Goal: Task Accomplishment & Management: Use online tool/utility

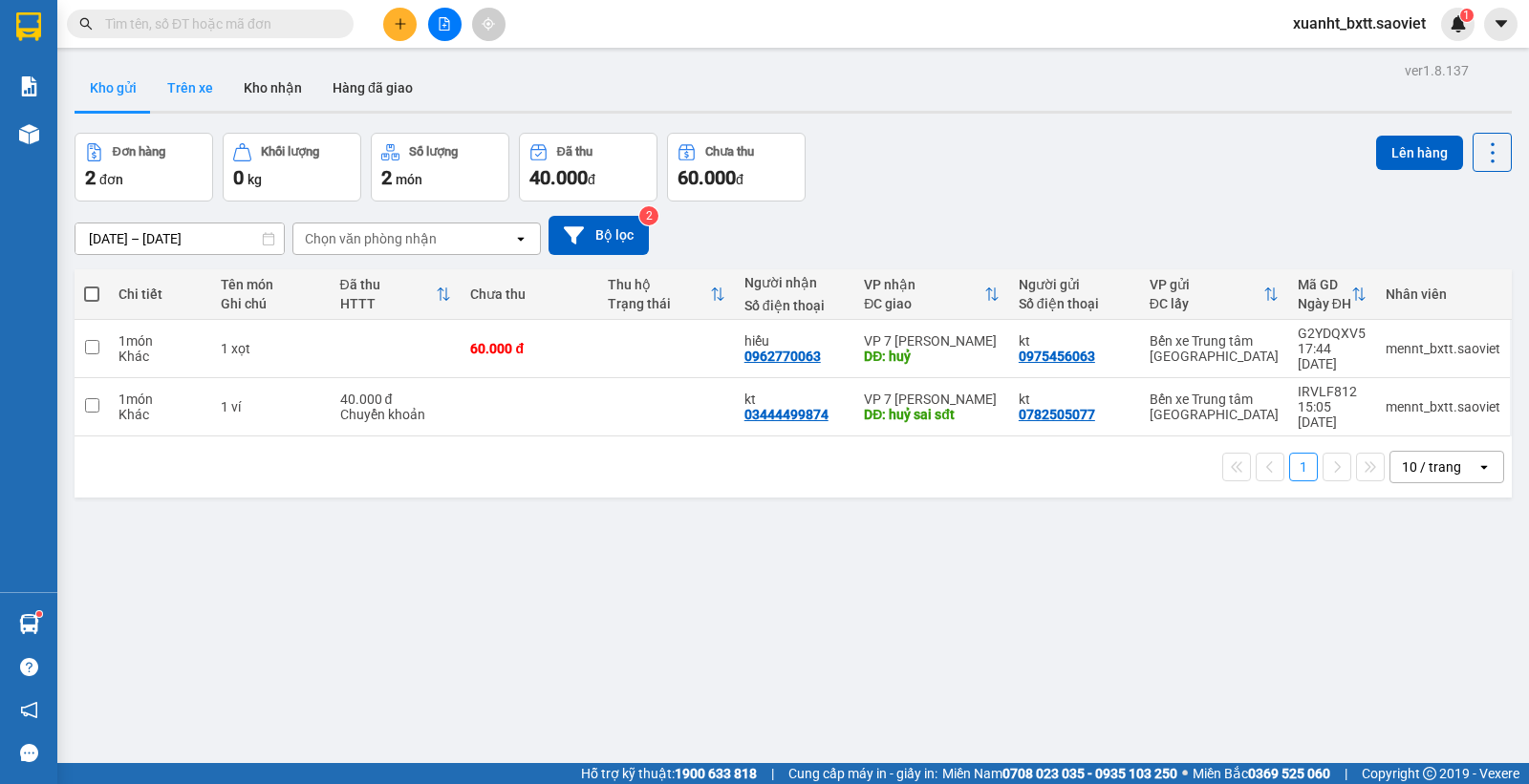
click at [192, 96] on button "Trên xe" at bounding box center [190, 88] width 77 height 46
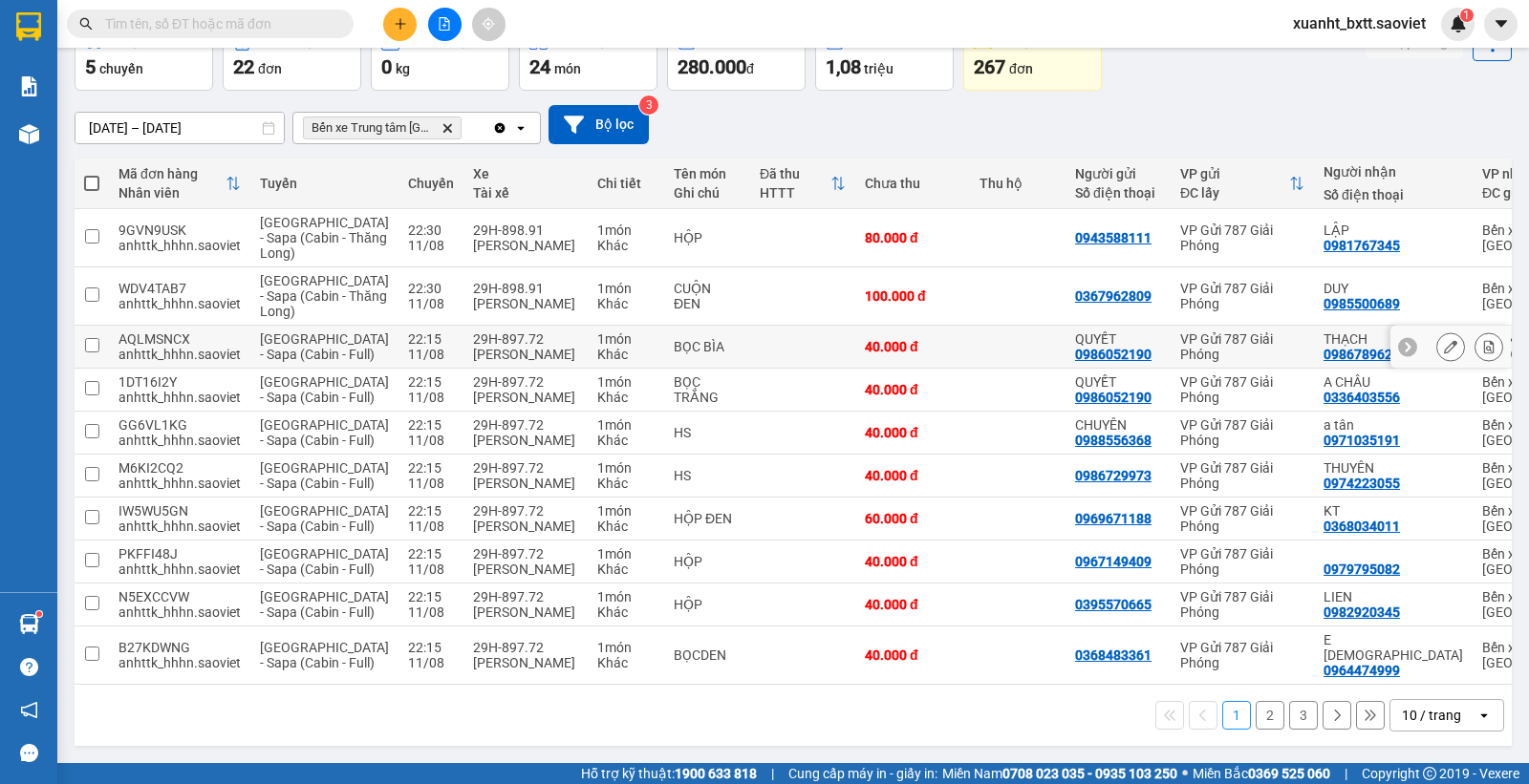
scroll to position [259, 0]
click at [1289, 718] on button "3" at bounding box center [1303, 715] width 29 height 29
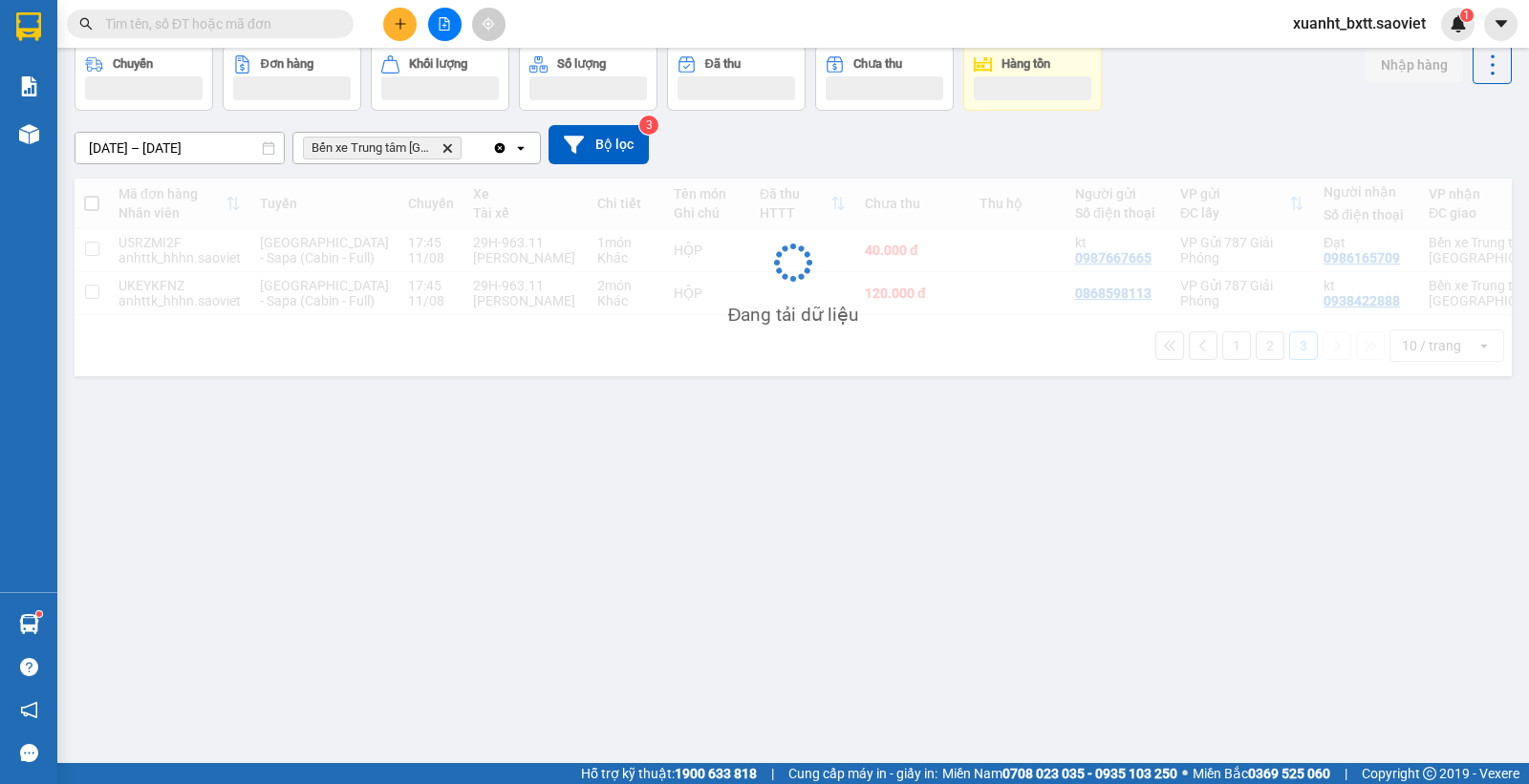
scroll to position [88, 0]
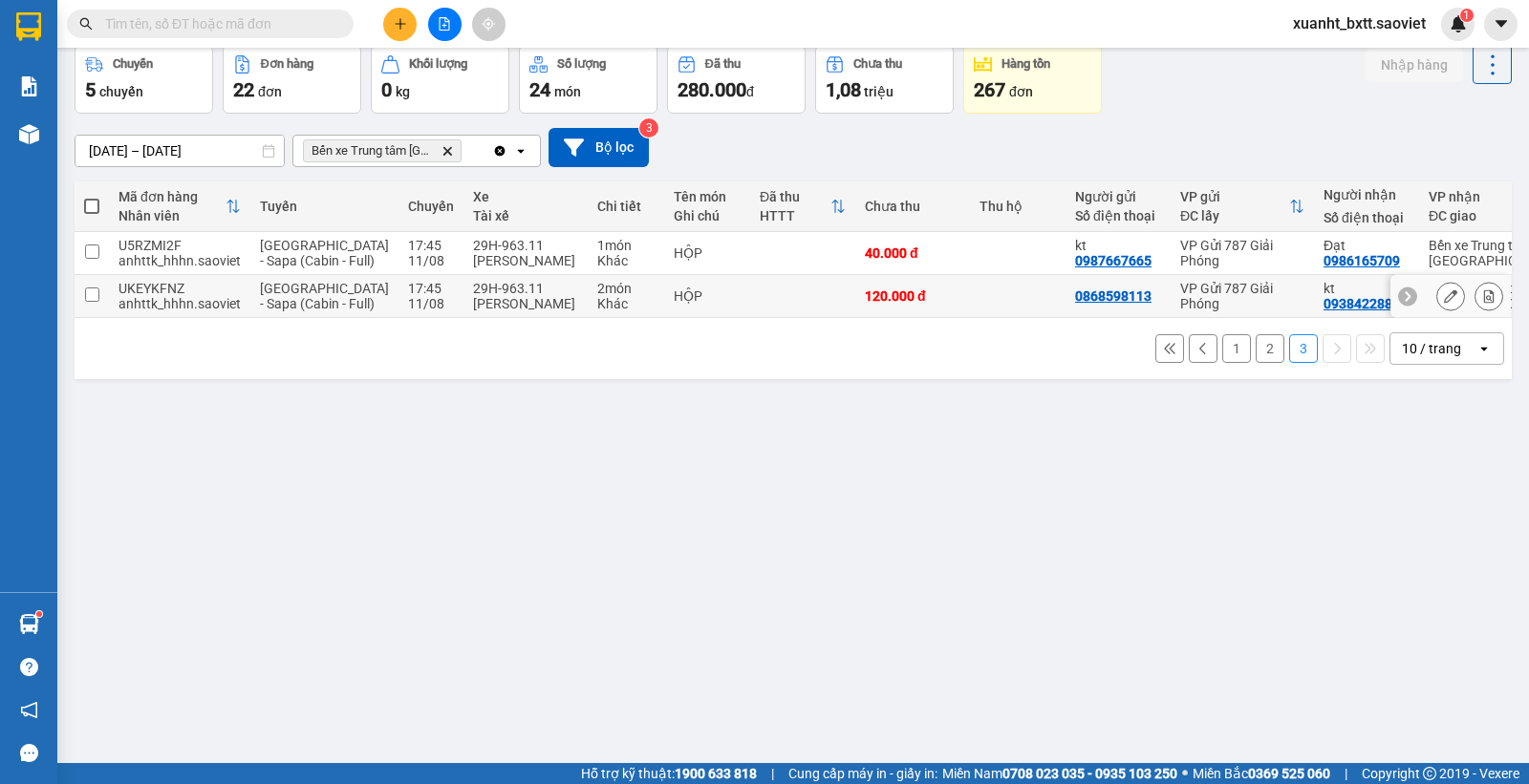
click at [763, 318] on td at bounding box center [802, 296] width 105 height 43
checkbox input "true"
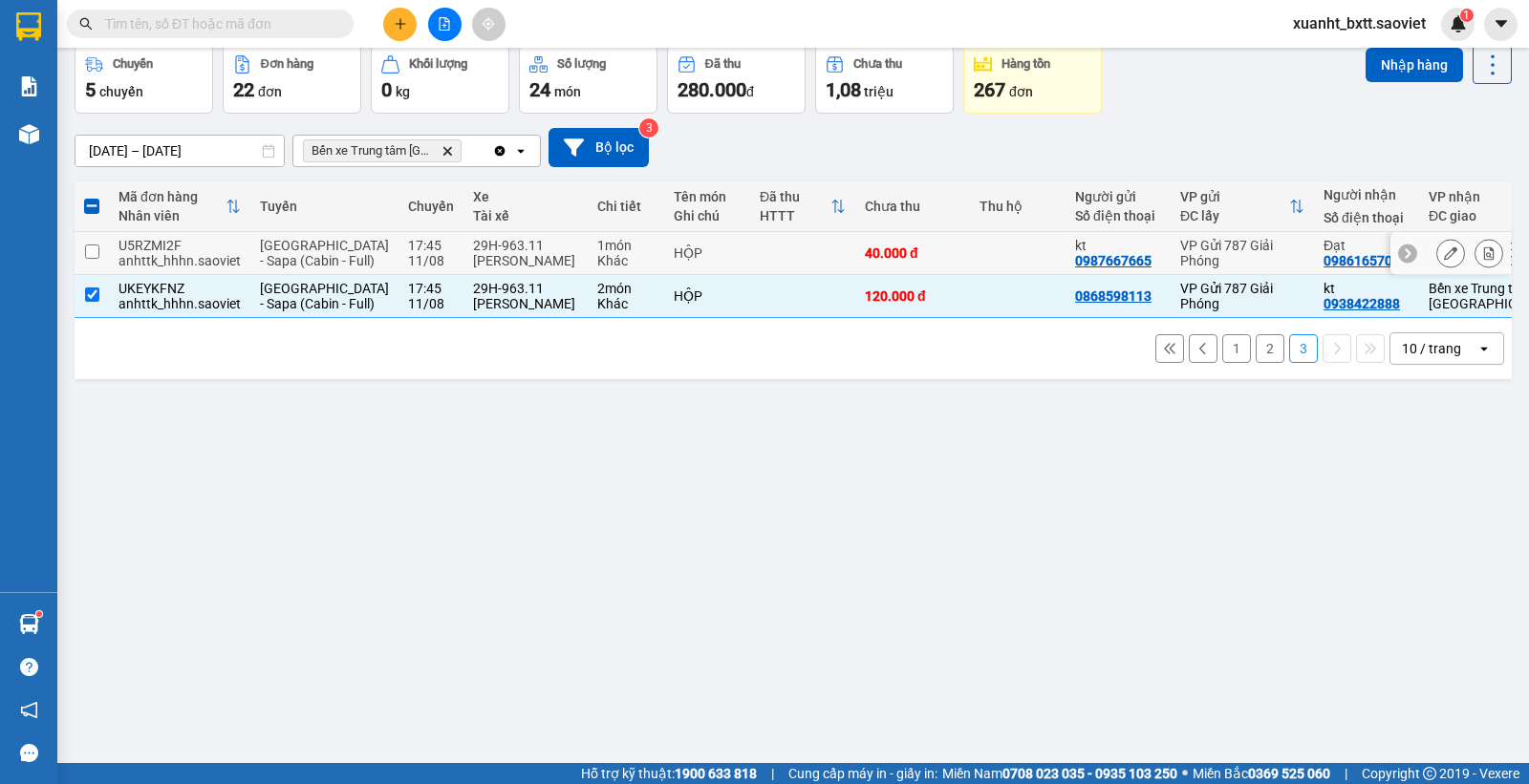
click at [755, 273] on td at bounding box center [802, 253] width 105 height 43
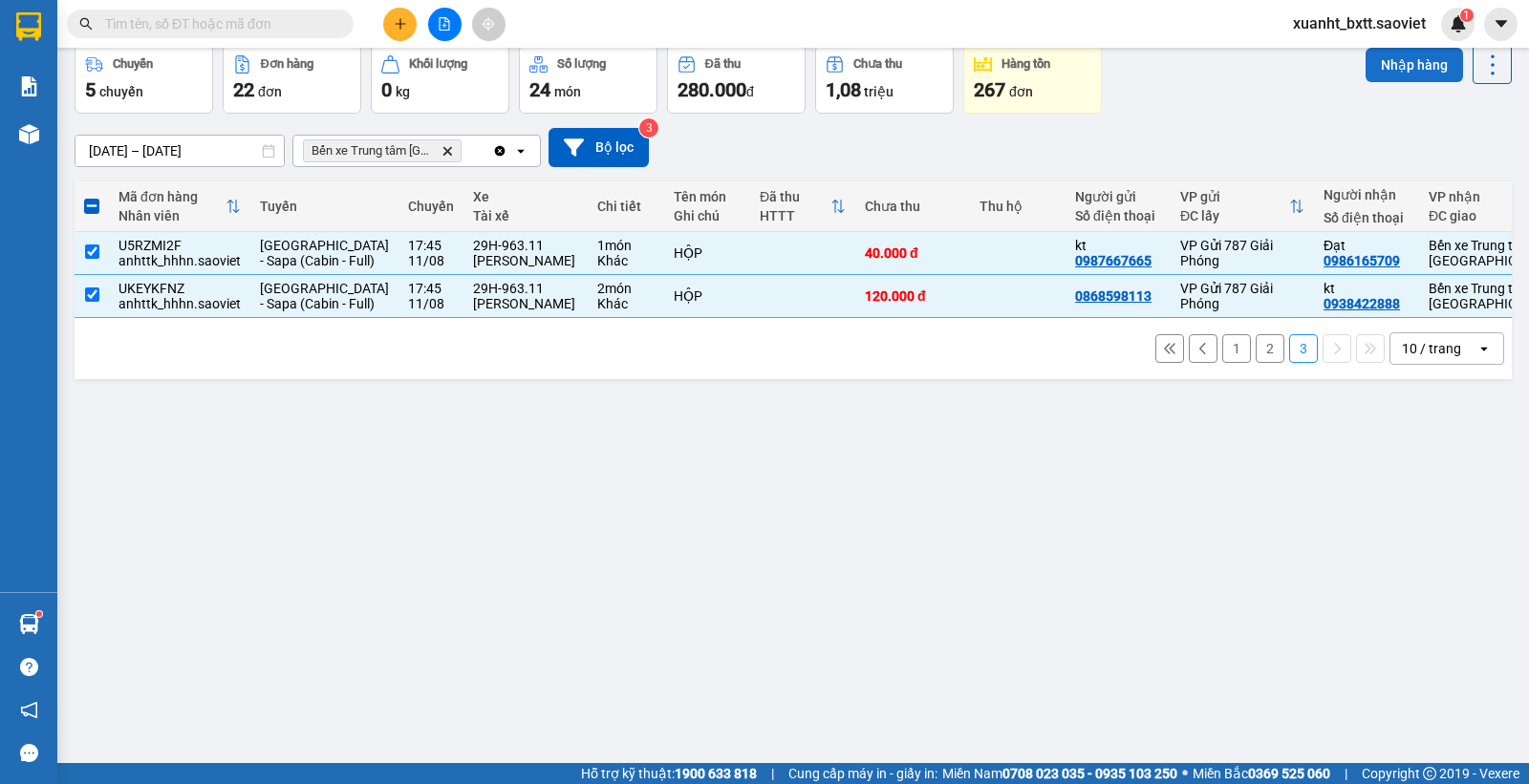
click at [1400, 73] on button "Nhập hàng" at bounding box center [1415, 65] width 98 height 34
checkbox input "false"
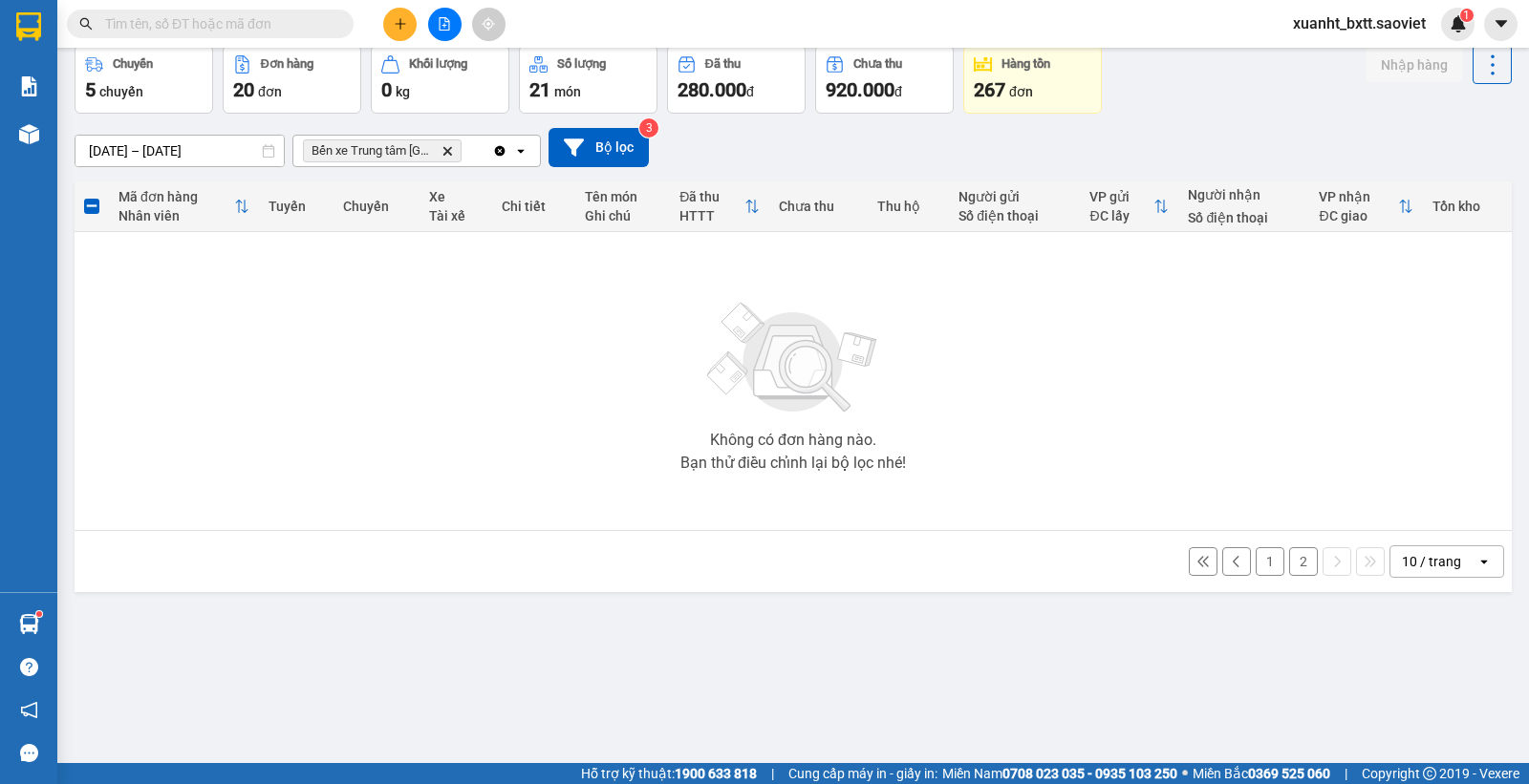
click at [1289, 557] on button "2" at bounding box center [1303, 561] width 29 height 29
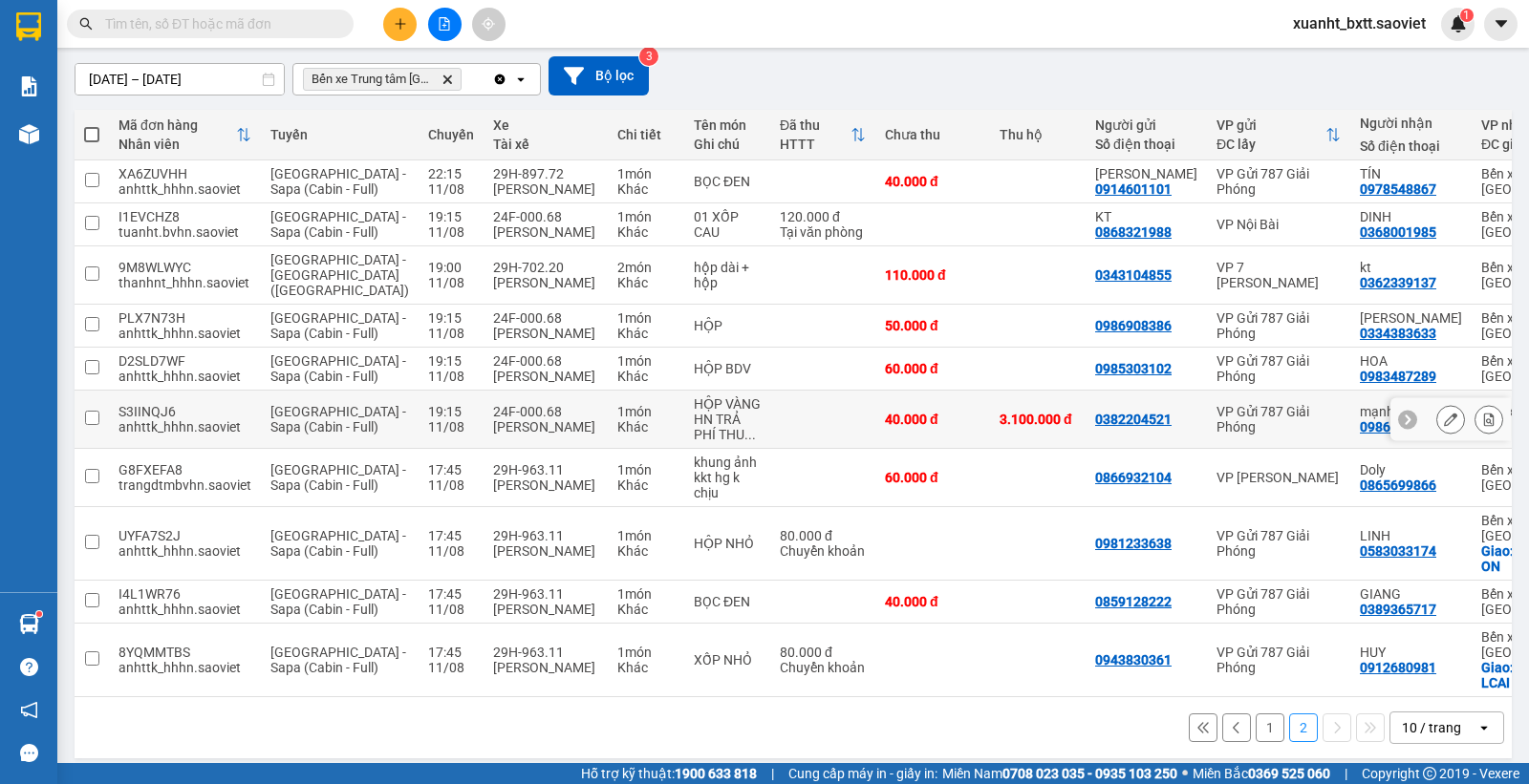
scroll to position [244, 0]
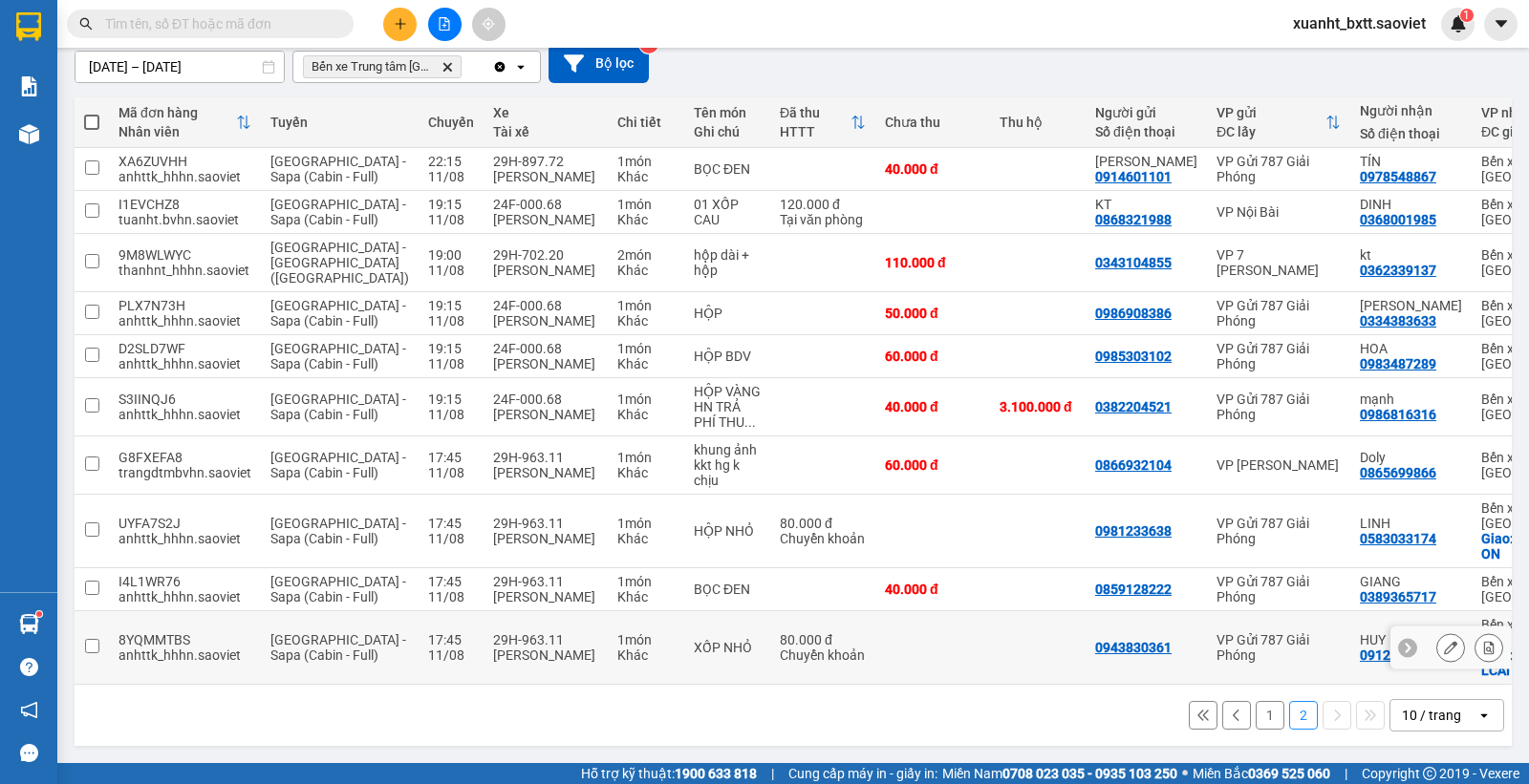
drag, startPoint x: 509, startPoint y: 626, endPoint x: 517, endPoint y: 606, distance: 21.5
click at [512, 632] on div "29H-963.11" at bounding box center [545, 639] width 105 height 15
checkbox input "true"
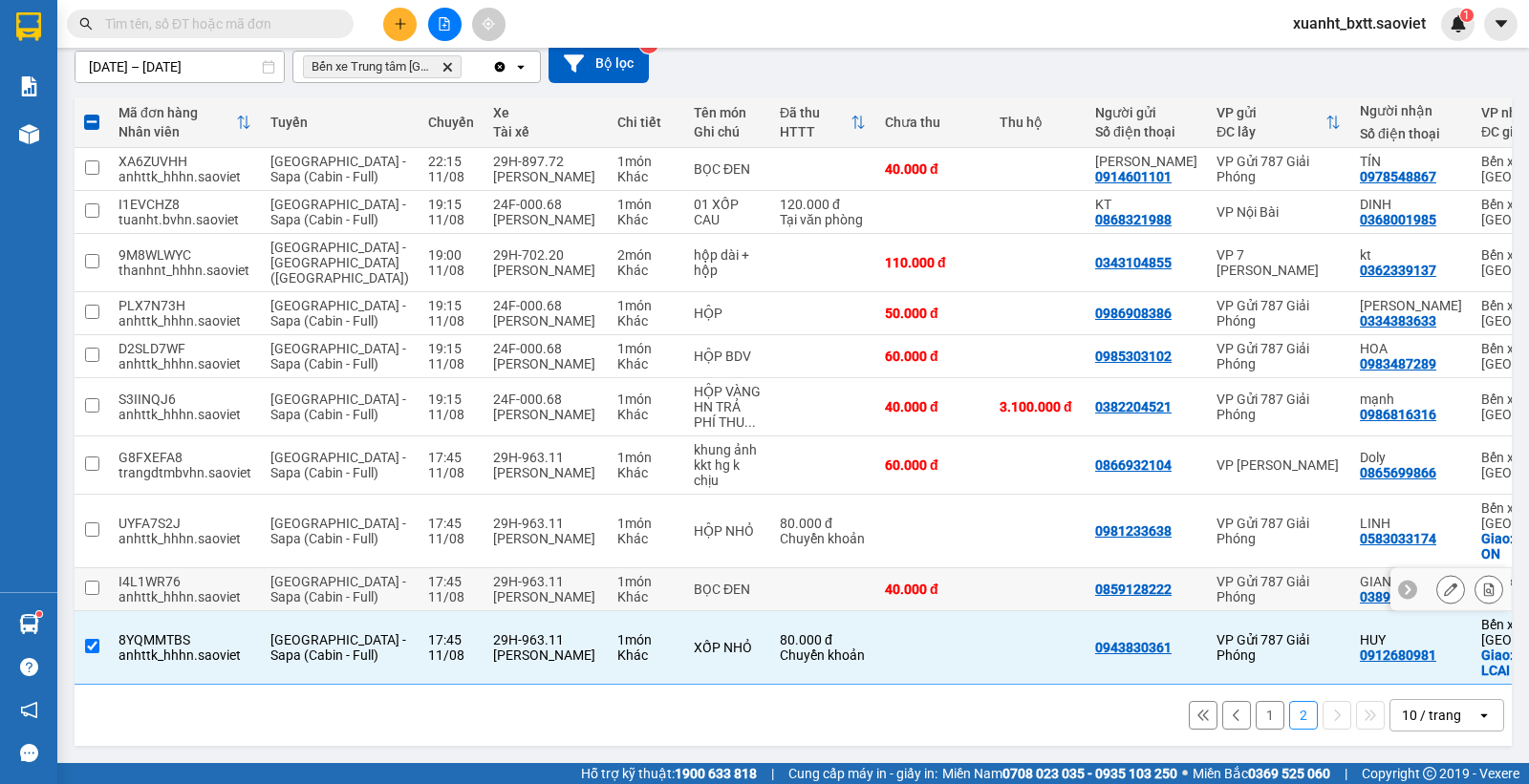
click at [522, 589] on div "Trần Thanh Sơn" at bounding box center [545, 596] width 105 height 15
checkbox input "true"
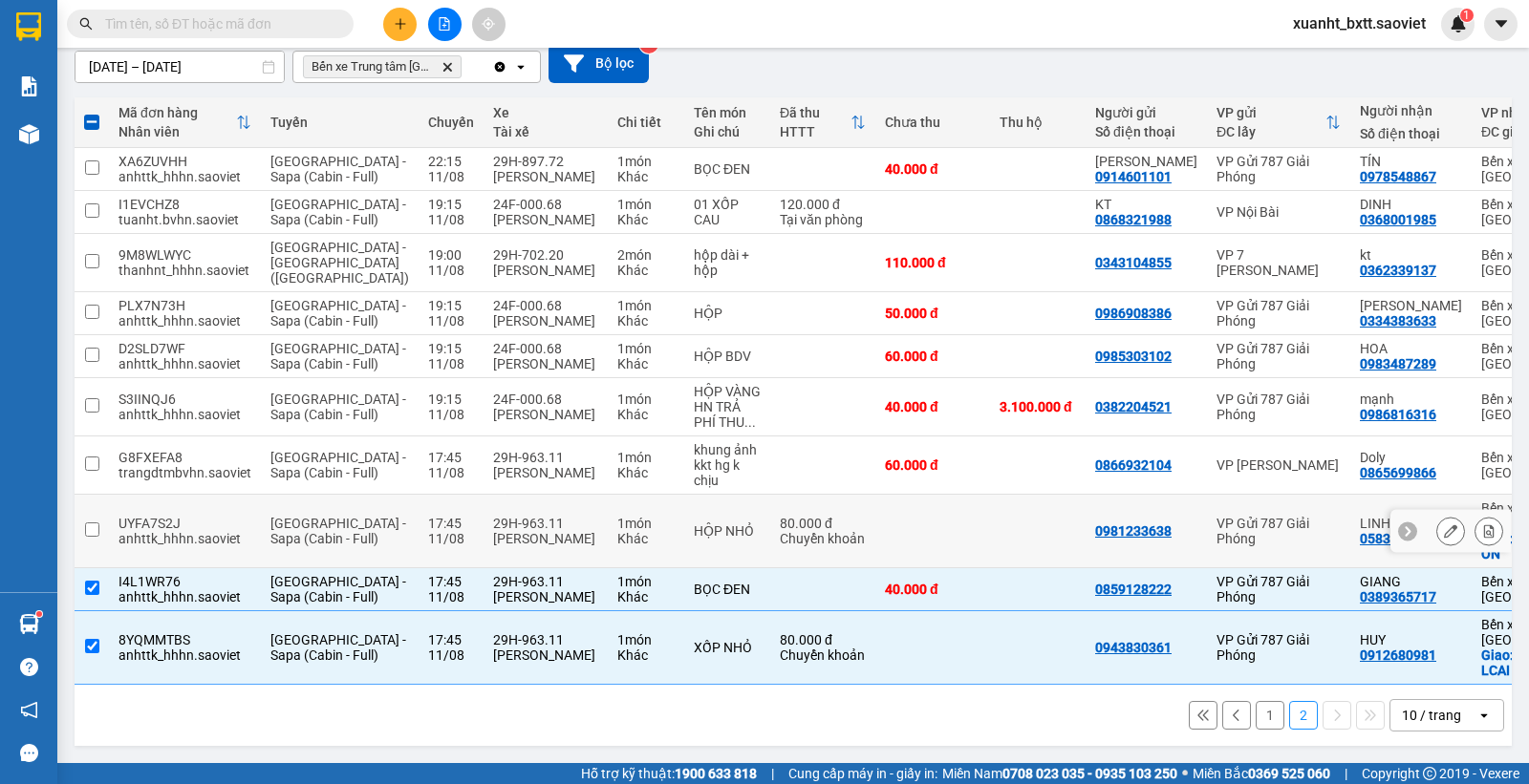
click at [533, 499] on td "29H-963.11 Trần Thanh Sơn" at bounding box center [546, 531] width 124 height 74
checkbox input "true"
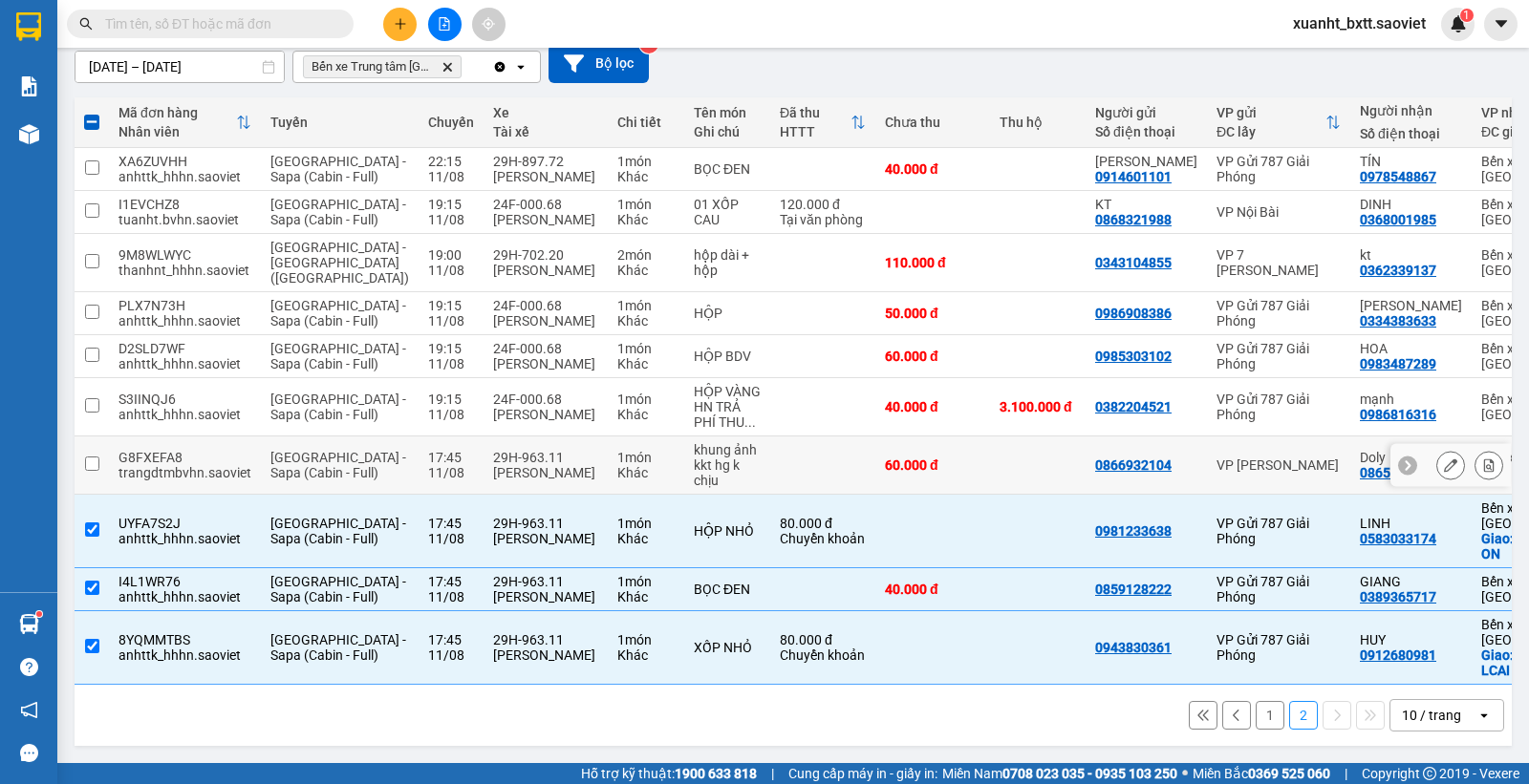
click at [529, 465] on div "Trần Thanh Sơn" at bounding box center [545, 472] width 105 height 15
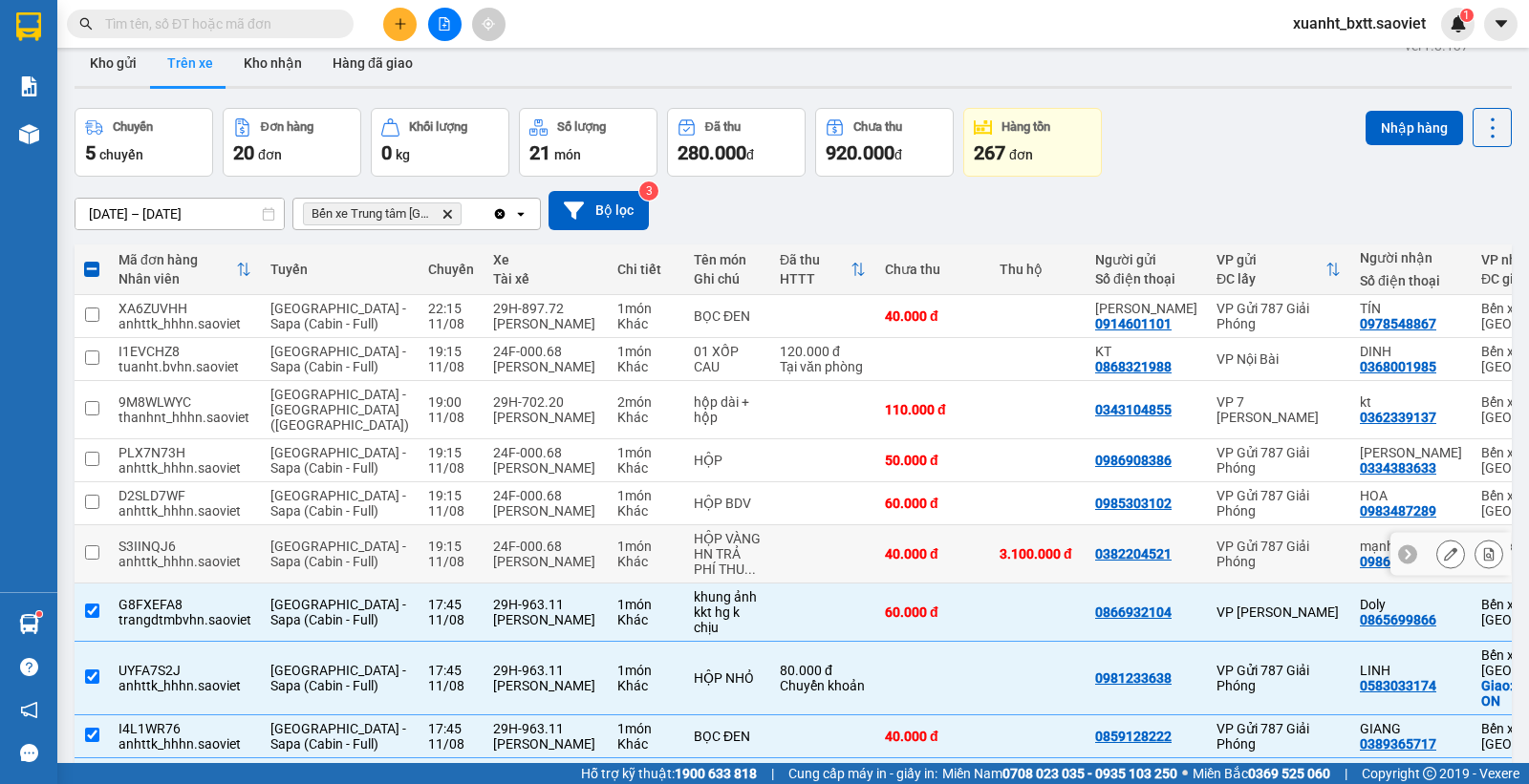
scroll to position [0, 0]
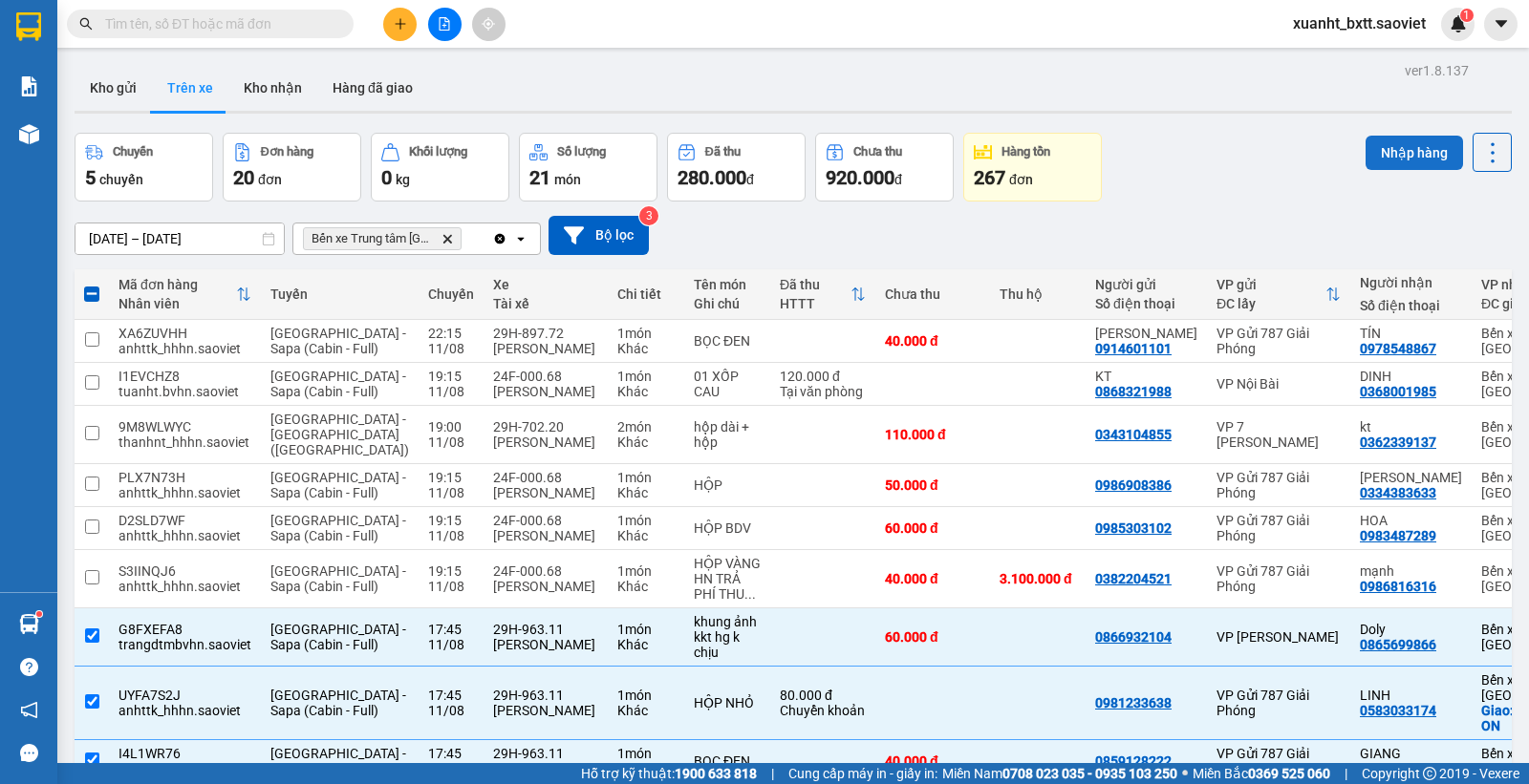
click at [1395, 151] on button "Nhập hàng" at bounding box center [1415, 153] width 98 height 34
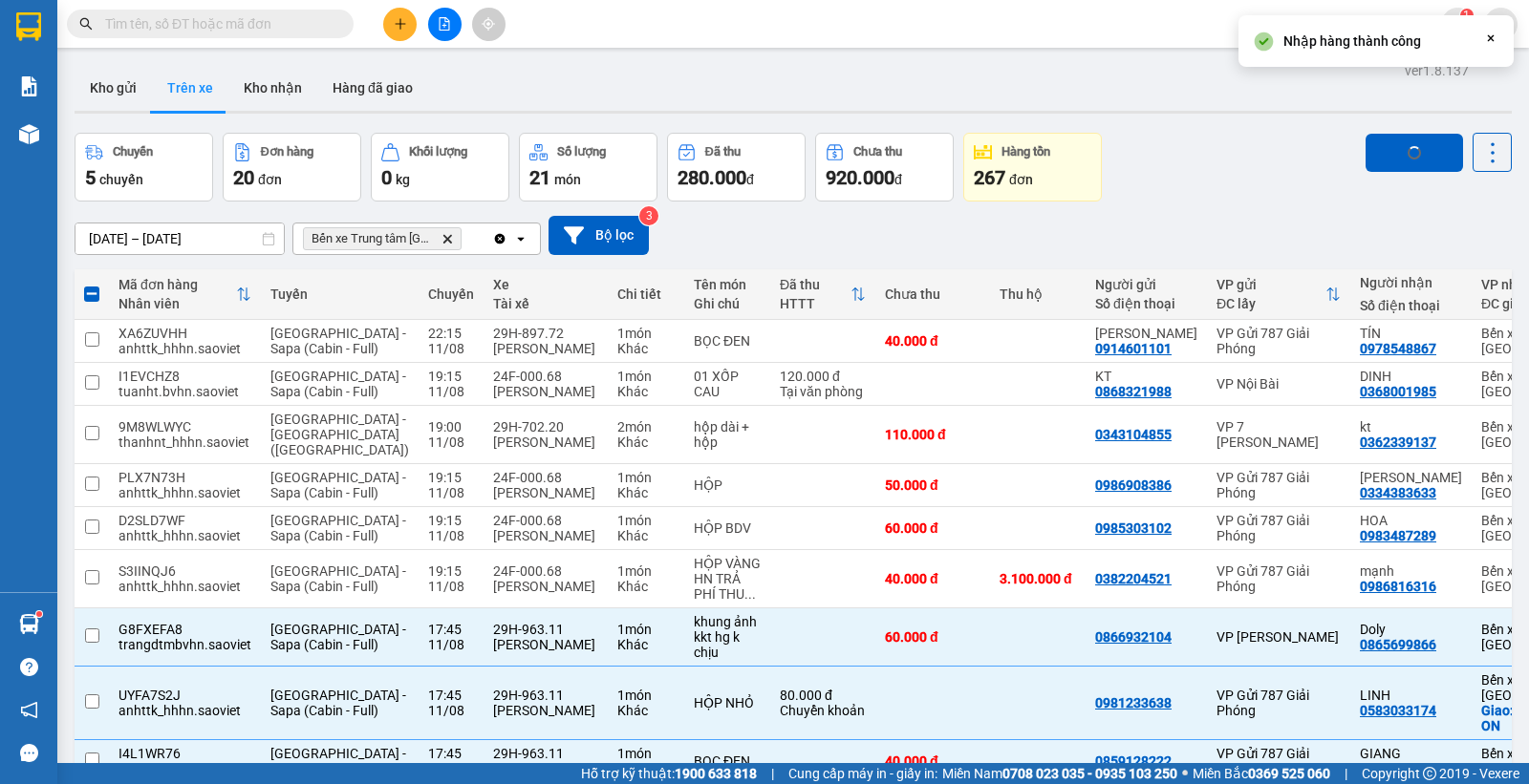
checkbox input "false"
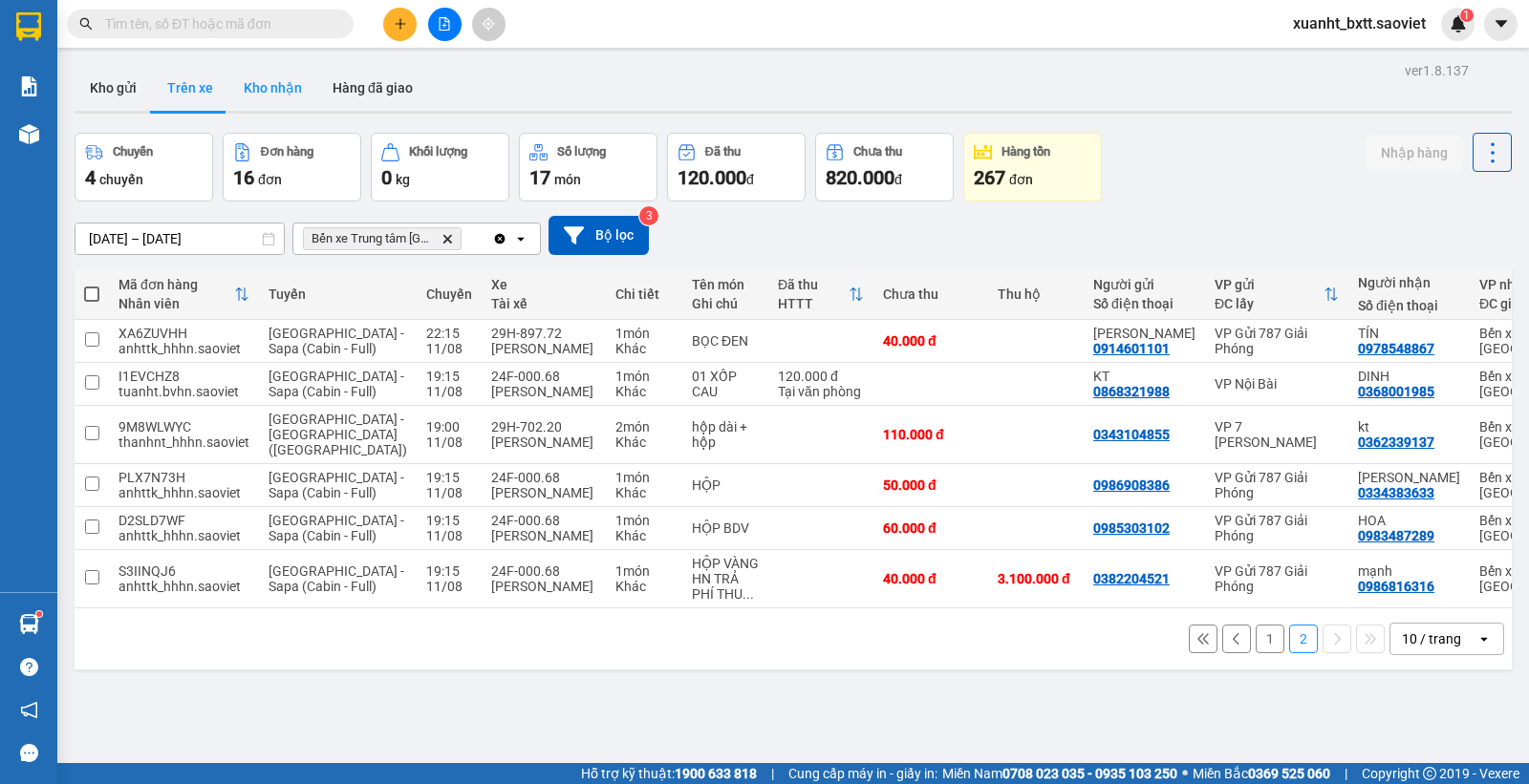
click at [279, 87] on button "Kho nhận" at bounding box center [273, 88] width 89 height 46
type input "01/07/2025 – 11/08/2025"
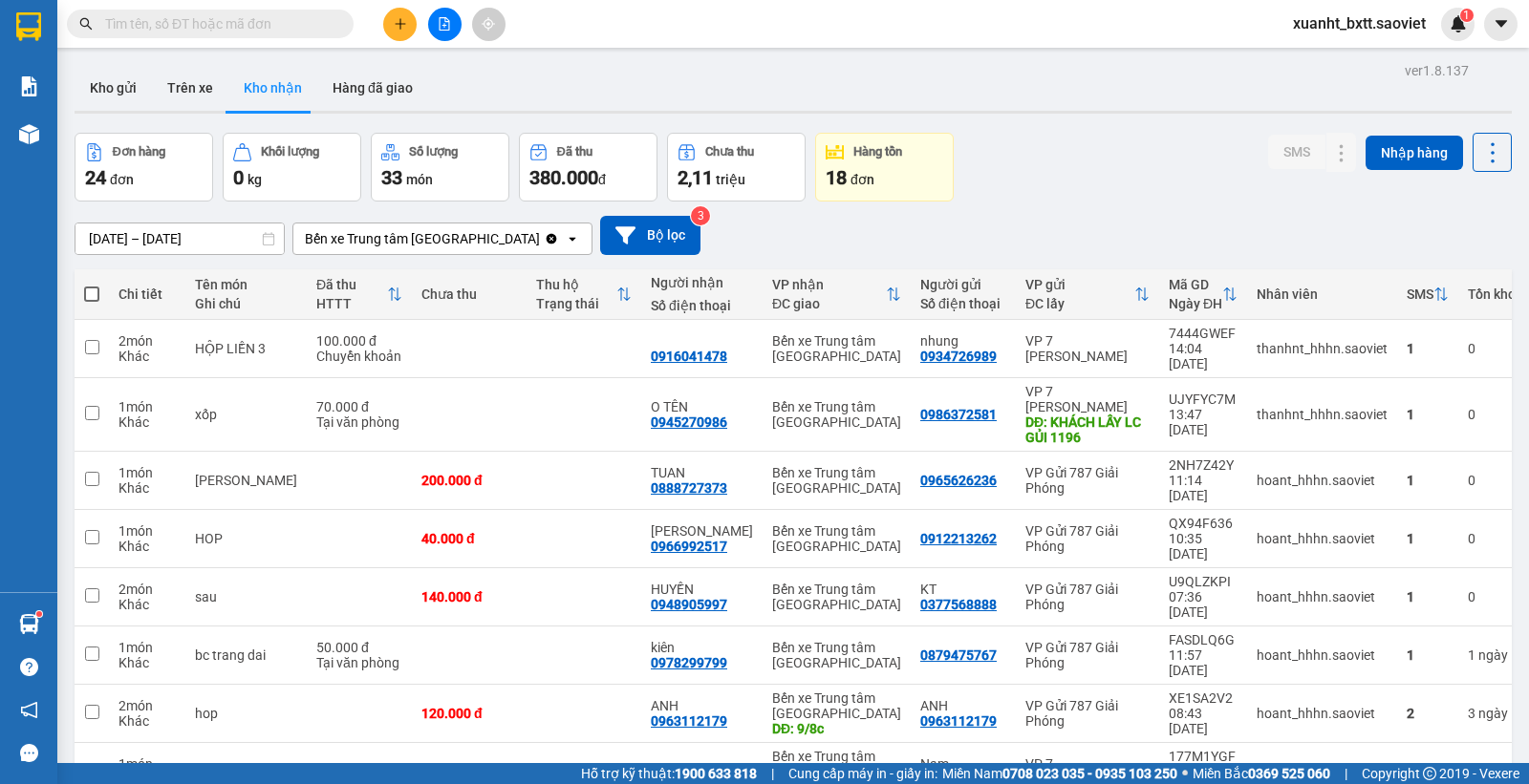
scroll to position [160, 0]
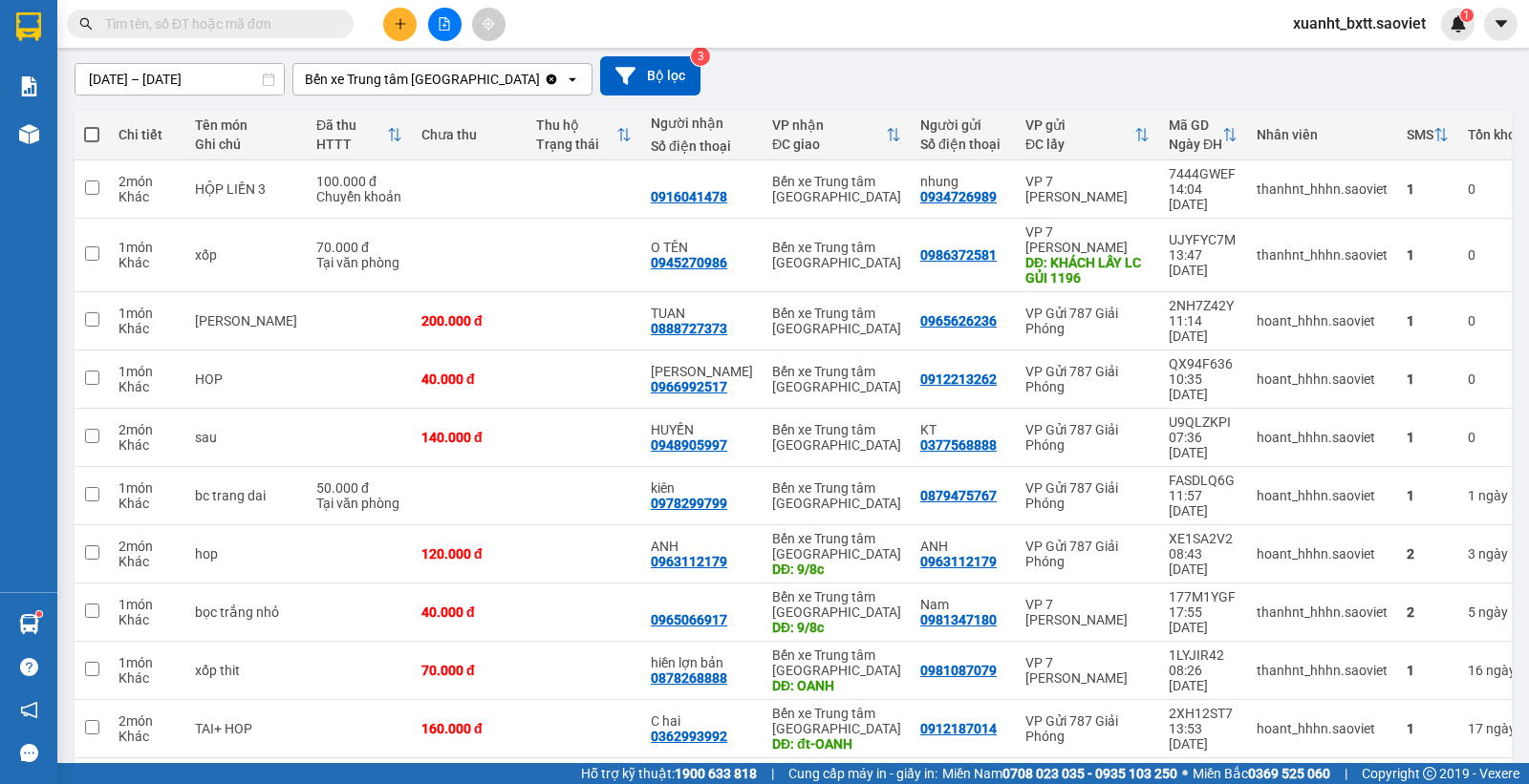
click at [1222, 775] on button "1" at bounding box center [1236, 789] width 29 height 29
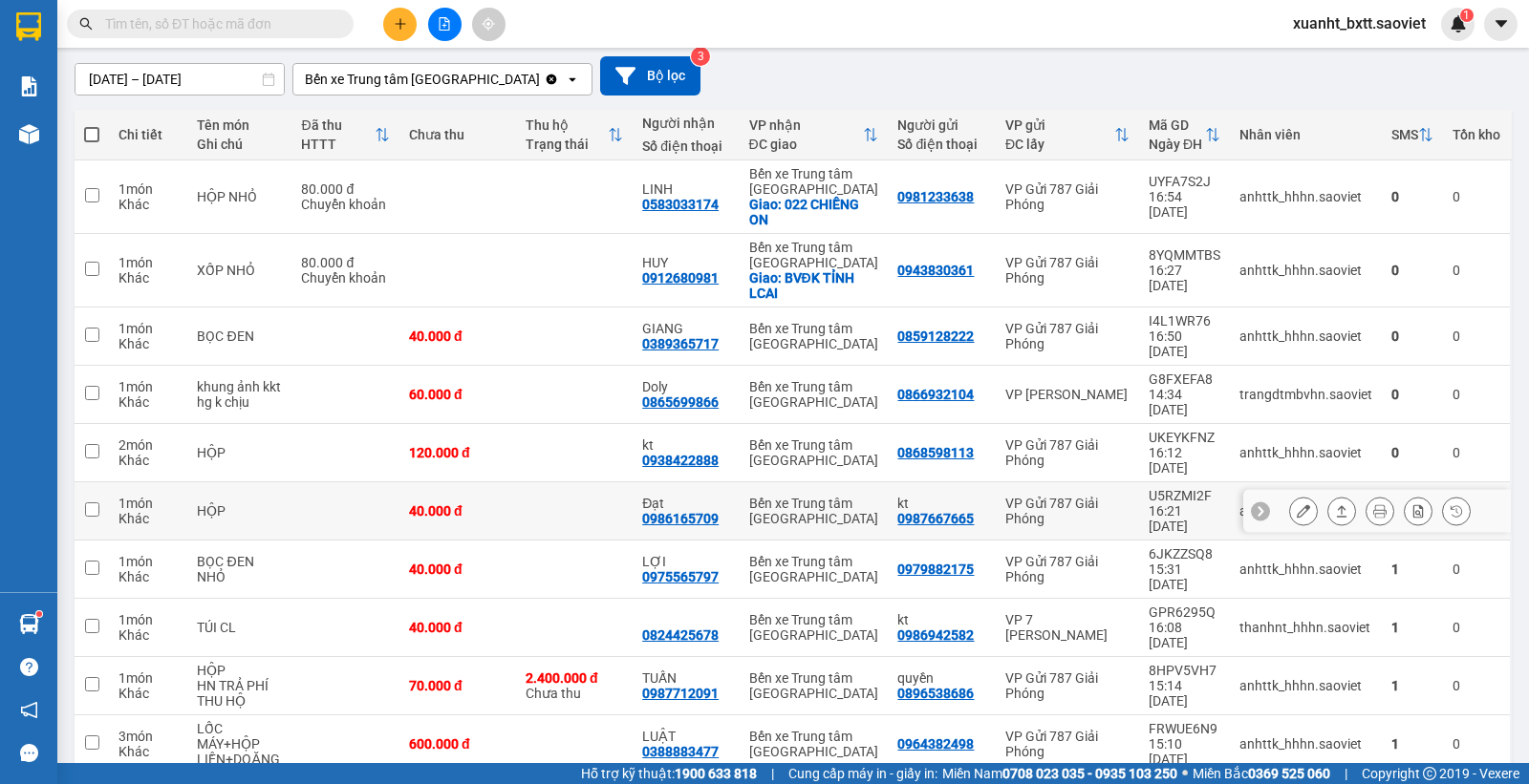
click at [814, 495] on div "Bến xe Trung tâm [GEOGRAPHIC_DATA]" at bounding box center [814, 510] width 130 height 31
checkbox input "true"
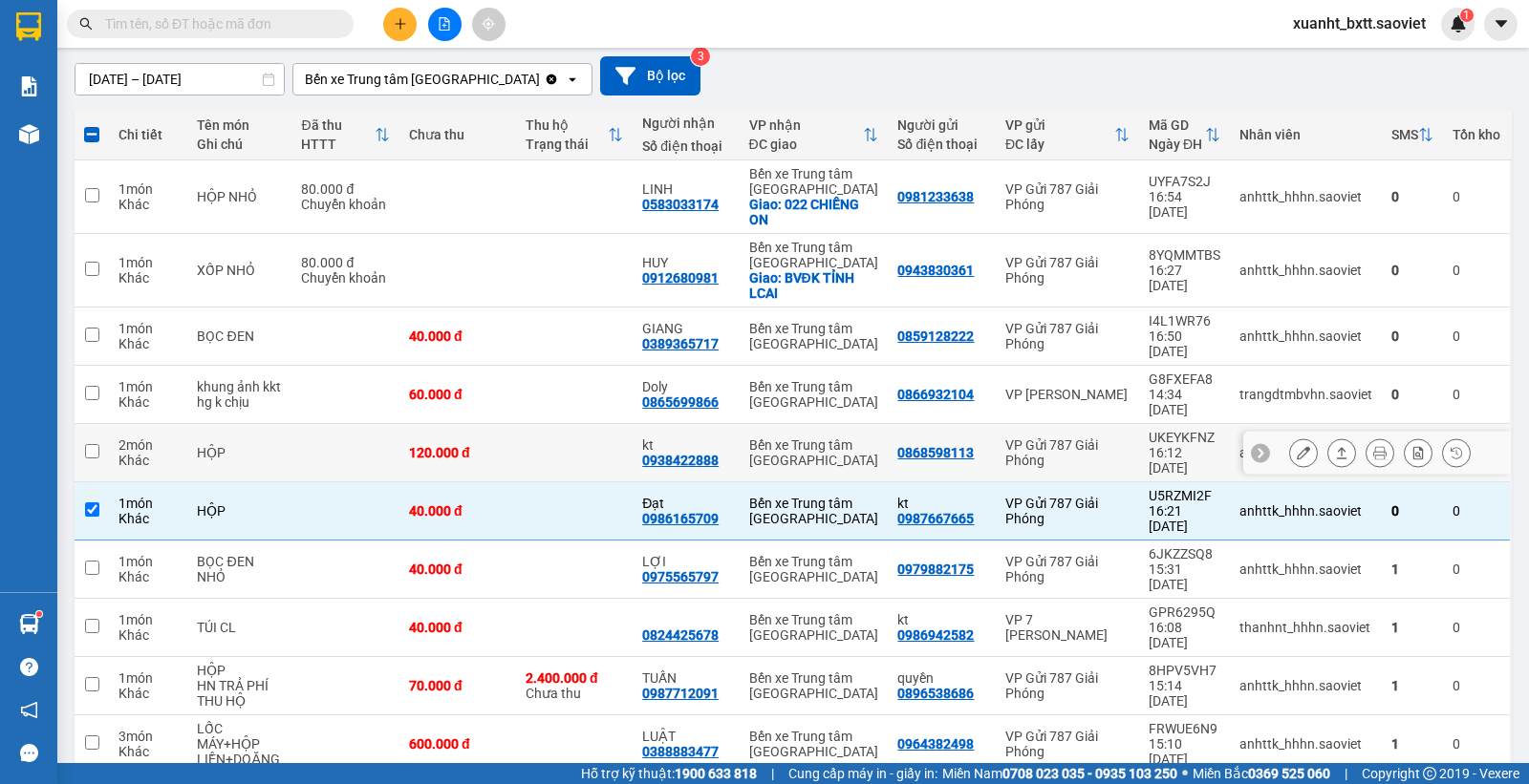
click at [805, 437] on div "Bến xe Trung tâm [GEOGRAPHIC_DATA]" at bounding box center [814, 452] width 130 height 31
checkbox input "true"
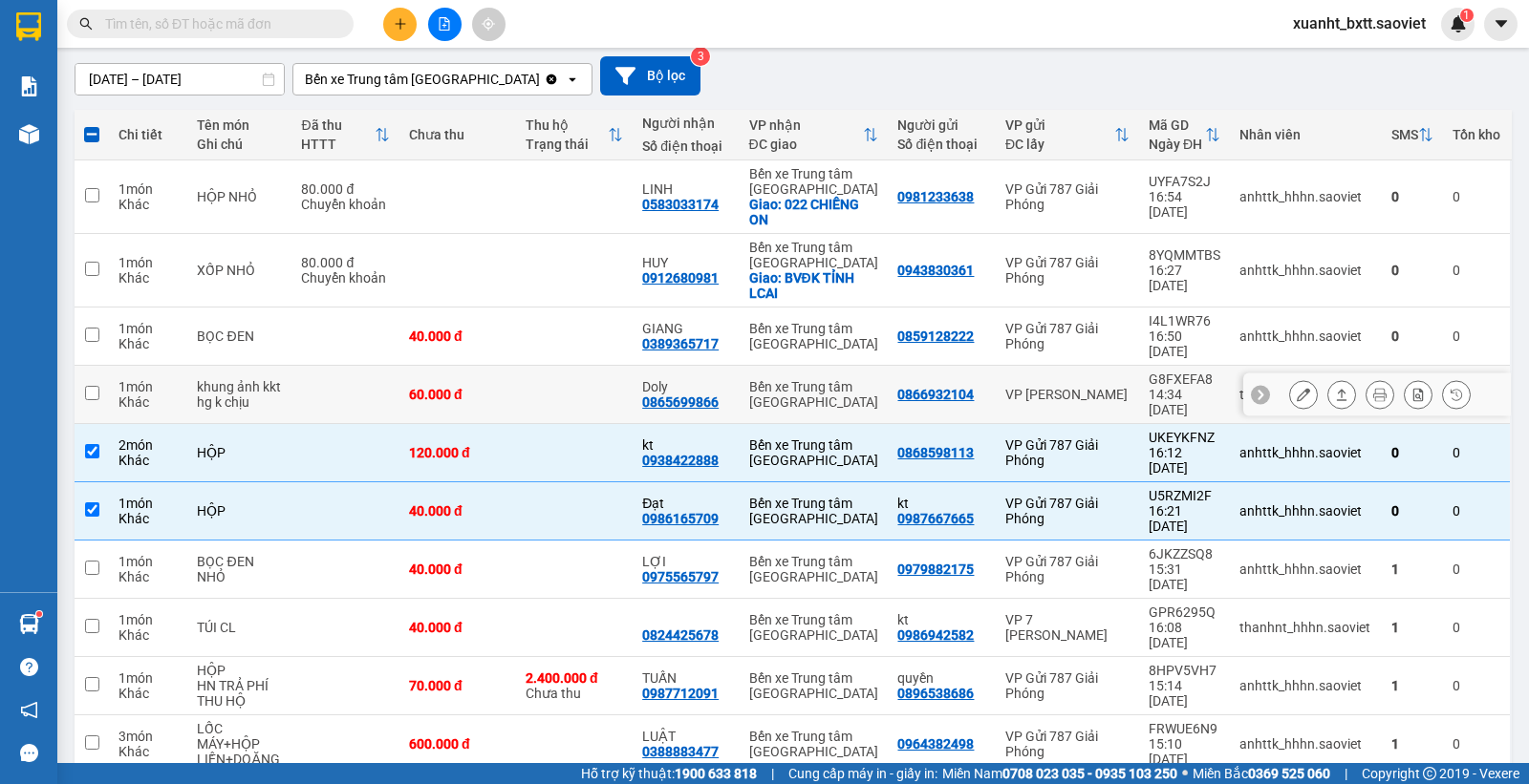
click at [809, 380] on div "Bến xe Trung tâm [GEOGRAPHIC_DATA]" at bounding box center [814, 394] width 130 height 31
checkbox input "true"
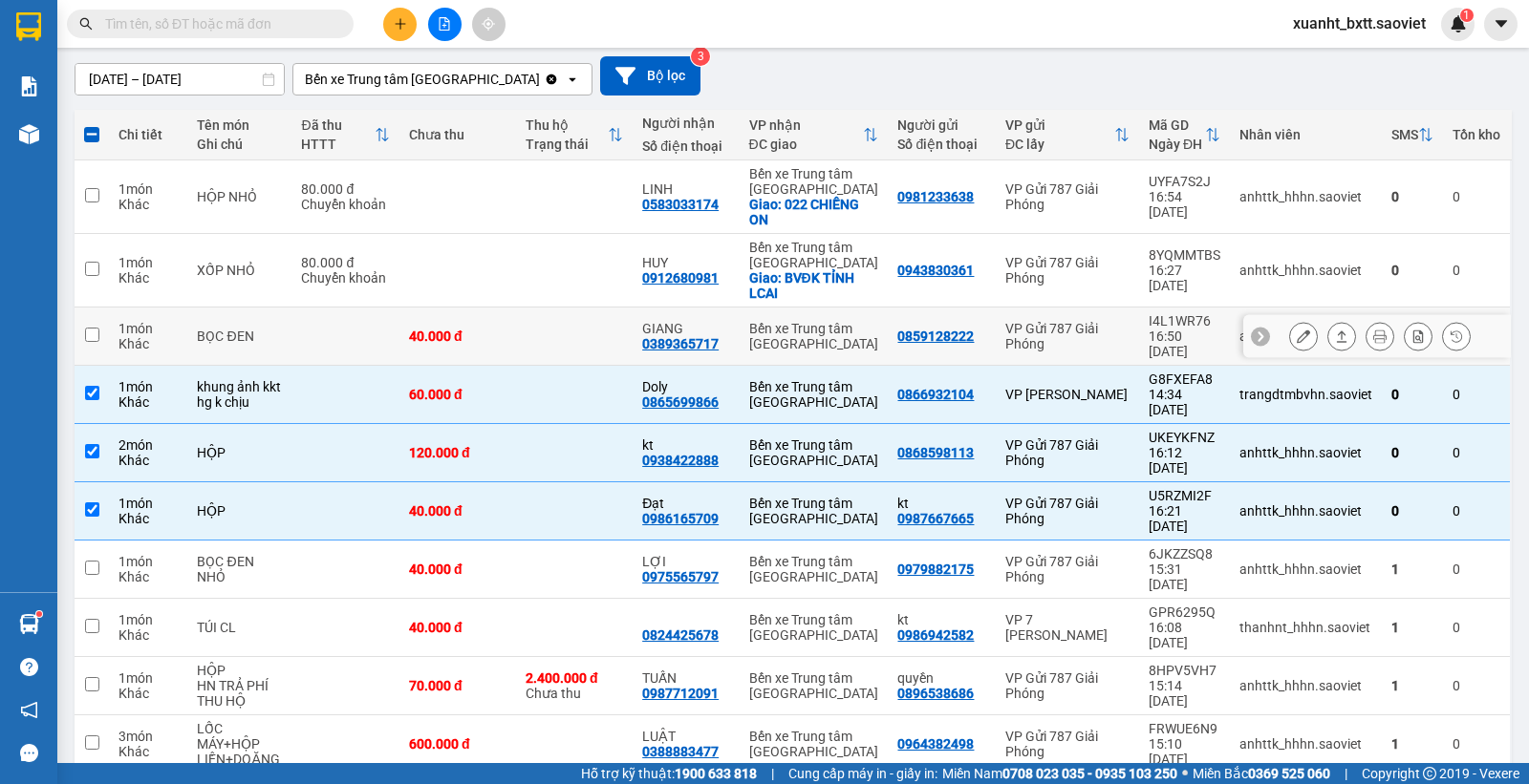
click at [821, 321] on div "Bến xe Trung tâm [GEOGRAPHIC_DATA]" at bounding box center [814, 336] width 130 height 31
checkbox input "true"
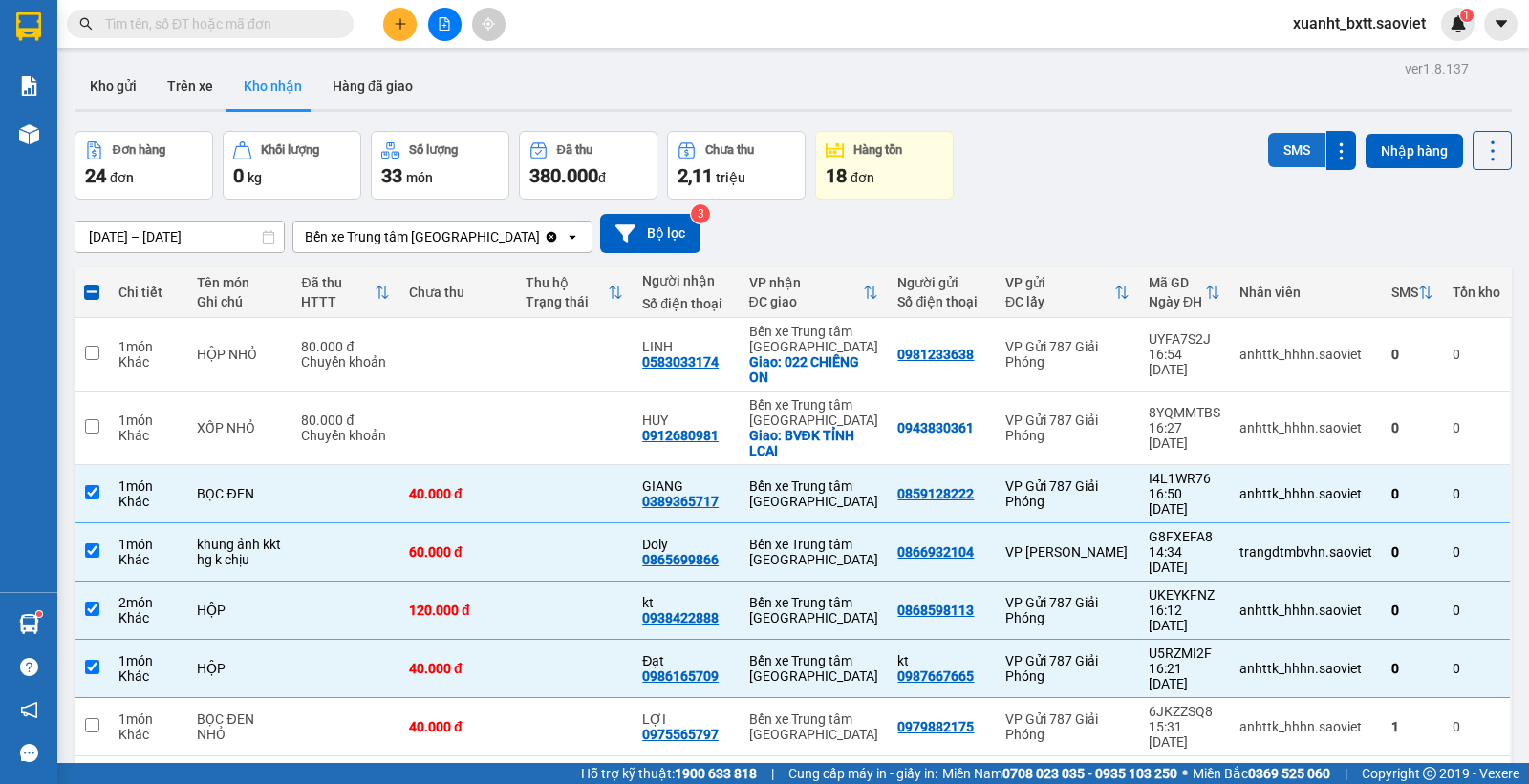
scroll to position [0, 0]
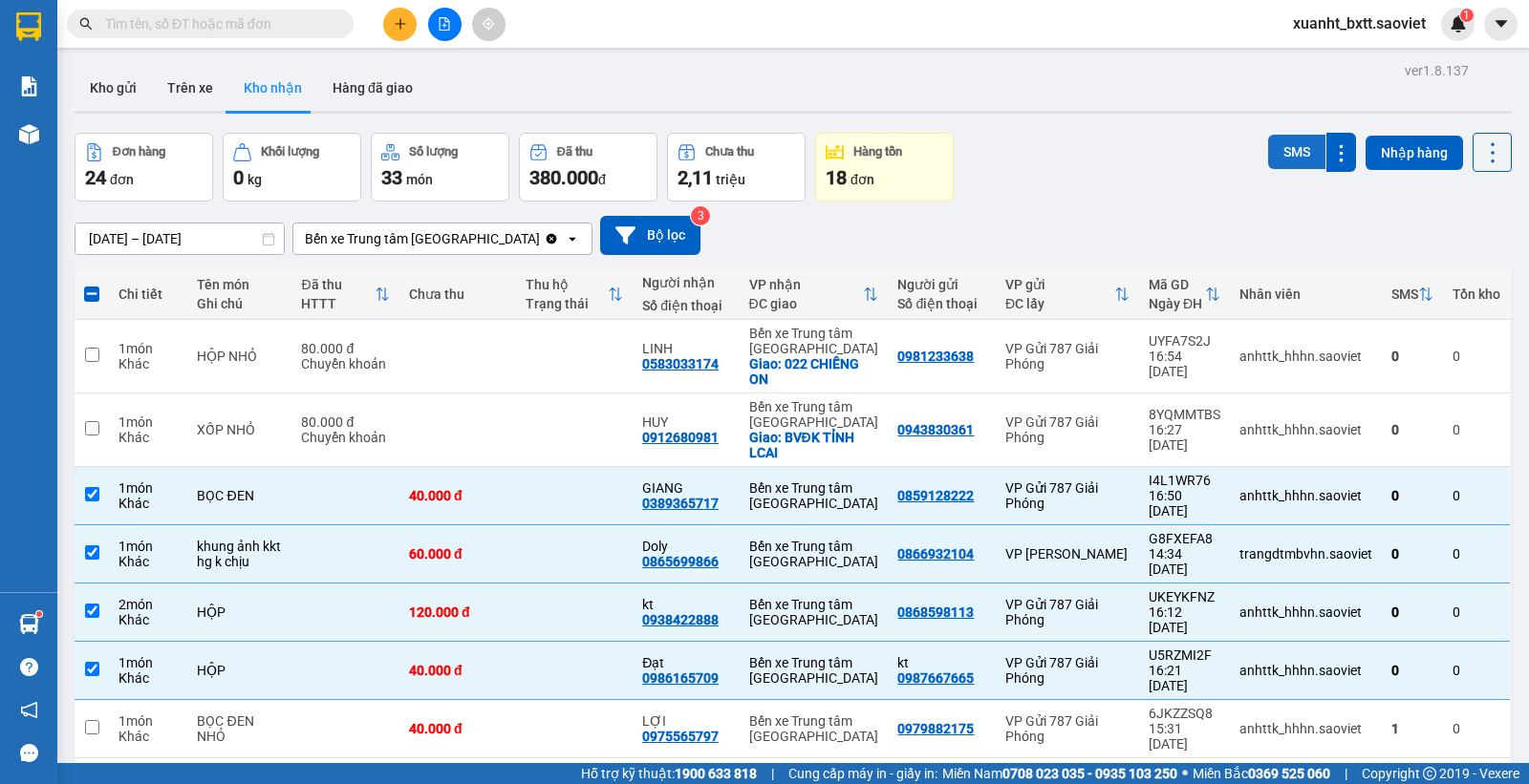
click at [1268, 155] on button "SMS" at bounding box center [1296, 152] width 57 height 34
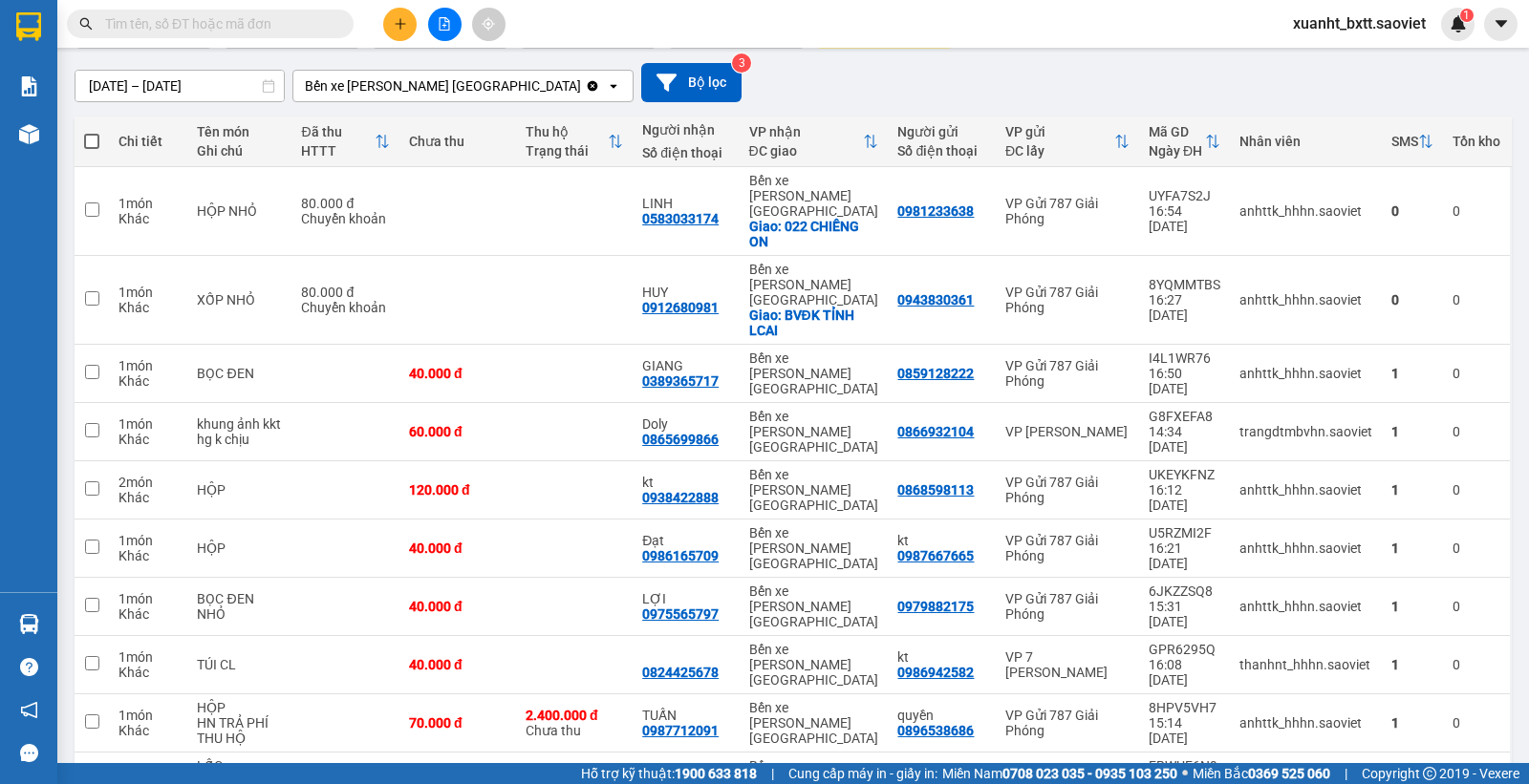
scroll to position [160, 0]
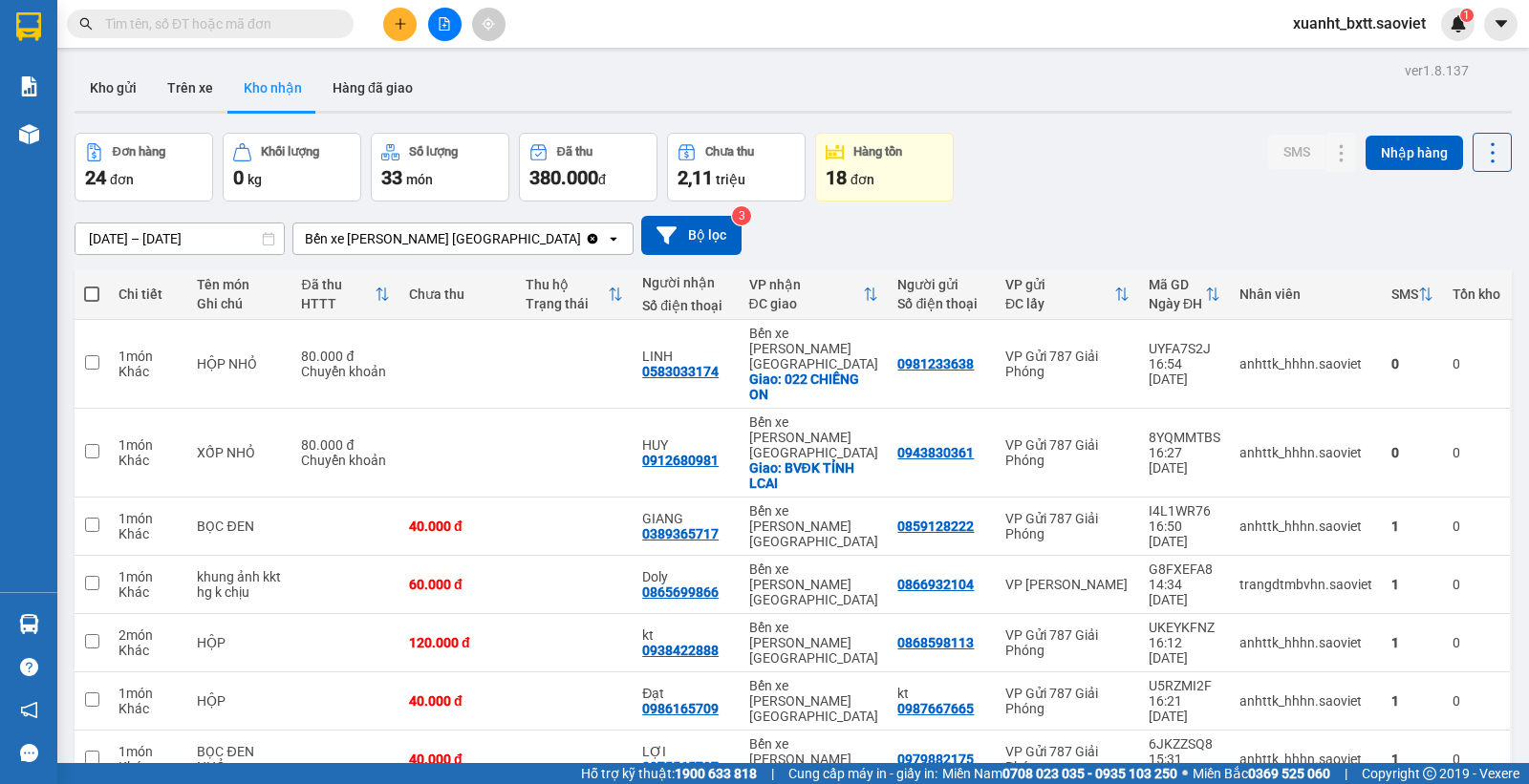
click at [1354, 26] on span "xuanht_bxtt.saoviet" at bounding box center [1360, 23] width 164 height 24
click at [1328, 64] on span "Đăng xuất" at bounding box center [1367, 59] width 123 height 21
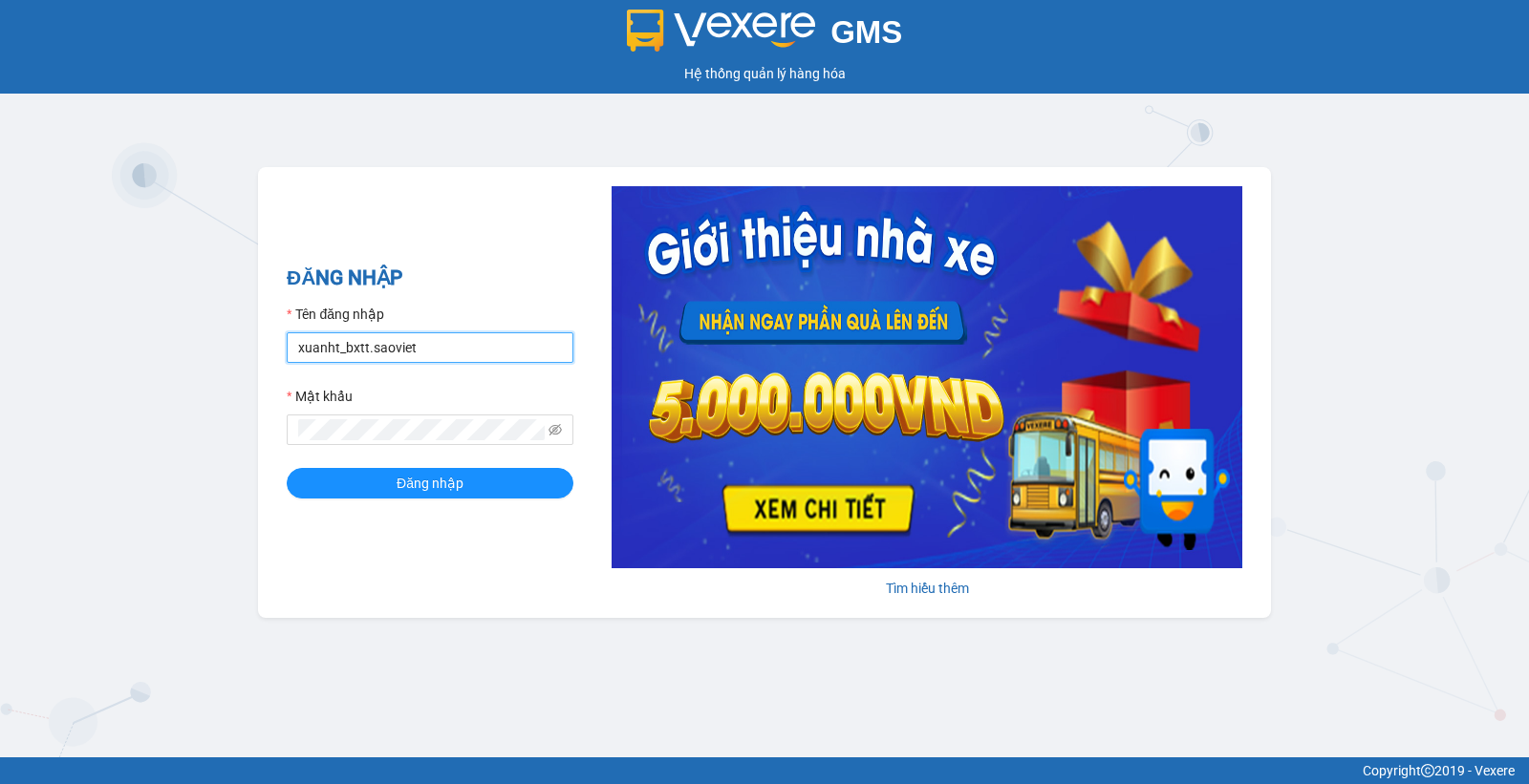
click at [368, 356] on input "xuanht_bxtt.saoviet" at bounding box center [430, 348] width 287 height 31
type input "luongtv_bxtt.saoviet"
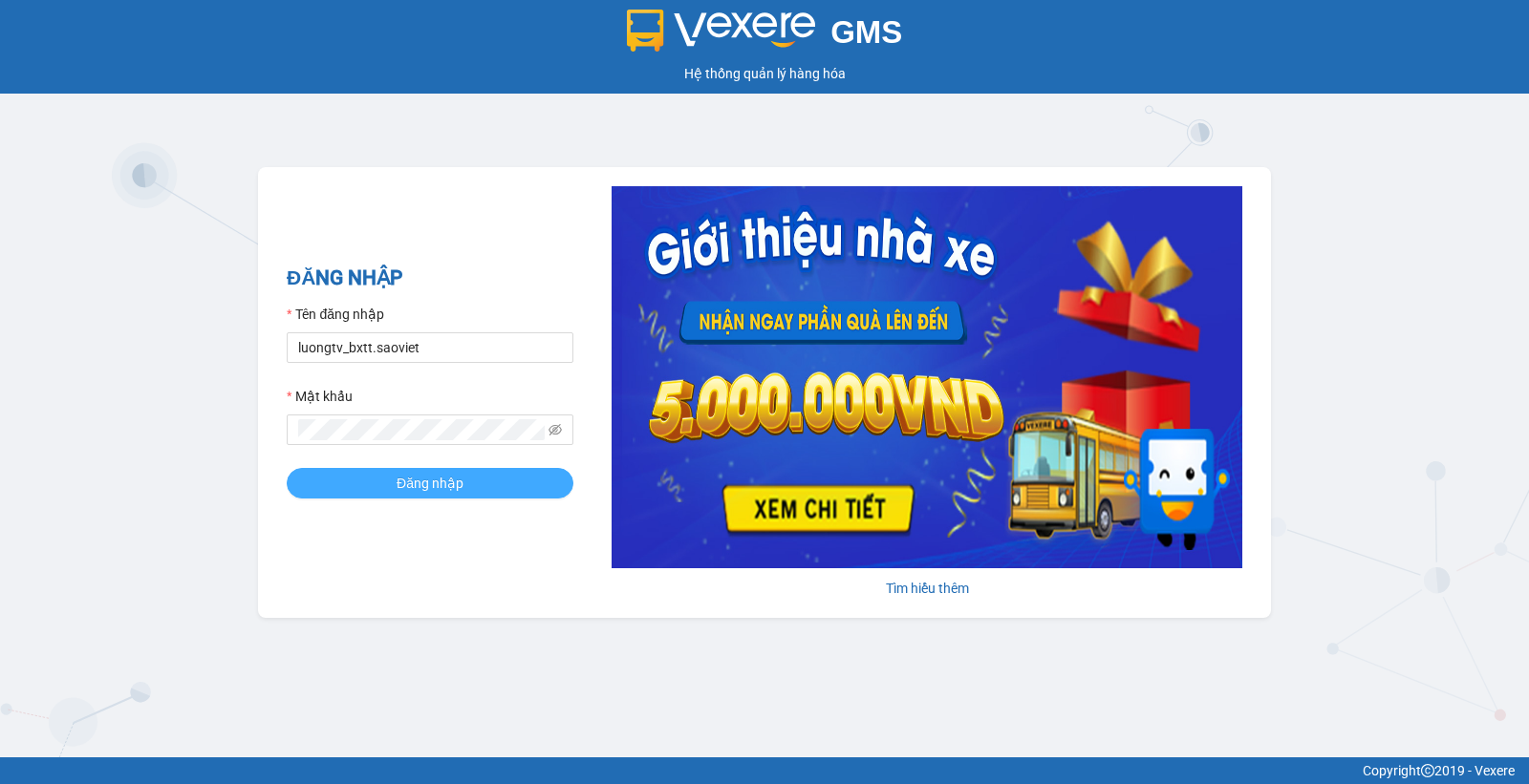
click at [460, 489] on span "Đăng nhập" at bounding box center [430, 482] width 67 height 21
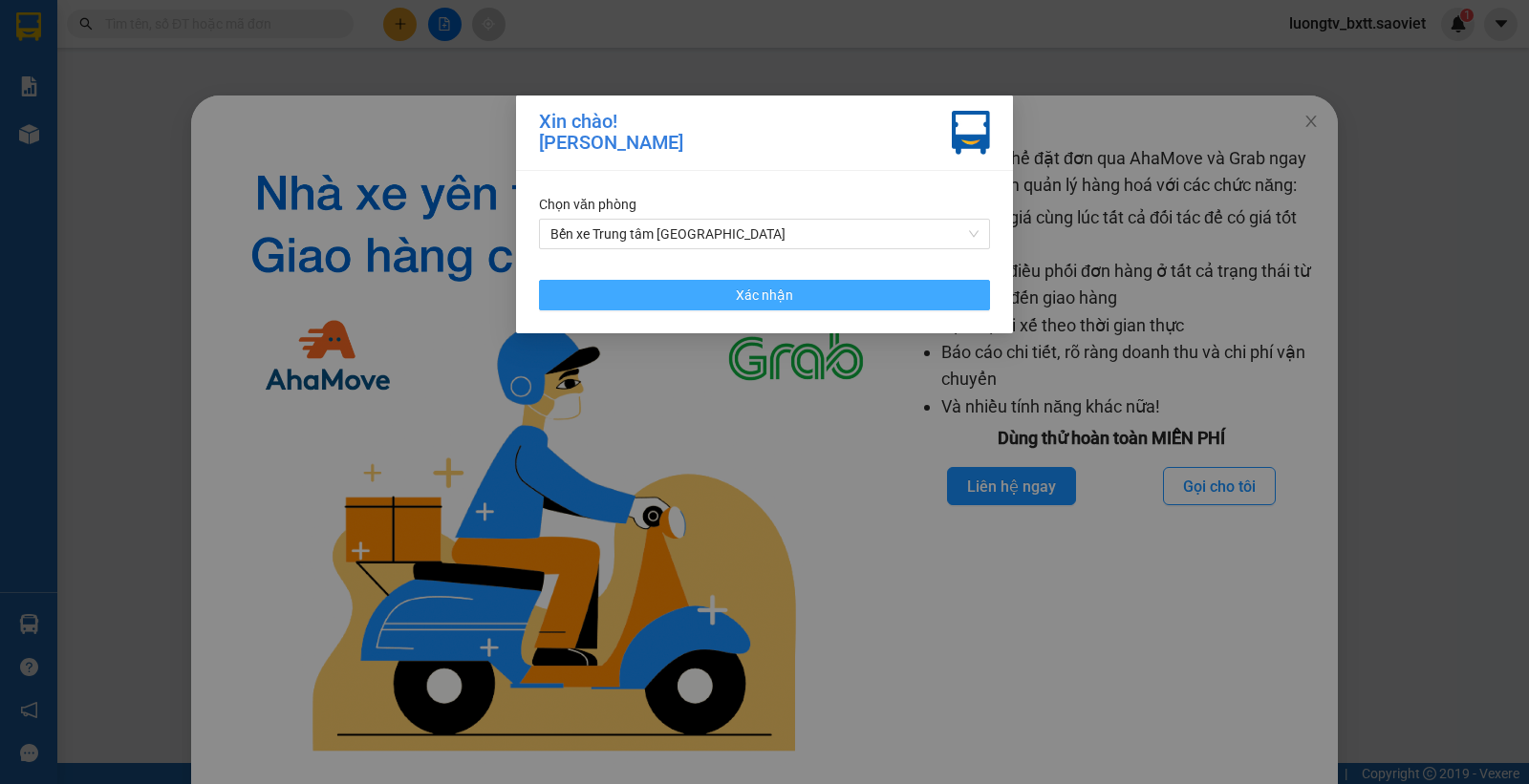
click at [796, 293] on button "Xác nhận" at bounding box center [764, 295] width 451 height 31
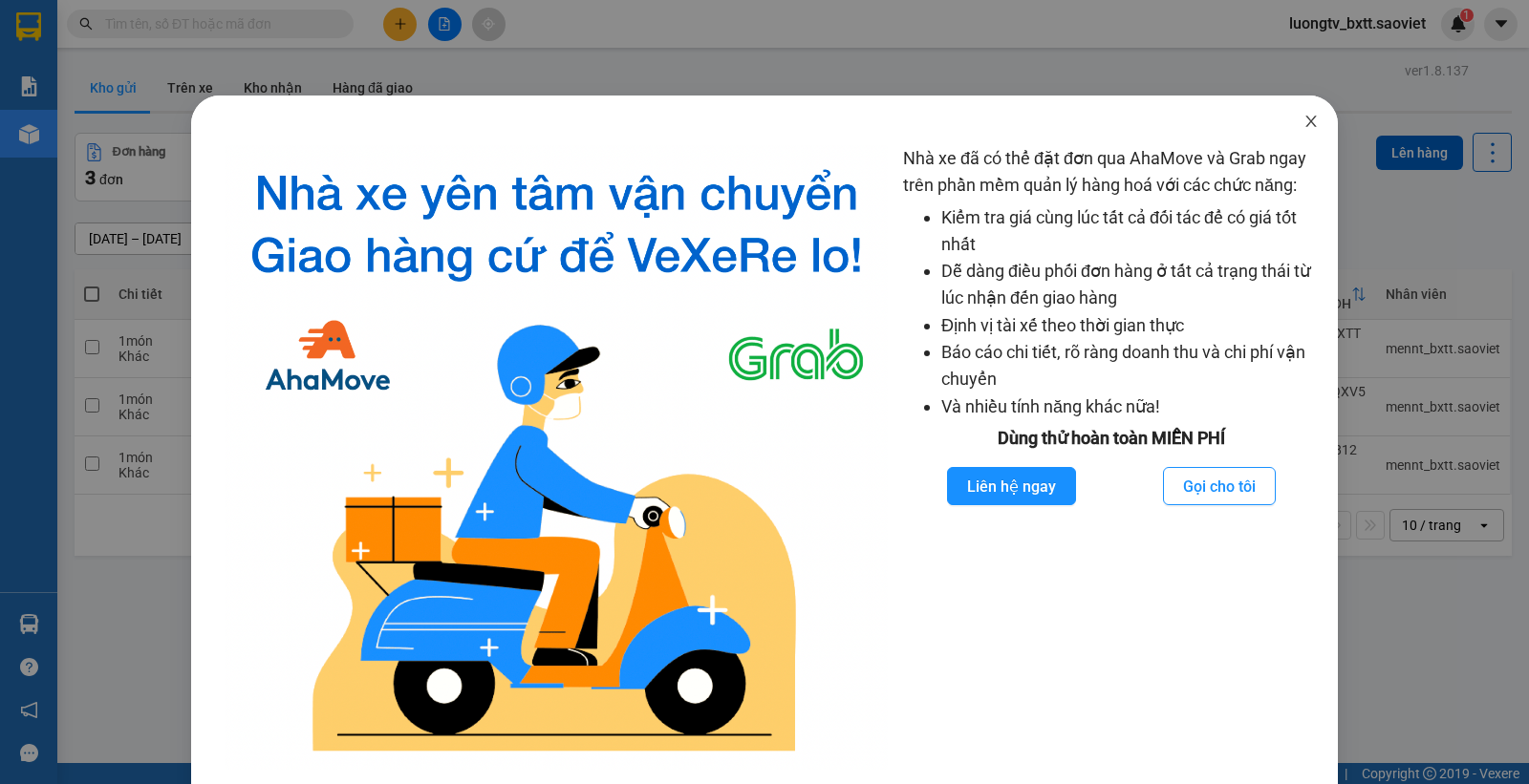
click at [1303, 115] on icon "close" at bounding box center [1310, 121] width 15 height 15
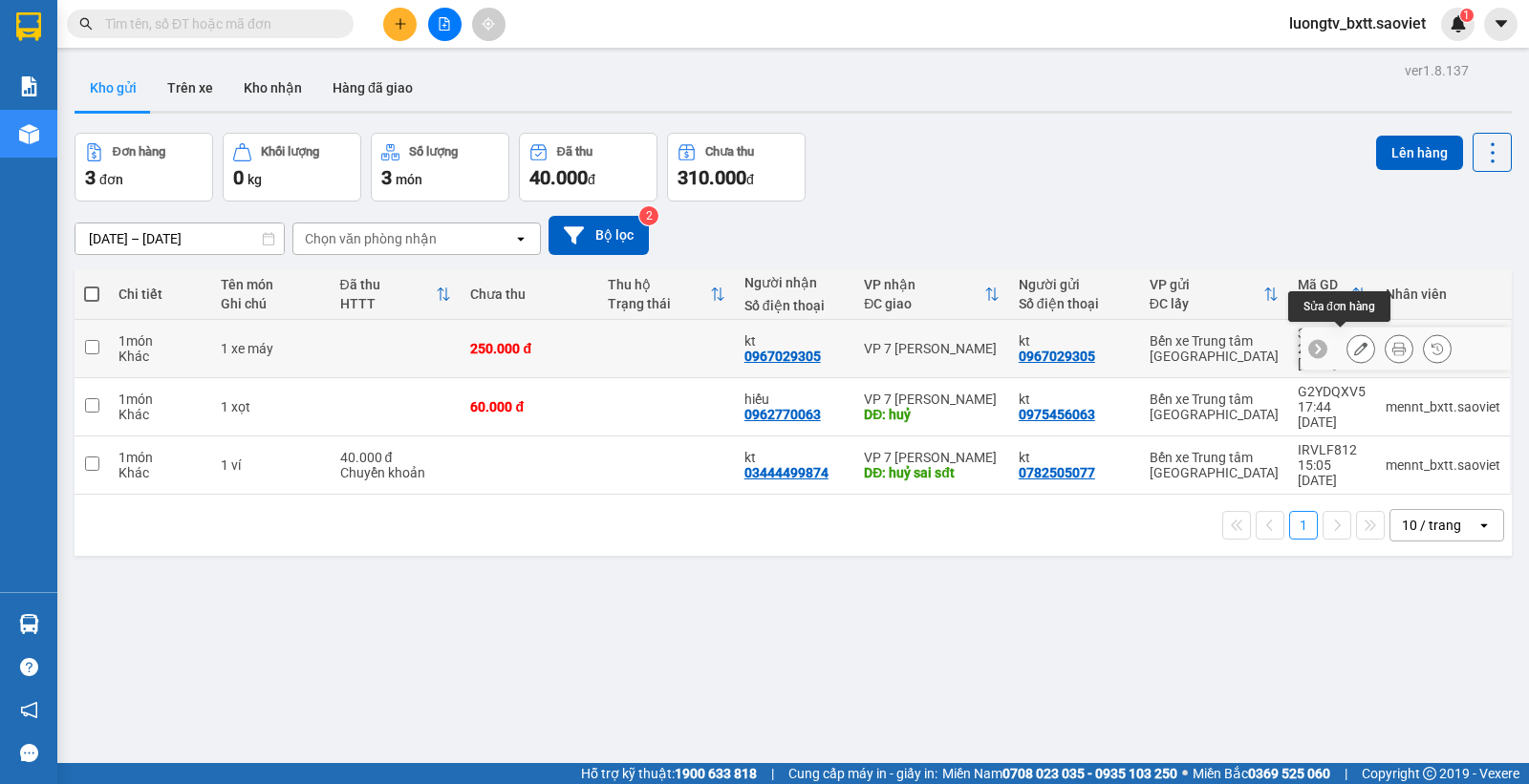
click at [1354, 347] on icon at bounding box center [1360, 348] width 13 height 13
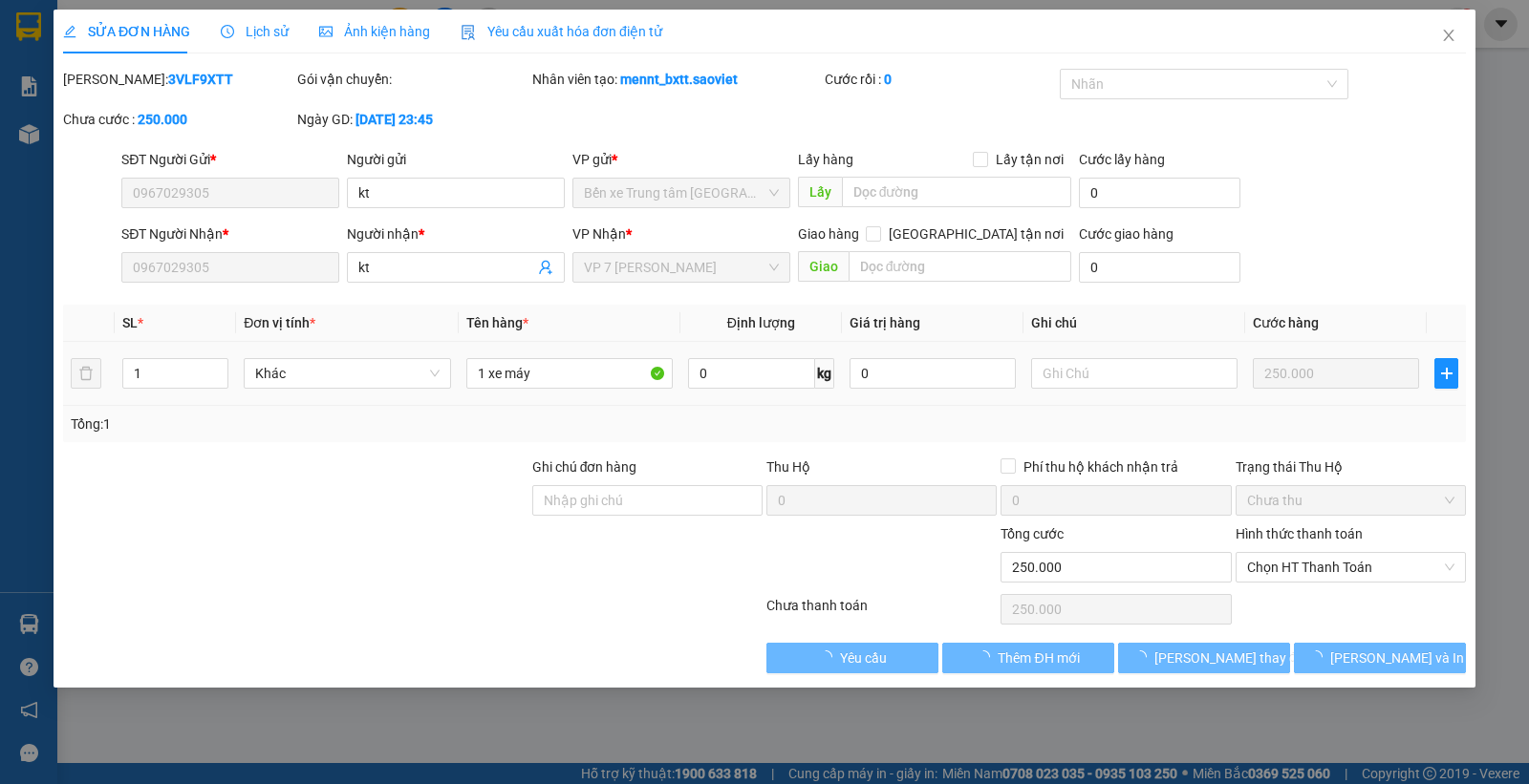
type input "0967029305"
type input "kt"
type input "0967029305"
type input "kt"
type input "250.000"
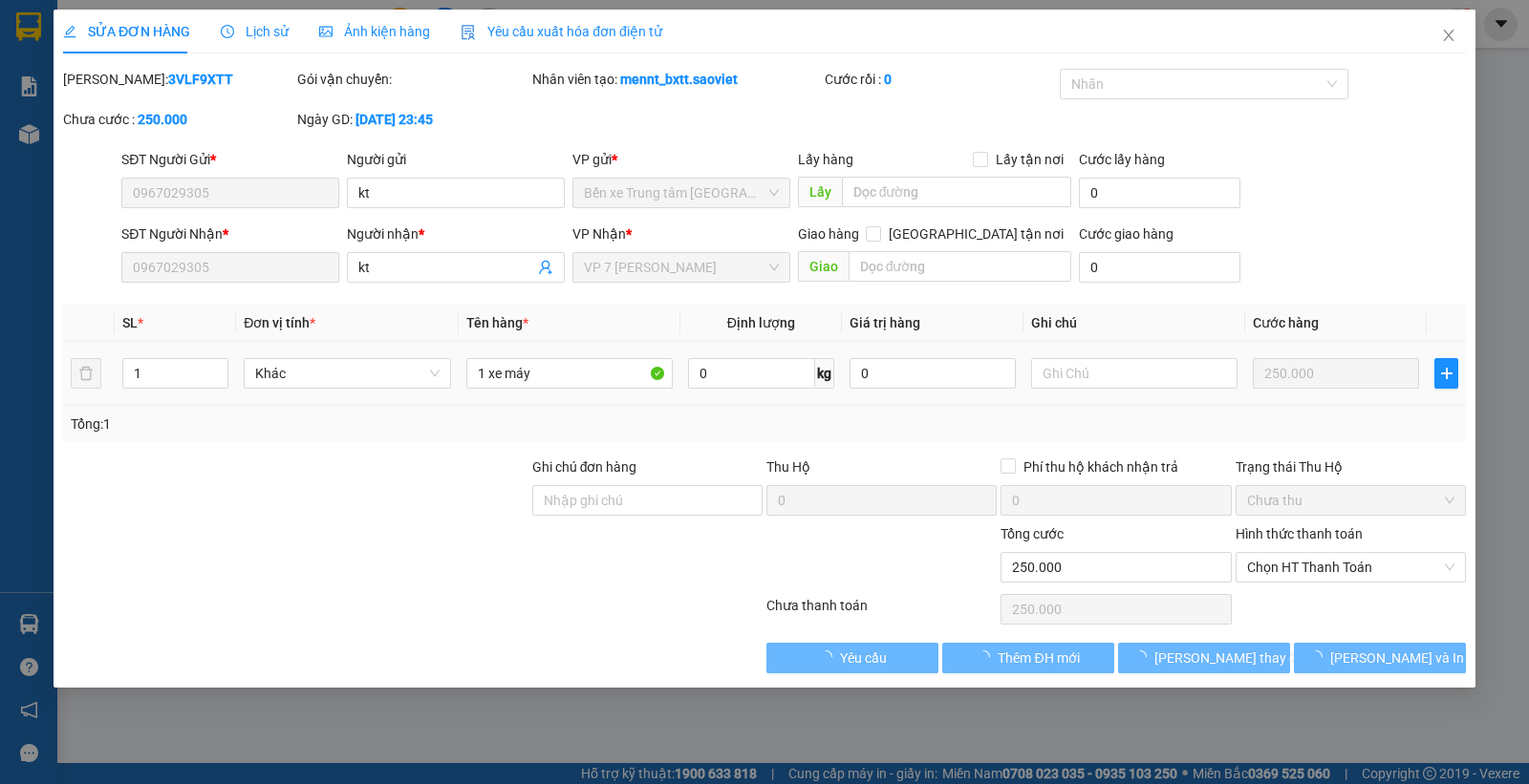
type input "250.000"
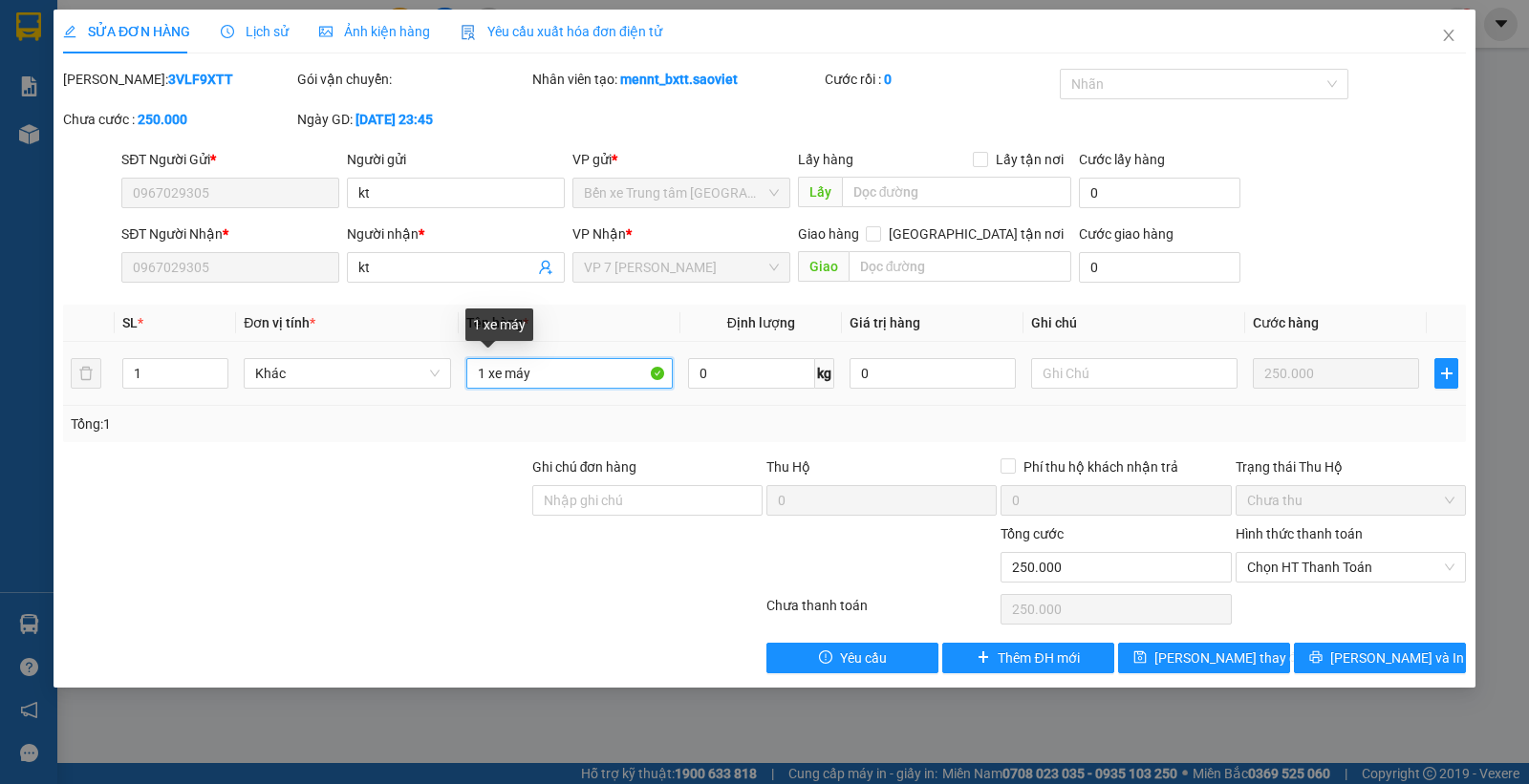
click at [567, 373] on input "1 xe máy" at bounding box center [570, 374] width 207 height 31
type input "1 xe ĐIỆN THEO KHÁCH"
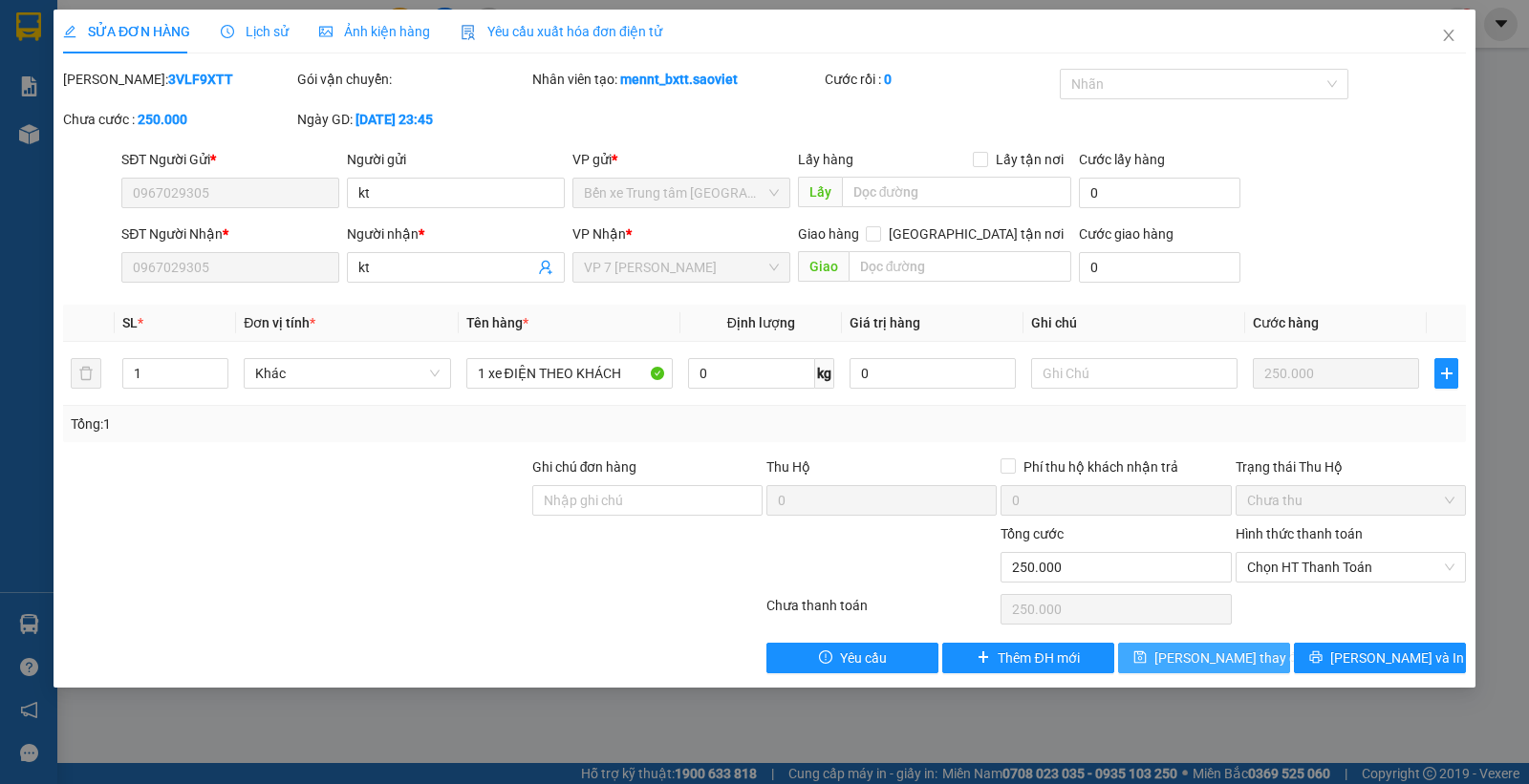
click at [1192, 659] on span "Lưu thay đổi" at bounding box center [1230, 657] width 153 height 21
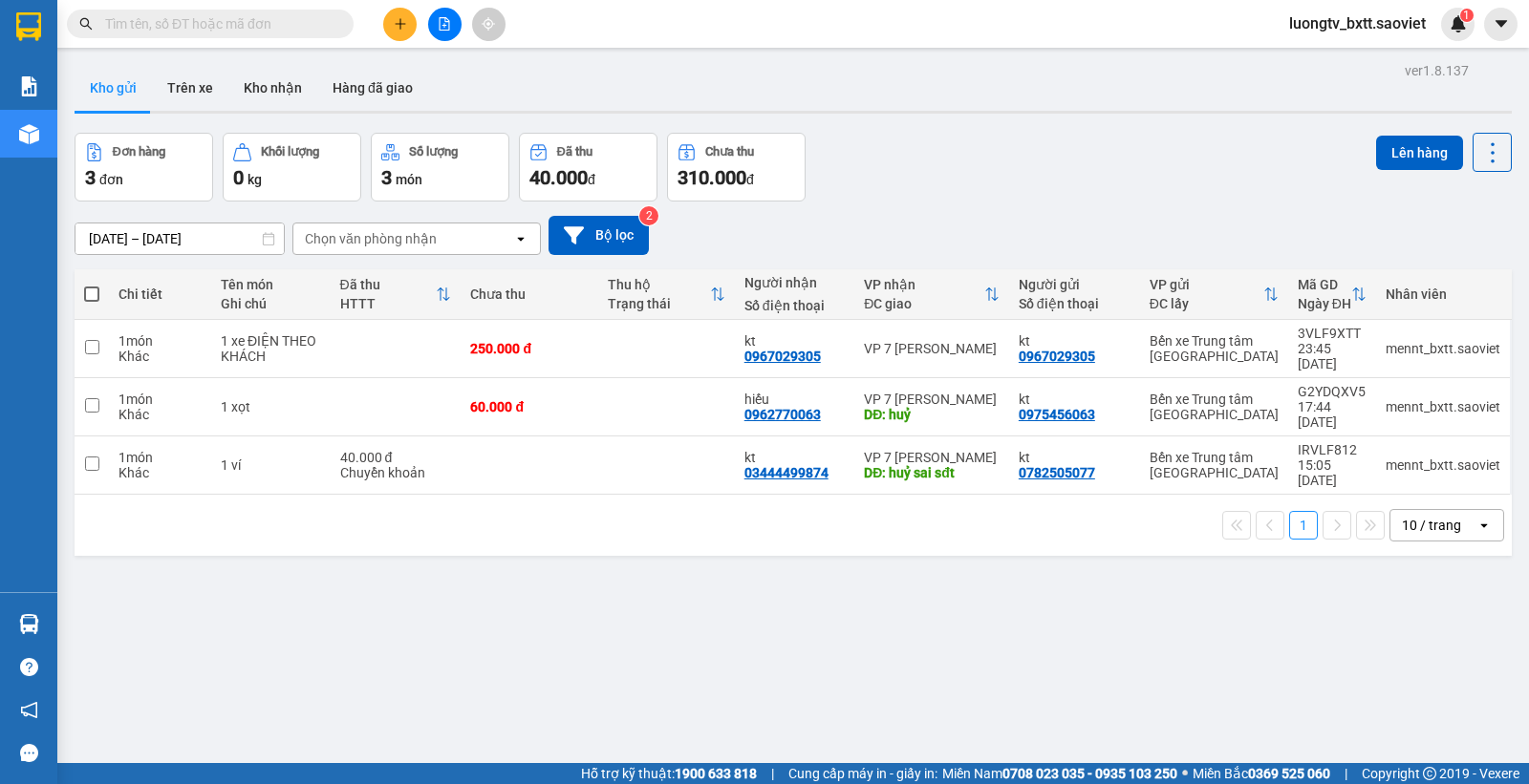
click at [1071, 185] on div "Đơn hàng 3 đơn Khối lượng 0 kg Số lượng 3 món Đã thu 40.000 đ Chưa thu 310.000 …" at bounding box center [793, 167] width 1437 height 69
click at [397, 29] on icon "plus" at bounding box center [400, 23] width 13 height 13
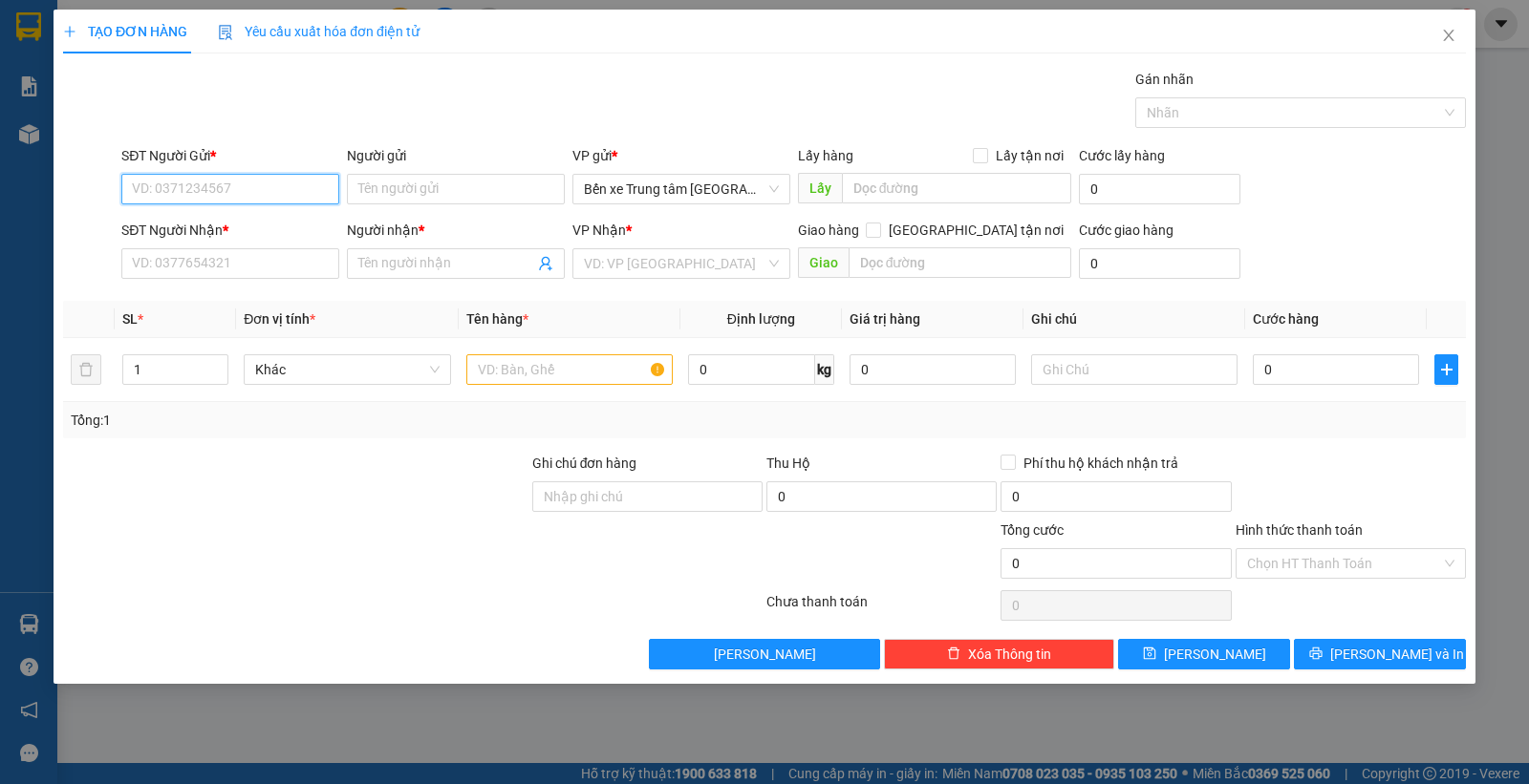
click at [282, 186] on input "SĐT Người Gửi *" at bounding box center [230, 189] width 218 height 31
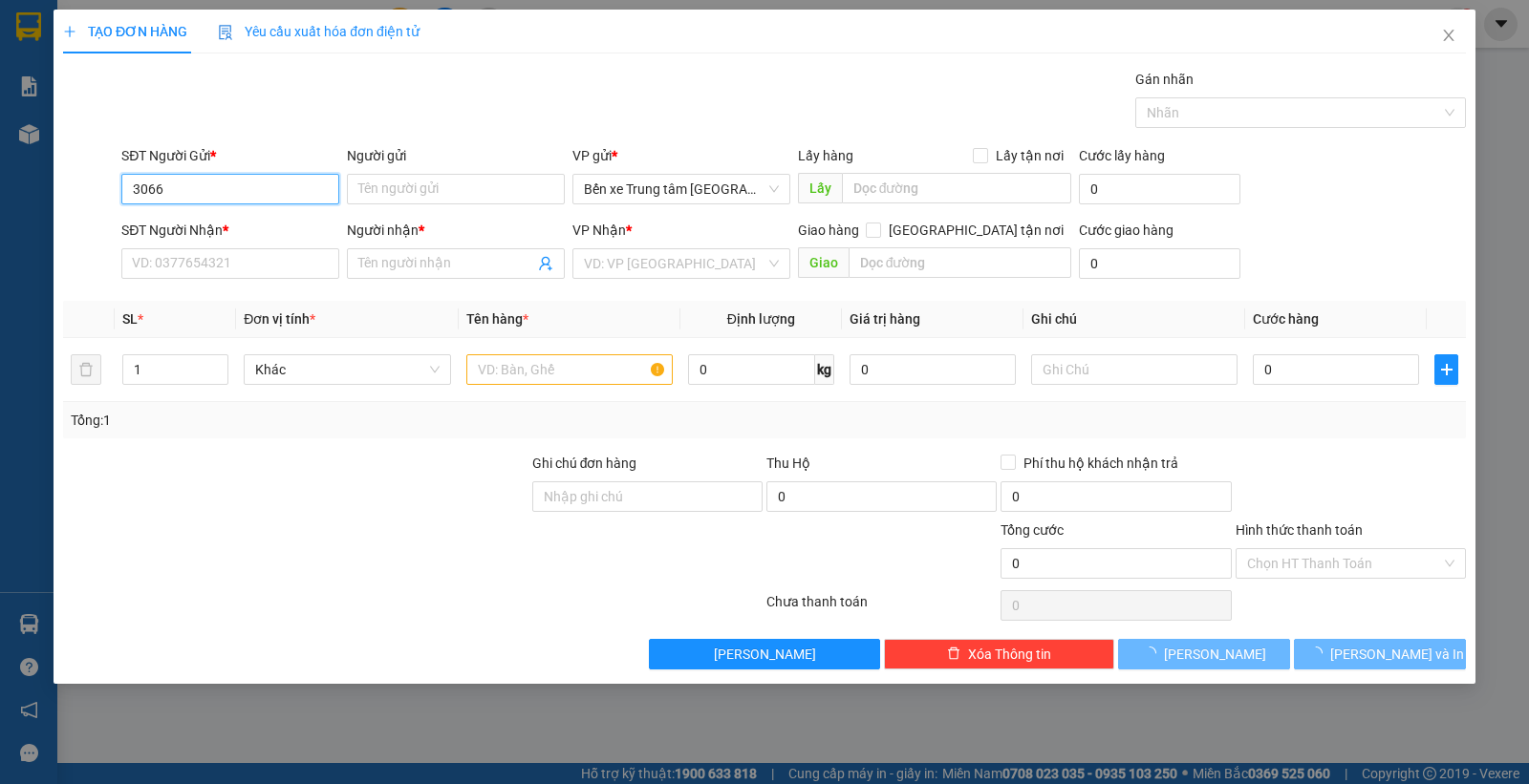
click at [282, 186] on input "3066" at bounding box center [230, 189] width 218 height 31
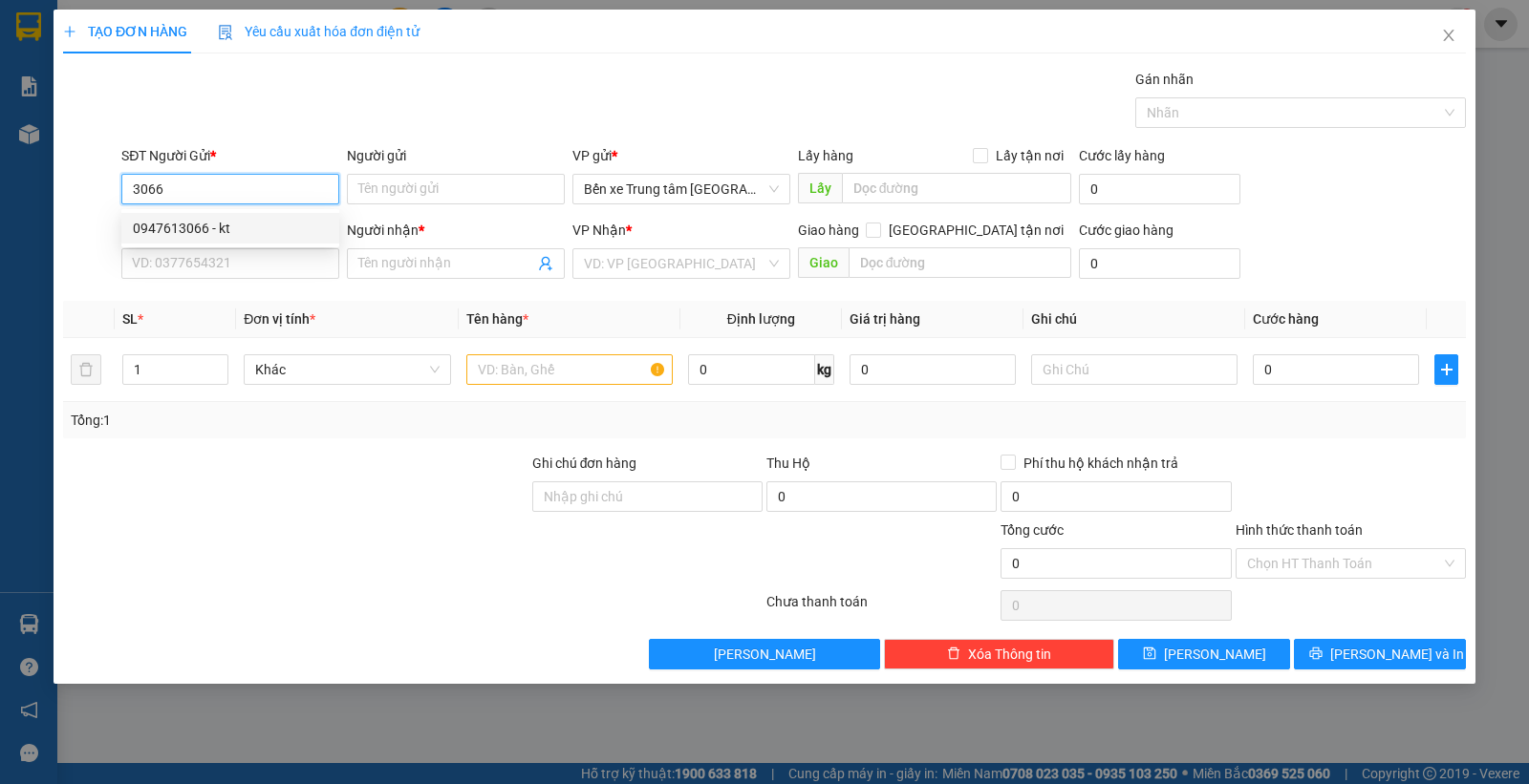
click at [231, 220] on div "0947613066 - kt" at bounding box center [230, 228] width 195 height 21
type input "0947613066"
type input "kt"
type input "0947613066"
type input "kt"
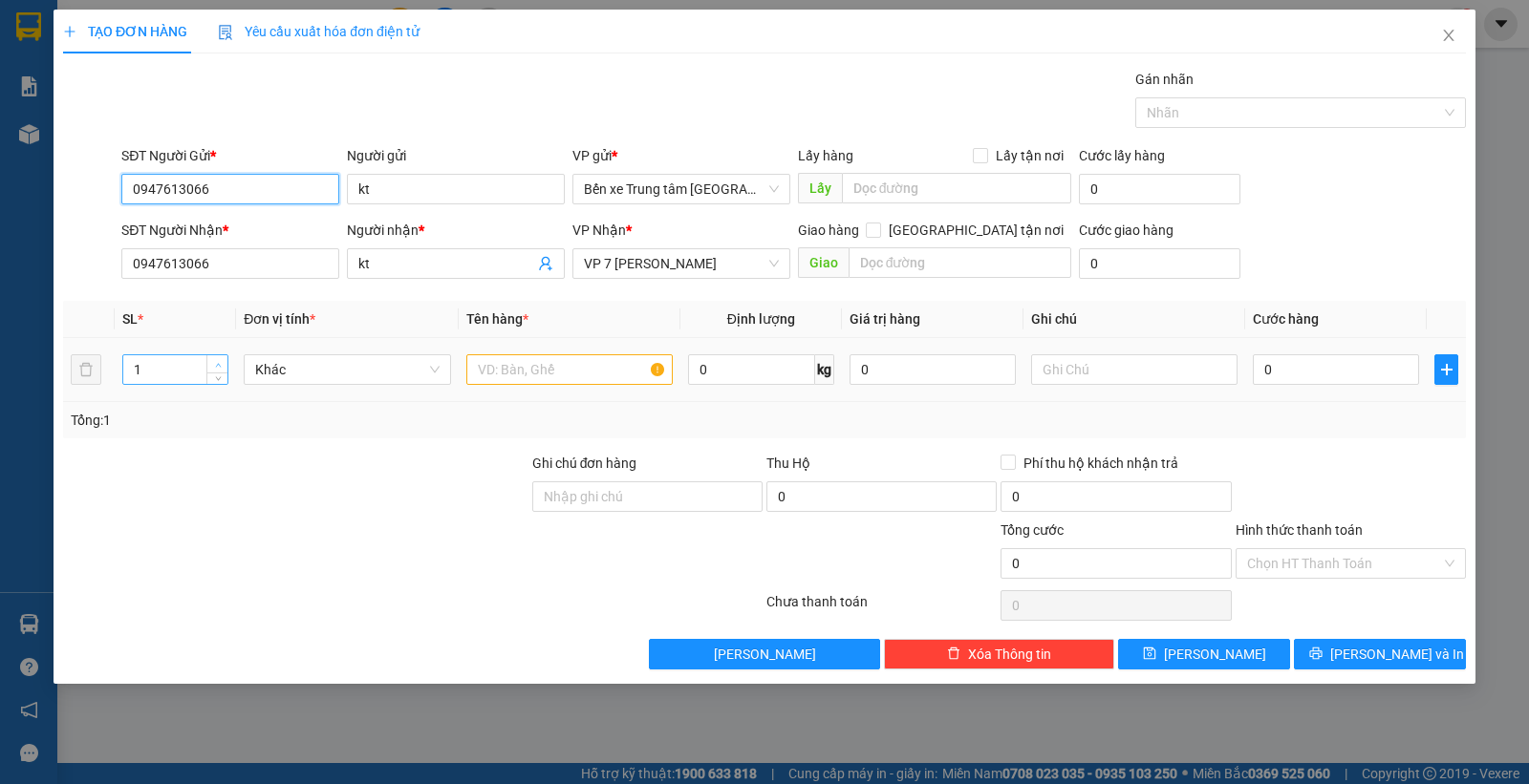
type input "0947613066"
click at [220, 361] on span "up" at bounding box center [217, 365] width 11 height 11
type input "5"
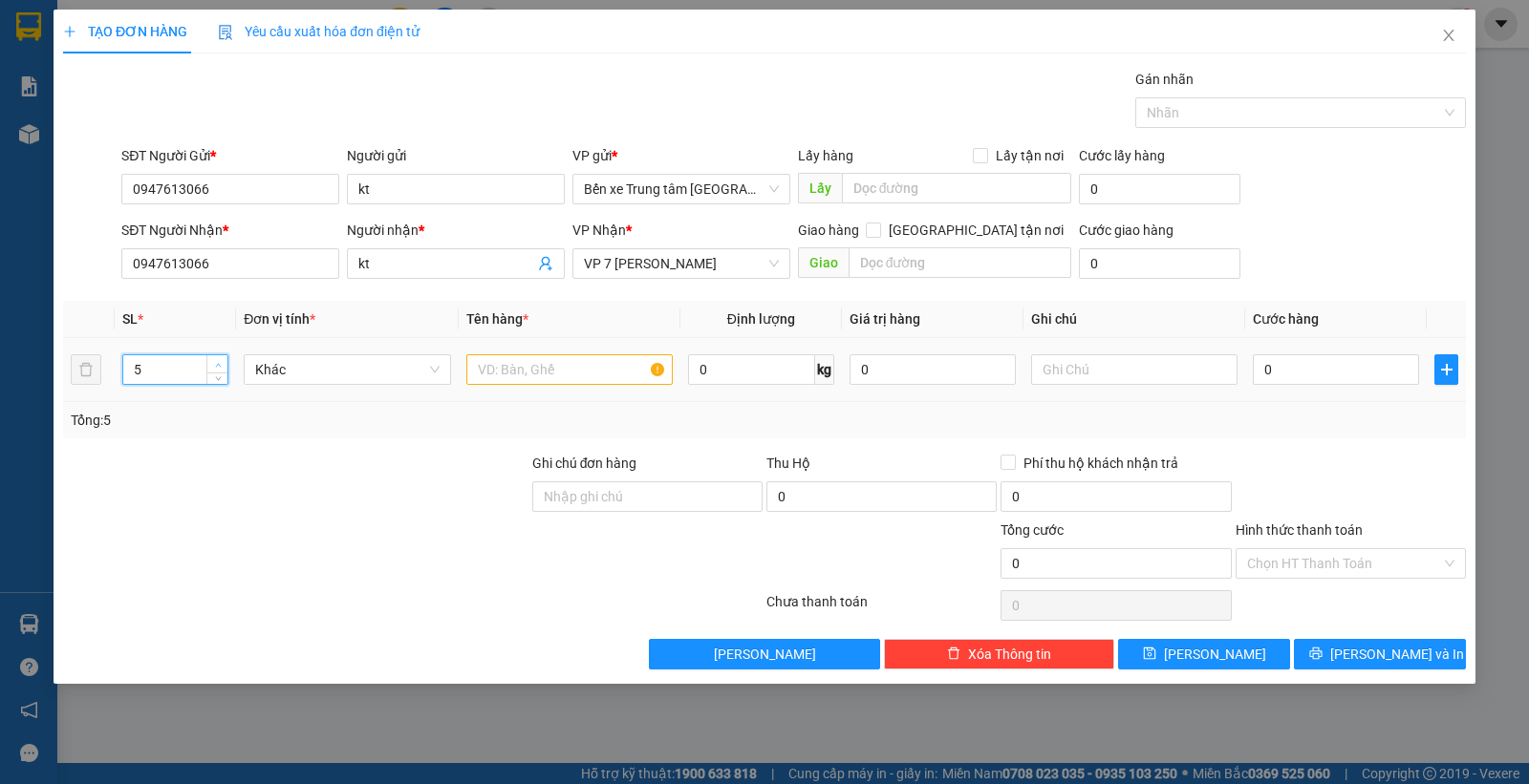
click at [220, 361] on span "up" at bounding box center [217, 365] width 11 height 11
click at [483, 371] on input "text" at bounding box center [570, 370] width 207 height 31
type input "5 CAN"
click at [1324, 365] on input "0" at bounding box center [1336, 370] width 166 height 31
type input "2"
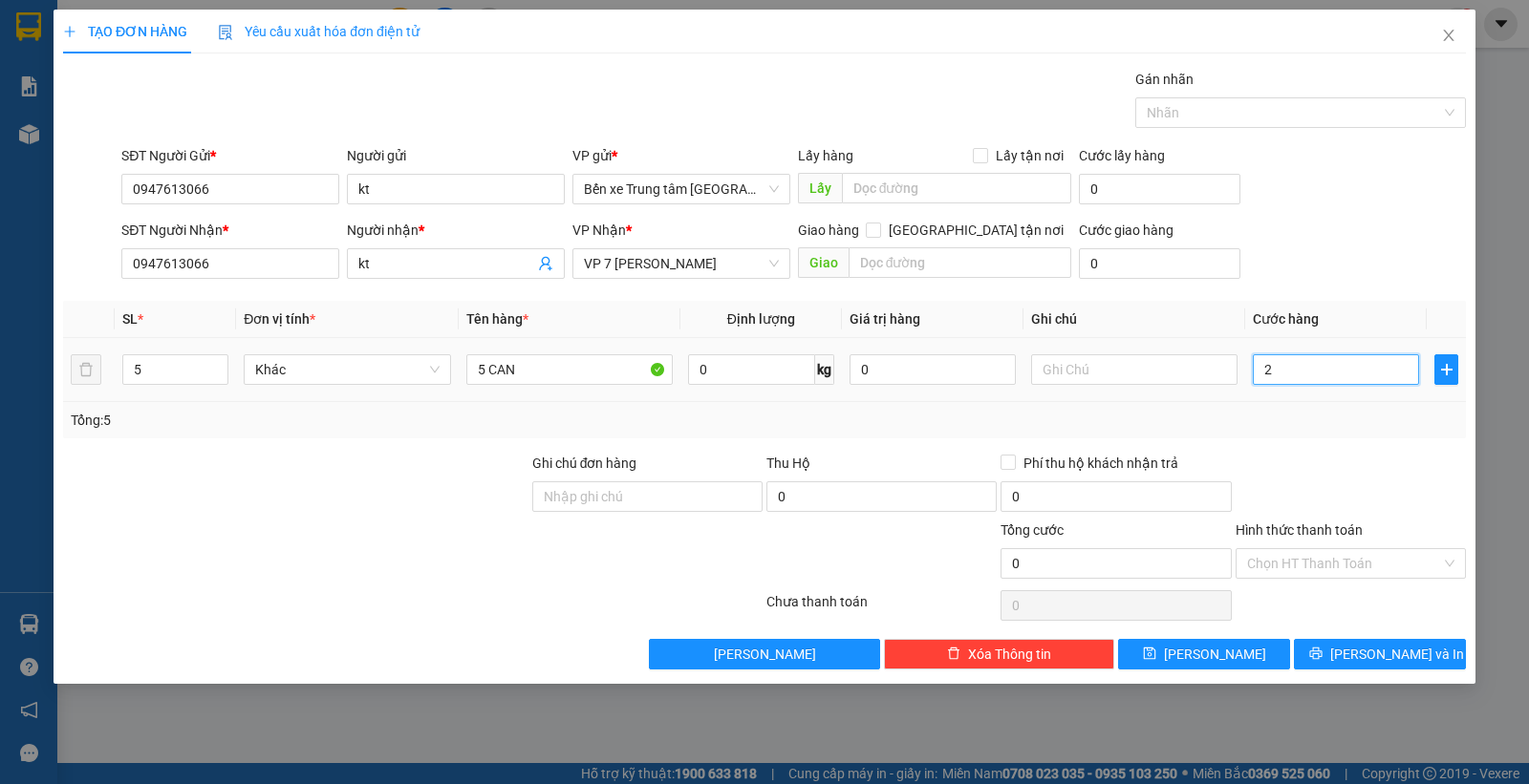
type input "2"
type input "25"
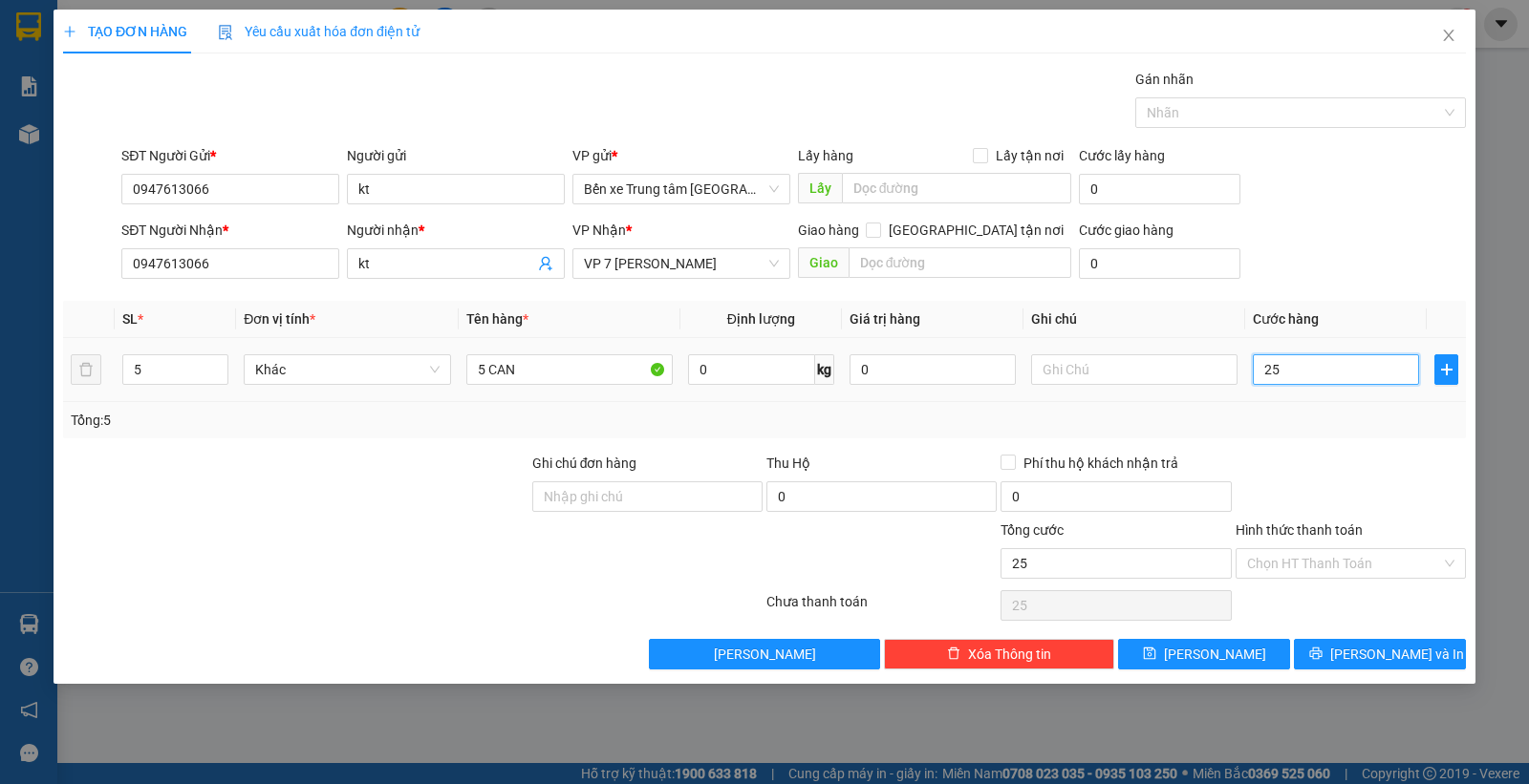
type input "2"
type input "0"
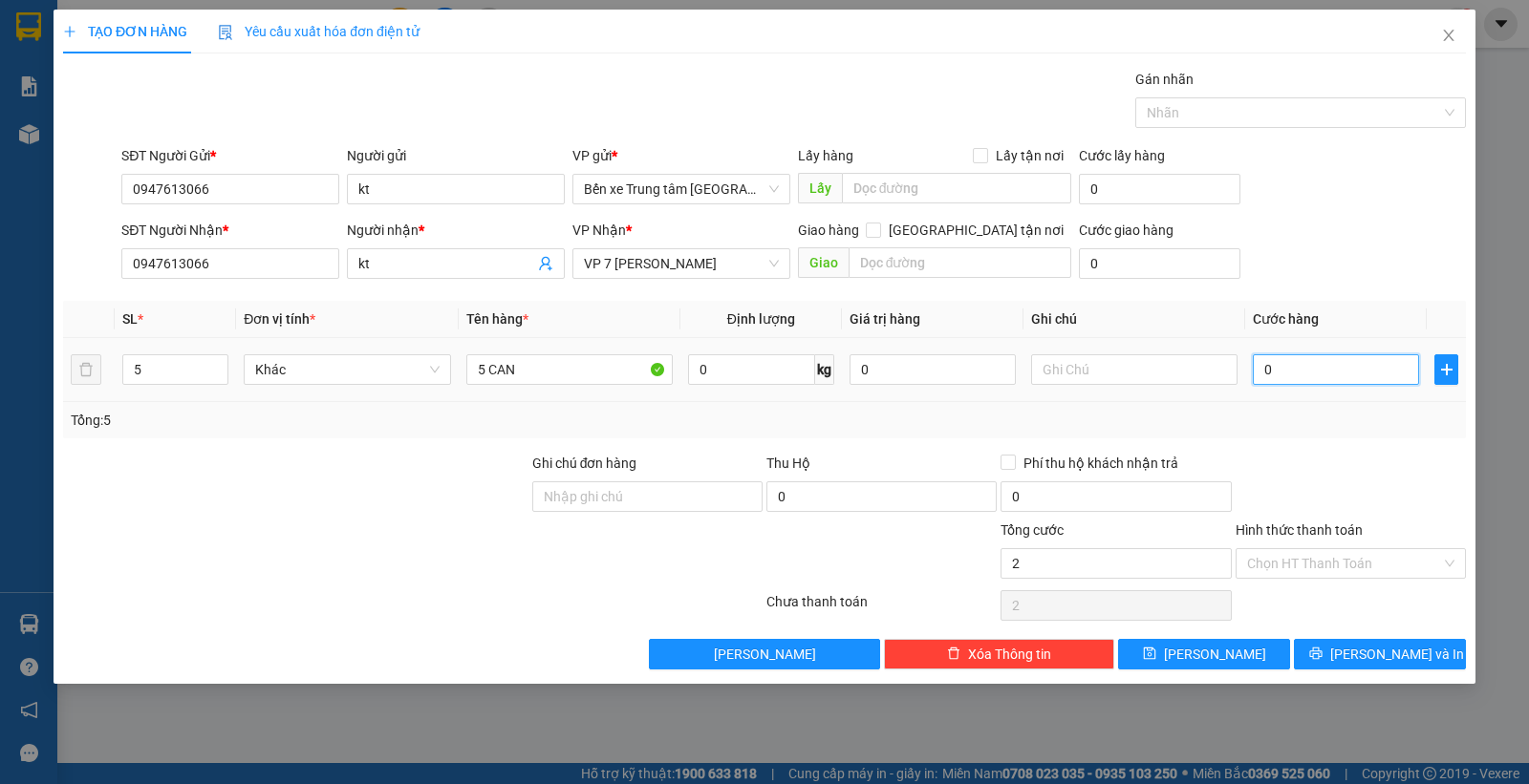
type input "0"
type input "02"
type input "2"
type input "022"
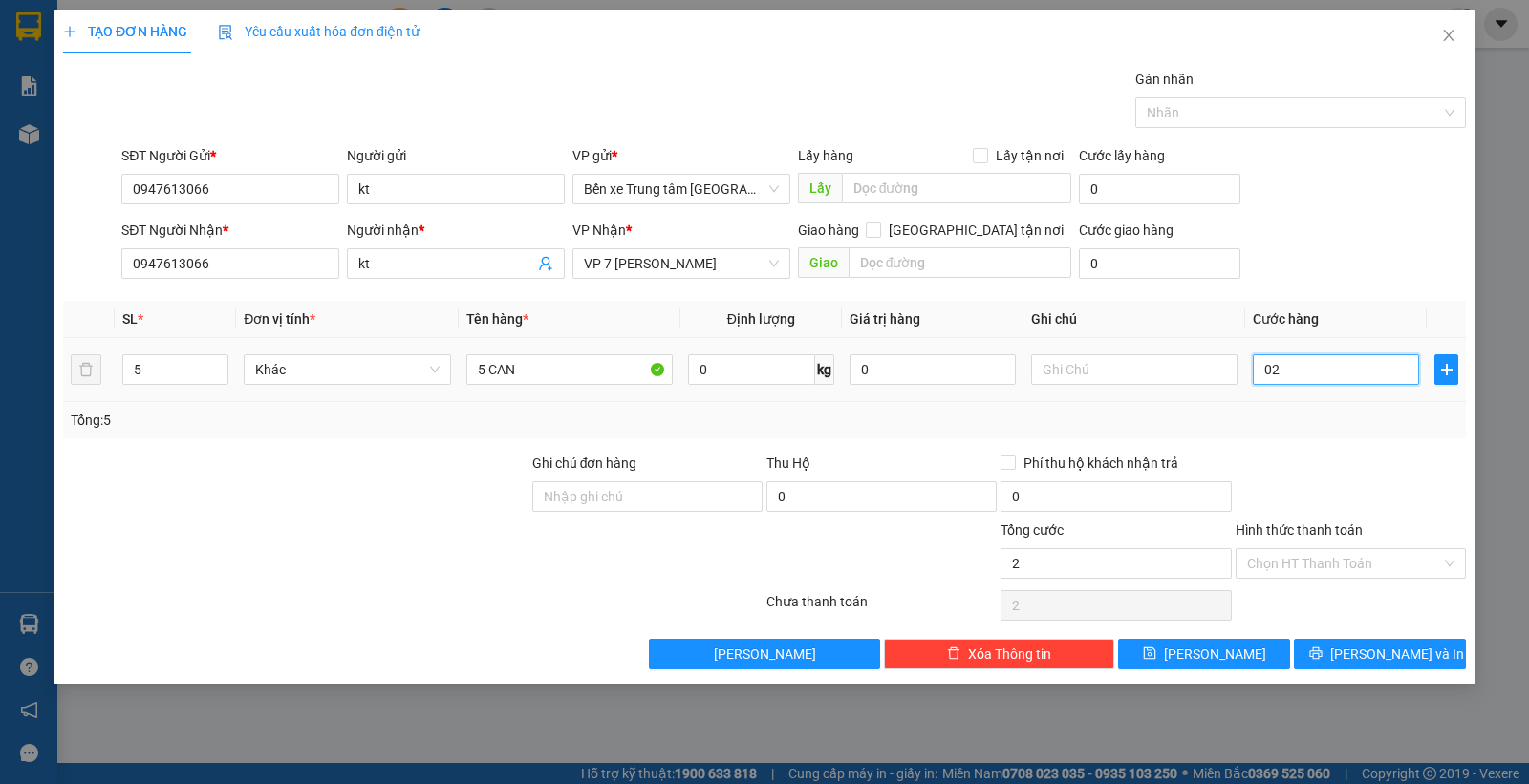
type input "22"
type input "0.220"
type input "220"
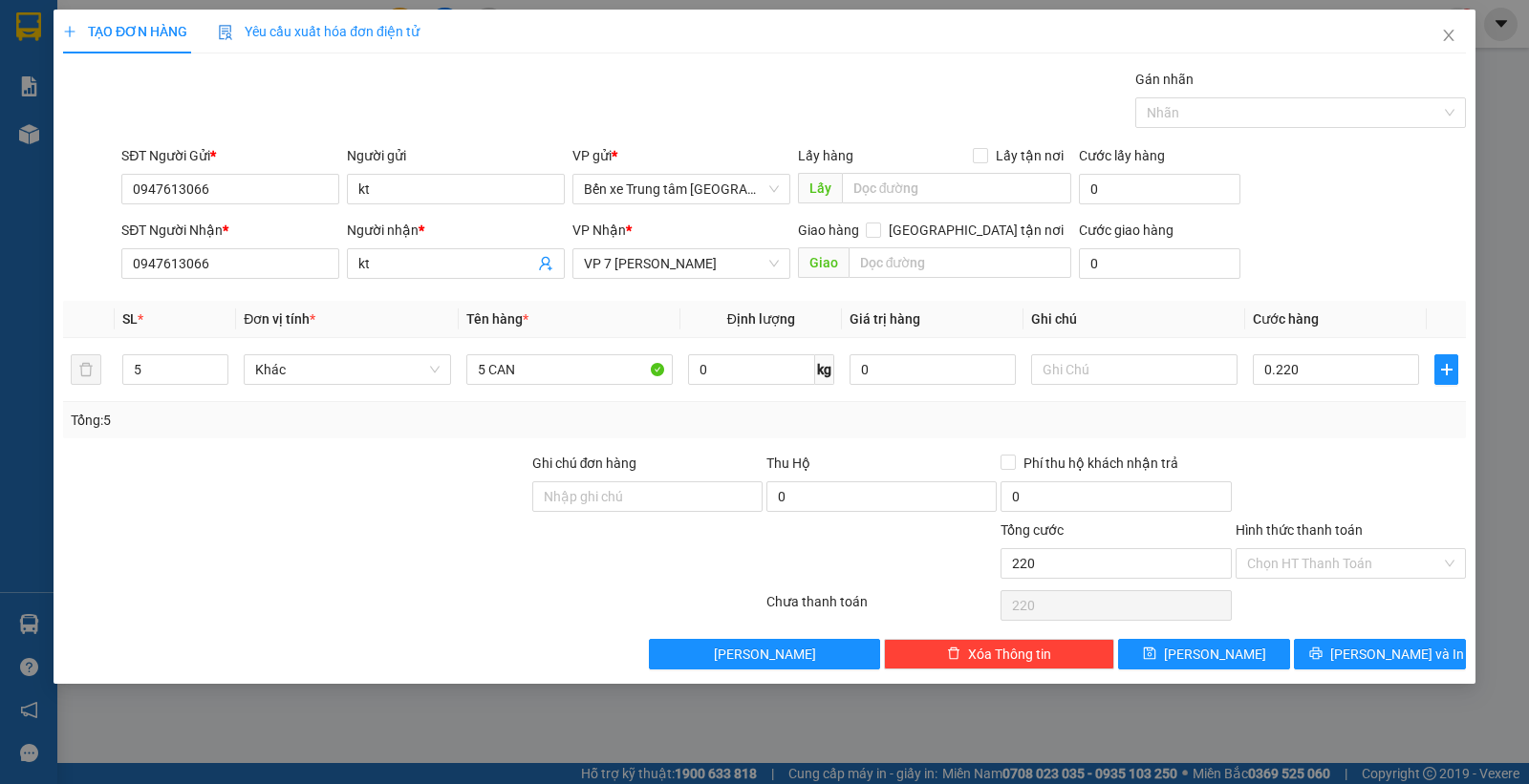
type input "220.000"
click at [1345, 234] on div "SĐT Người Nhận * 0947613066 Người nhận * kt VP Nhận * VP 7 Phạm Văn Đồng Giao h…" at bounding box center [793, 253] width 1352 height 67
click at [1379, 659] on span "Lưu và In" at bounding box center [1397, 654] width 134 height 21
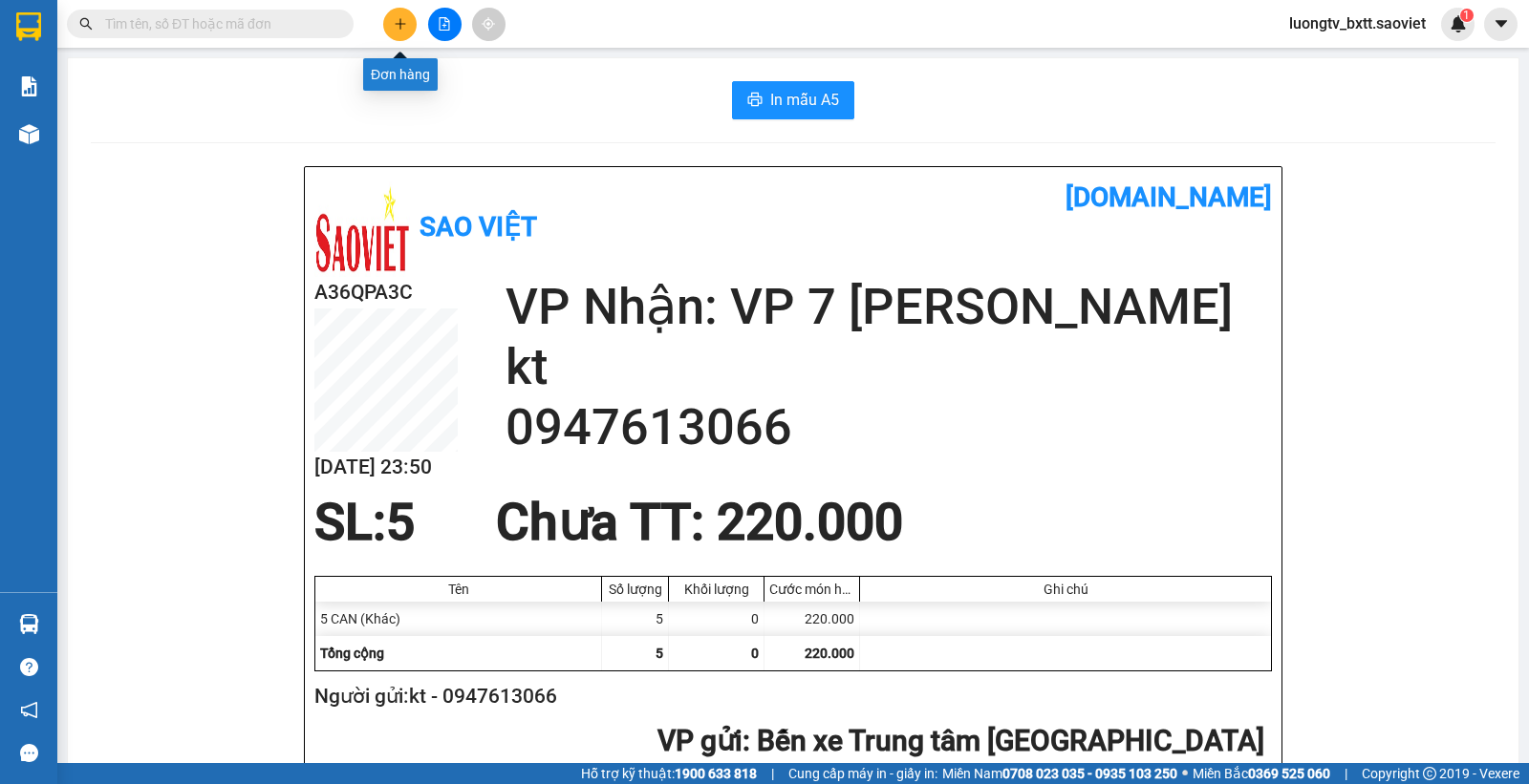
click at [400, 17] on icon "plus" at bounding box center [400, 23] width 13 height 13
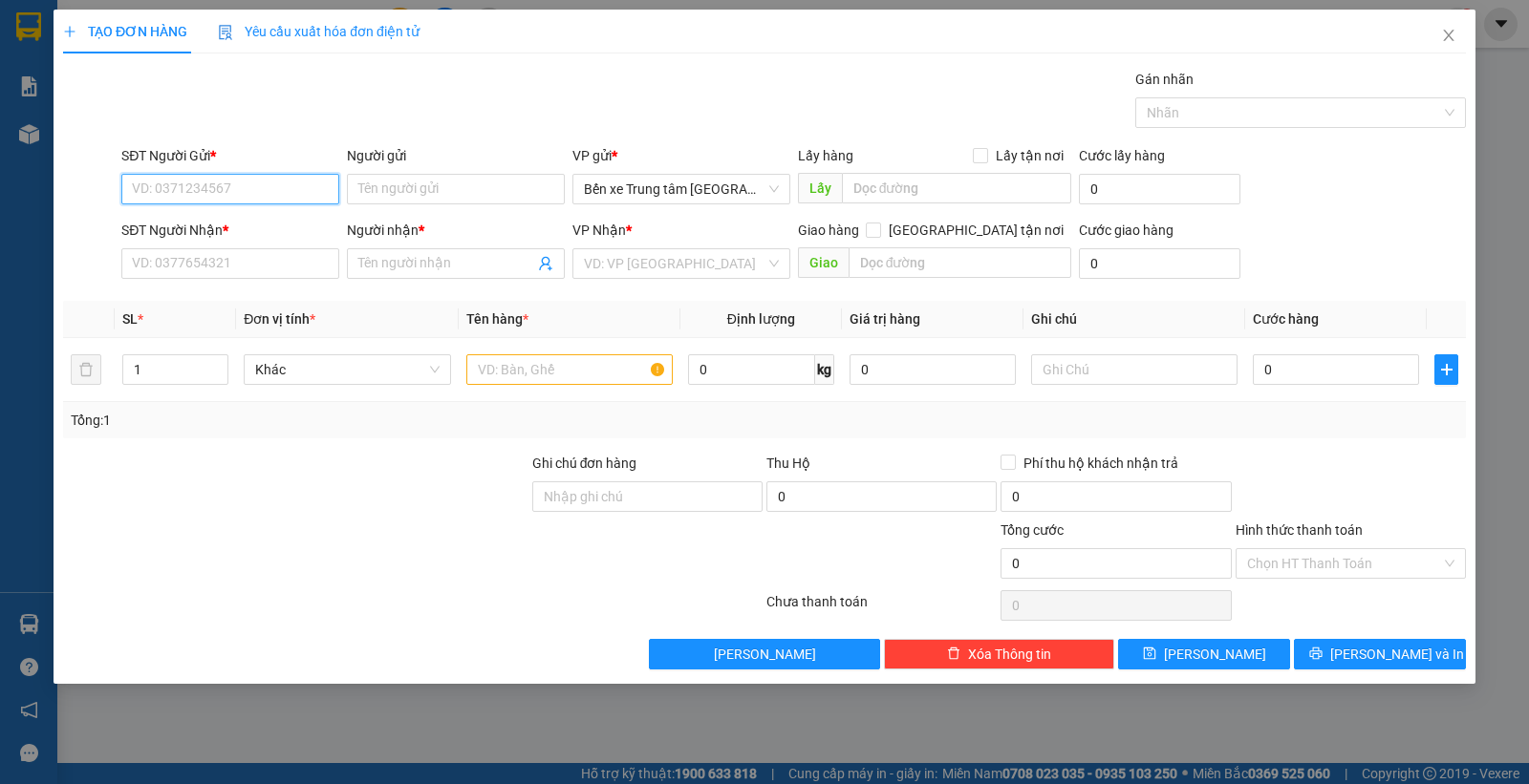
click at [302, 182] on input "SĐT Người Gửi *" at bounding box center [230, 189] width 218 height 31
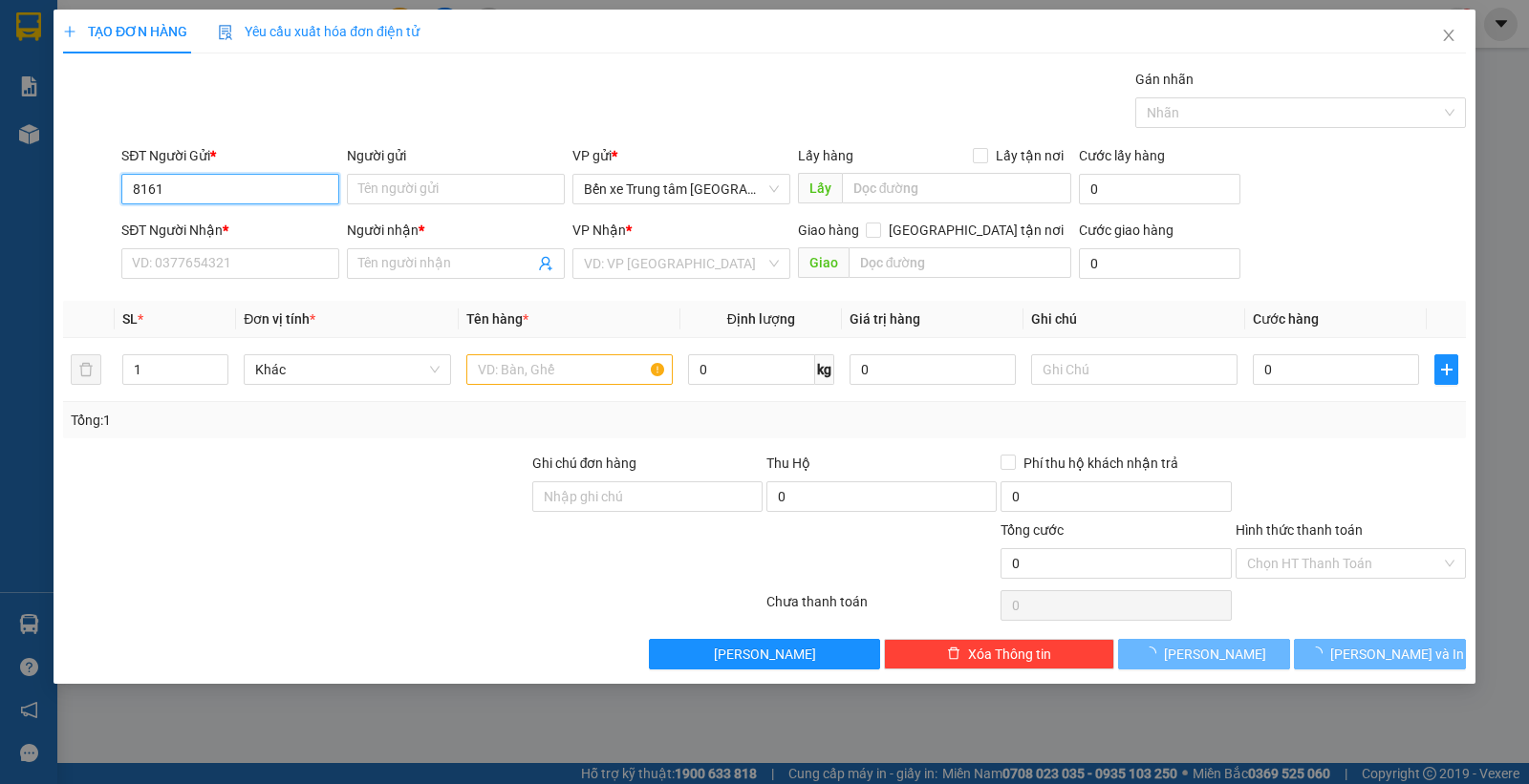
click at [296, 178] on input "8161" at bounding box center [230, 189] width 218 height 31
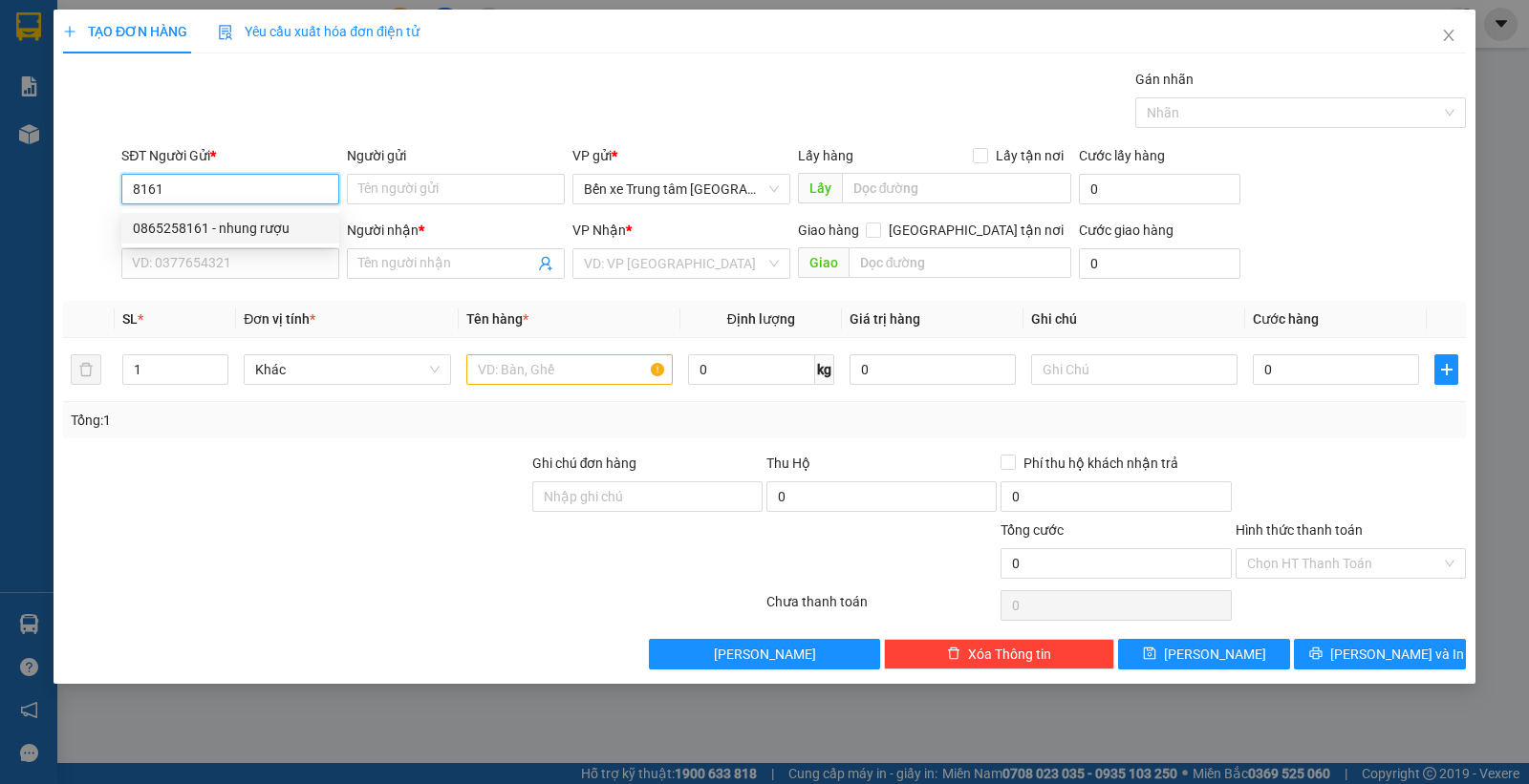
click at [274, 230] on div "0865258161 - nhung rượu" at bounding box center [230, 228] width 195 height 21
type input "0865258161"
type input "nhung rượu"
type input "0865258161"
type input "nhung rượu"
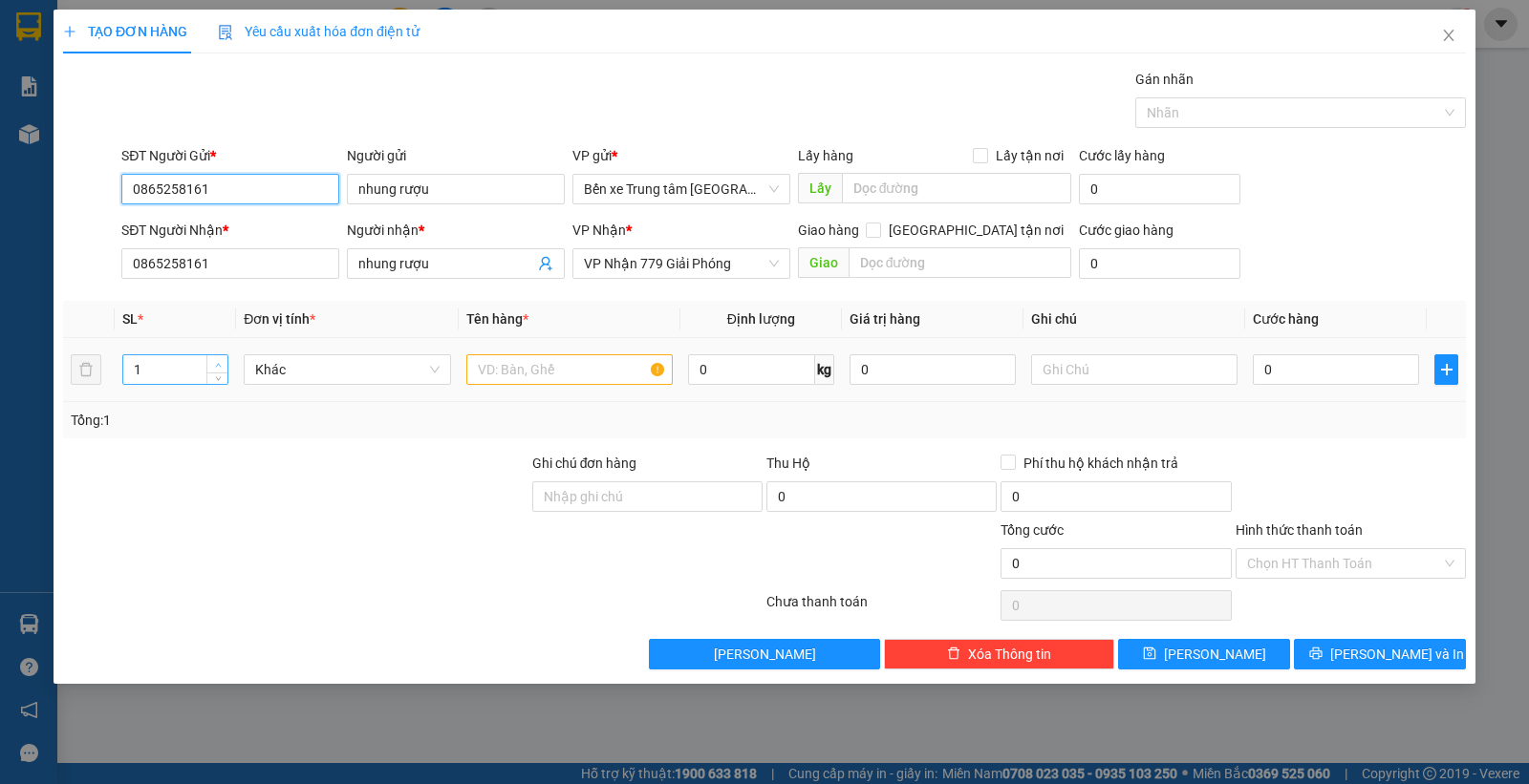
type input "0865258161"
type input "2"
click at [220, 360] on span "up" at bounding box center [217, 365] width 11 height 11
click at [516, 378] on input "text" at bounding box center [570, 370] width 207 height 31
type input "2 CAN"
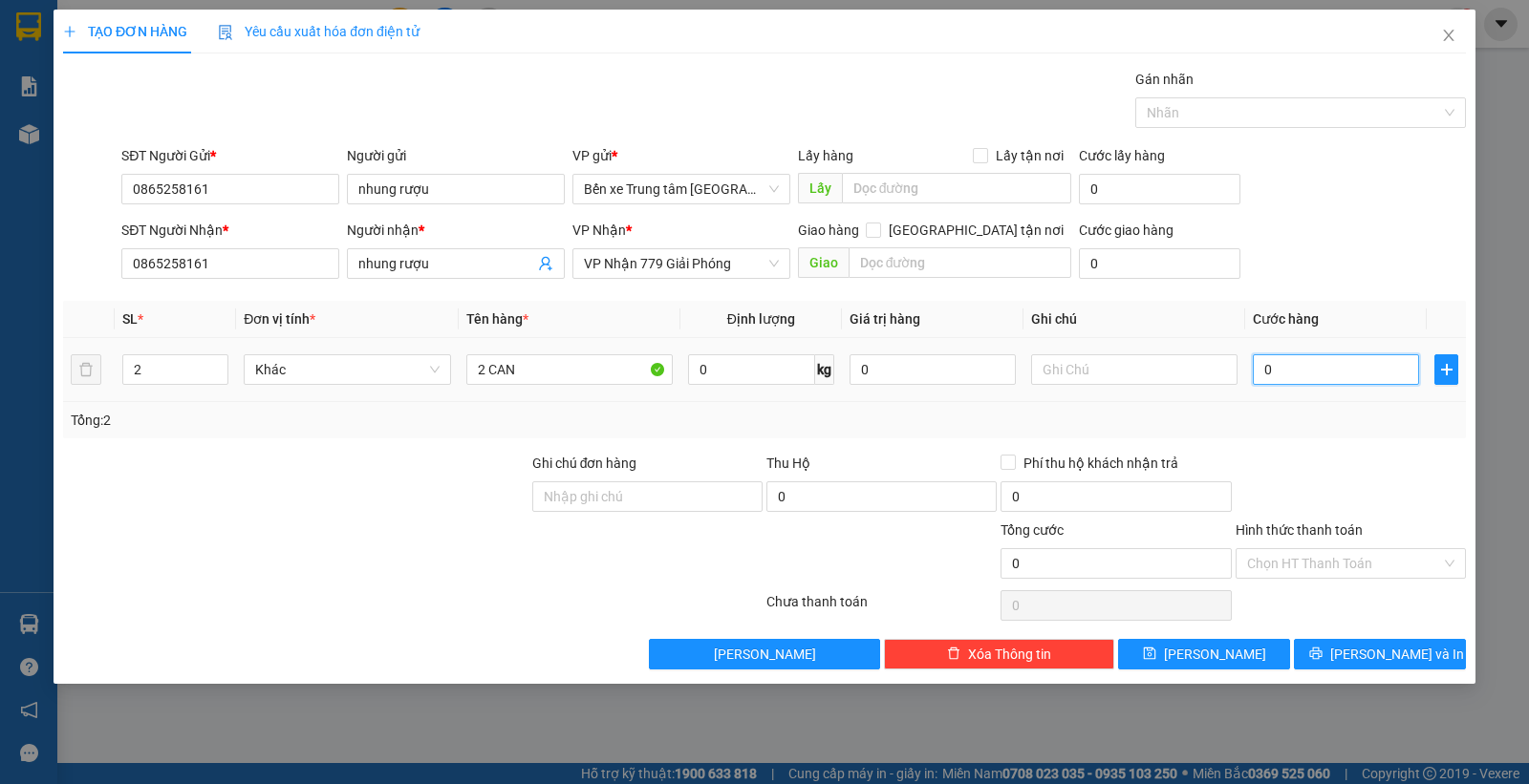
click at [1341, 376] on input "0" at bounding box center [1336, 370] width 166 height 31
type input "1"
type input "10"
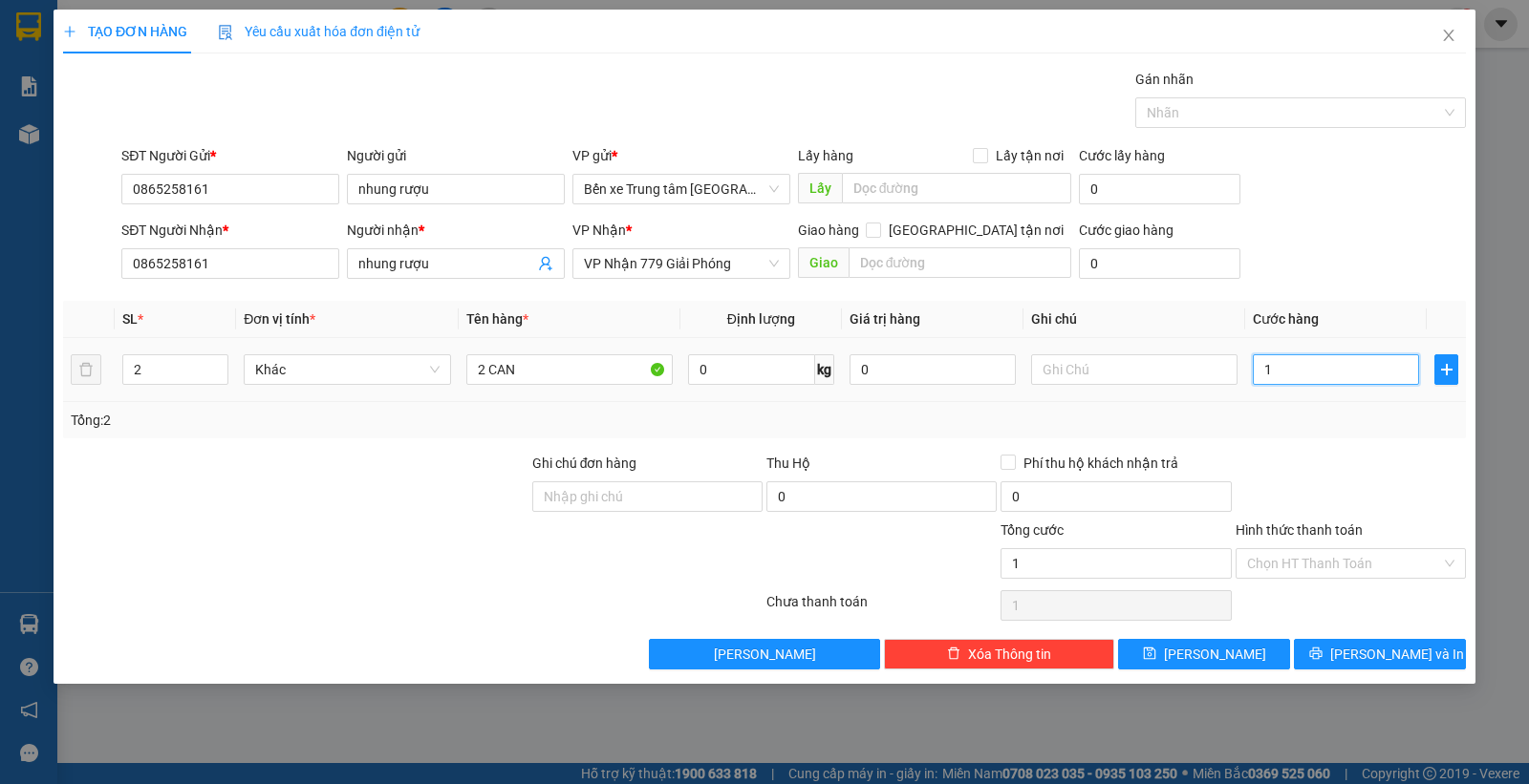
type input "10"
type input "100"
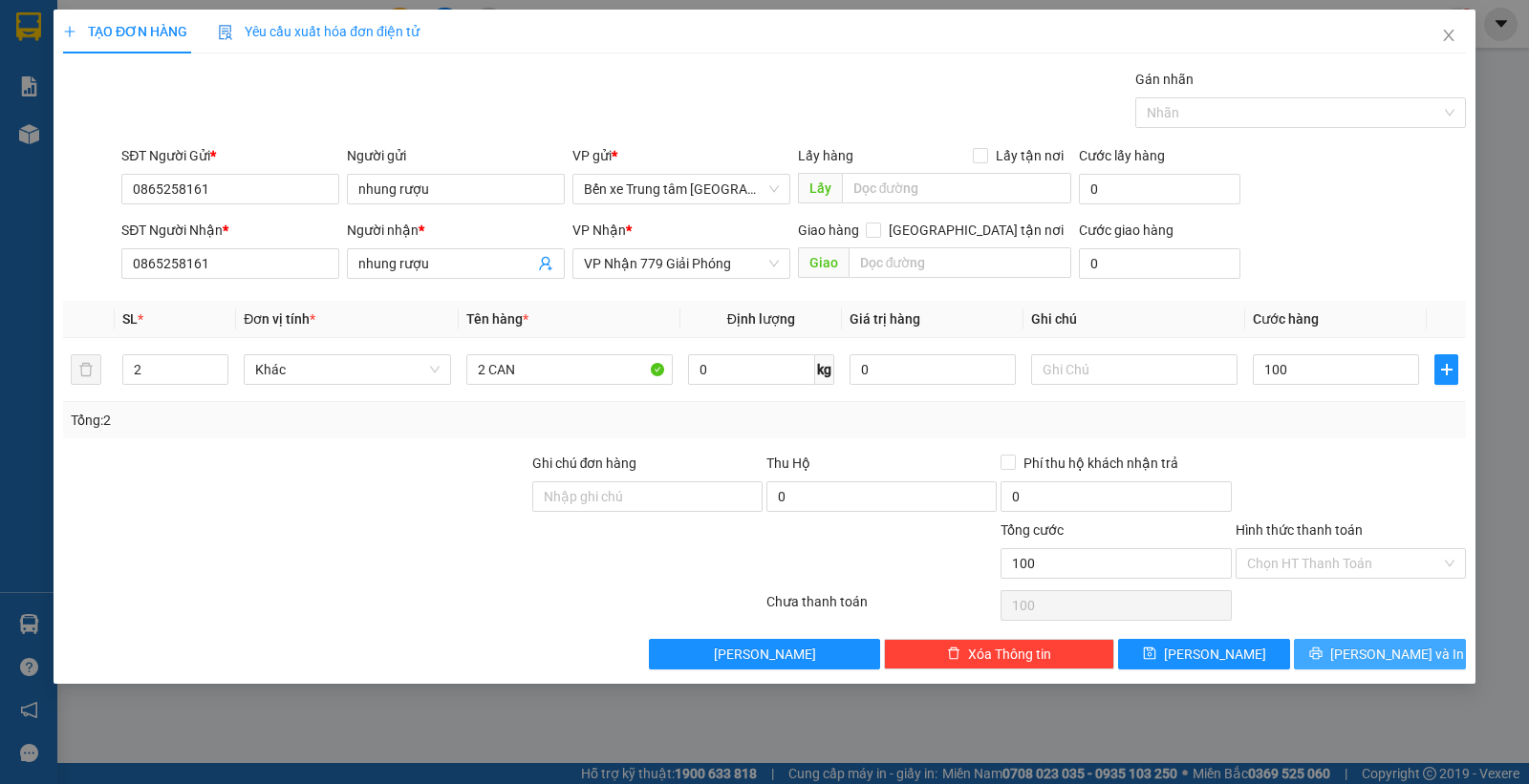
type input "100.000"
click at [1368, 650] on span "Lưu và In" at bounding box center [1397, 654] width 134 height 21
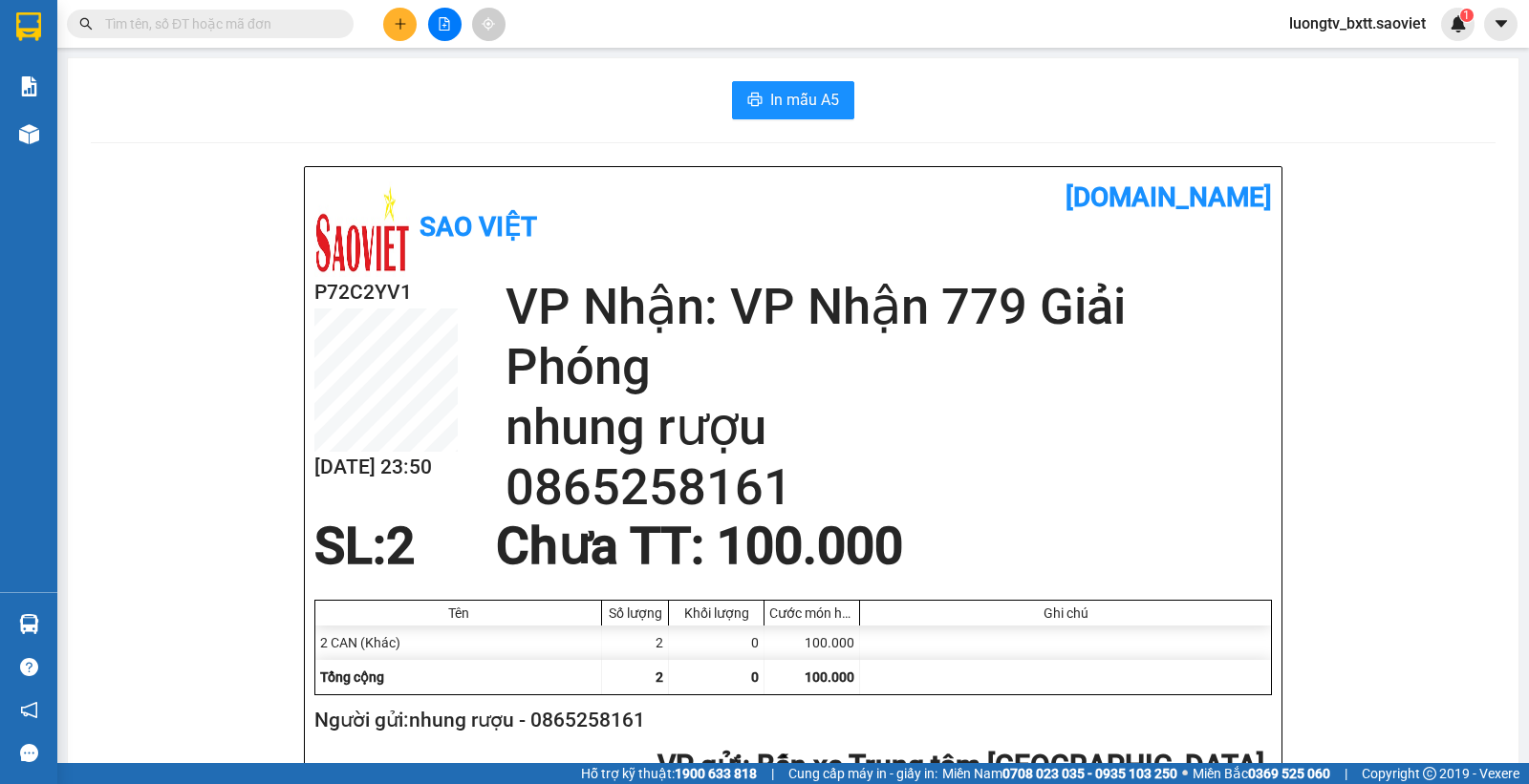
click at [955, 101] on div "In mẫu A5" at bounding box center [793, 100] width 1405 height 38
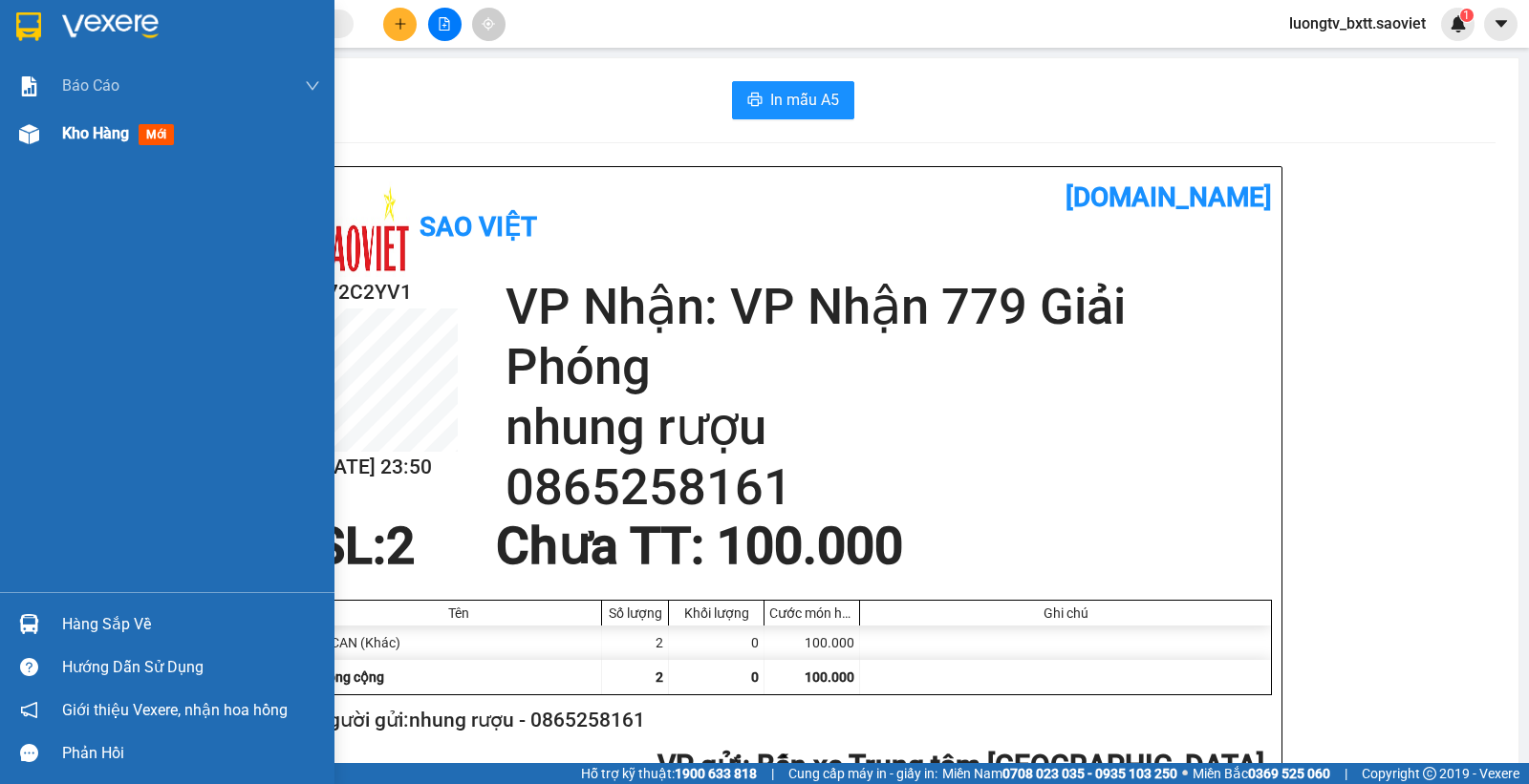
click at [89, 134] on span "Kho hàng" at bounding box center [95, 133] width 67 height 18
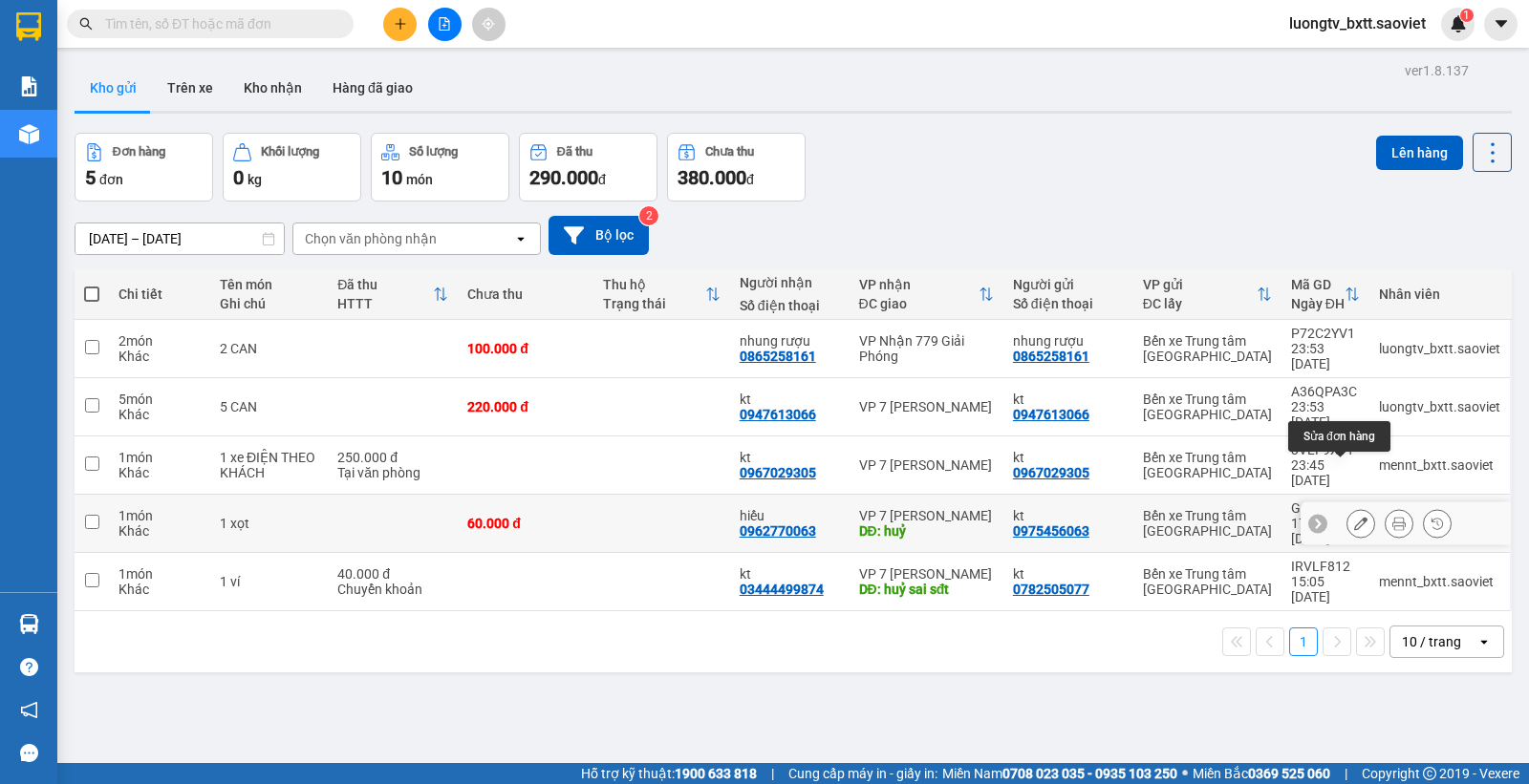
click at [1349, 507] on button at bounding box center [1360, 523] width 27 height 33
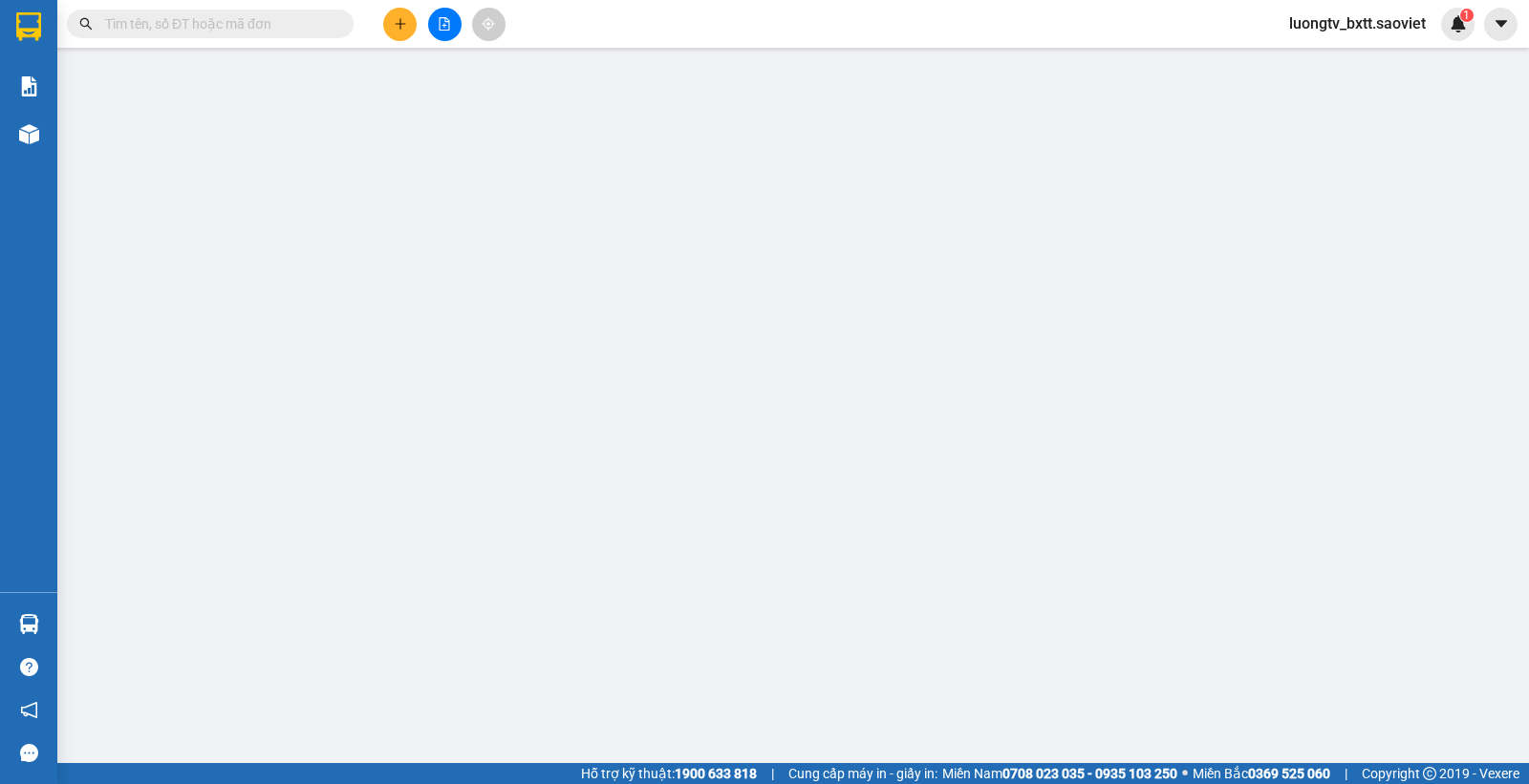
type input "0975456063"
type input "kt"
type input "0962770063"
type input "hiếu"
type input "huỷ"
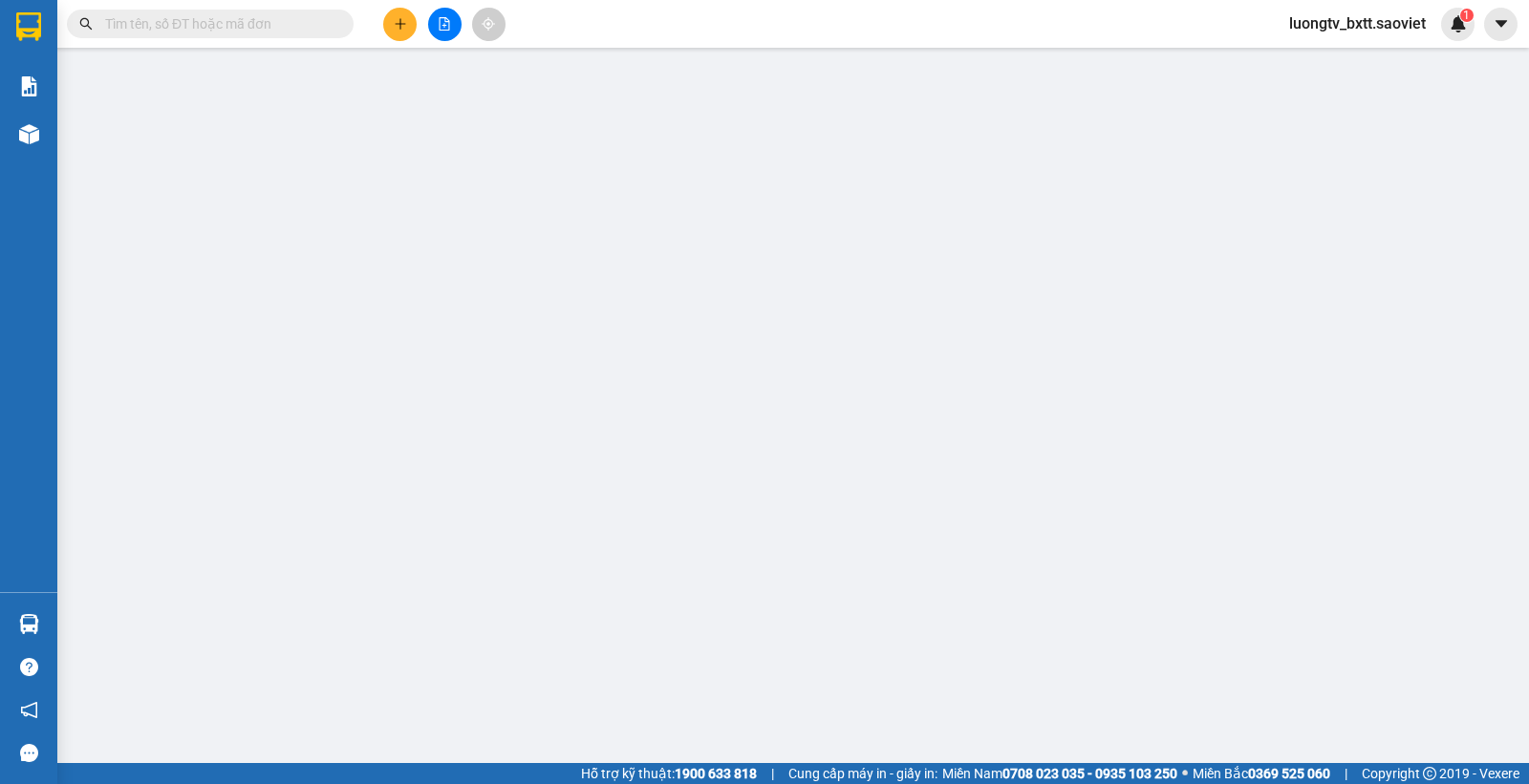
type input "60.000"
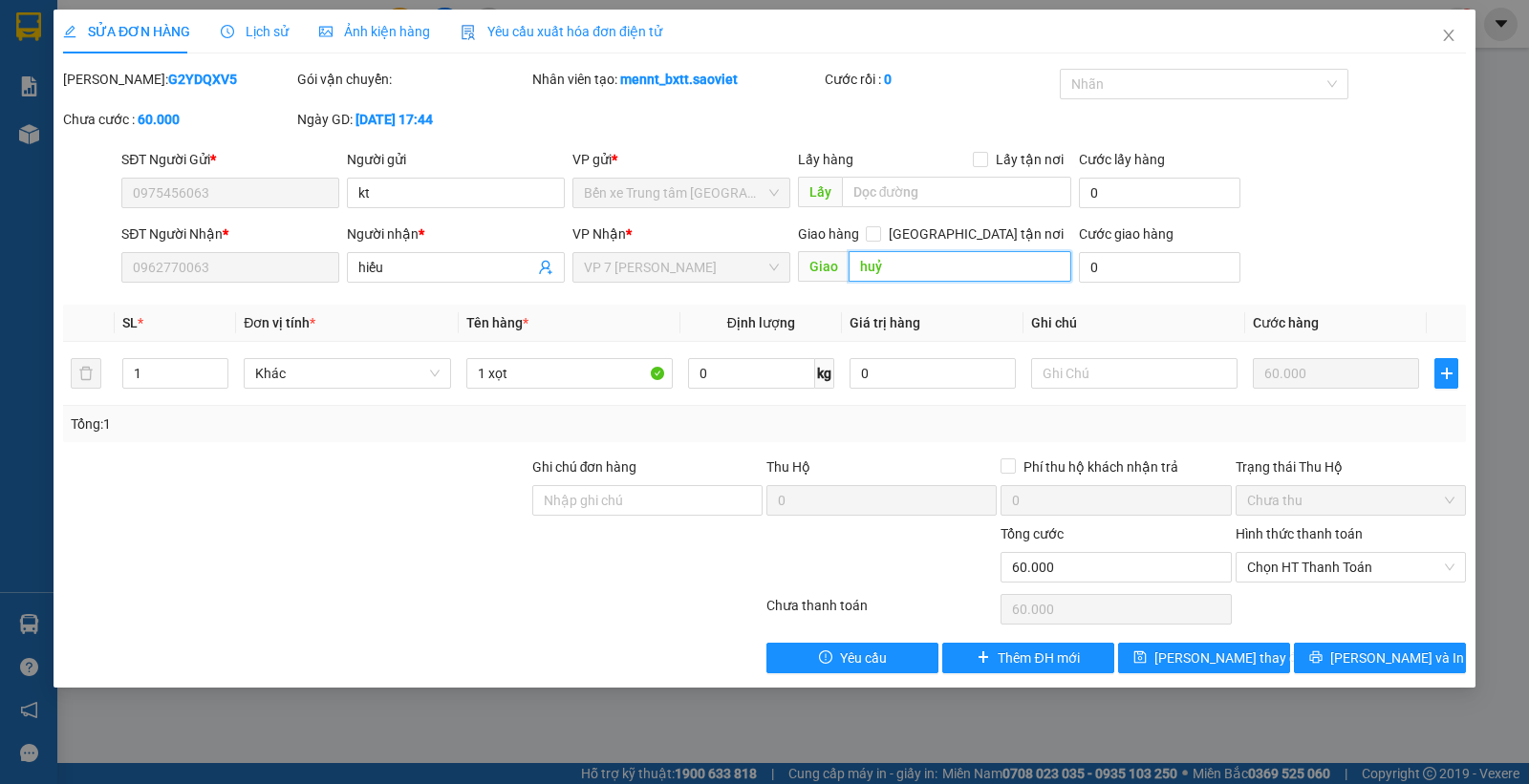
click at [904, 274] on input "huỷ" at bounding box center [960, 267] width 224 height 31
type input "huỷ SAI CƯỚC"
click at [1240, 667] on span "Lưu thay đổi" at bounding box center [1230, 657] width 153 height 21
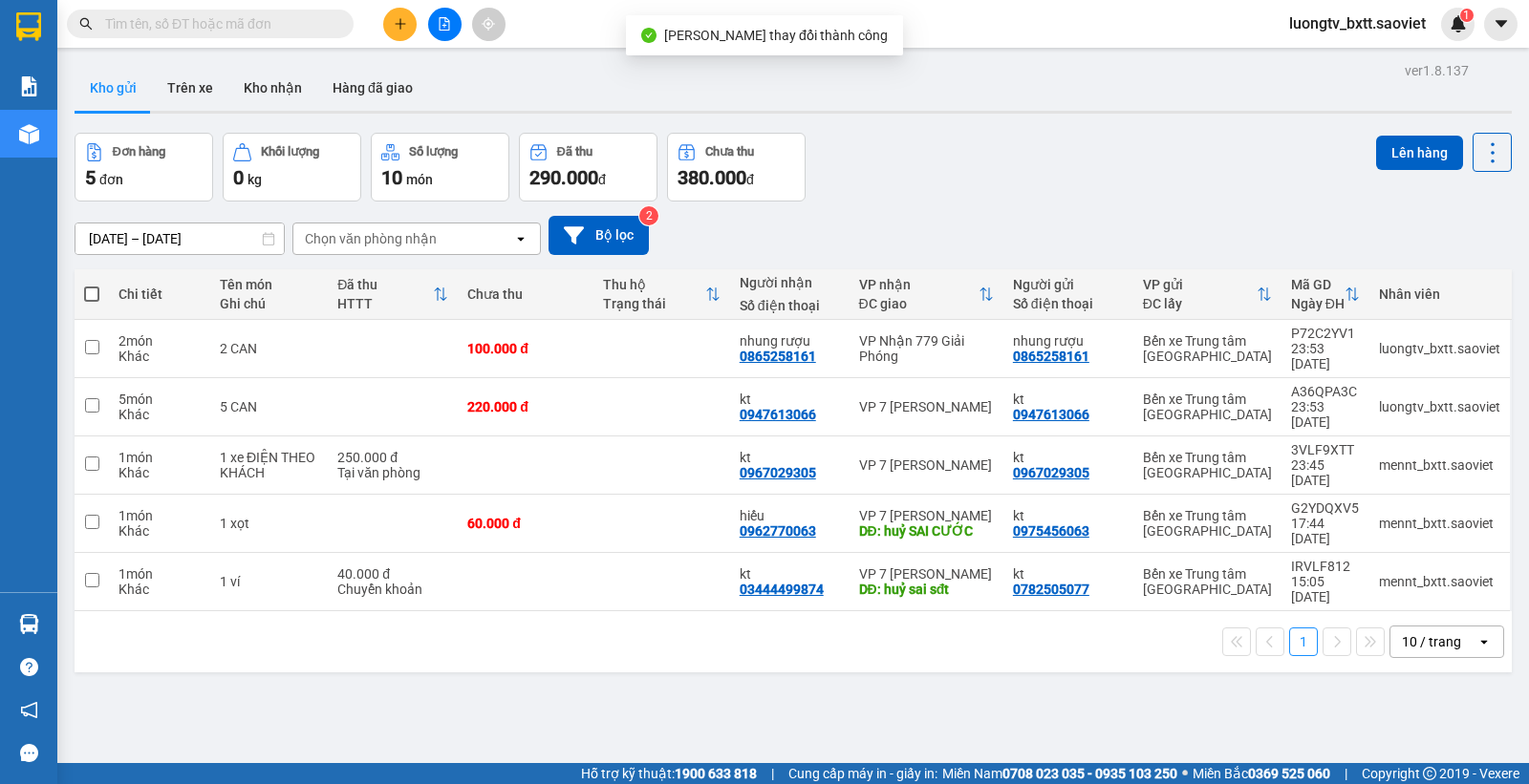
click at [1106, 623] on div "ver 1.8.137 Kho gửi Trên xe Kho nhận Hàng đã giao Đơn hàng 5 đơn Khối lượng 0 k…" at bounding box center [793, 448] width 1453 height 784
click at [1096, 613] on div "ver 1.8.137 Kho gửi Trên xe Kho nhận Hàng đã giao Đơn hàng 5 đơn Khối lượng 0 k…" at bounding box center [793, 448] width 1453 height 784
click at [1187, 193] on div "Đơn hàng 5 đơn Khối lượng 0 kg Số lượng 10 món Đã thu 290.000 đ Chưa thu 380.00…" at bounding box center [793, 167] width 1437 height 69
click at [624, 379] on td at bounding box center [662, 407] width 136 height 58
checkbox input "true"
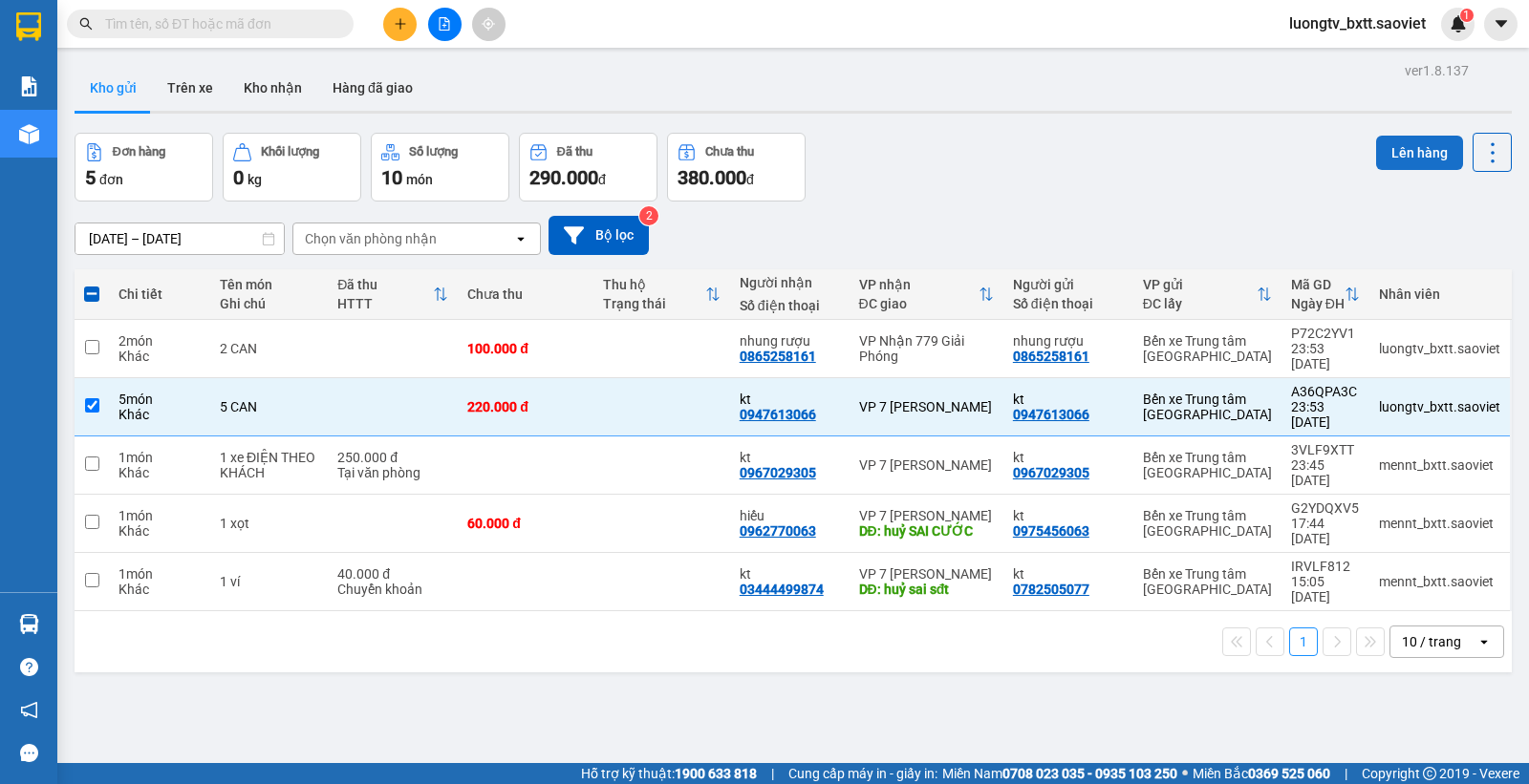
click at [1376, 150] on button "Lên hàng" at bounding box center [1419, 153] width 87 height 34
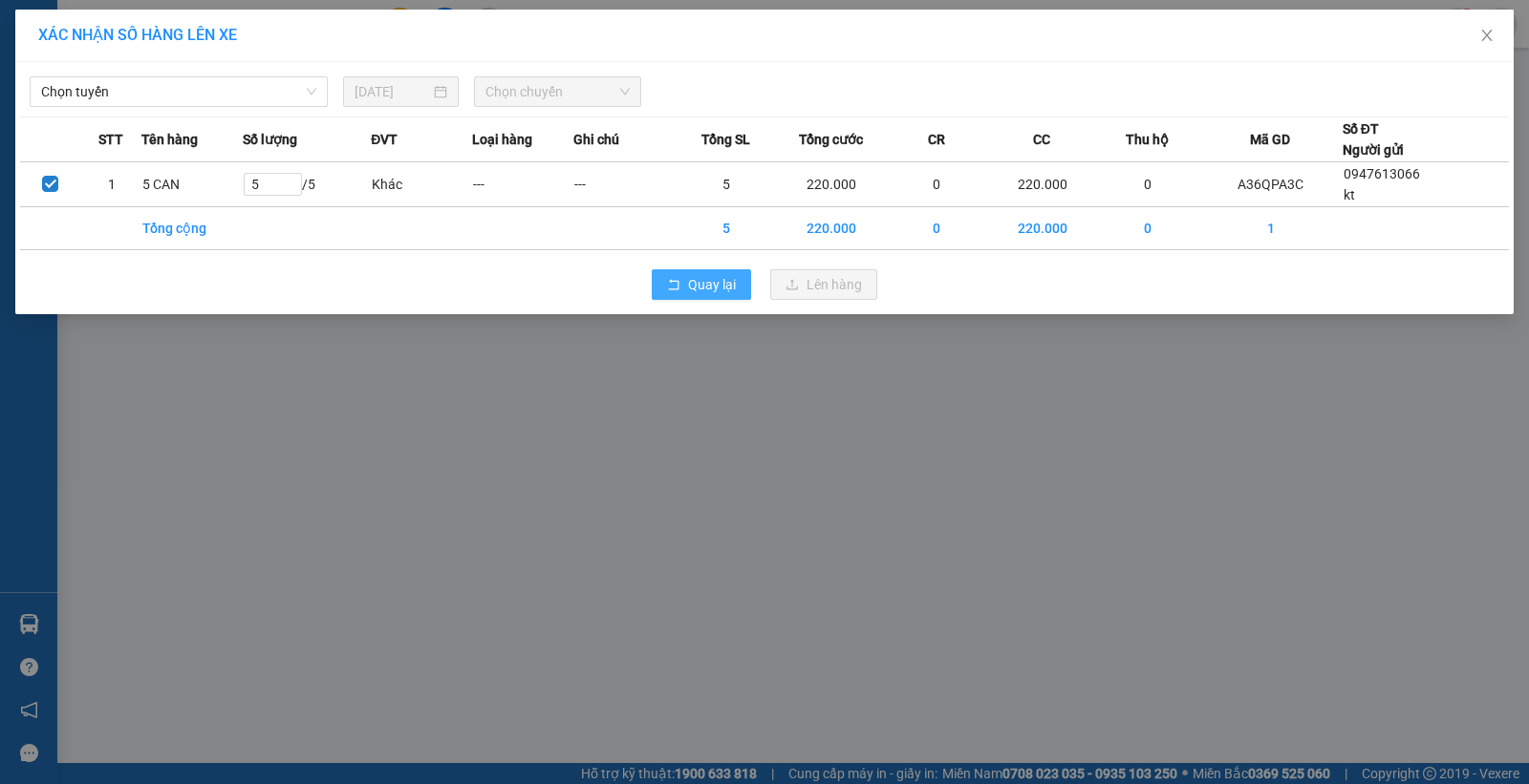
click at [720, 279] on span "Quay lại" at bounding box center [713, 284] width 48 height 21
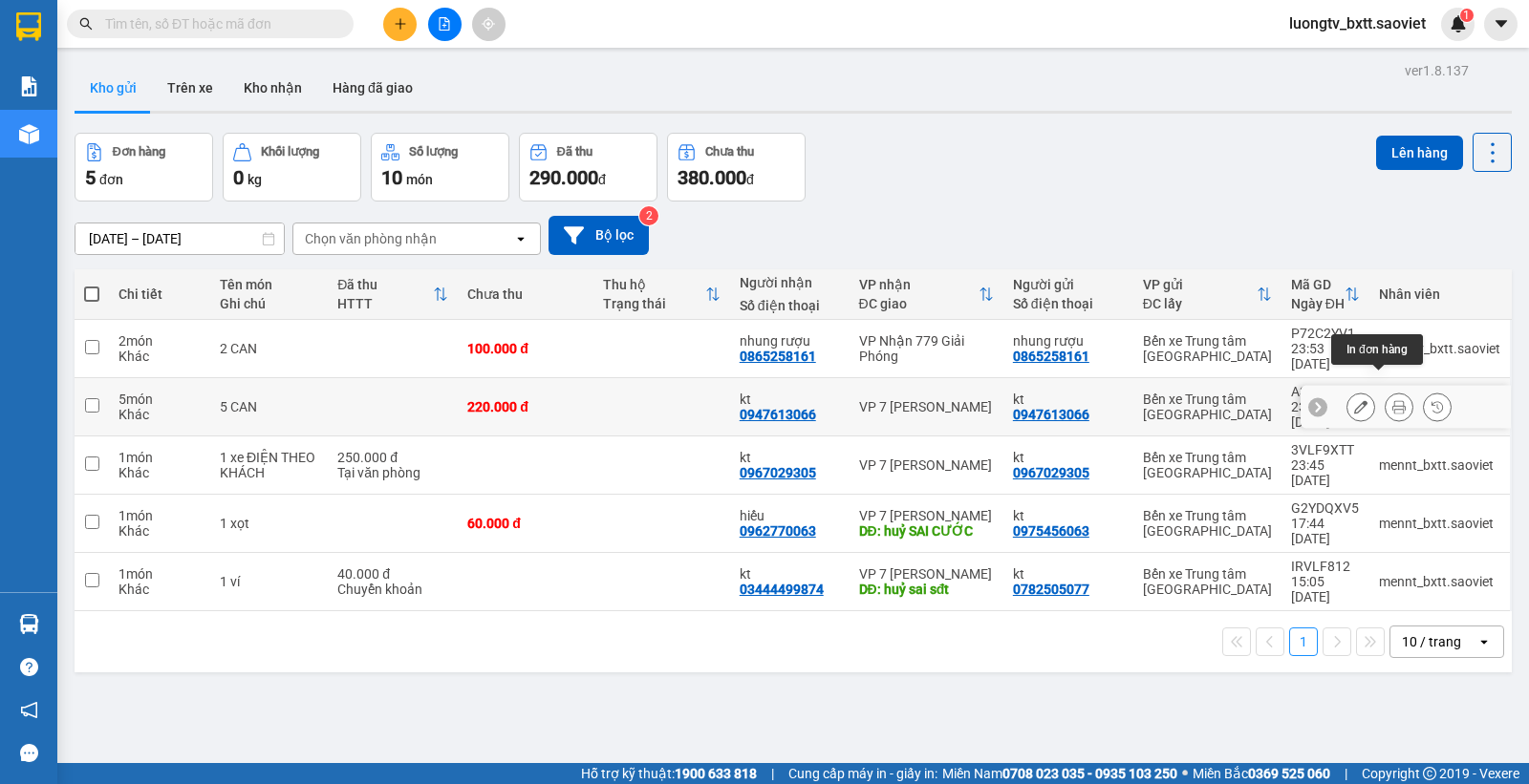
click at [1392, 400] on icon at bounding box center [1398, 406] width 13 height 13
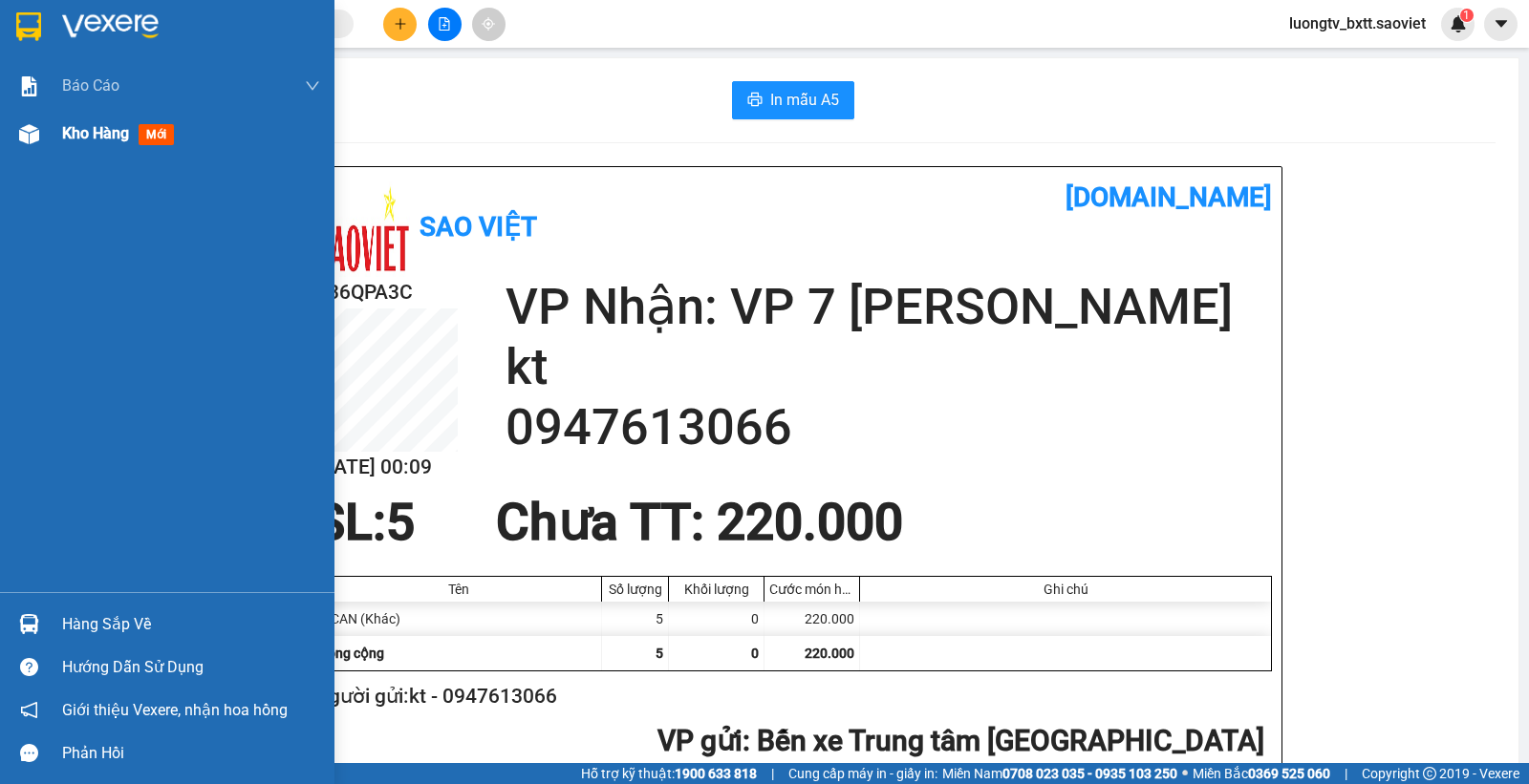
click at [72, 130] on span "Kho hàng" at bounding box center [95, 133] width 67 height 18
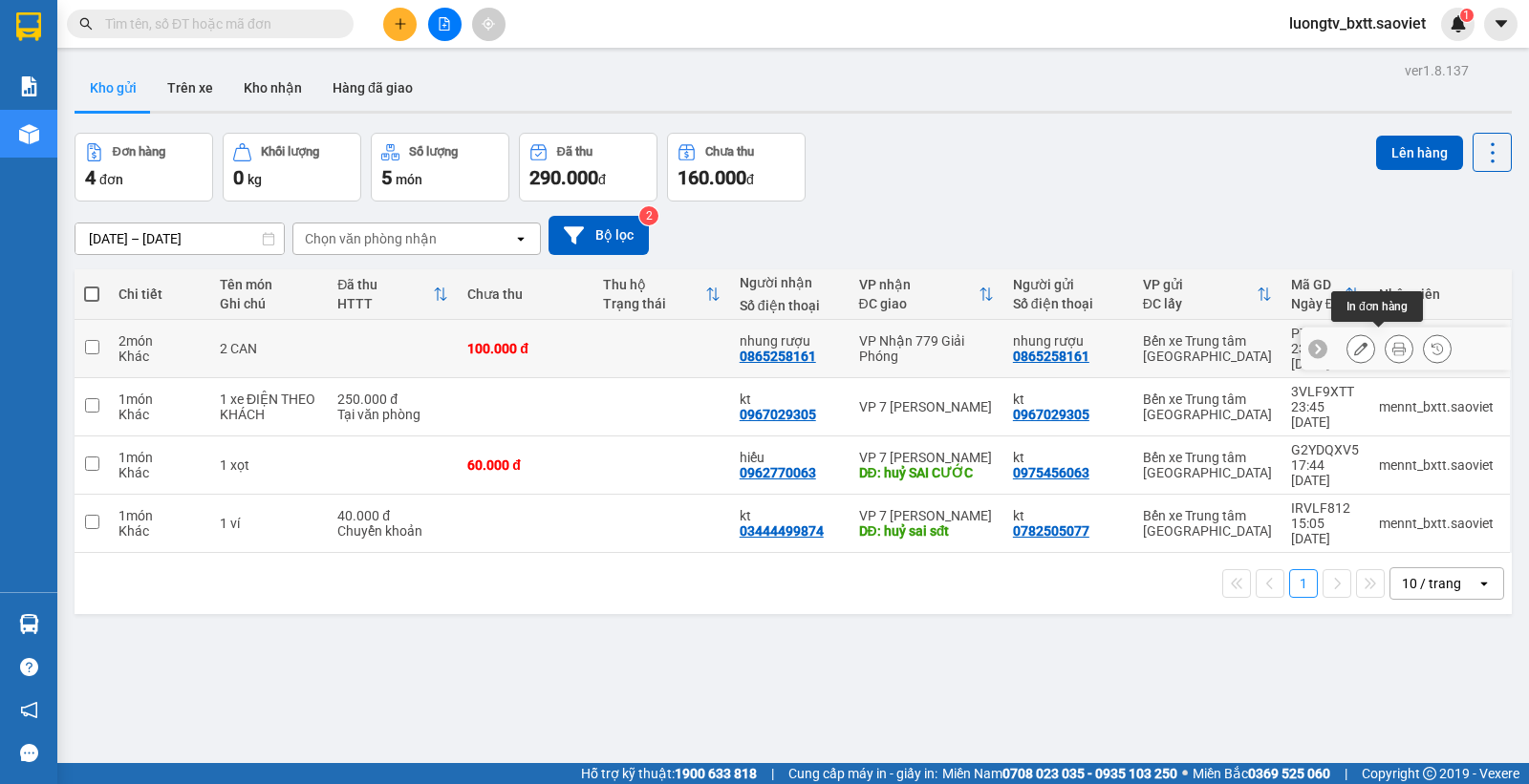
click at [1386, 342] on button at bounding box center [1399, 349] width 27 height 33
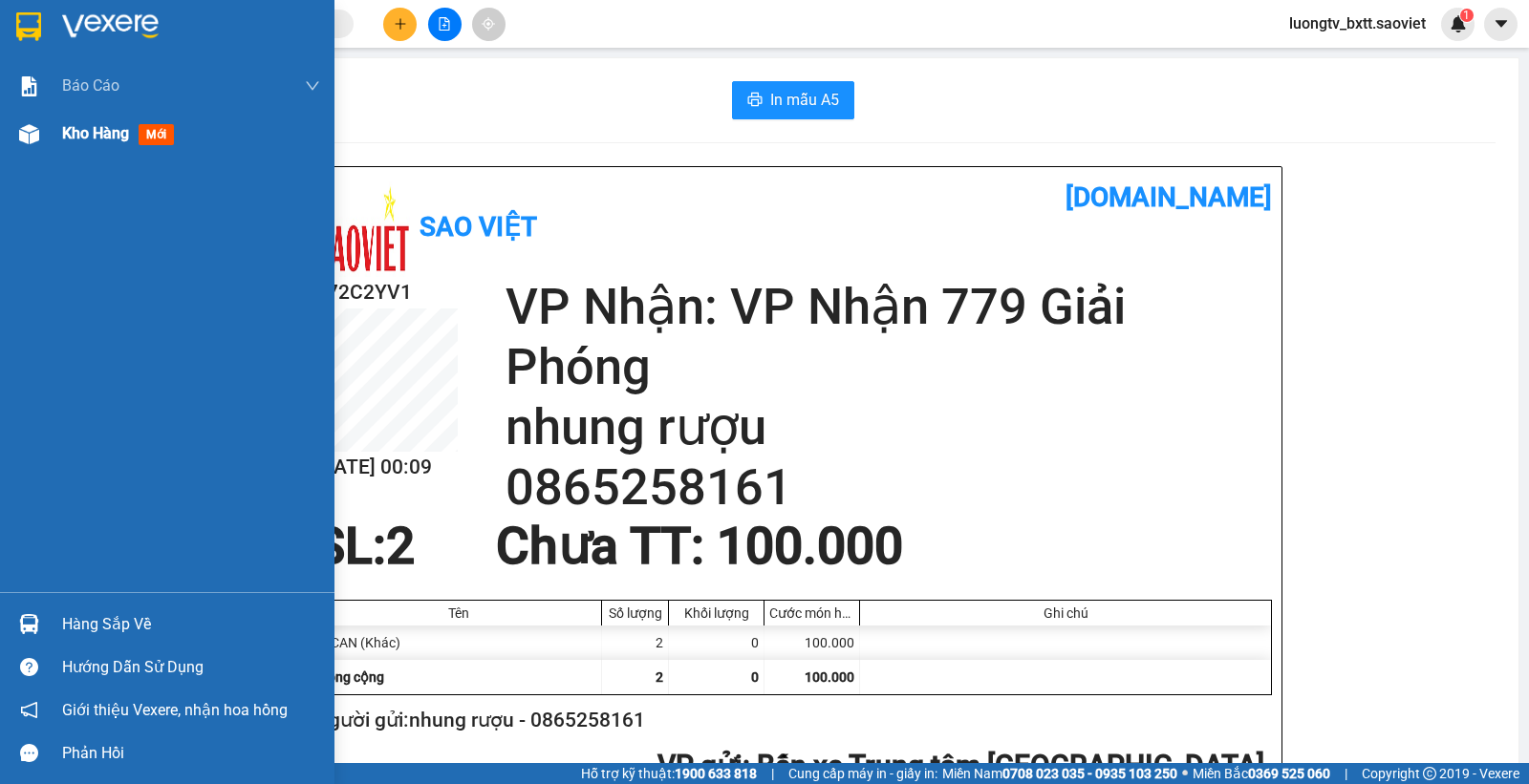
click at [84, 129] on span "Kho hàng" at bounding box center [95, 133] width 67 height 18
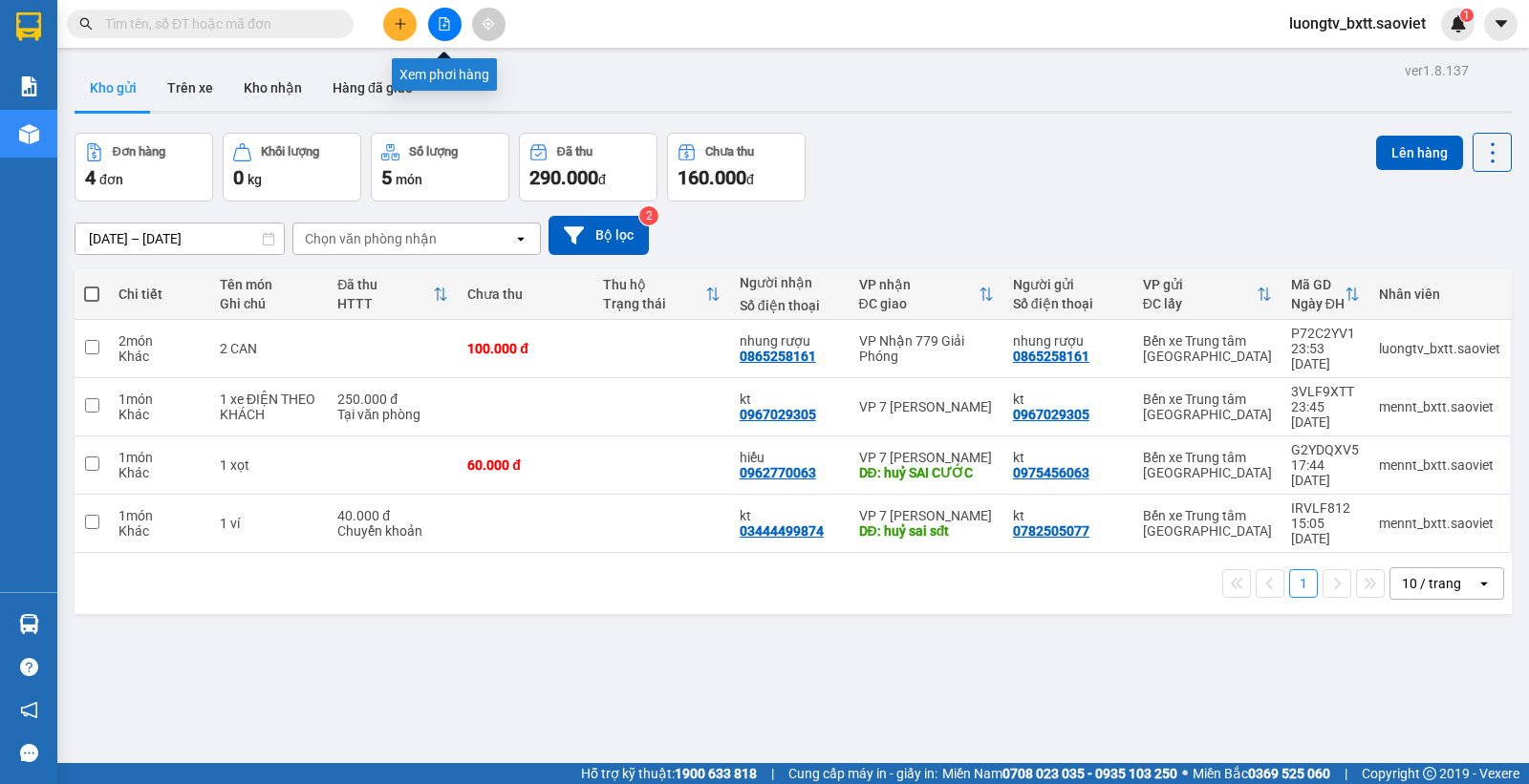
click at [452, 30] on button at bounding box center [444, 24] width 33 height 33
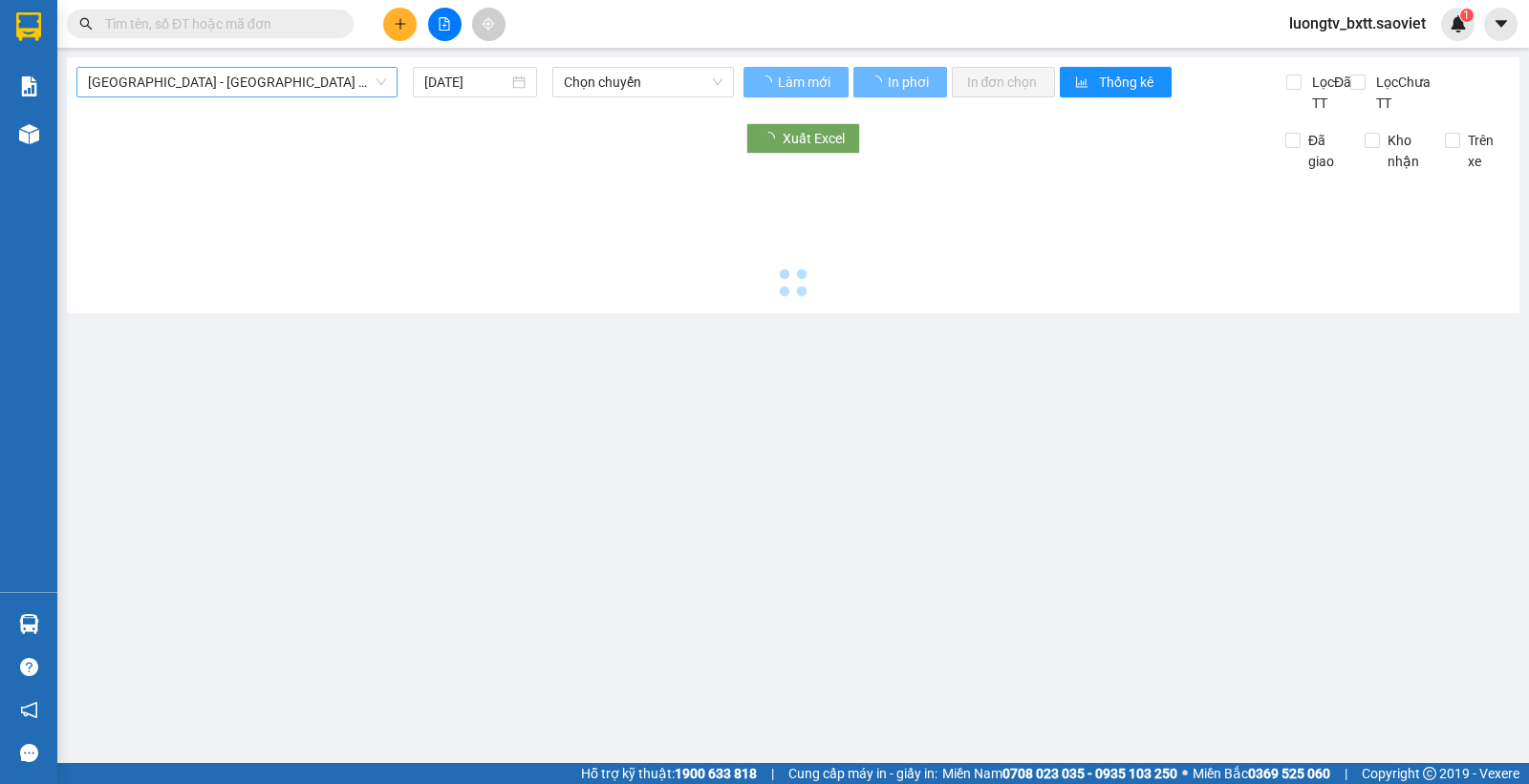
type input "[DATE]"
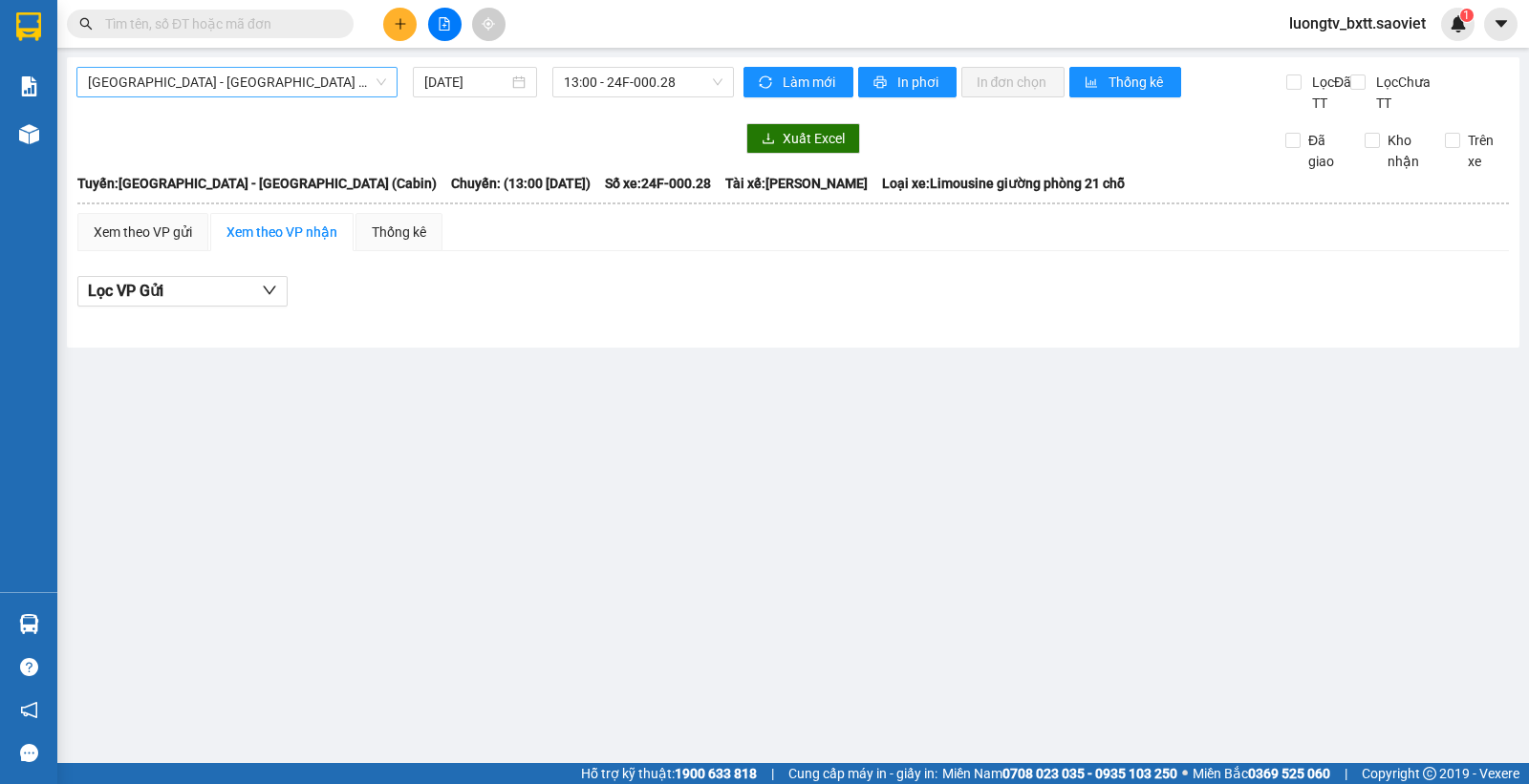
click at [242, 88] on span "[GEOGRAPHIC_DATA] - [GEOGRAPHIC_DATA] (Cabin)" at bounding box center [237, 82] width 298 height 29
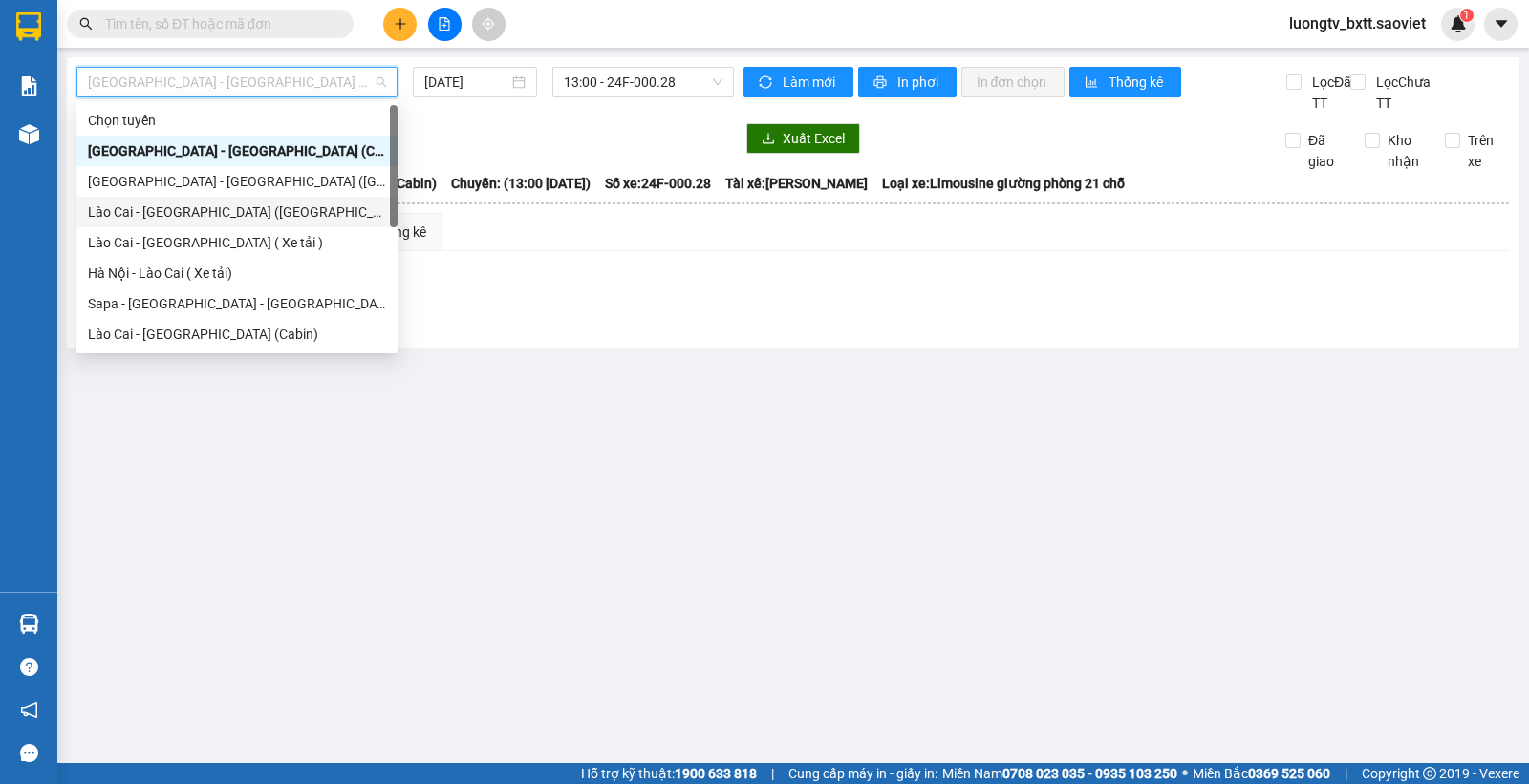
scroll to position [96, 0]
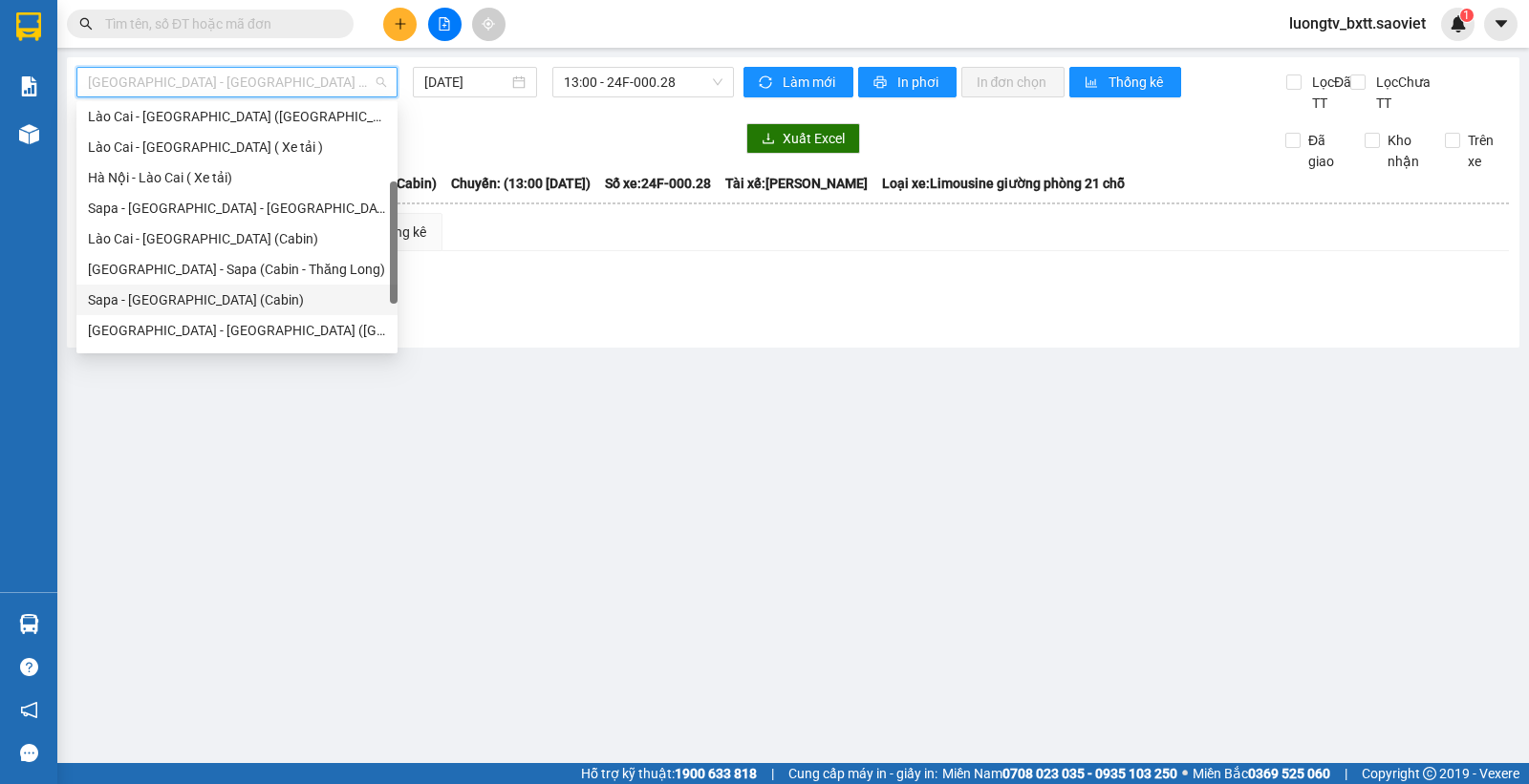
click at [201, 307] on div "Sapa - [GEOGRAPHIC_DATA] (Cabin)" at bounding box center [237, 300] width 298 height 21
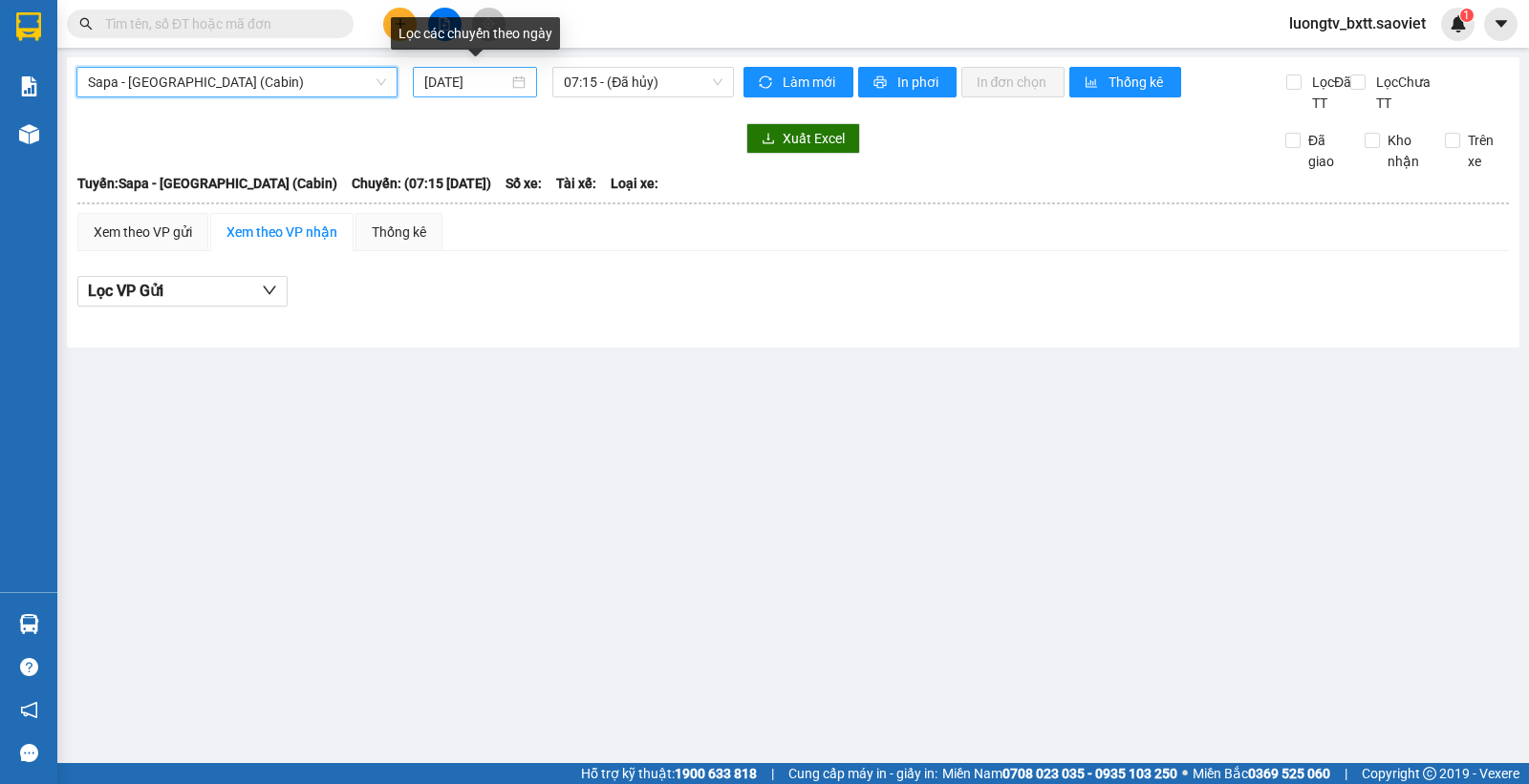
click at [473, 81] on input "12/08/2025" at bounding box center [467, 82] width 85 height 21
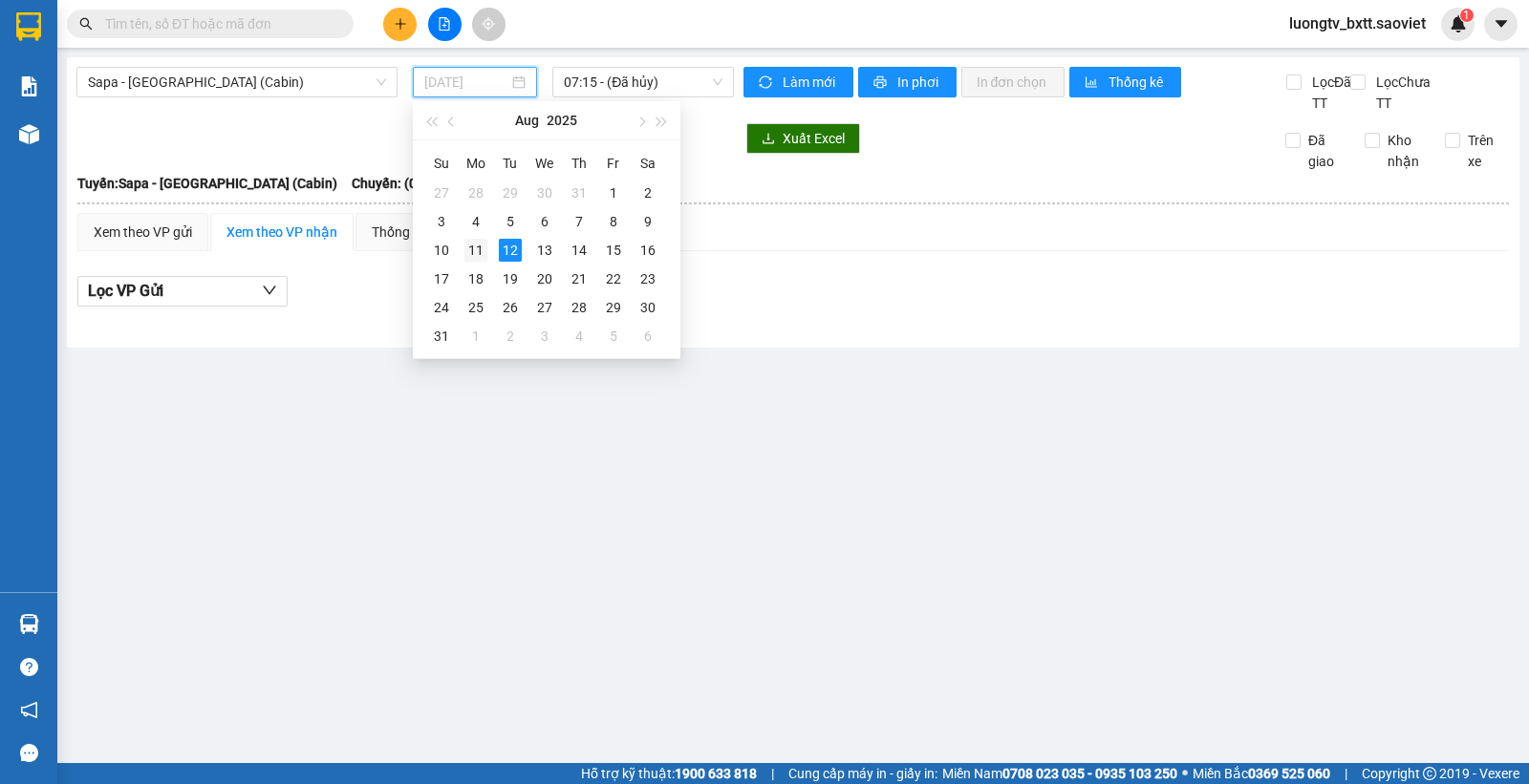
click at [478, 249] on div "11" at bounding box center [476, 250] width 23 height 23
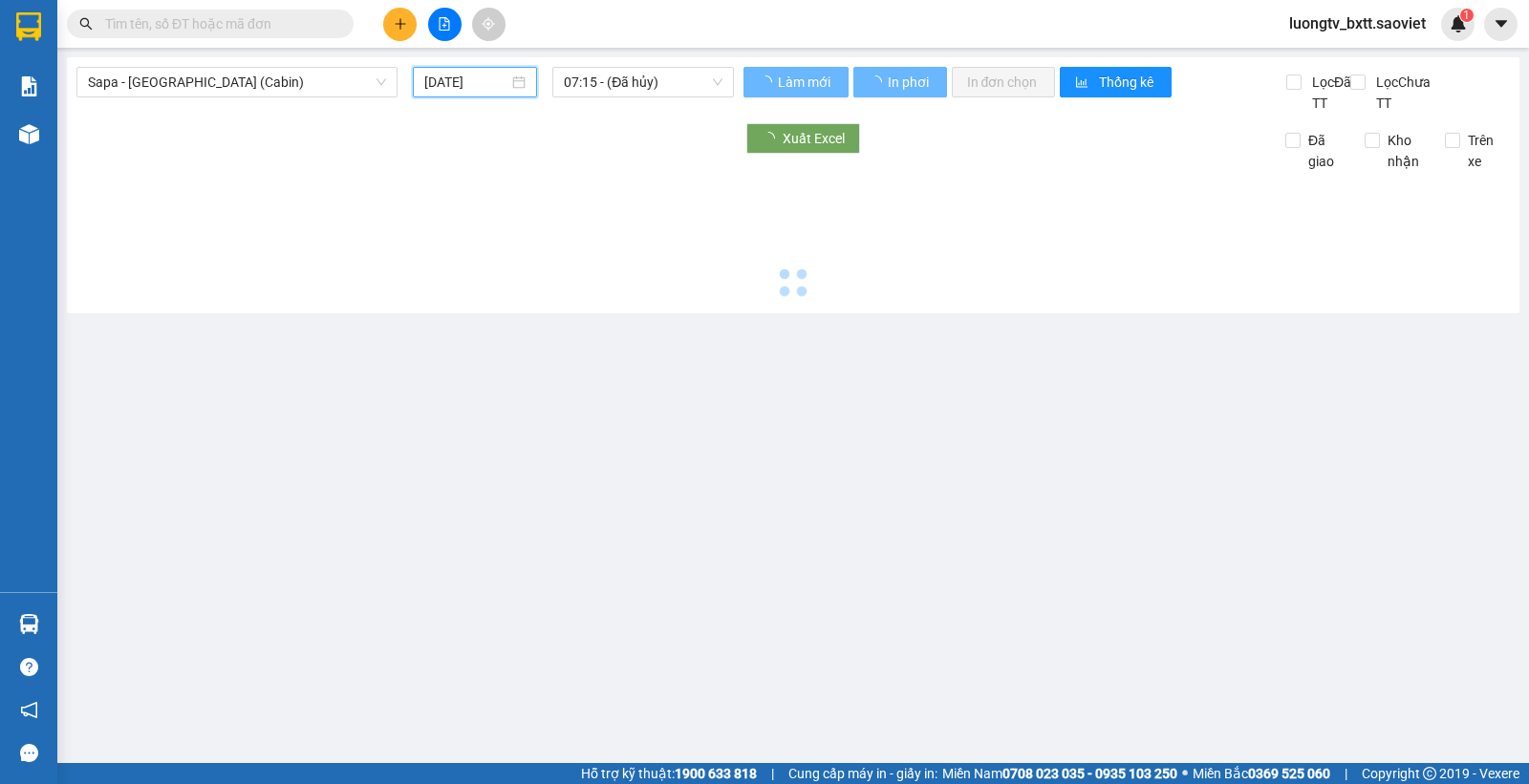
type input "11/08/2025"
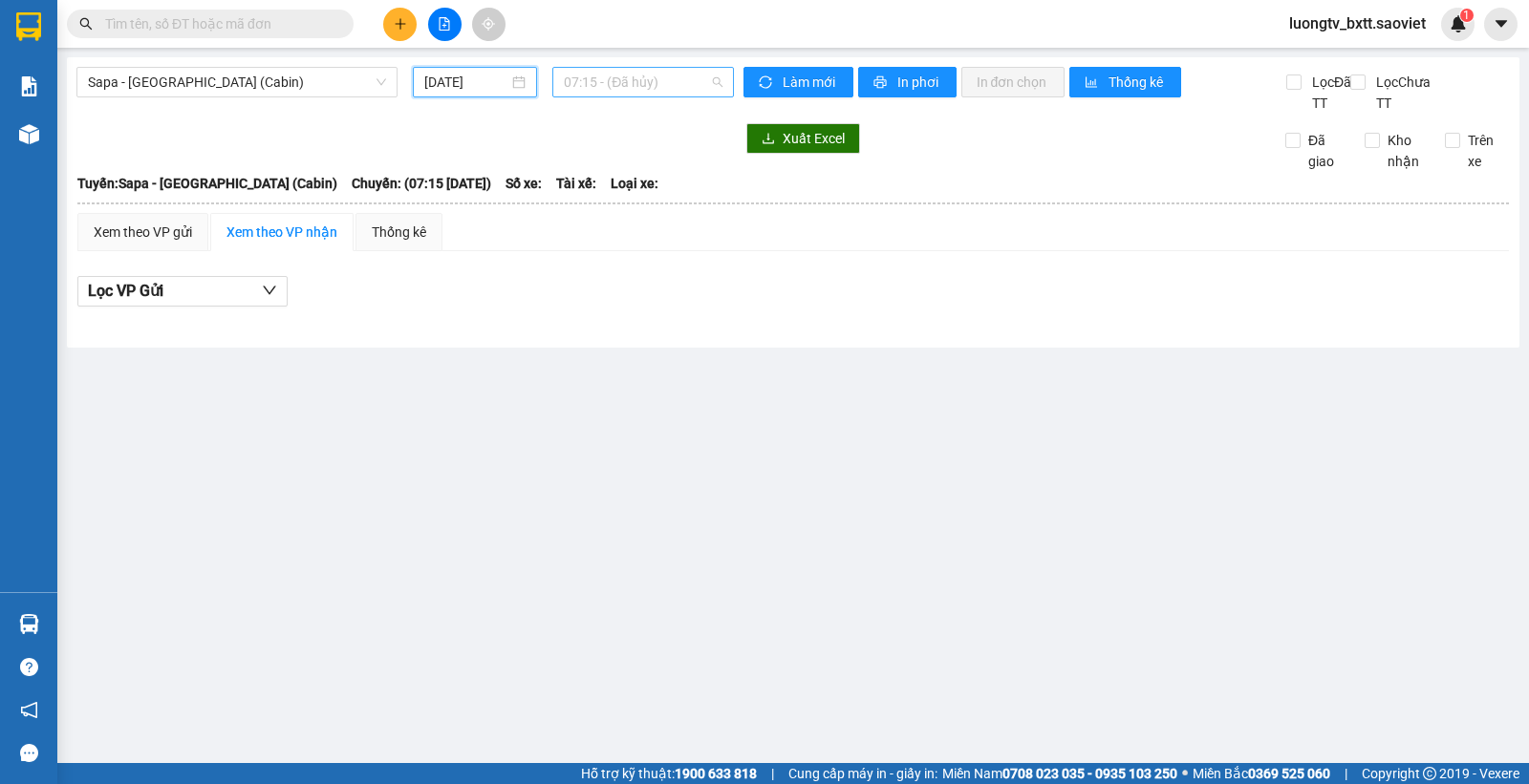
click at [642, 79] on span "07:15 - (Đã hủy)" at bounding box center [643, 82] width 158 height 29
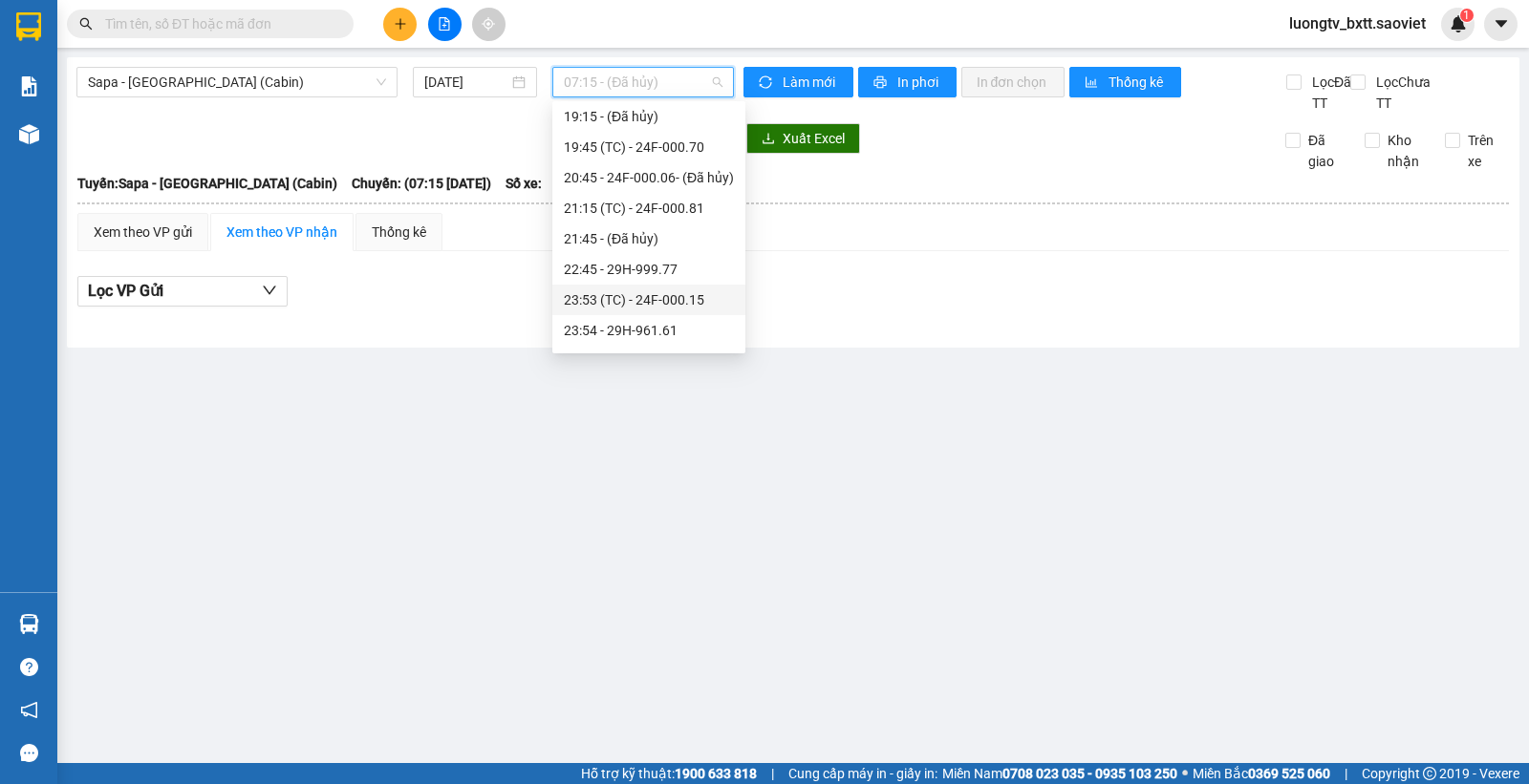
scroll to position [716, 0]
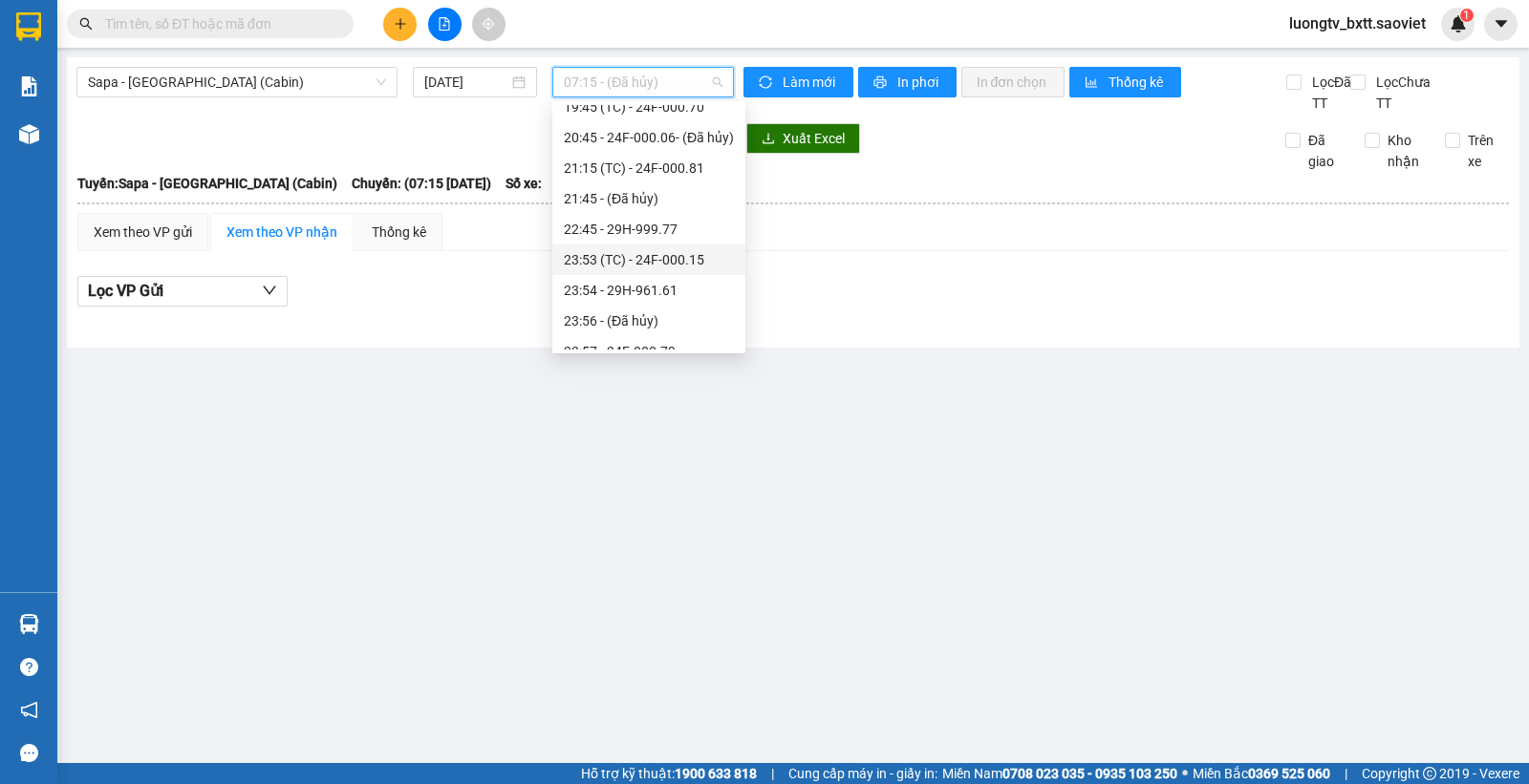
click at [646, 259] on div "23:53 (TC) - 24F-000.15" at bounding box center [649, 260] width 170 height 21
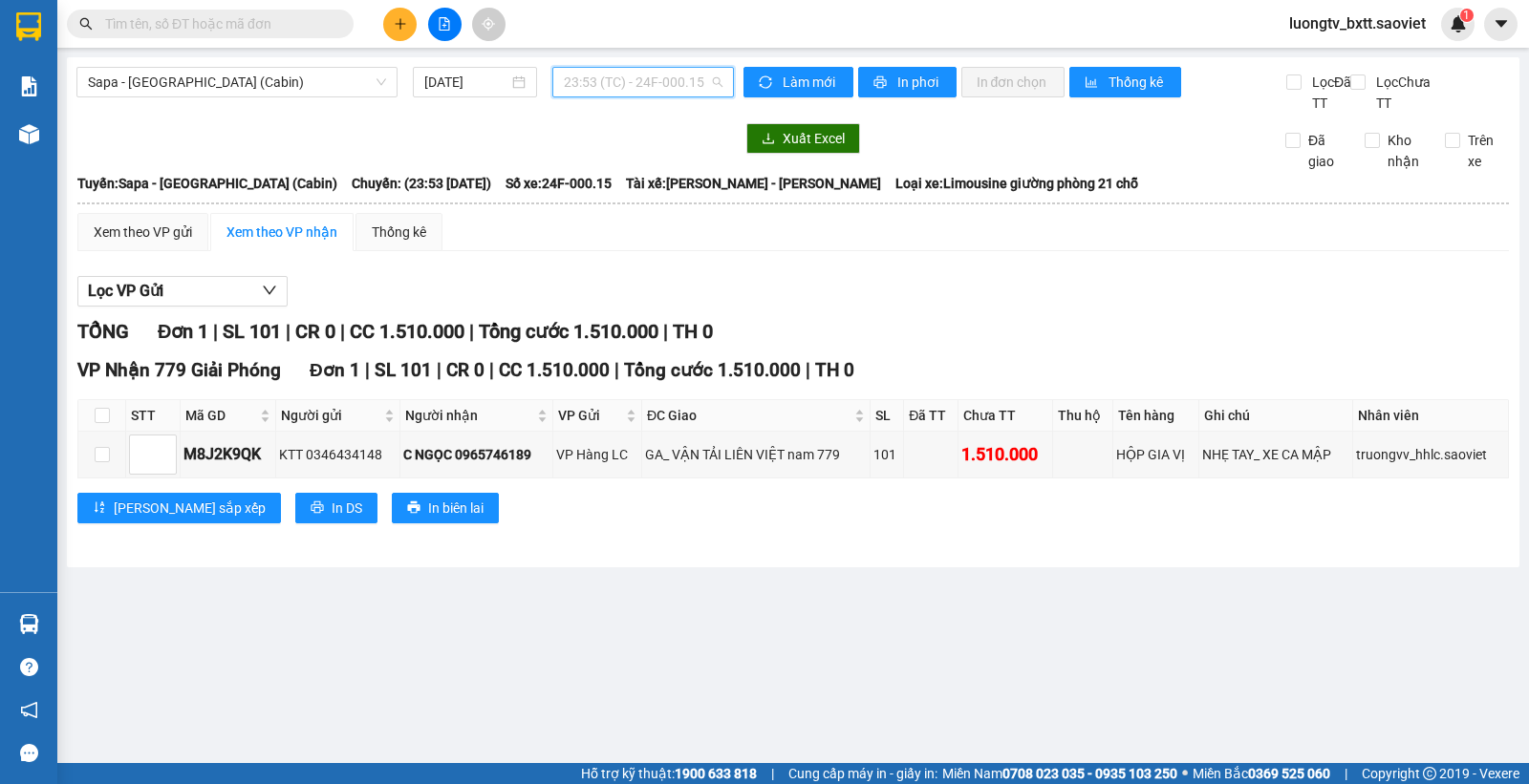
click at [662, 89] on span "23:53 (TC) - 24F-000.15" at bounding box center [643, 82] width 158 height 29
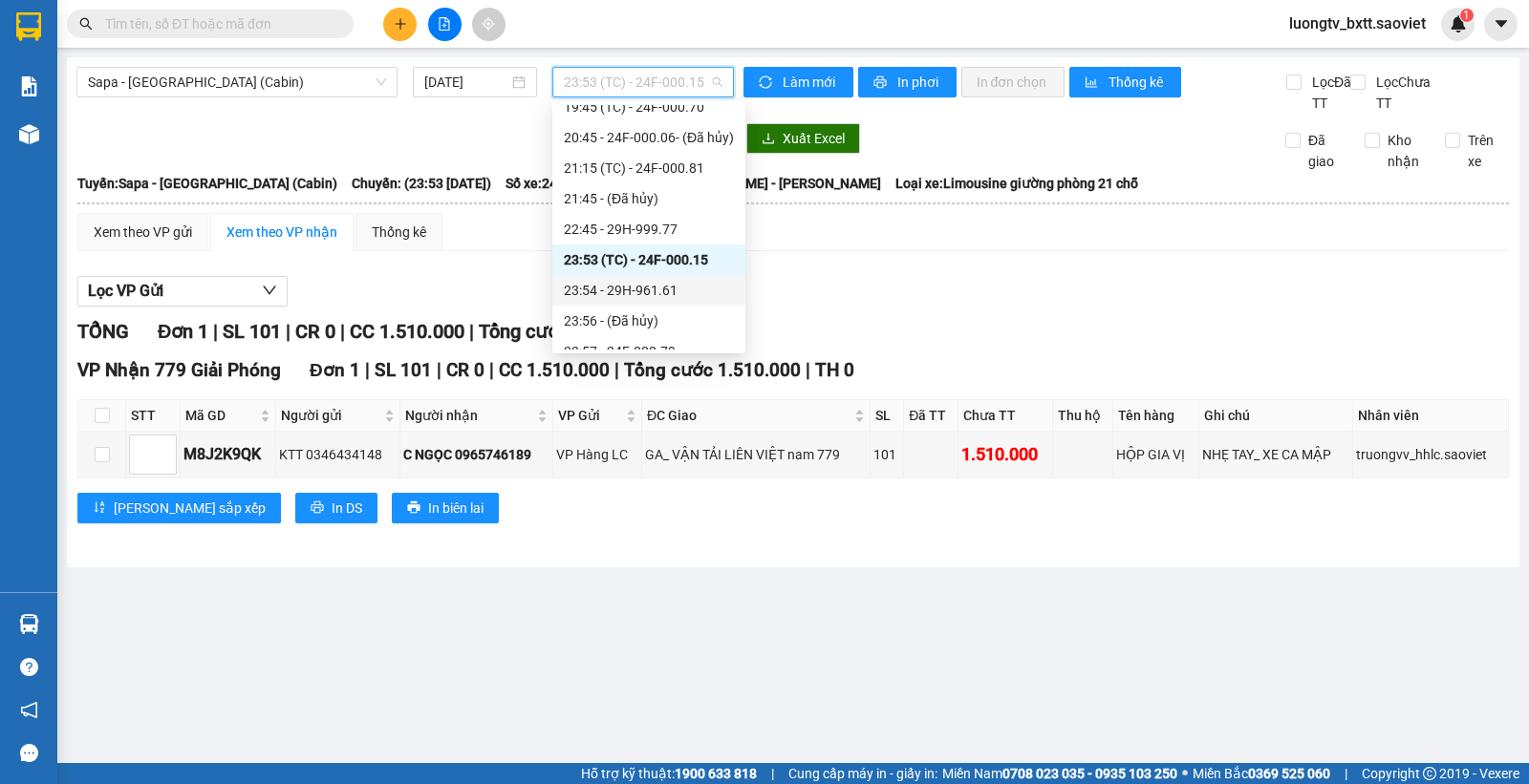
click at [629, 288] on div "23:54 - 29H-961.61" at bounding box center [649, 290] width 170 height 21
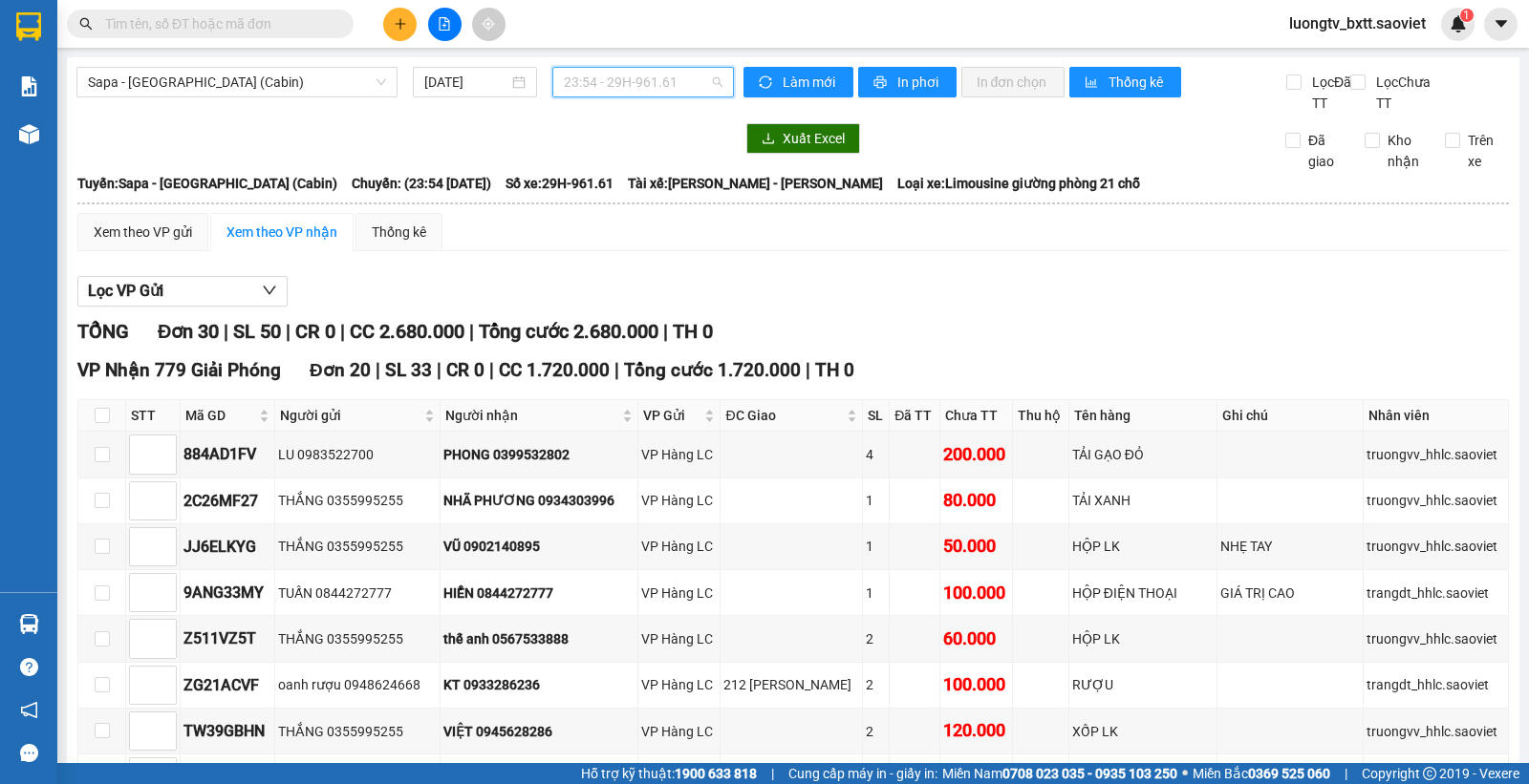
click at [667, 74] on span "23:54 - 29H-961.61" at bounding box center [643, 82] width 158 height 29
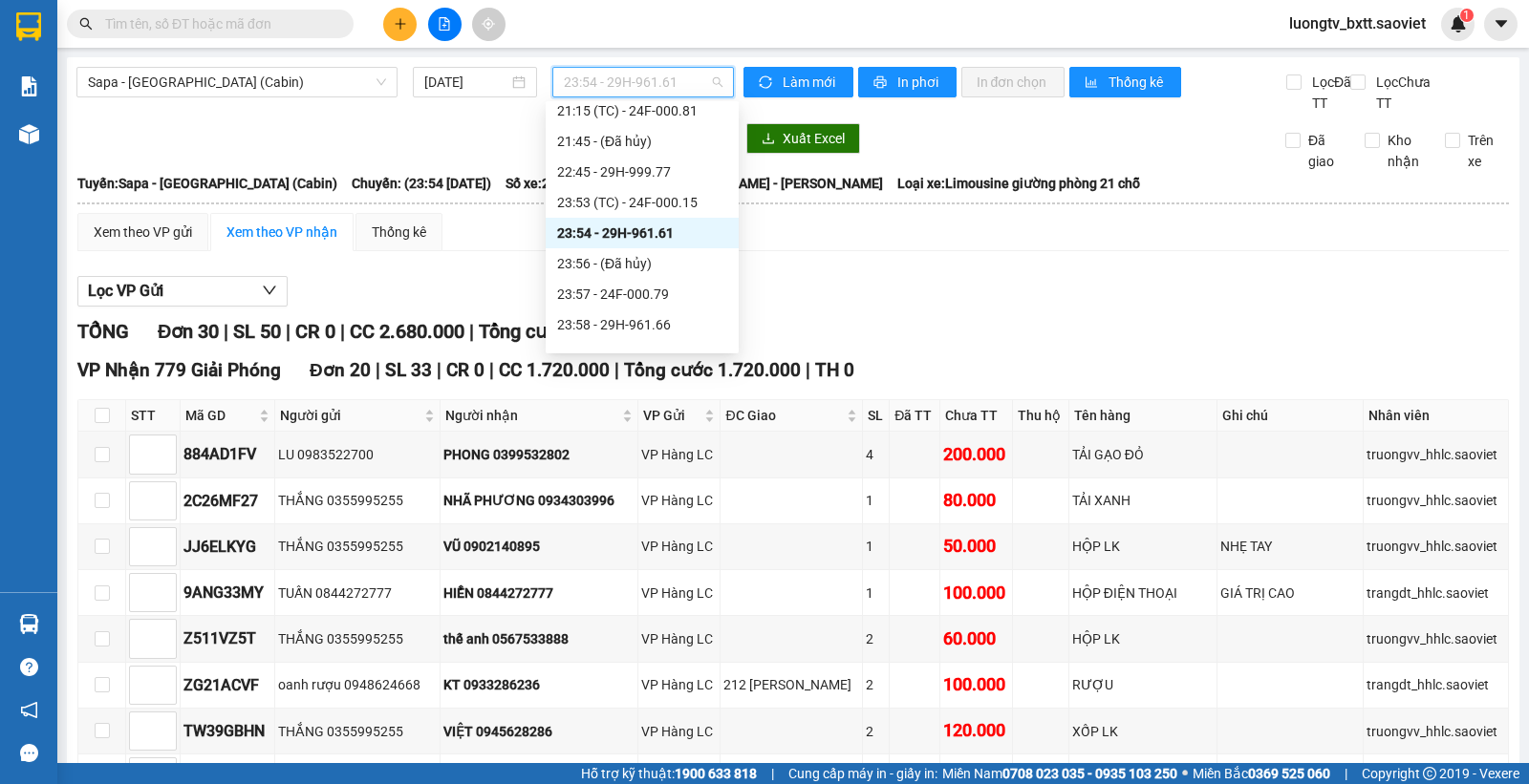
scroll to position [794, 0]
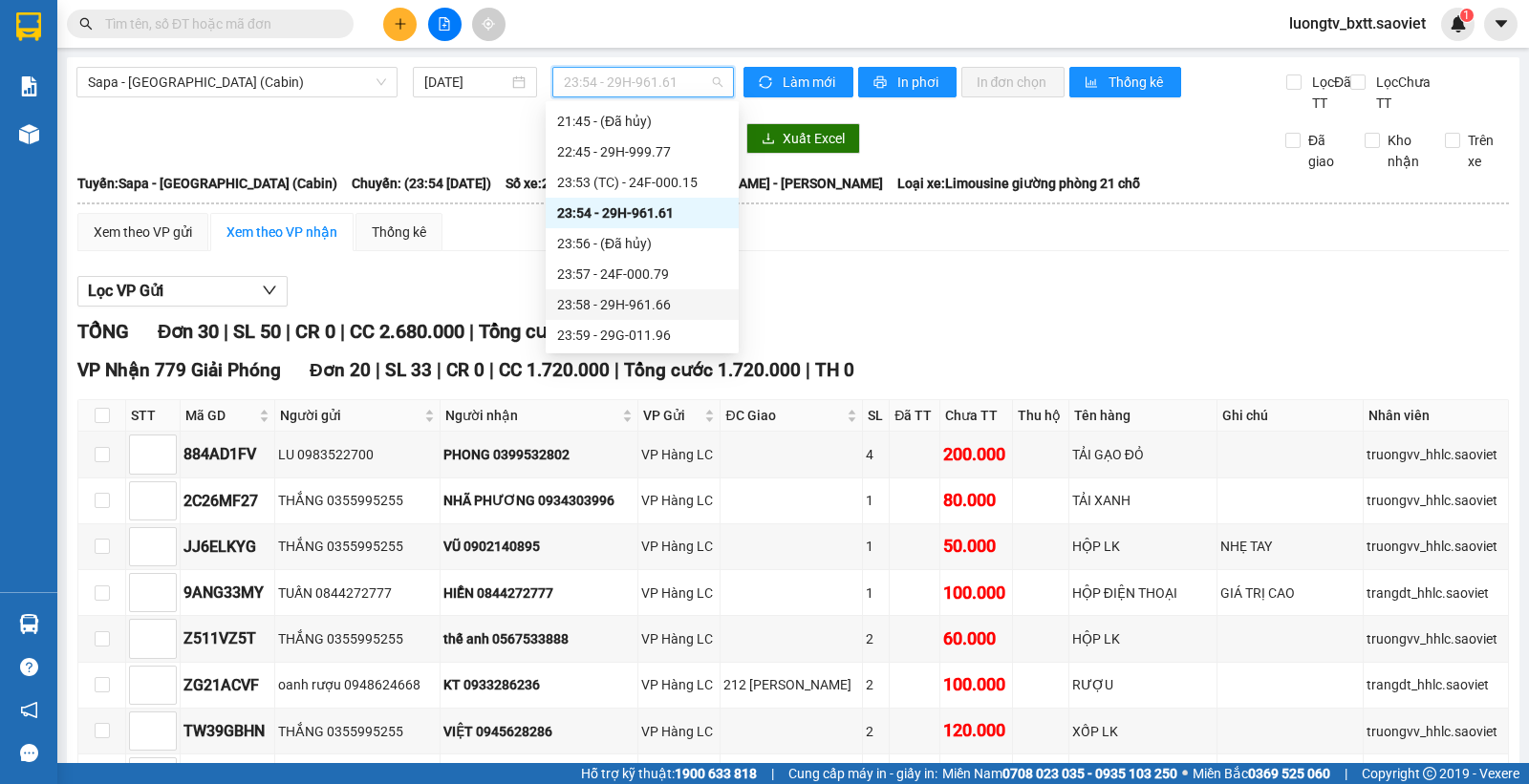
click at [619, 298] on div "23:58 - 29H-961.66" at bounding box center [643, 305] width 170 height 21
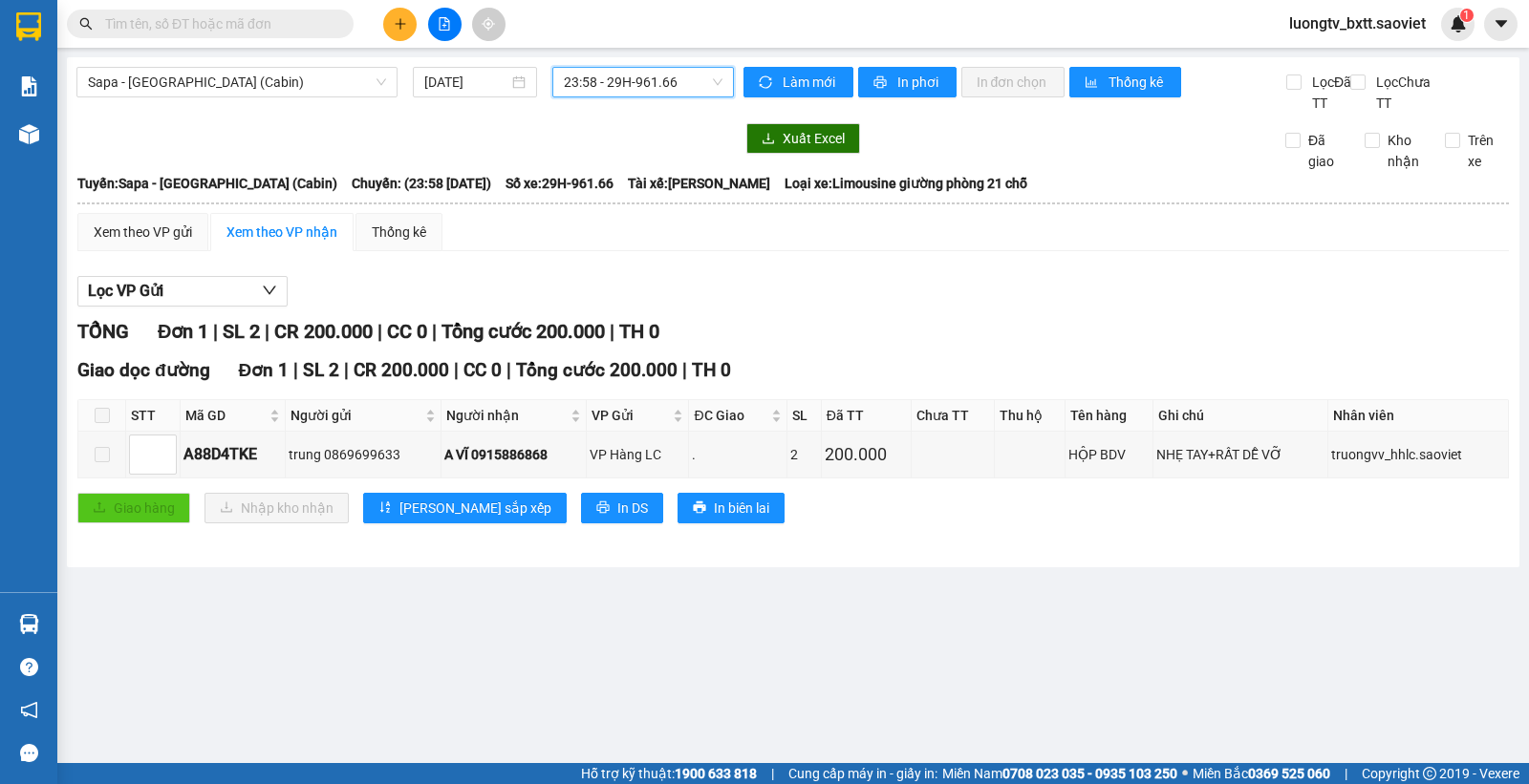
click at [661, 77] on span "23:58 - 29H-961.66" at bounding box center [643, 82] width 158 height 29
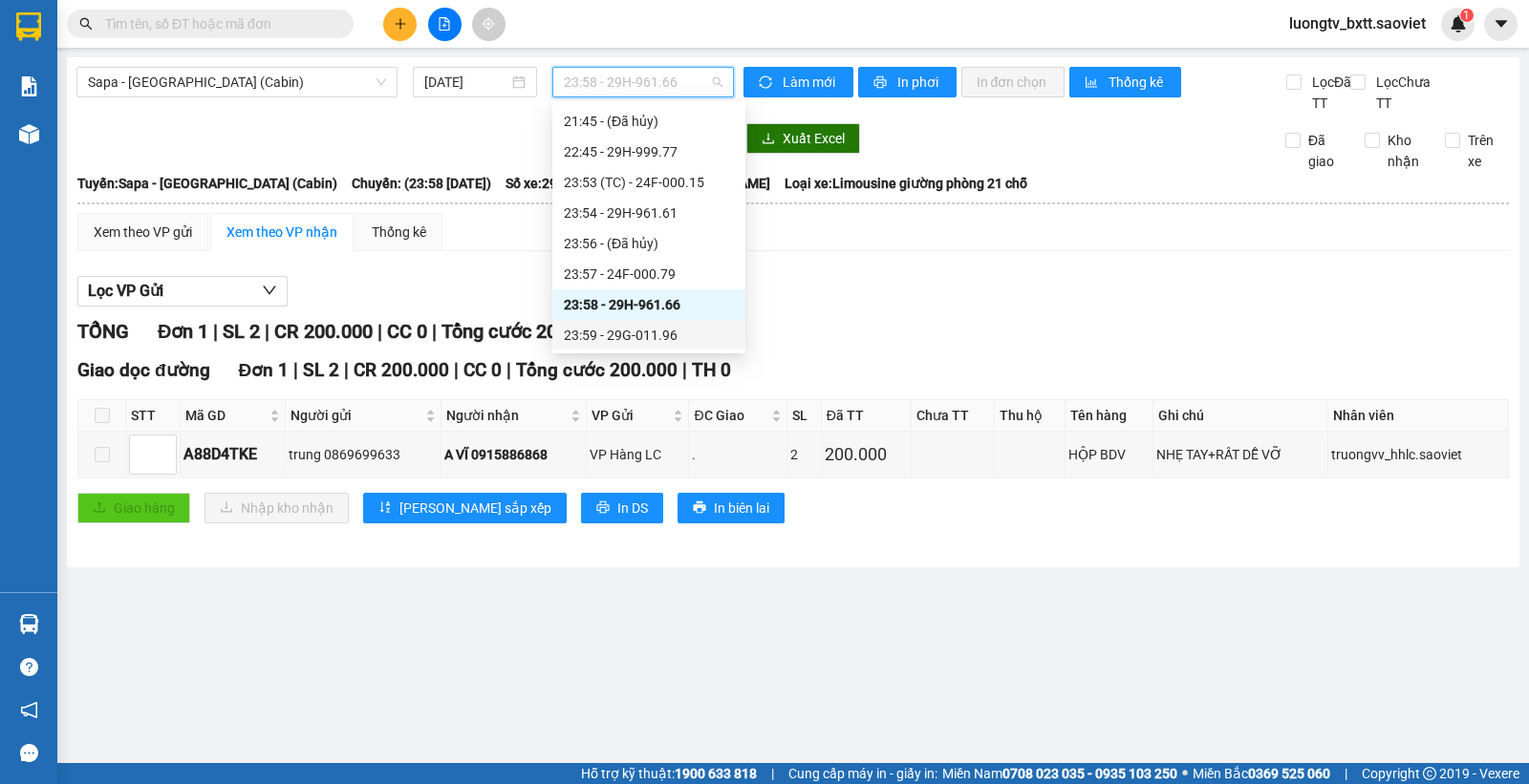
click at [651, 327] on div "23:59 - 29G-011.96" at bounding box center [649, 335] width 170 height 21
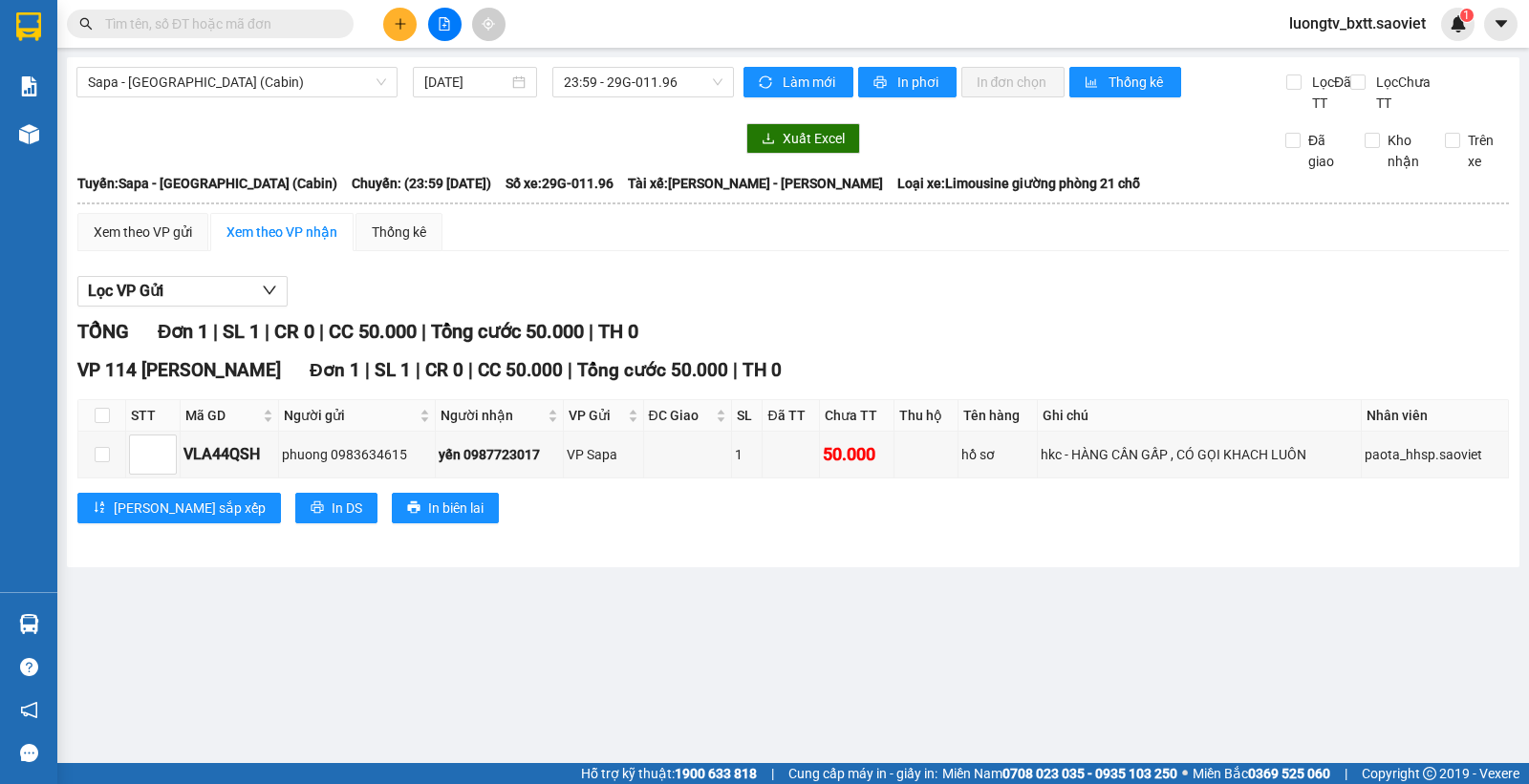
click at [994, 293] on div "Lọc VP Gửi" at bounding box center [792, 292] width 1432 height 32
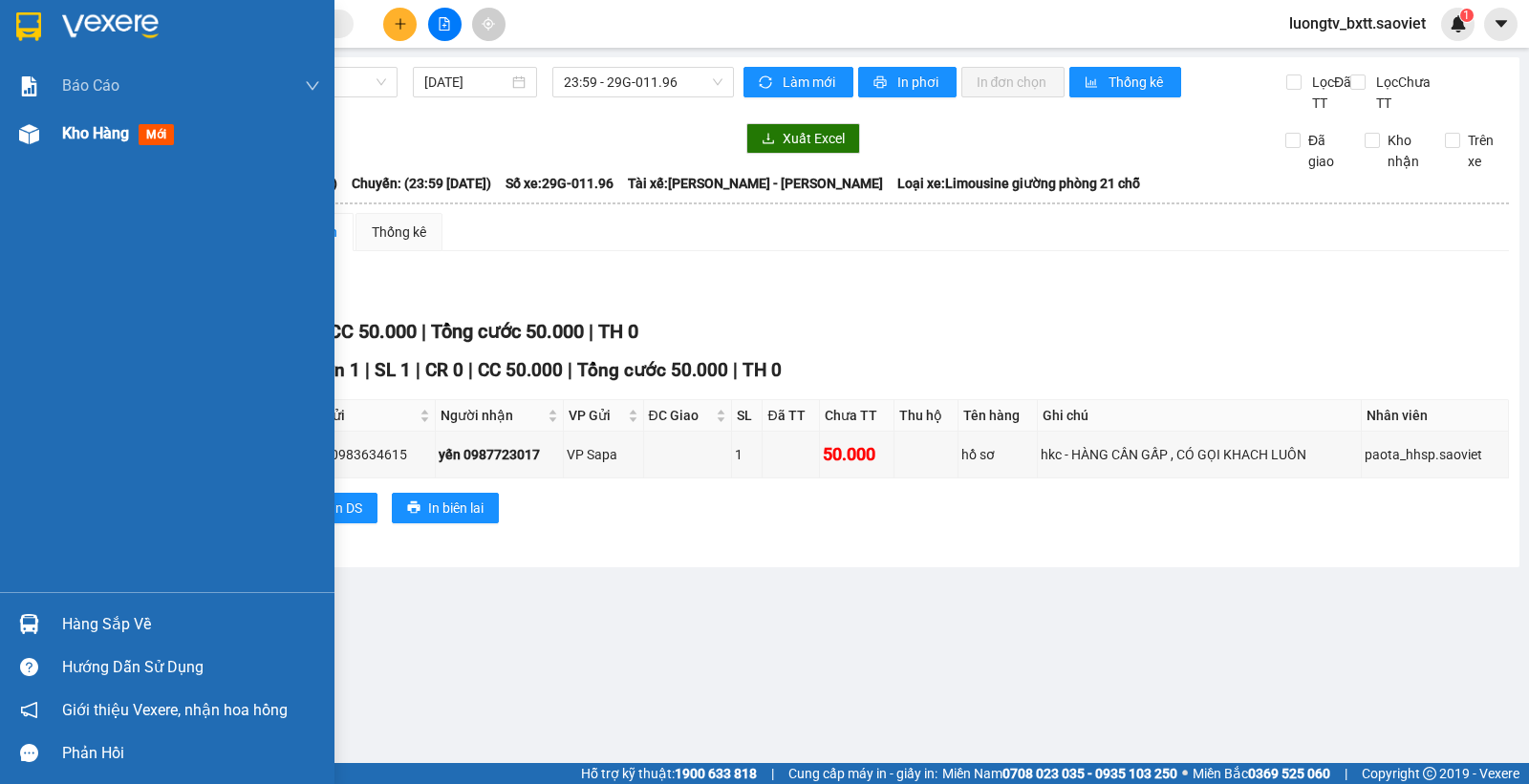
click at [87, 129] on span "Kho hàng" at bounding box center [95, 133] width 67 height 18
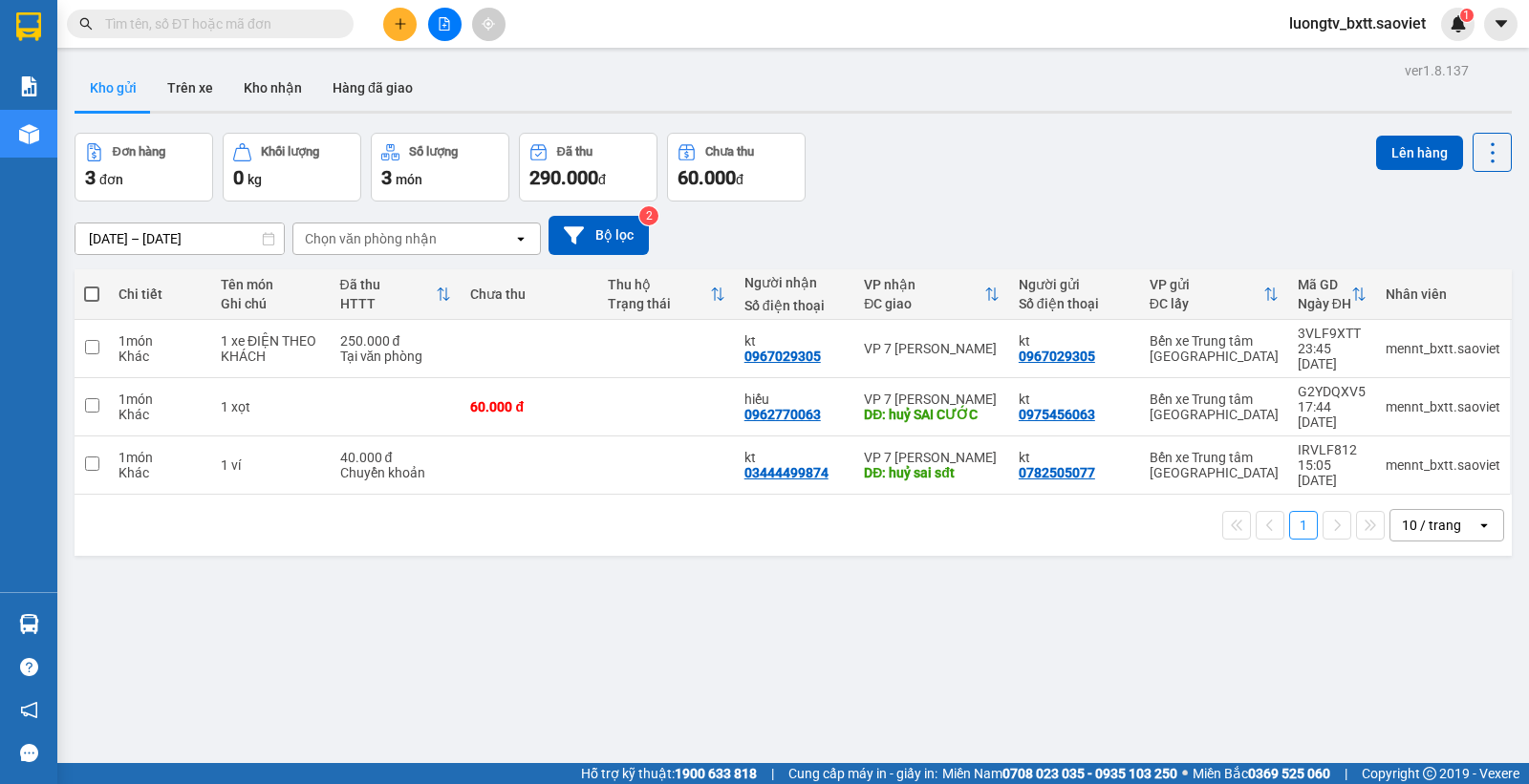
click at [982, 202] on div "10/08/2025 – 12/08/2025 Press the down arrow key to interact with the calendar …" at bounding box center [793, 236] width 1437 height 68
click at [995, 91] on div "Kho gửi Trên xe Kho nhận Hàng đã giao" at bounding box center [793, 90] width 1437 height 51
click at [1145, 155] on div "Đơn hàng 3 đơn Khối lượng 0 kg Số lượng 3 món Đã thu 290.000 đ Chưa thu 60.000 …" at bounding box center [793, 167] width 1437 height 69
click at [447, 26] on icon "file-add" at bounding box center [444, 23] width 13 height 13
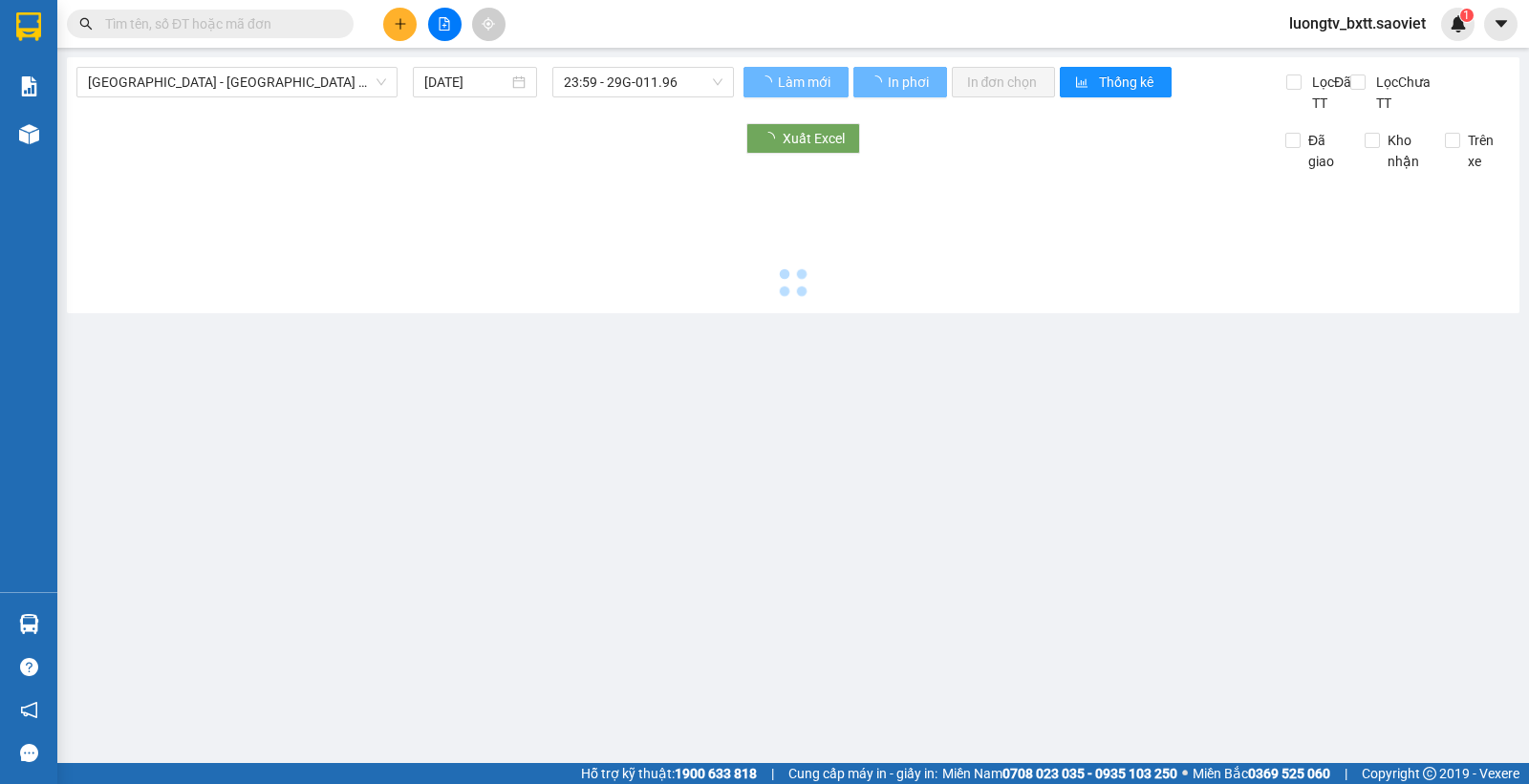
type input "12/08/2025"
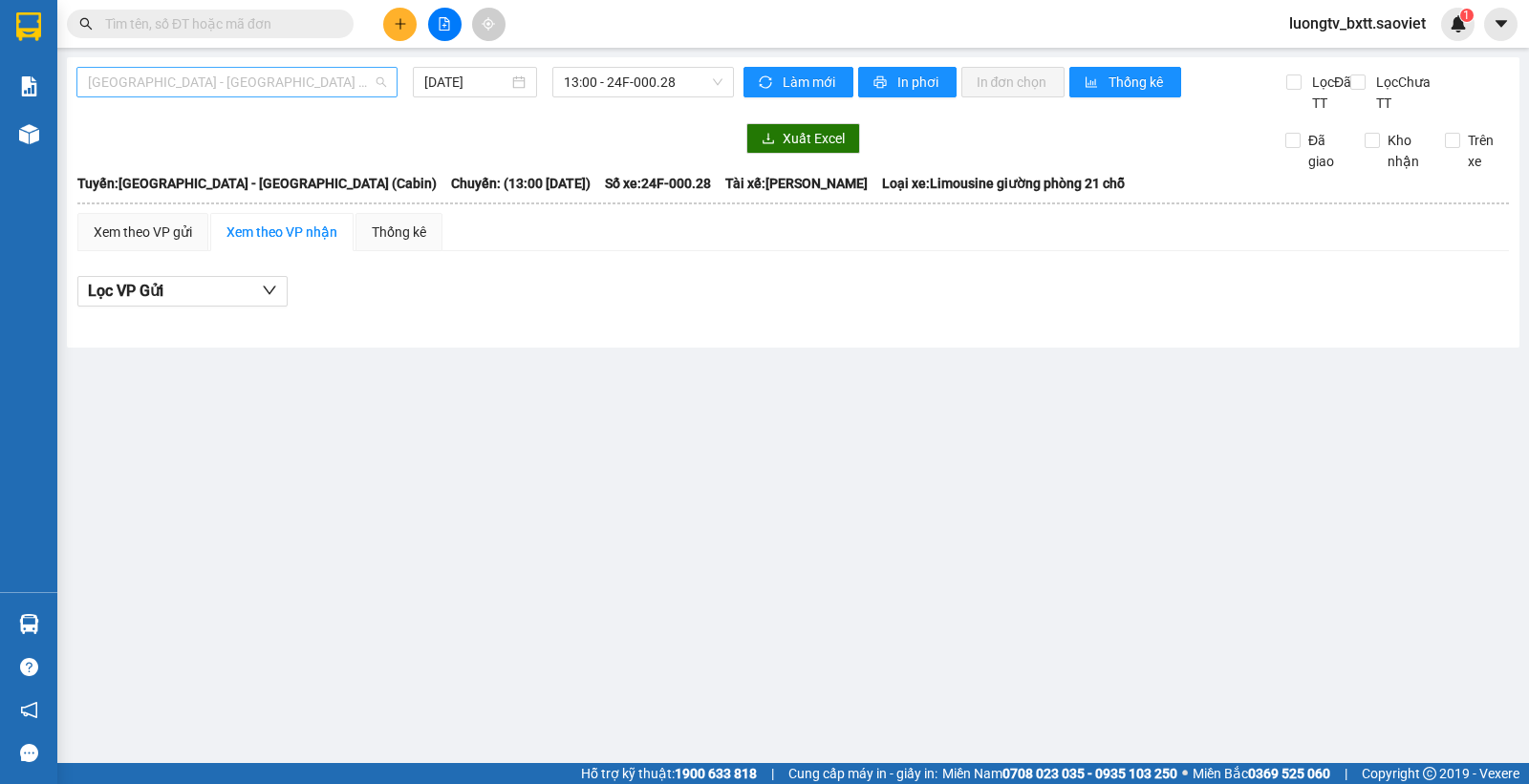
click at [327, 84] on span "Hà Nội - Lào Cai (Cabin)" at bounding box center [237, 82] width 298 height 29
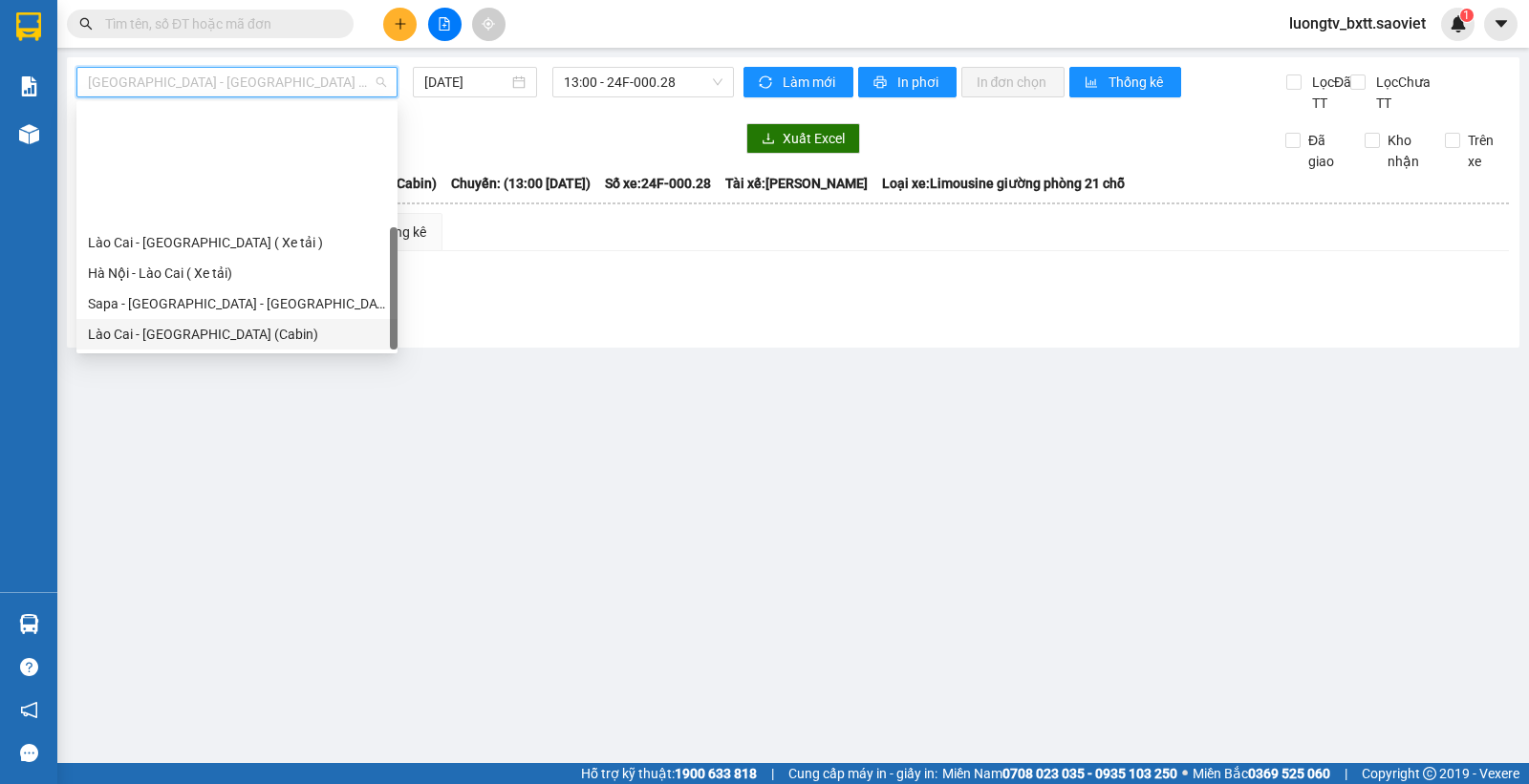
scroll to position [153, 0]
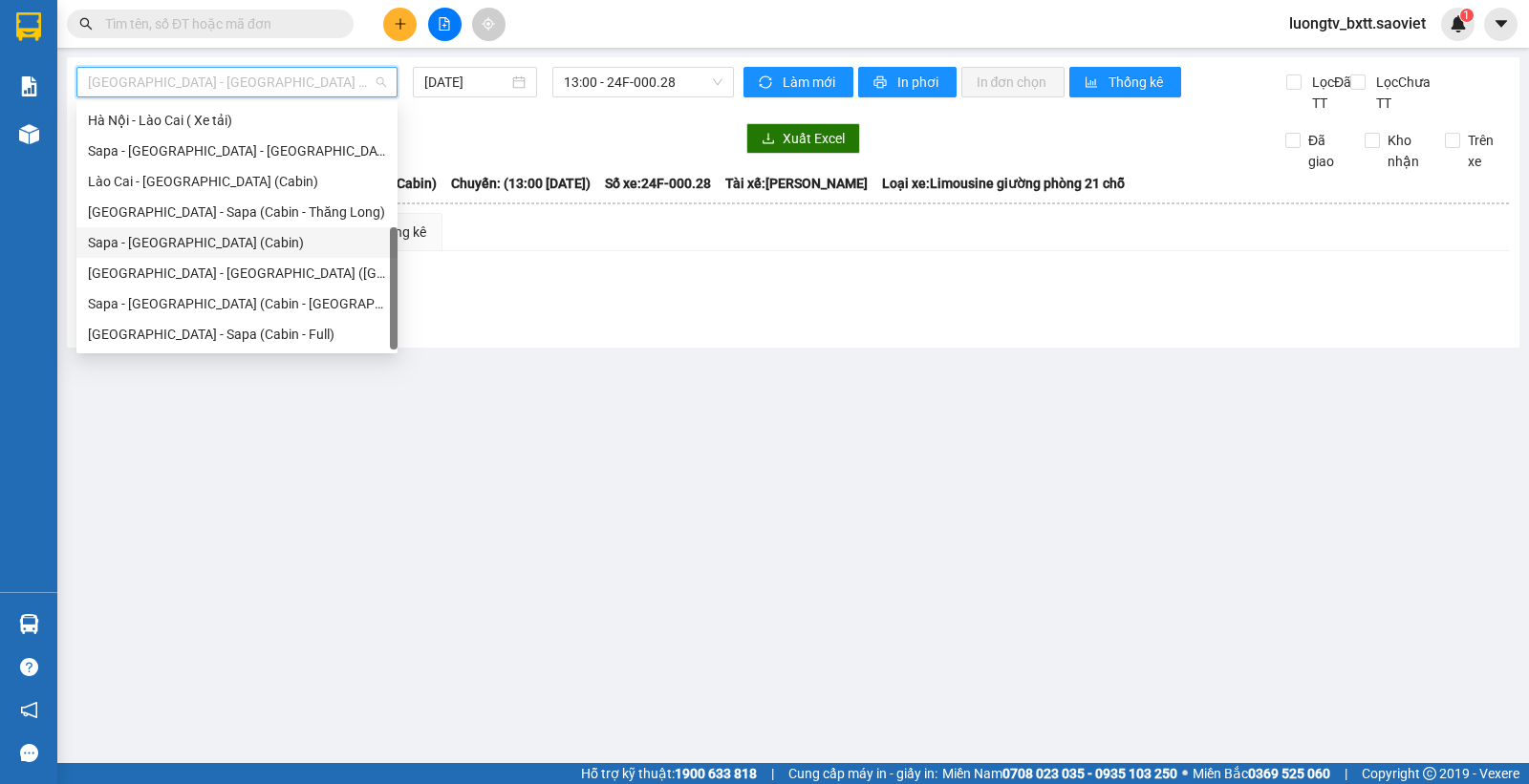
click at [222, 242] on div "Sapa - Hà Nội (Cabin)" at bounding box center [237, 242] width 298 height 21
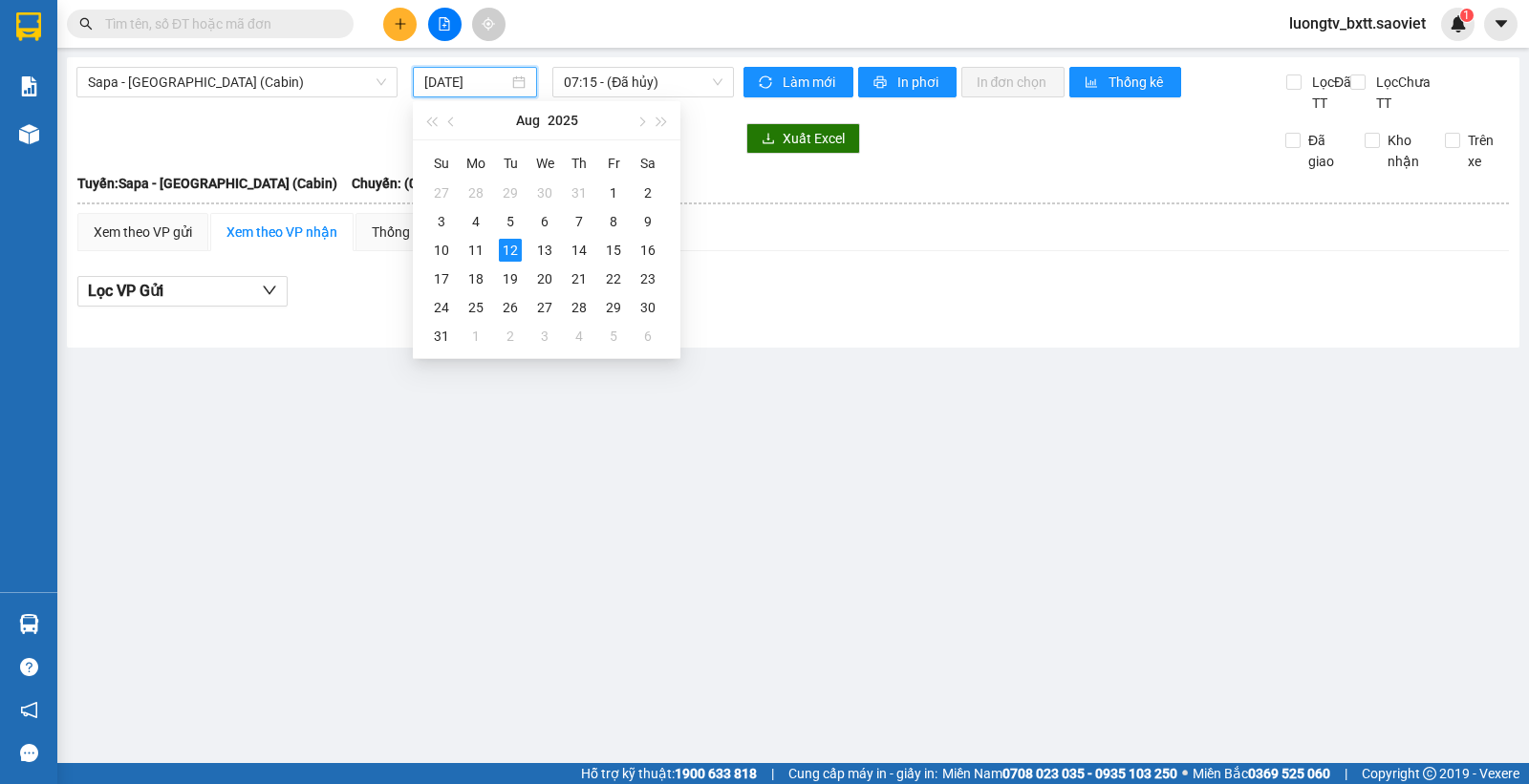
click at [471, 87] on input "12/08/2025" at bounding box center [467, 82] width 85 height 21
click at [474, 240] on div "11" at bounding box center [476, 250] width 23 height 23
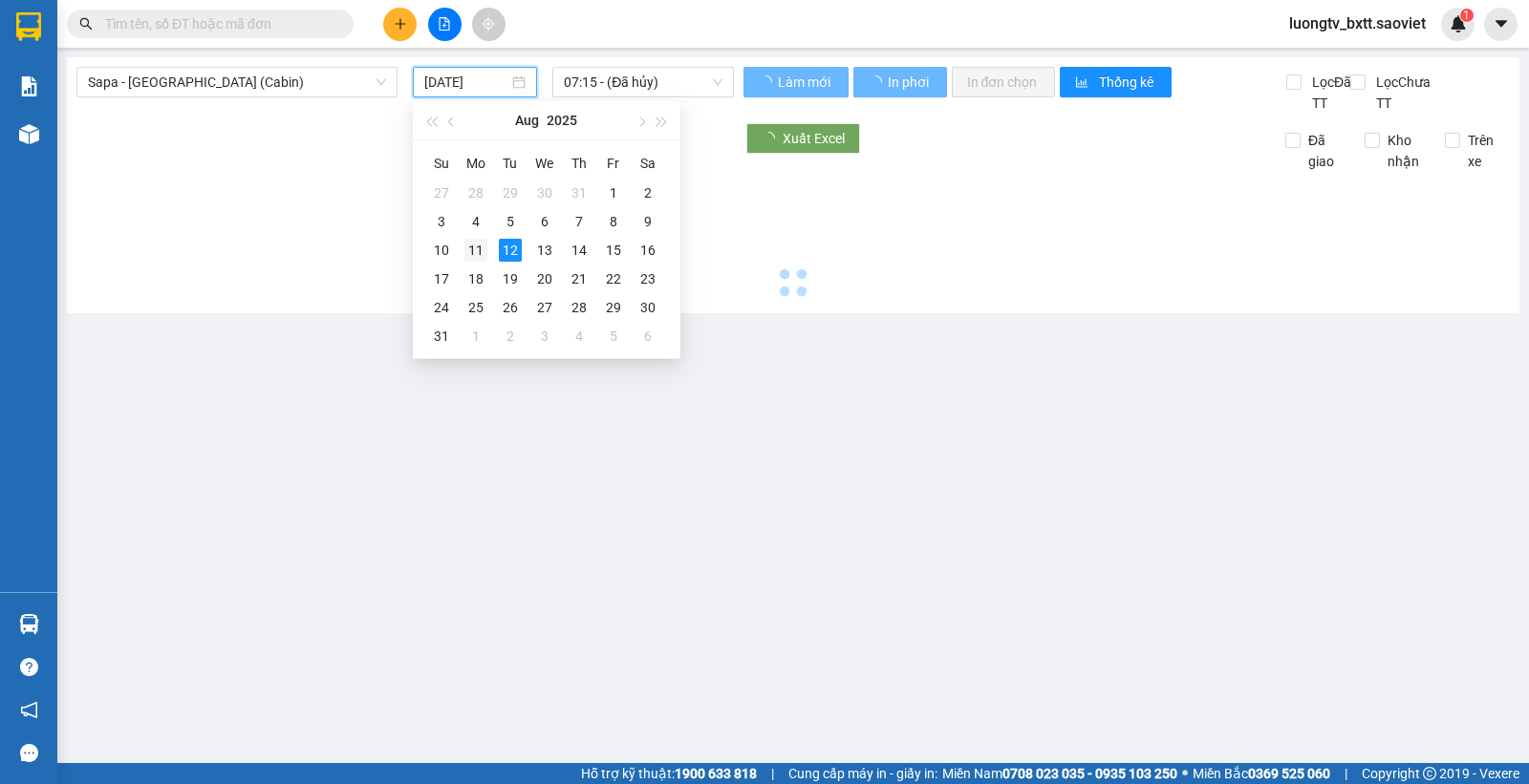
type input "[DATE]"
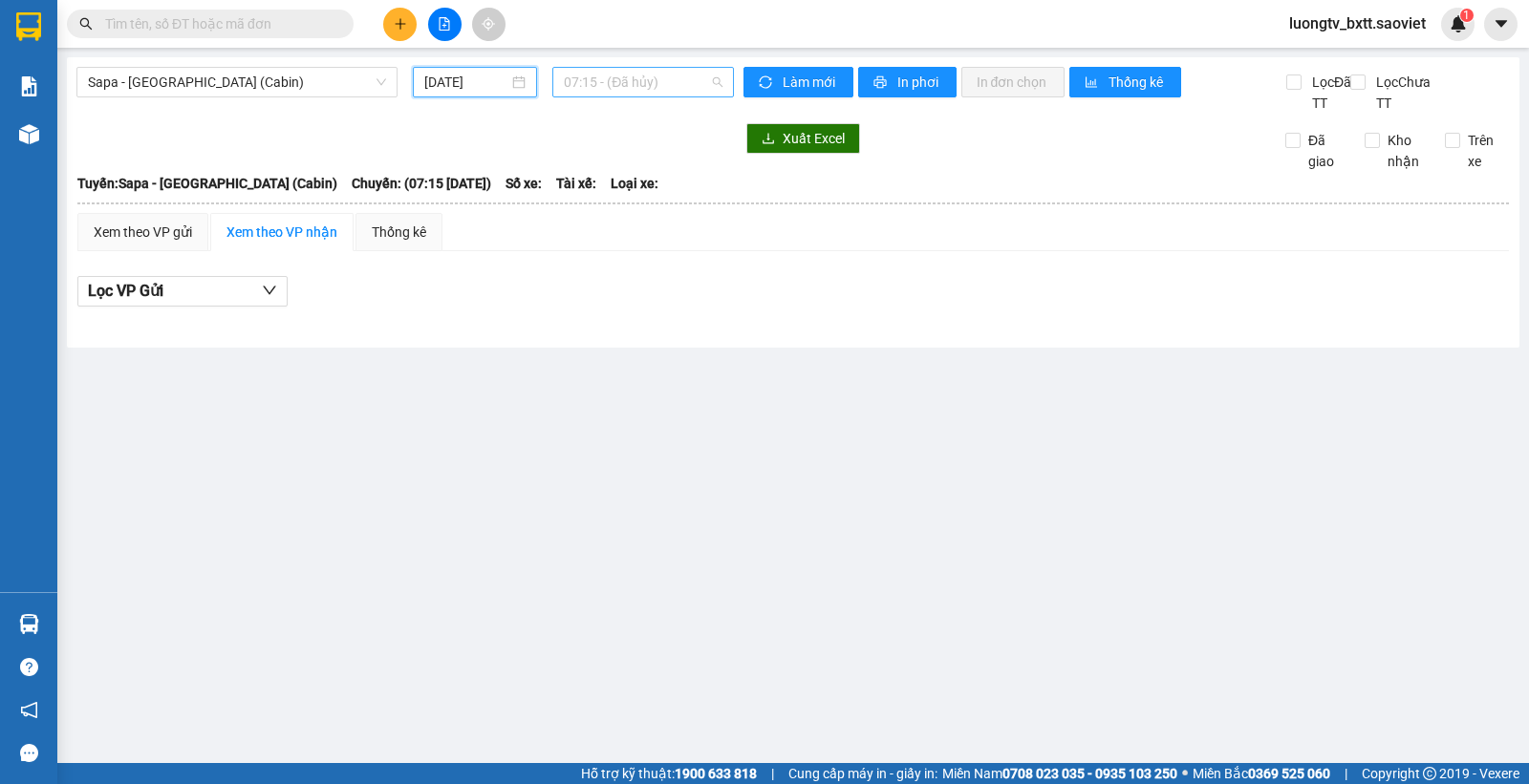
click at [661, 83] on span "07:15 - (Đã hủy)" at bounding box center [643, 82] width 158 height 29
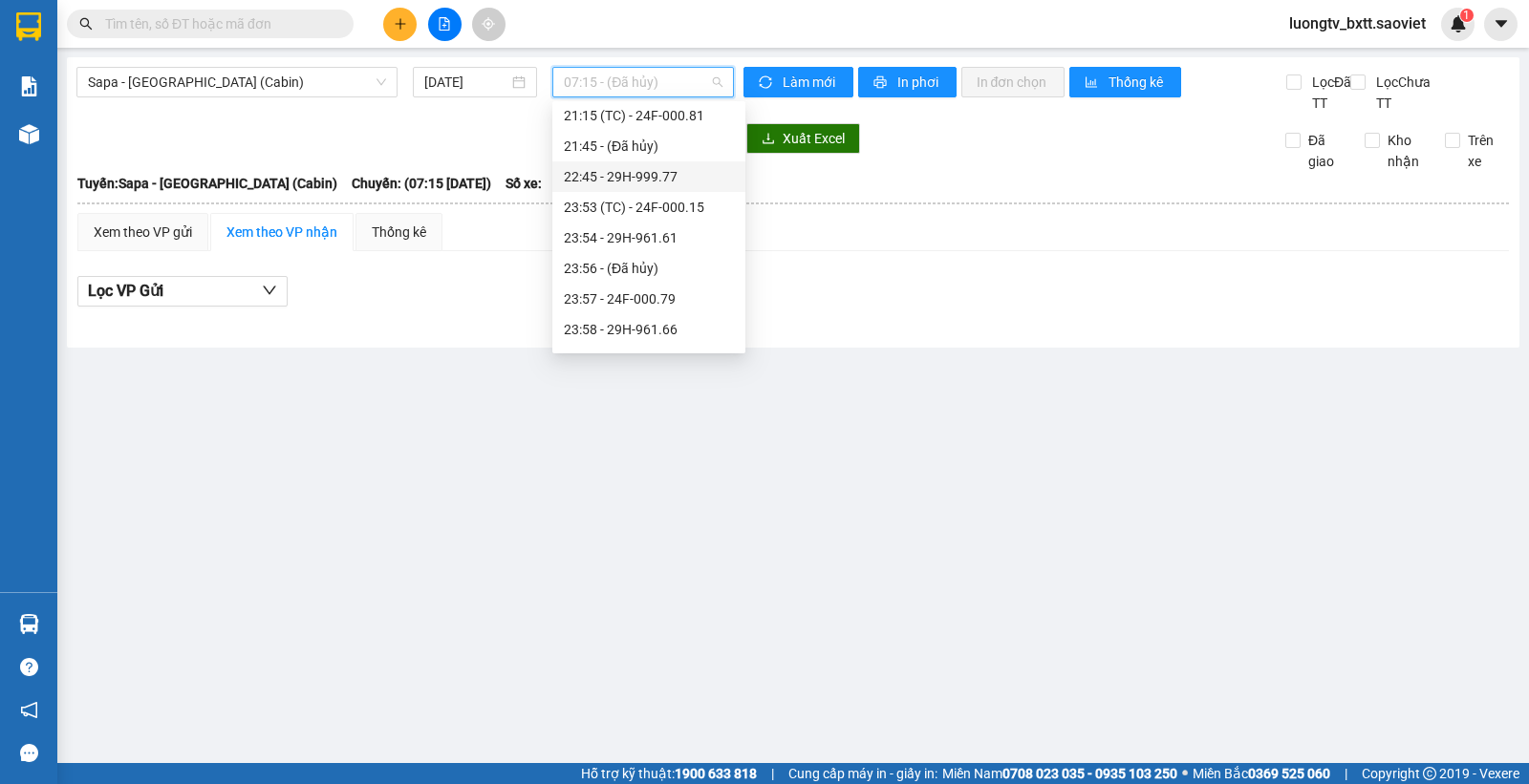
scroll to position [794, 0]
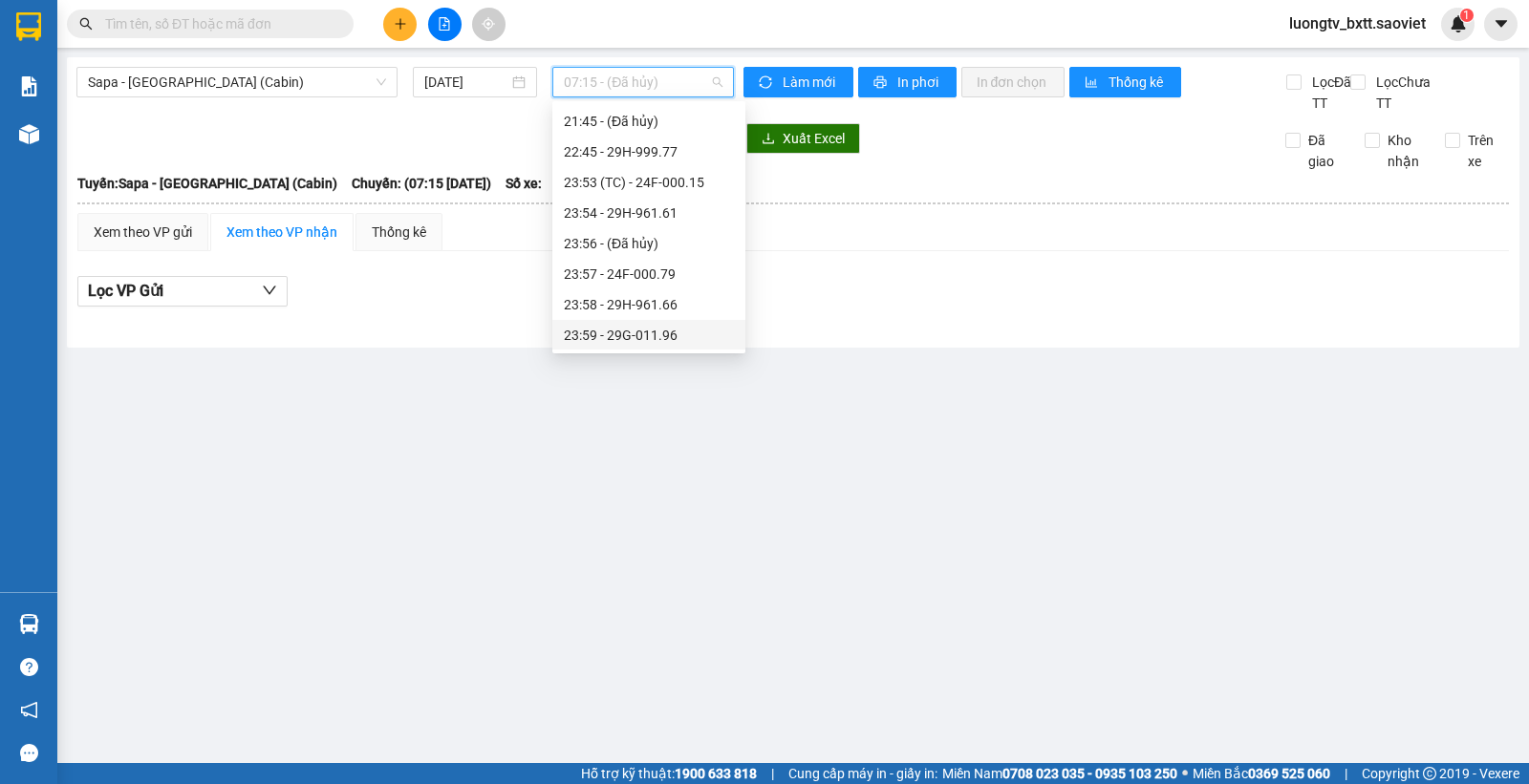
click at [633, 339] on div "23:59 - 29G-011.96" at bounding box center [649, 335] width 170 height 21
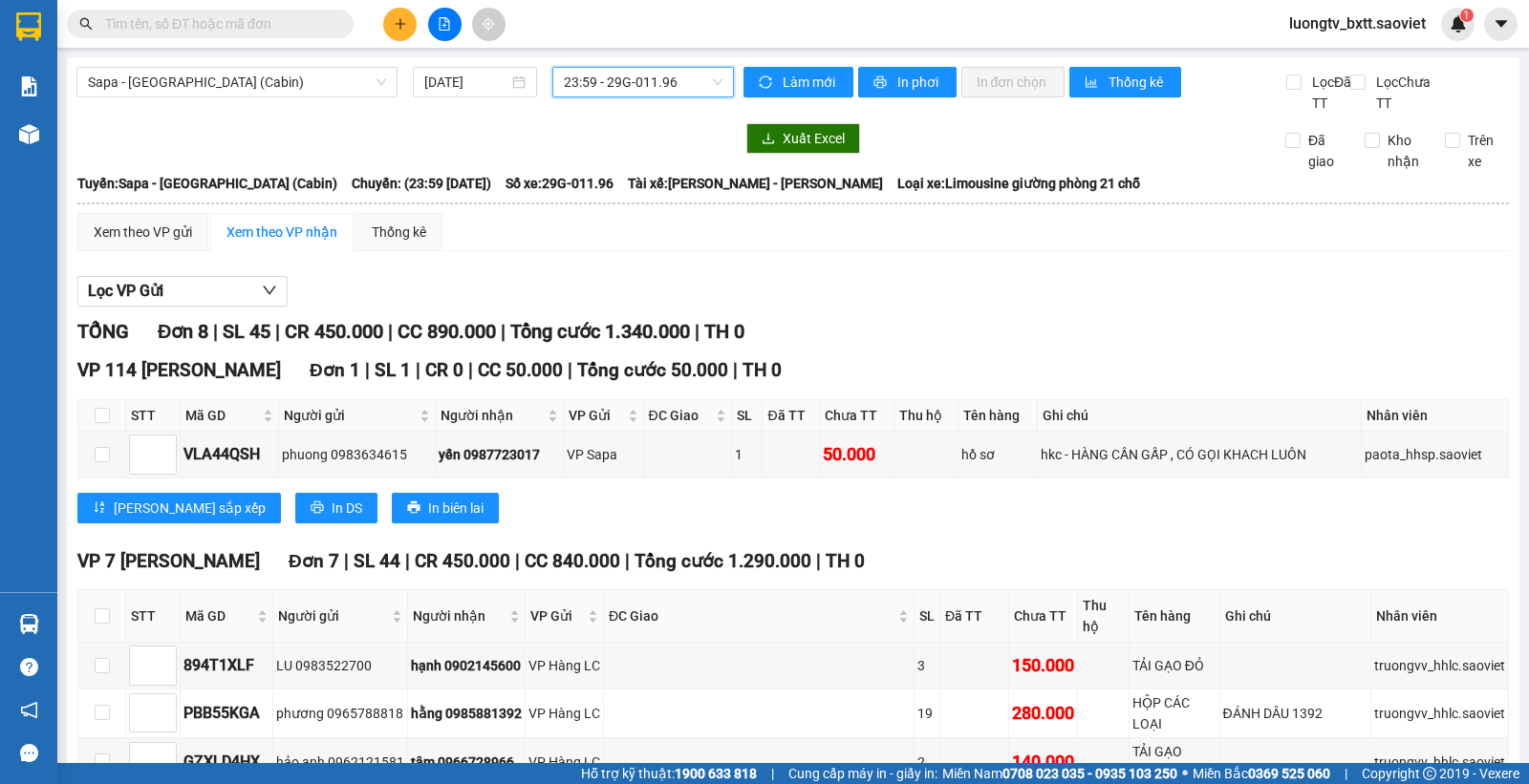
click at [690, 89] on span "23:59 - 29G-011.96" at bounding box center [643, 82] width 158 height 29
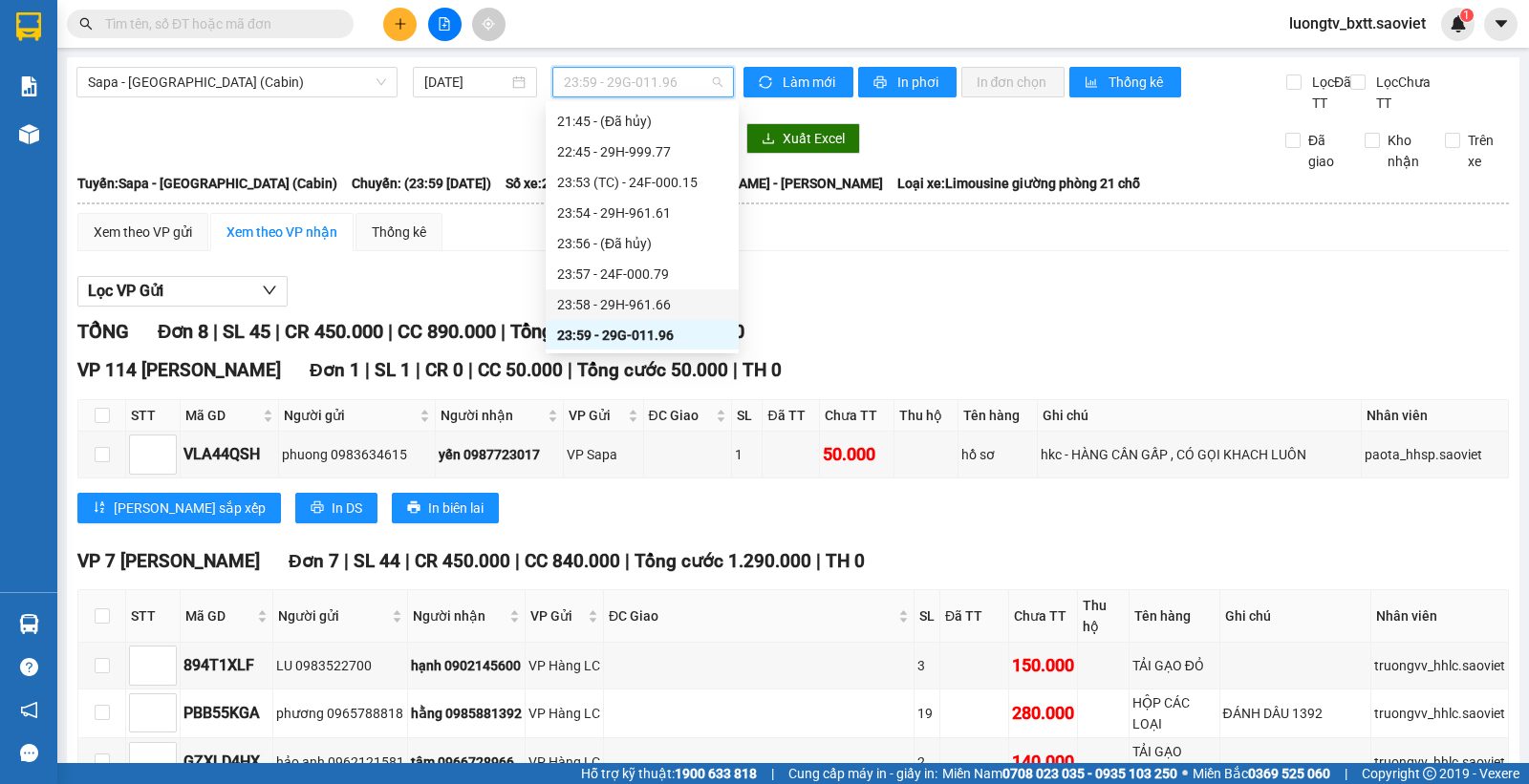
click at [608, 298] on div "23:58 - 29H-961.66" at bounding box center [643, 305] width 170 height 21
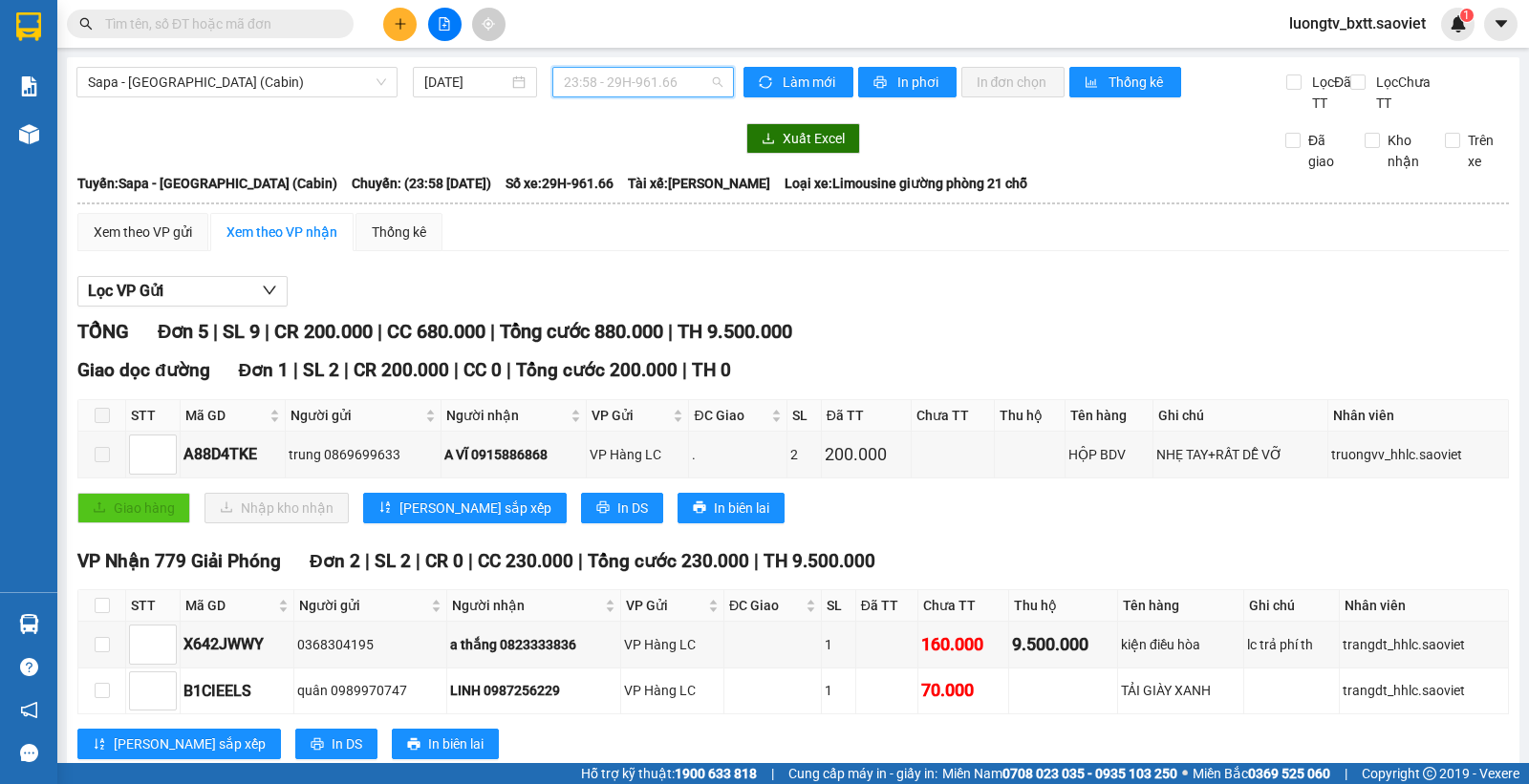
click at [644, 89] on span "23:58 - 29H-961.66" at bounding box center [643, 82] width 158 height 29
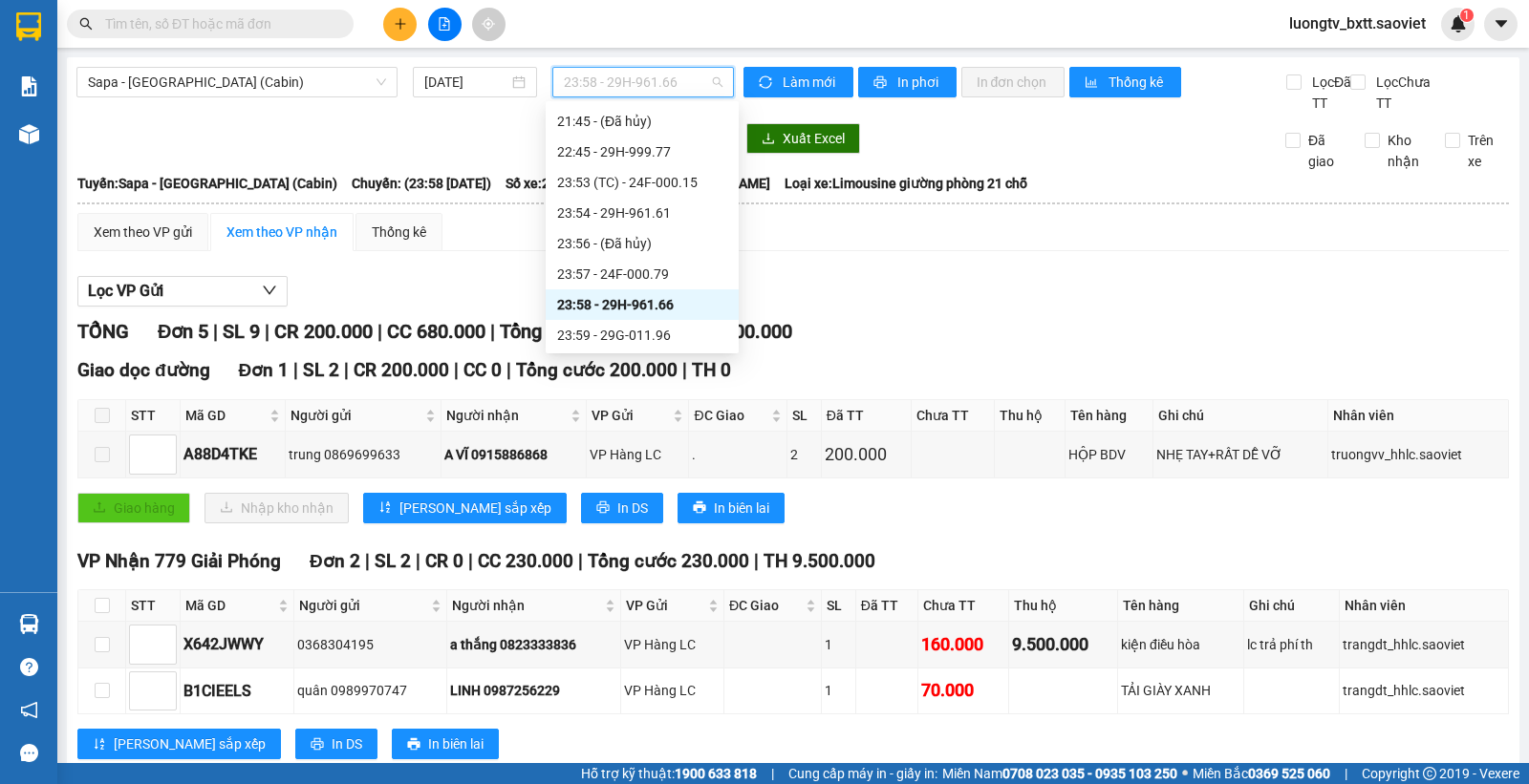
click at [1053, 308] on div at bounding box center [792, 307] width 1432 height 1
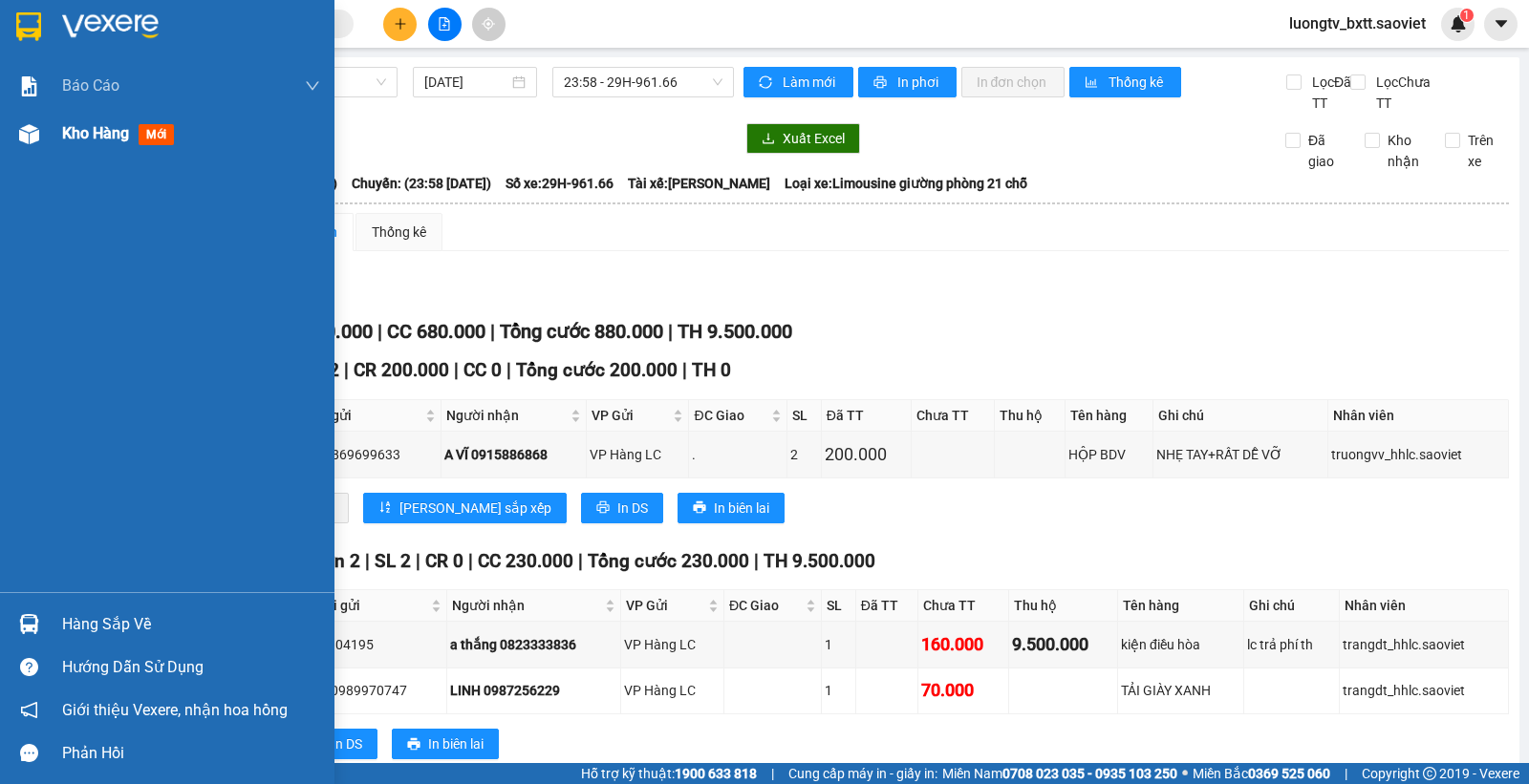
click at [89, 131] on span "Kho hàng" at bounding box center [95, 133] width 67 height 18
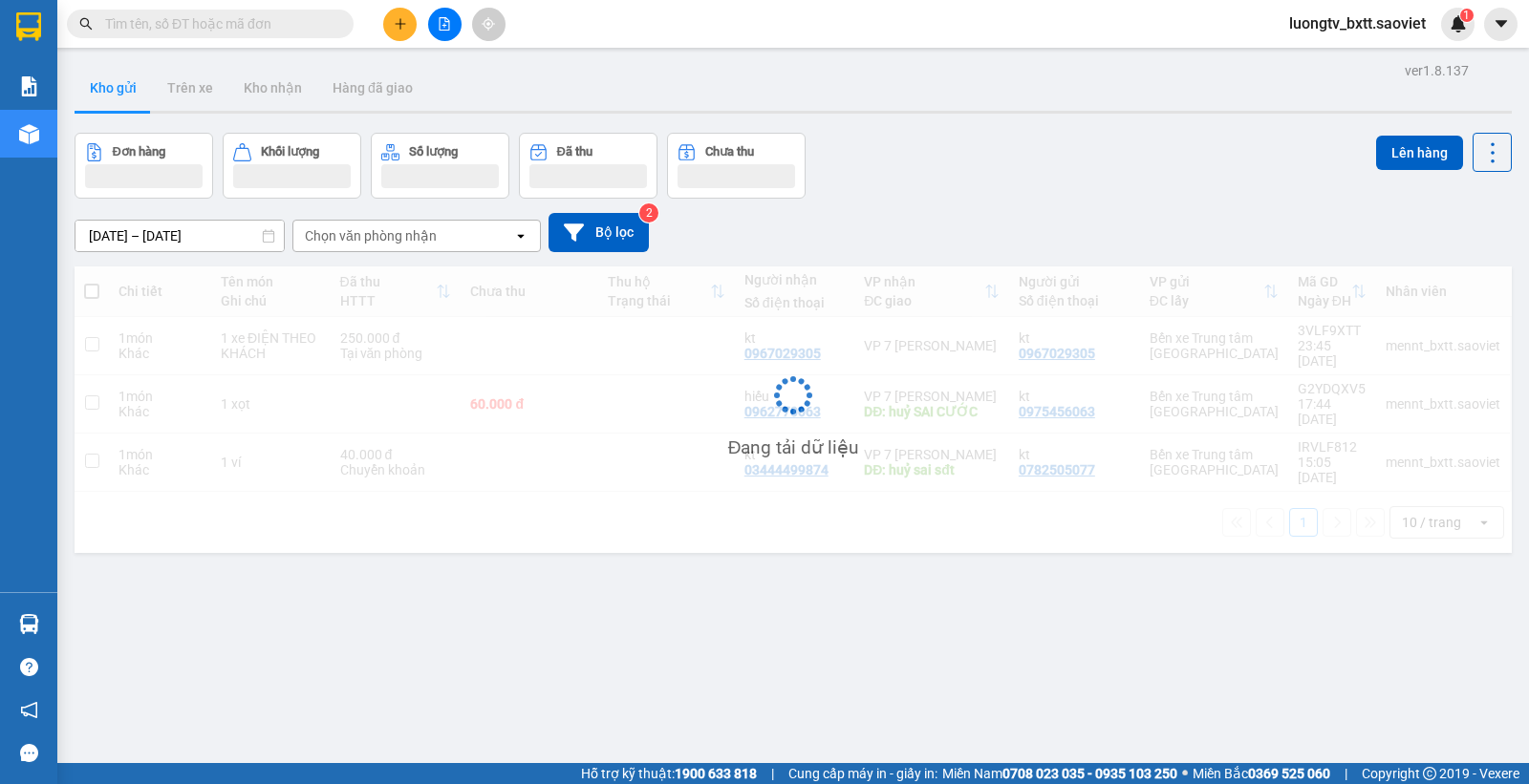
click at [1188, 193] on div "Đơn hàng Khối lượng Số lượng Đã thu Chưa thu Lên hàng" at bounding box center [793, 166] width 1437 height 66
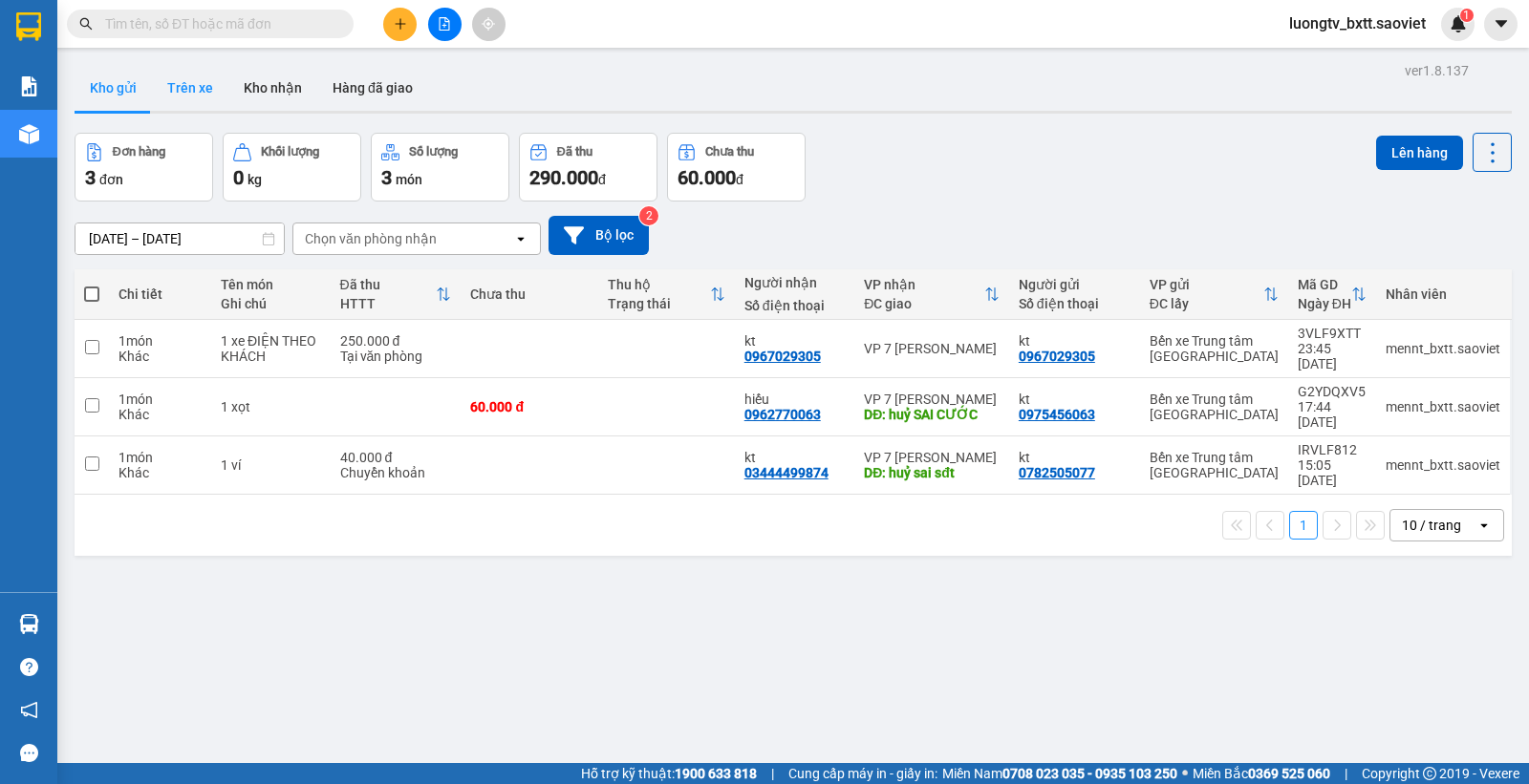
click at [186, 91] on button "Trên xe" at bounding box center [190, 88] width 77 height 46
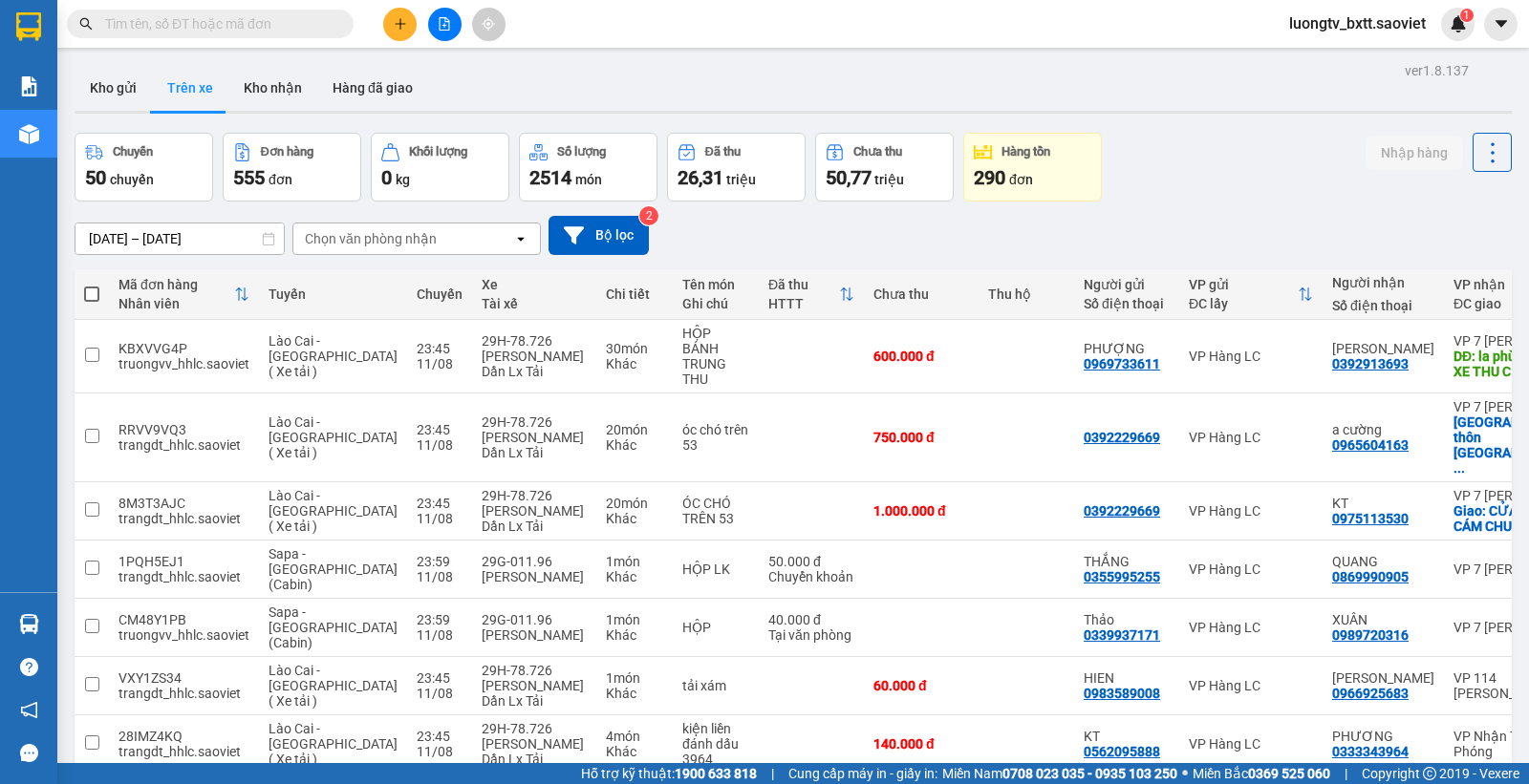
click at [370, 234] on div "Chọn văn phòng nhận" at bounding box center [371, 239] width 132 height 19
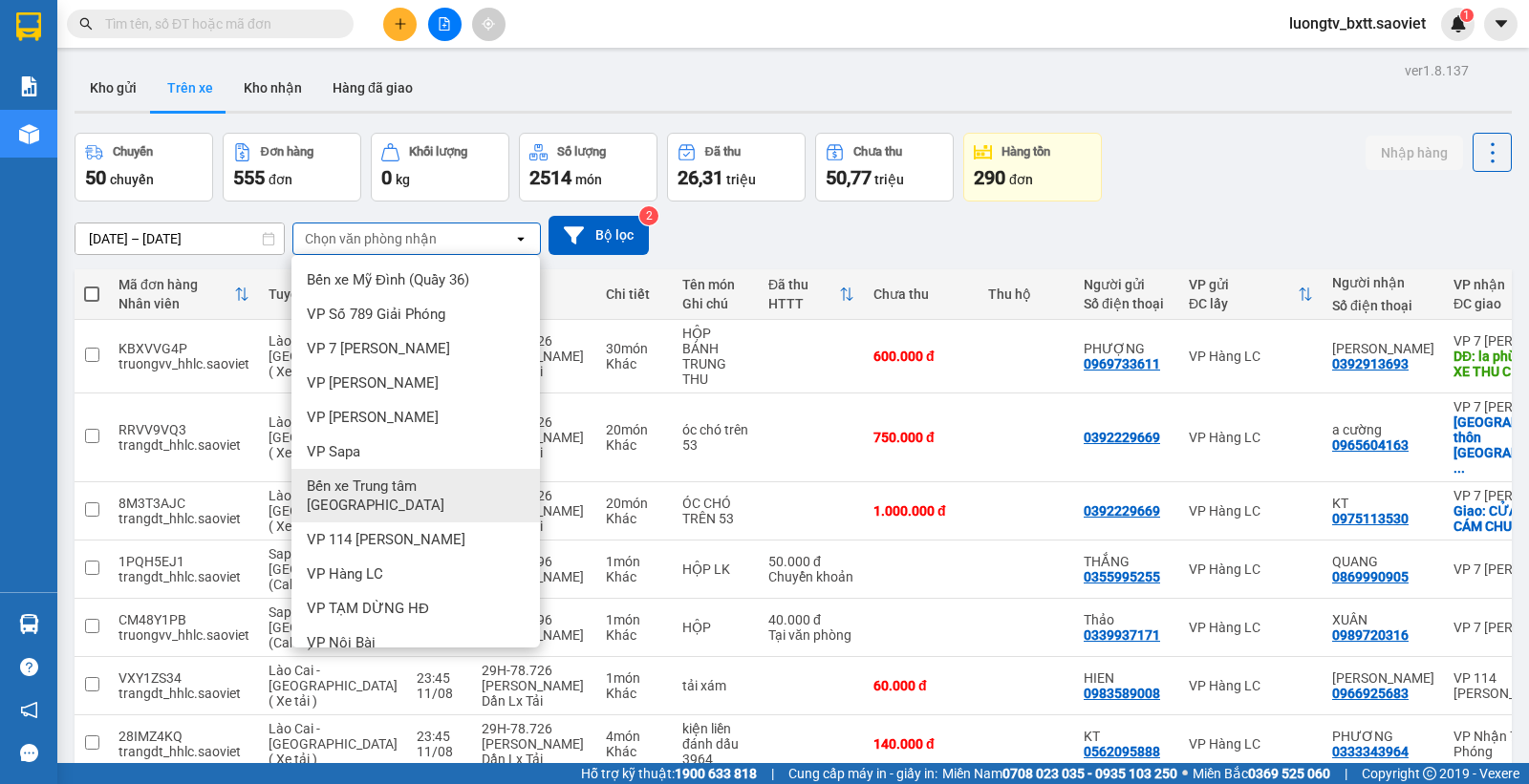
click at [409, 470] on div "Bến xe Trung tâm [GEOGRAPHIC_DATA]" at bounding box center [416, 496] width 249 height 54
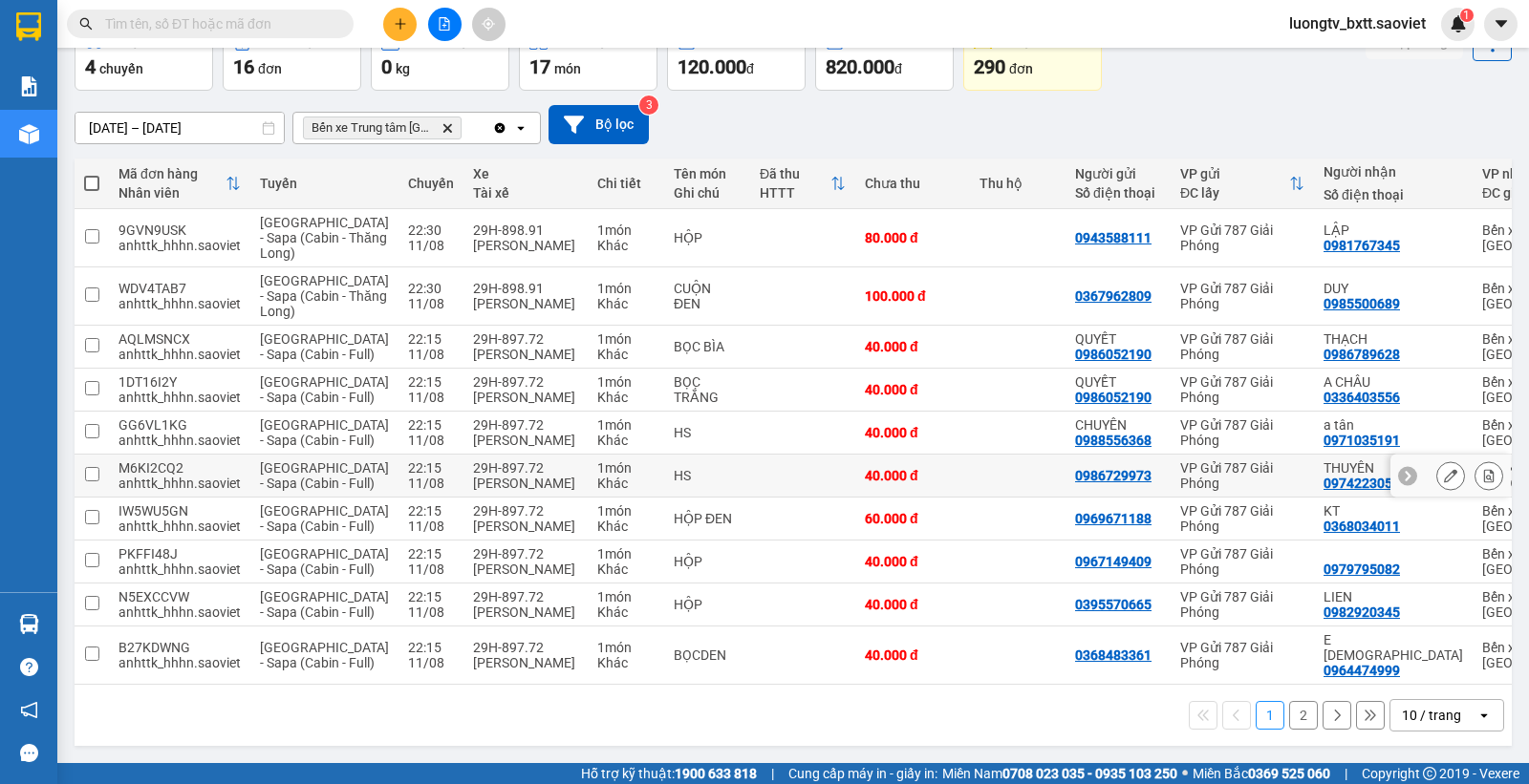
scroll to position [259, 0]
click at [1289, 708] on button "2" at bounding box center [1303, 715] width 29 height 29
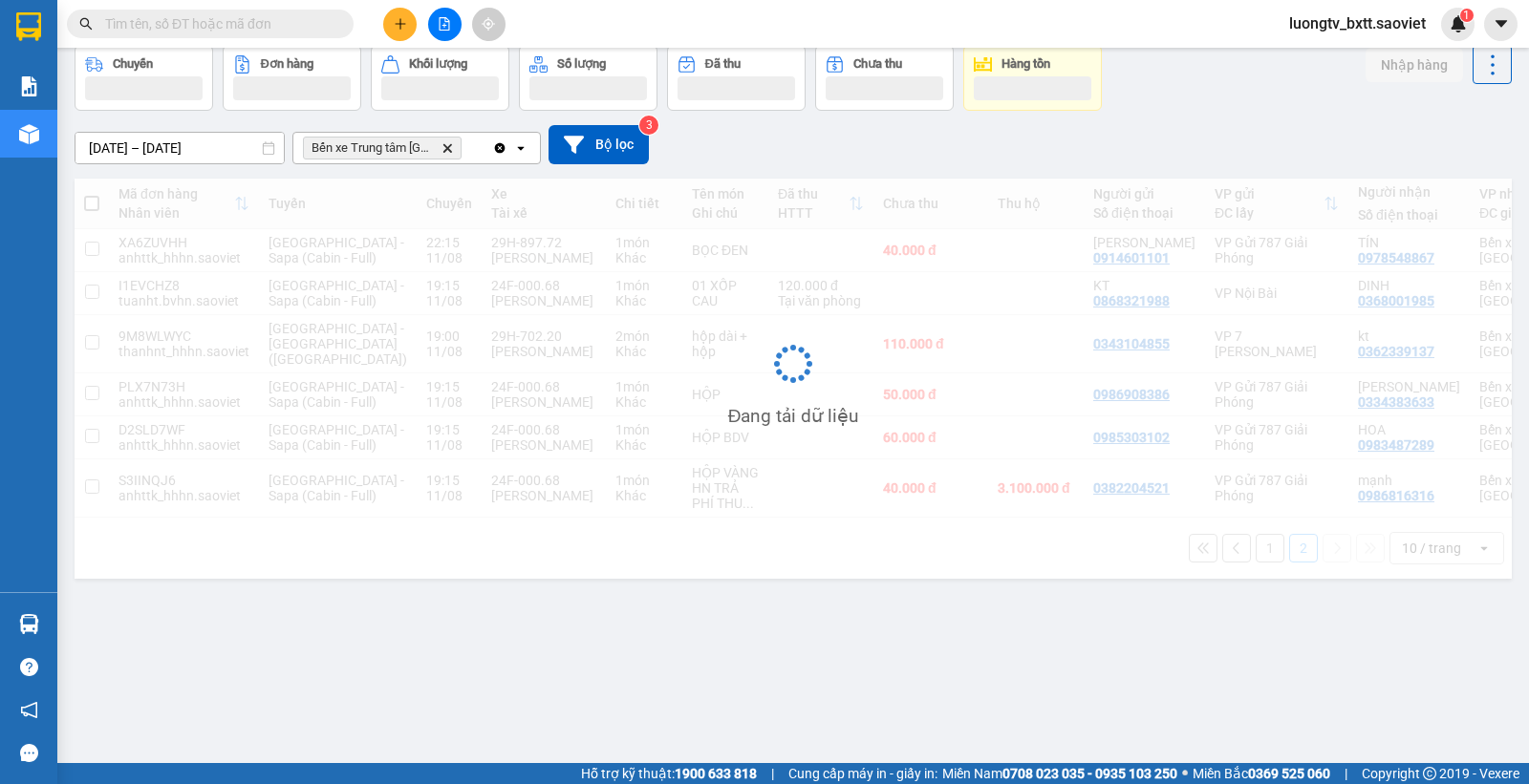
scroll to position [88, 0]
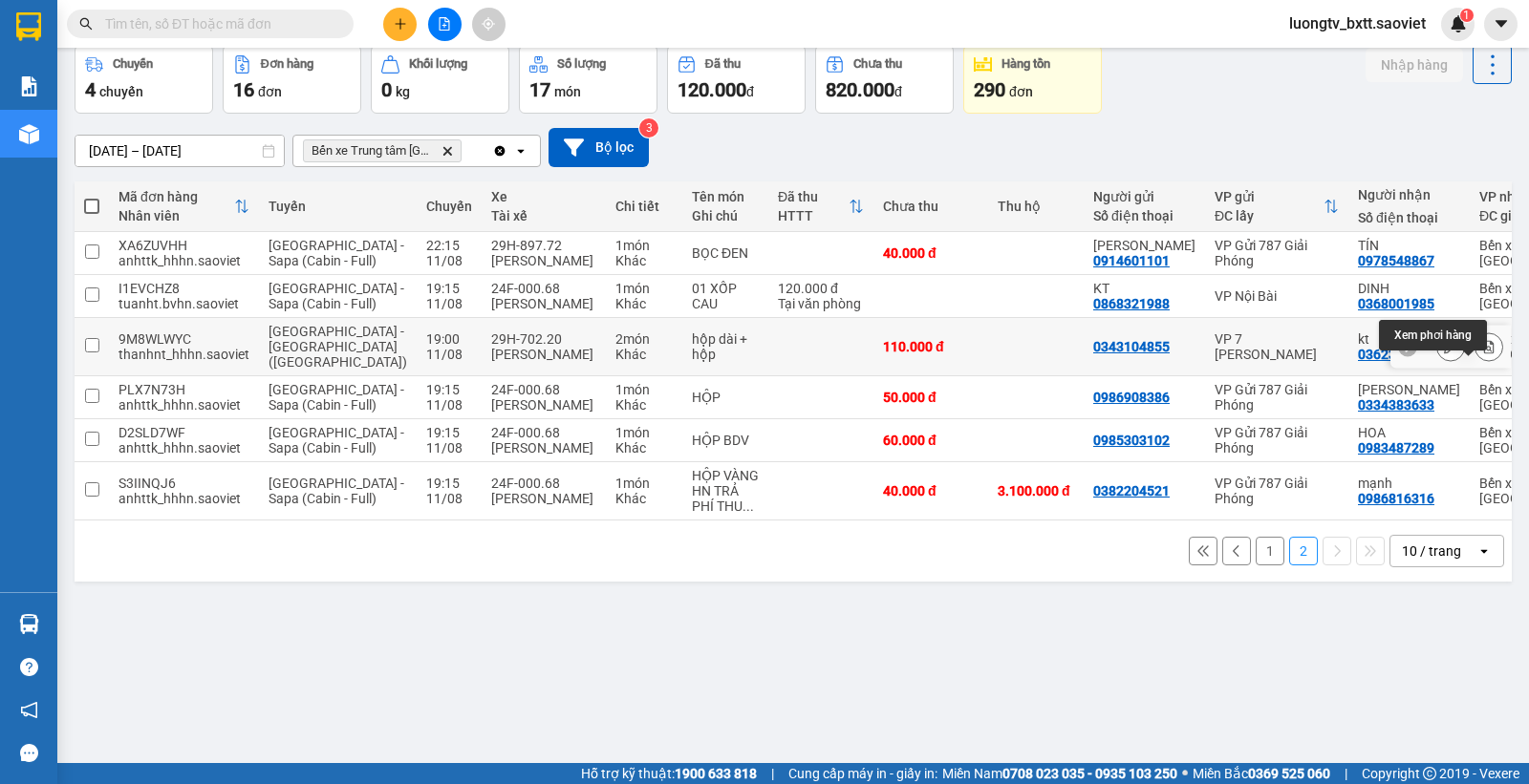
click at [1484, 354] on icon at bounding box center [1489, 346] width 11 height 13
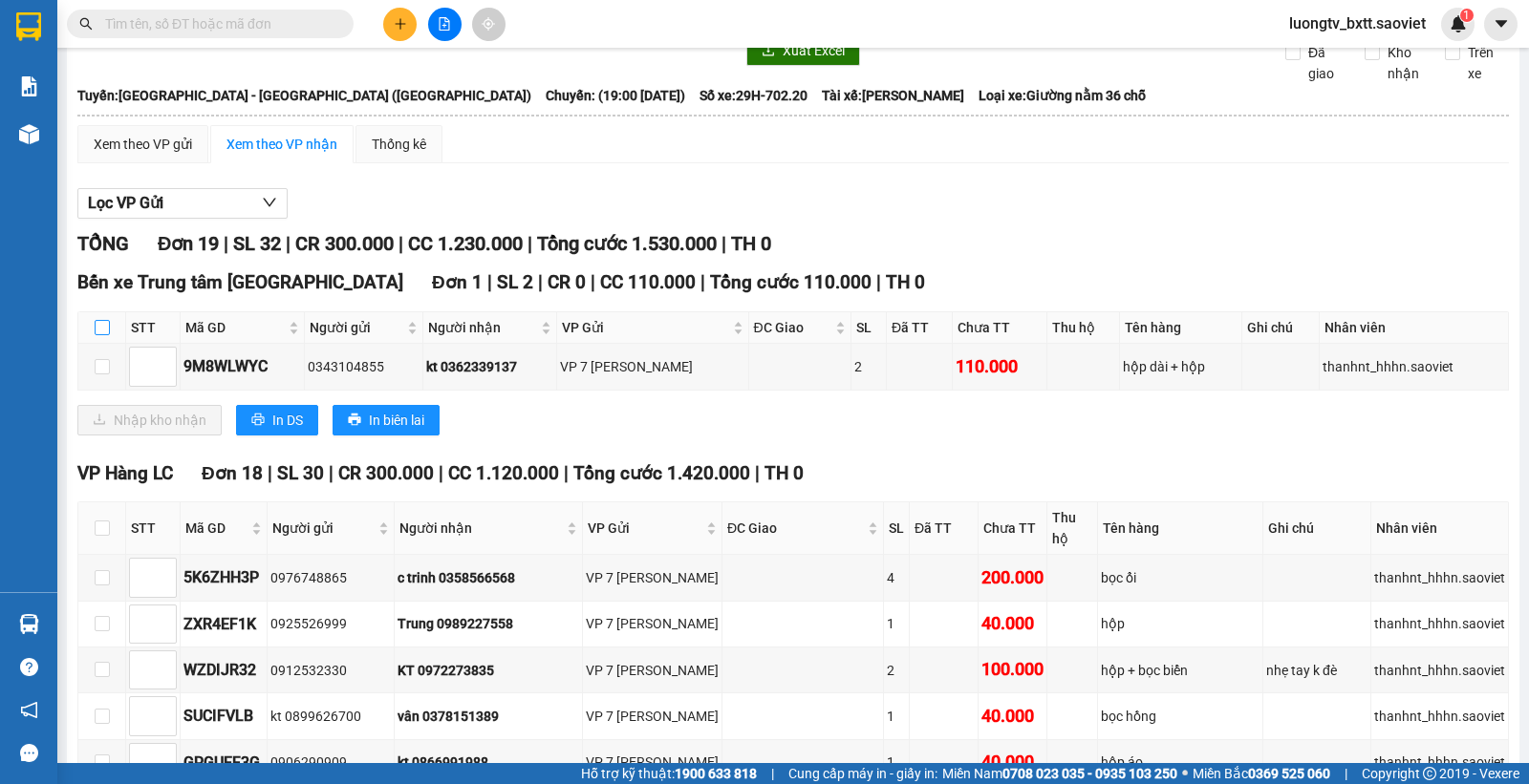
click at [101, 333] on input "checkbox" at bounding box center [102, 327] width 15 height 15
checkbox input "true"
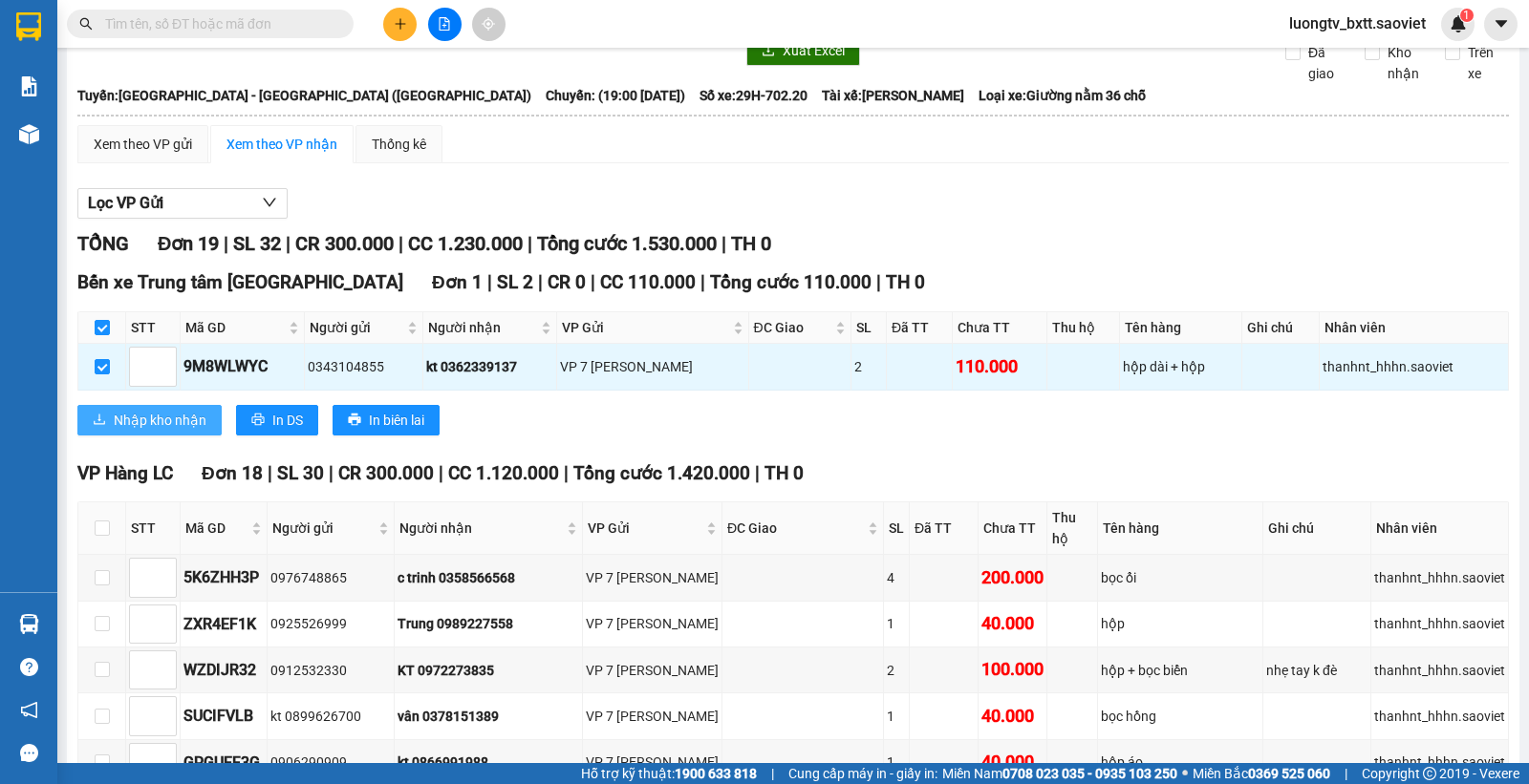
click at [154, 413] on span "Nhập kho nhận" at bounding box center [160, 419] width 93 height 21
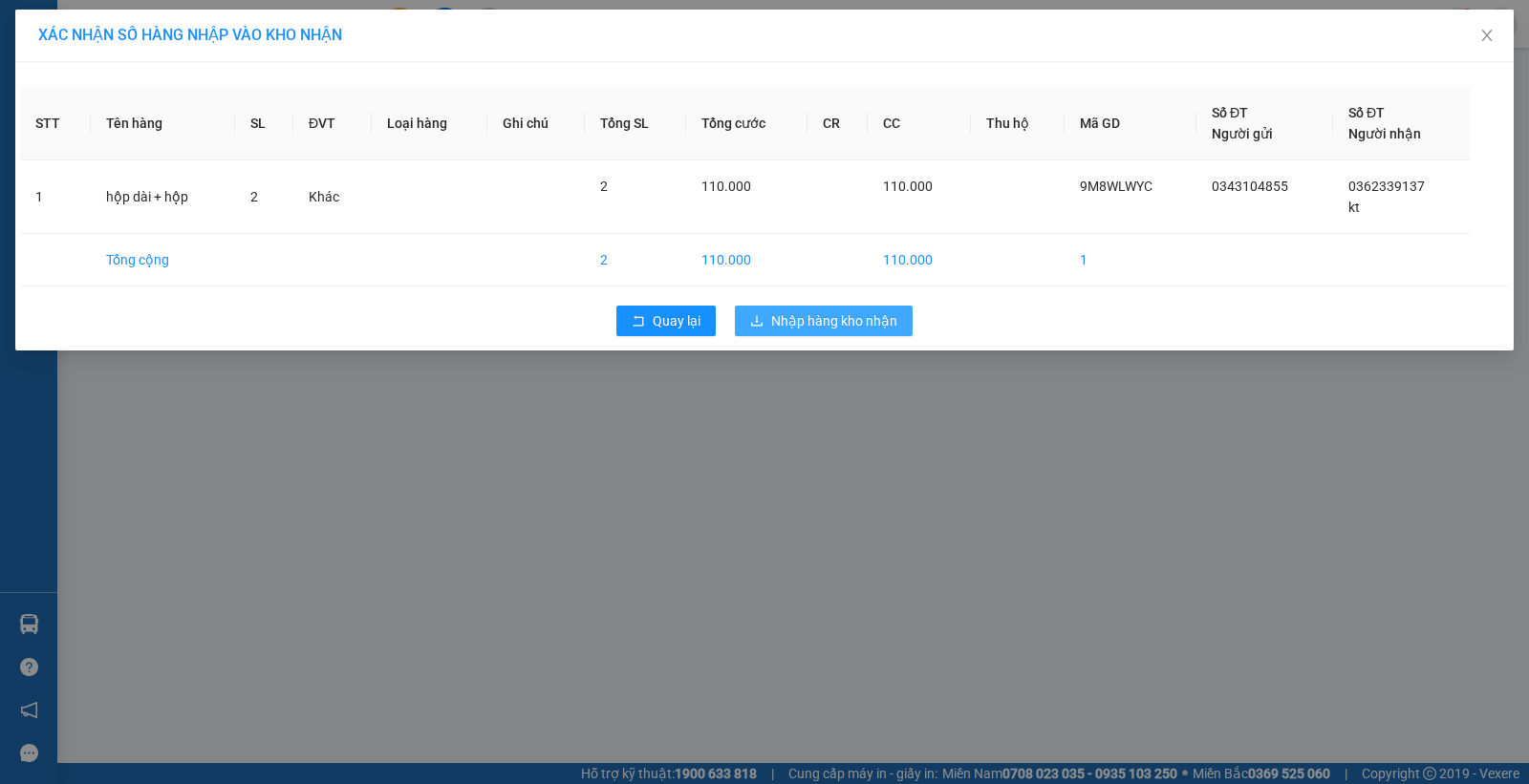
click at [869, 326] on span "Nhập hàng kho nhận" at bounding box center [834, 321] width 126 height 21
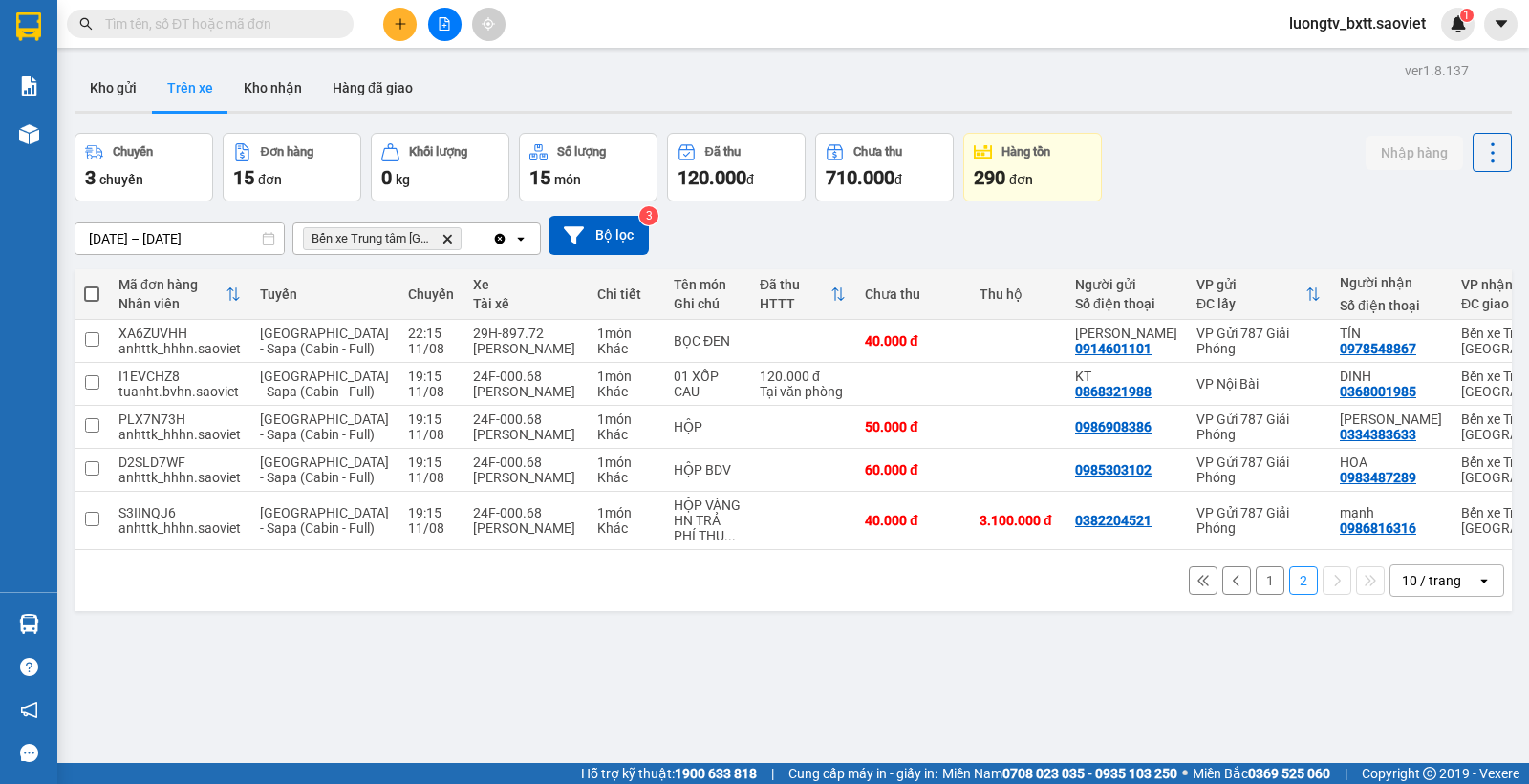
click at [1256, 595] on button "1" at bounding box center [1270, 580] width 29 height 29
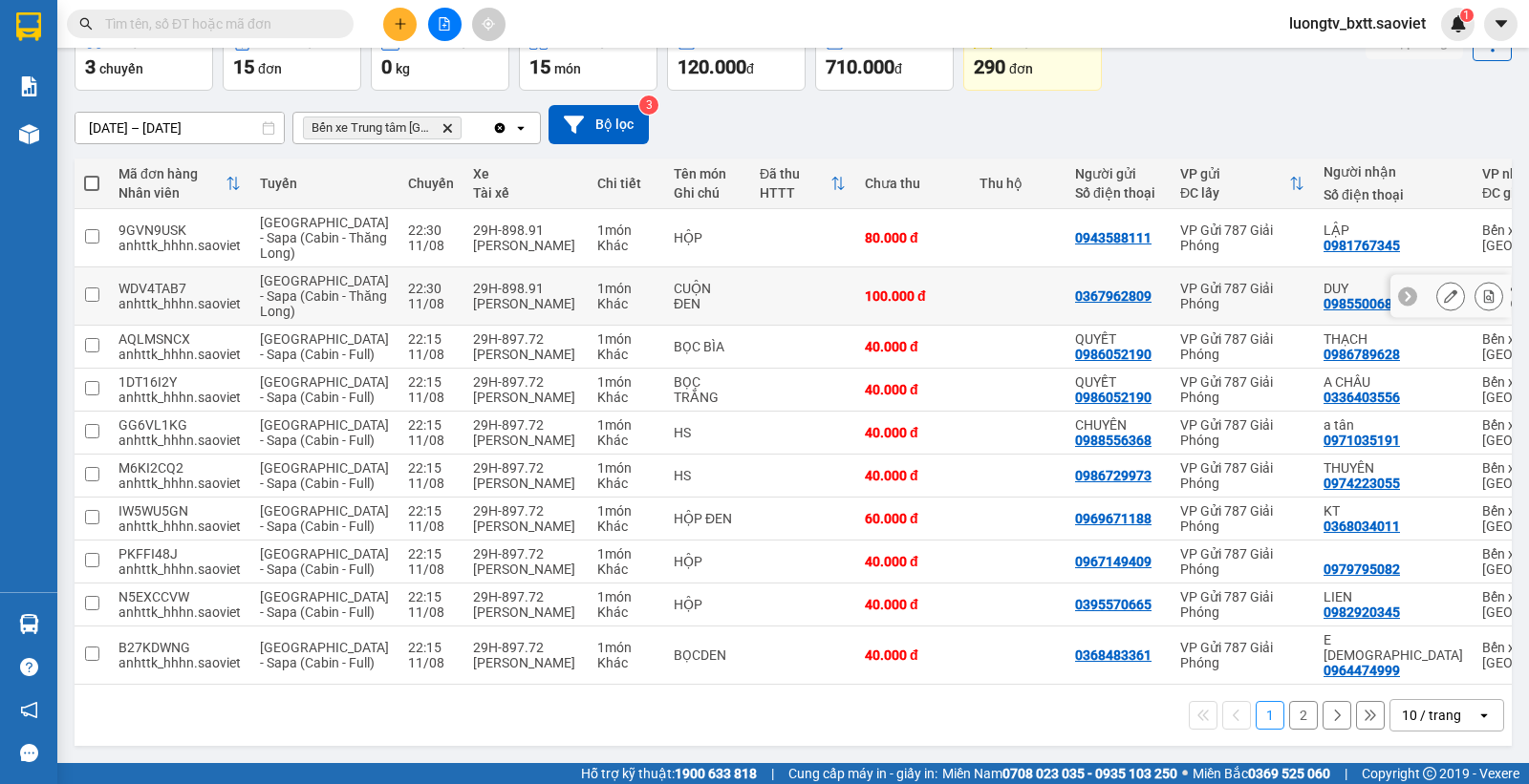
scroll to position [140, 0]
click at [1289, 730] on button "2" at bounding box center [1303, 715] width 29 height 29
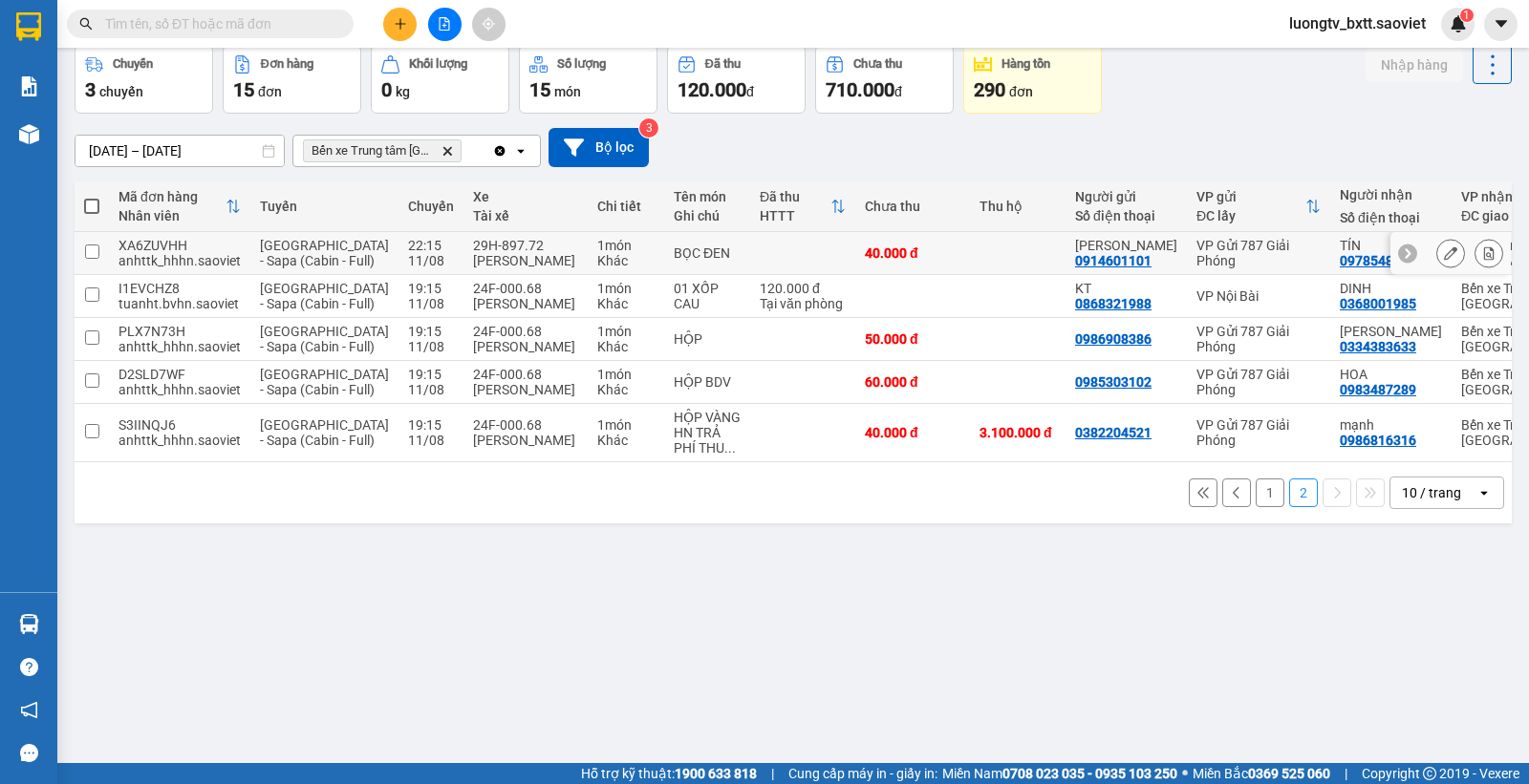
scroll to position [0, 0]
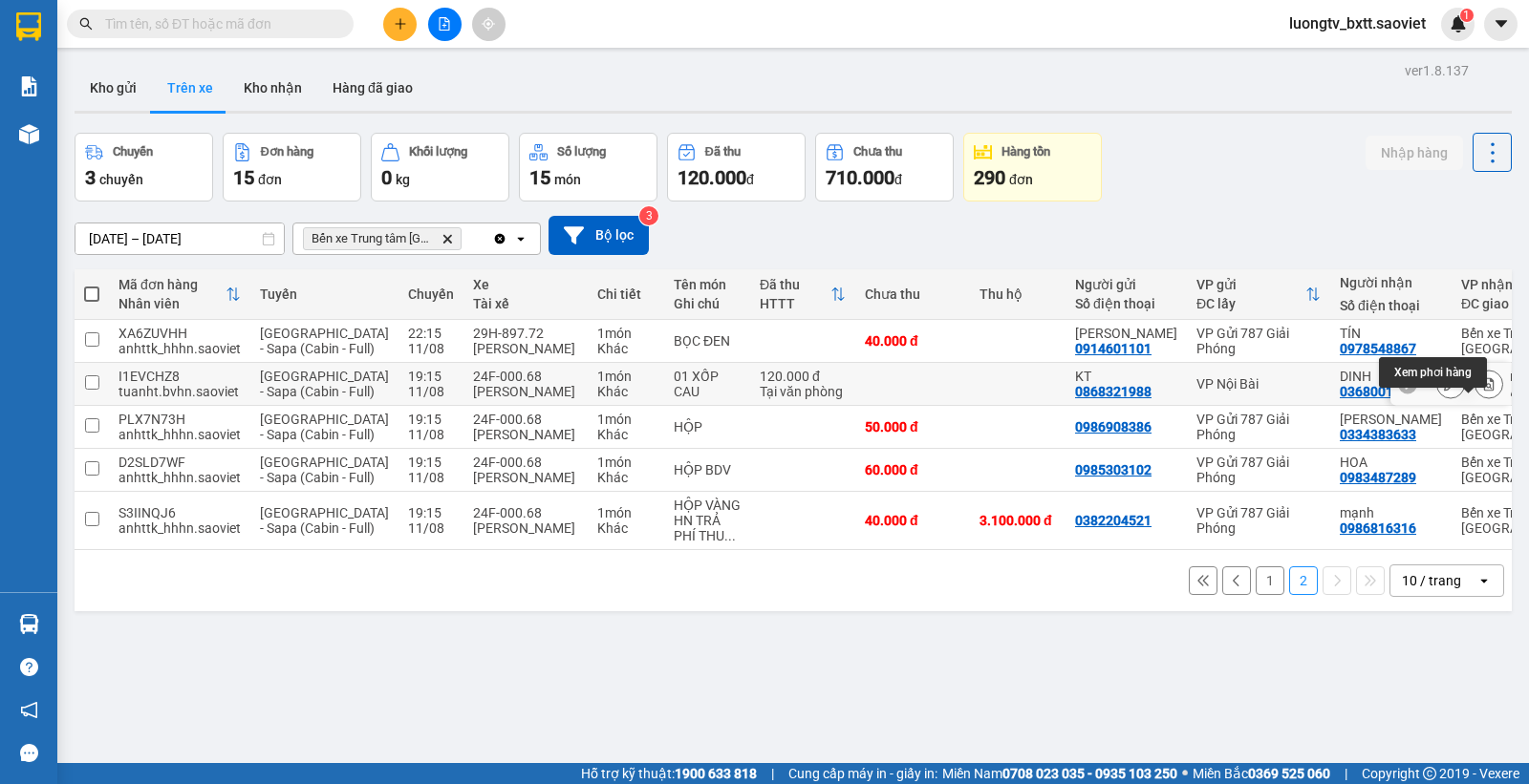
click at [1482, 391] on icon at bounding box center [1488, 384] width 13 height 13
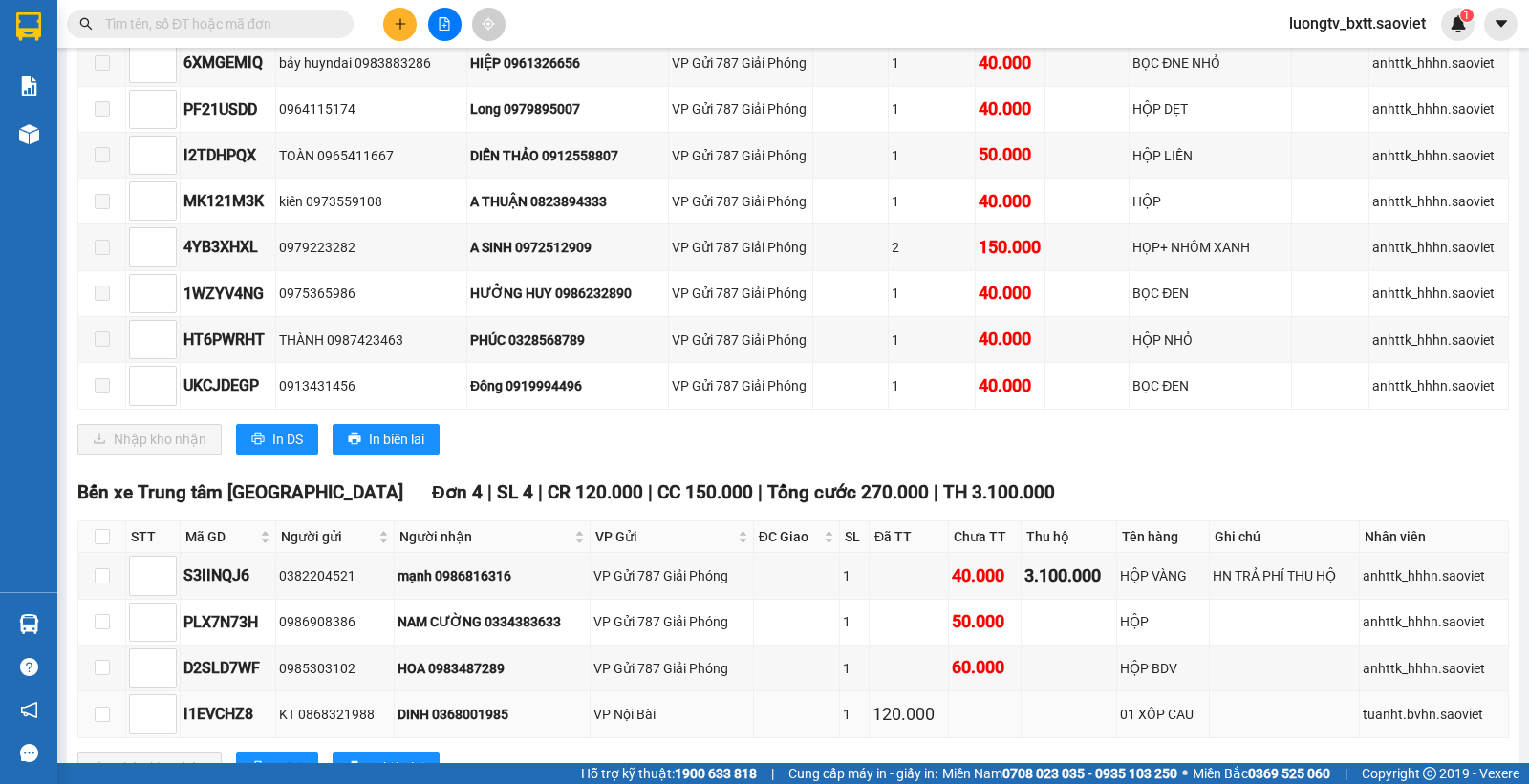
scroll to position [3287, 0]
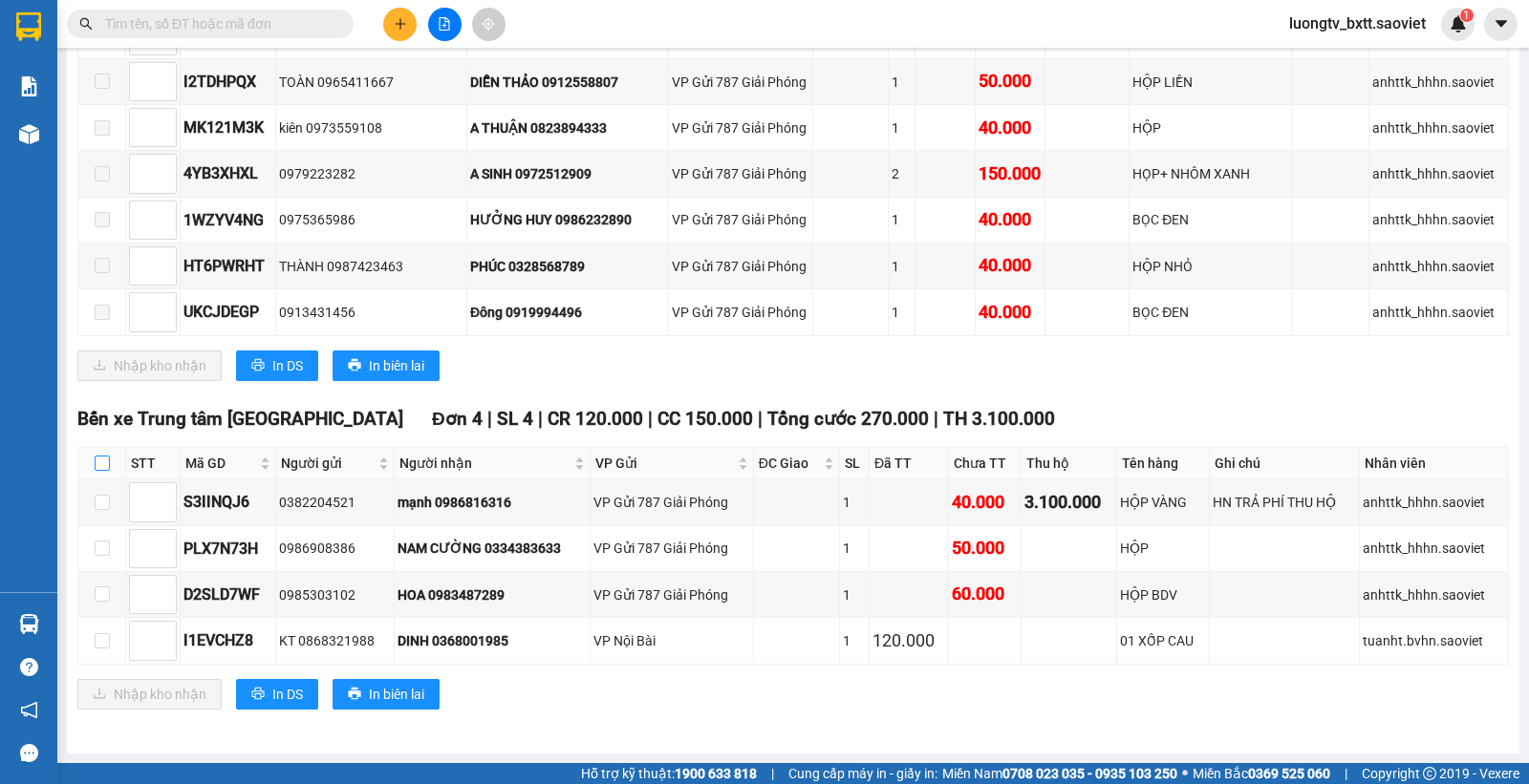
click at [98, 460] on input "checkbox" at bounding box center [102, 462] width 15 height 15
checkbox input "true"
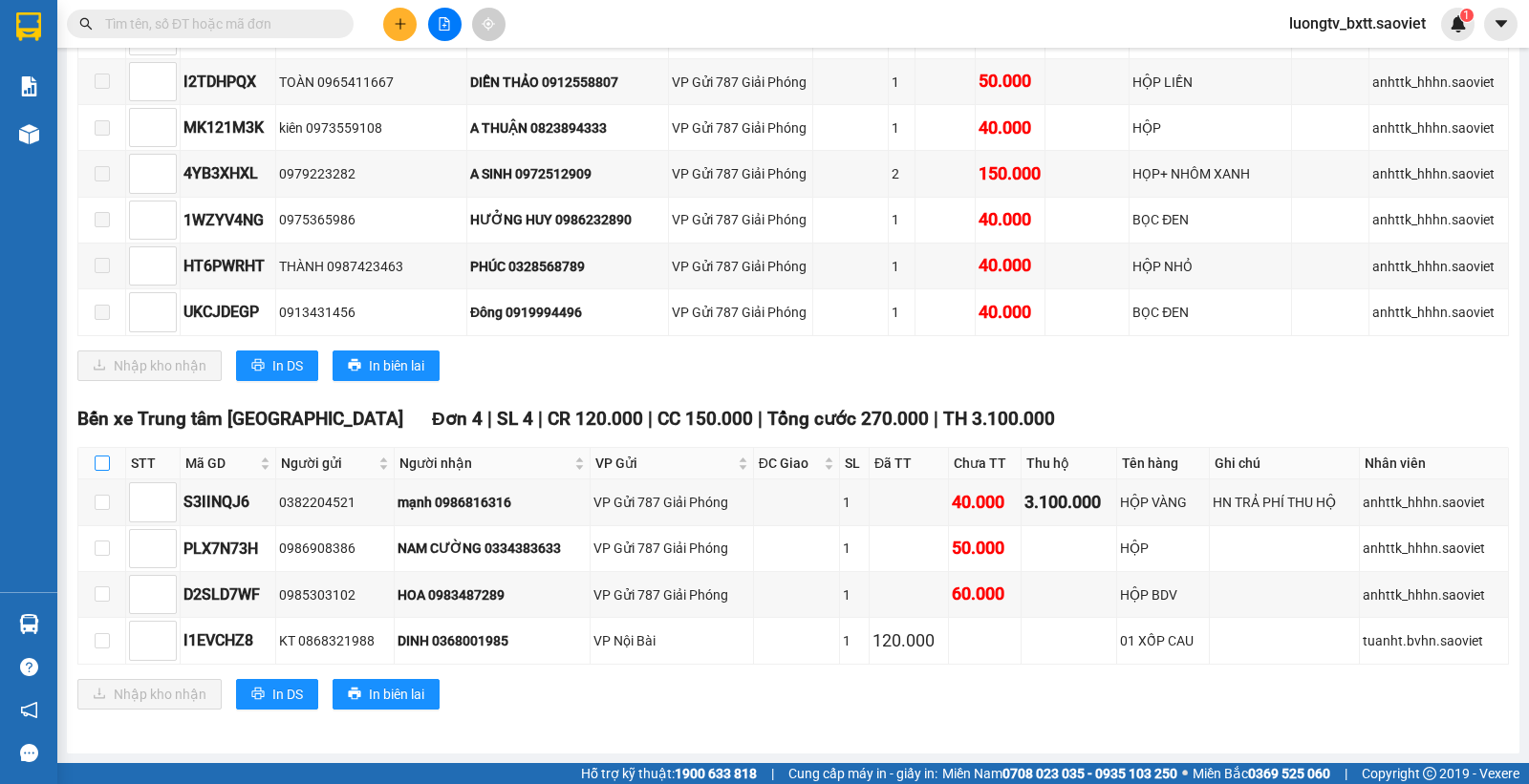
checkbox input "true"
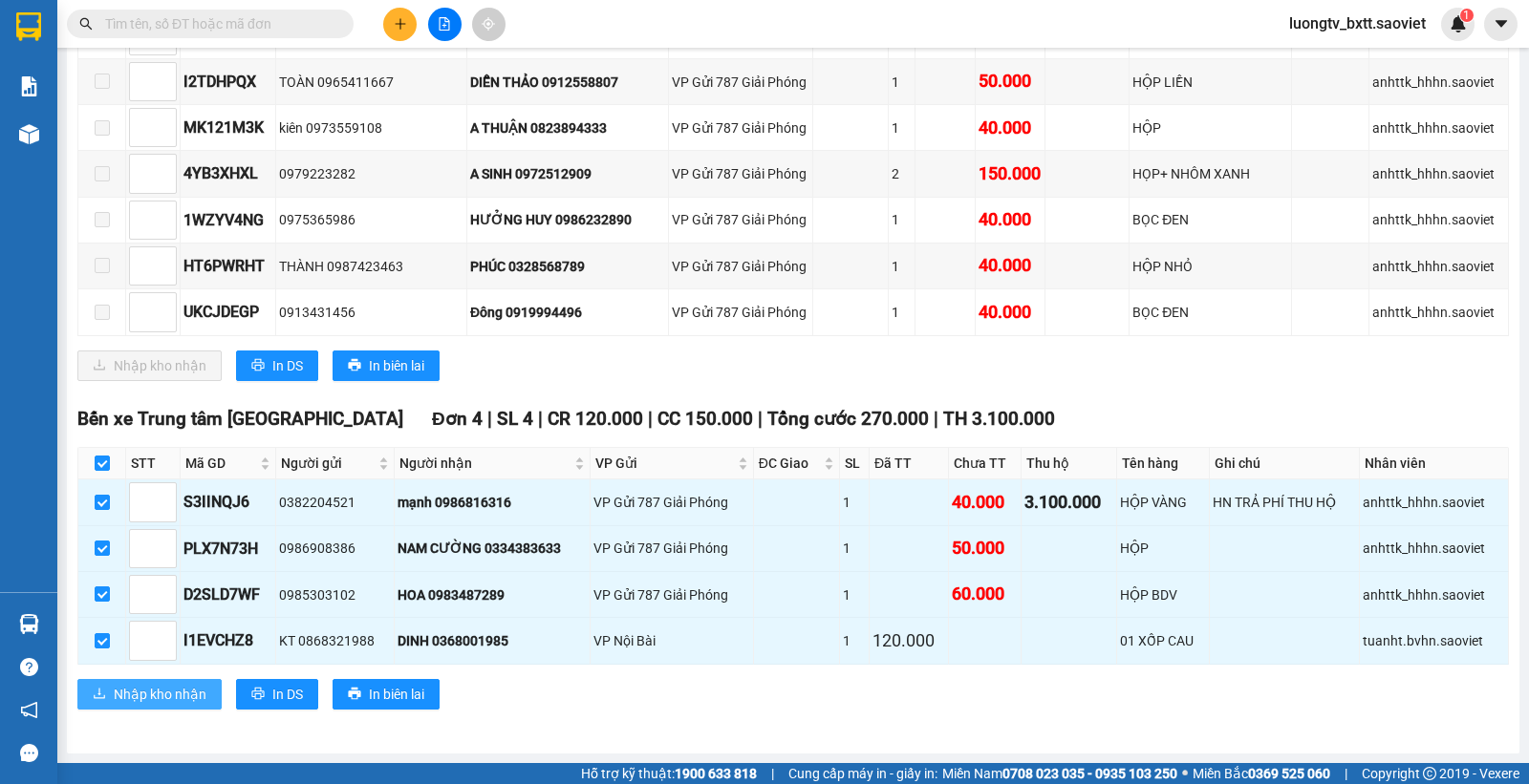
click at [125, 684] on span "Nhập kho nhận" at bounding box center [160, 694] width 93 height 21
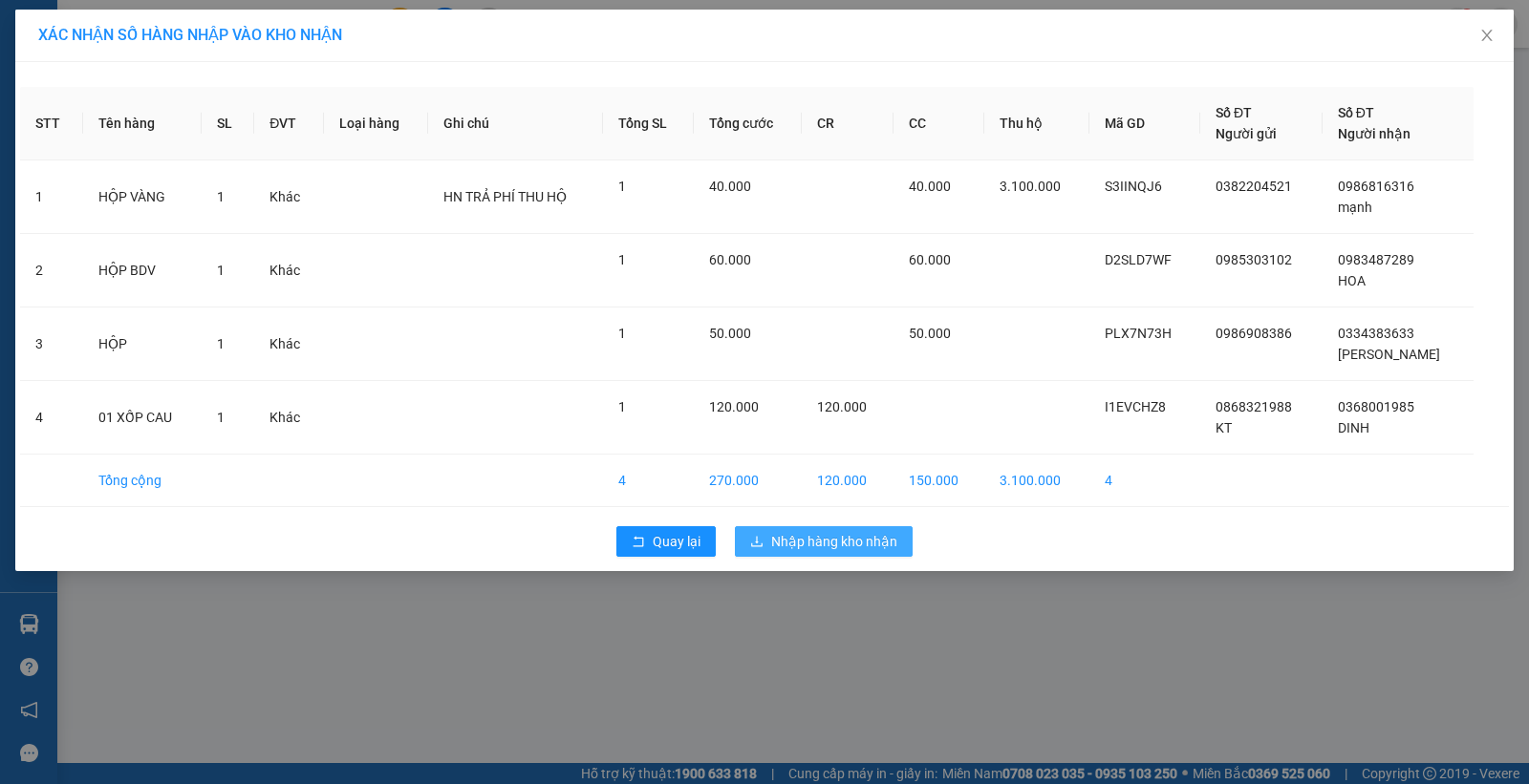
click at [893, 544] on span "Nhập hàng kho nhận" at bounding box center [834, 541] width 126 height 21
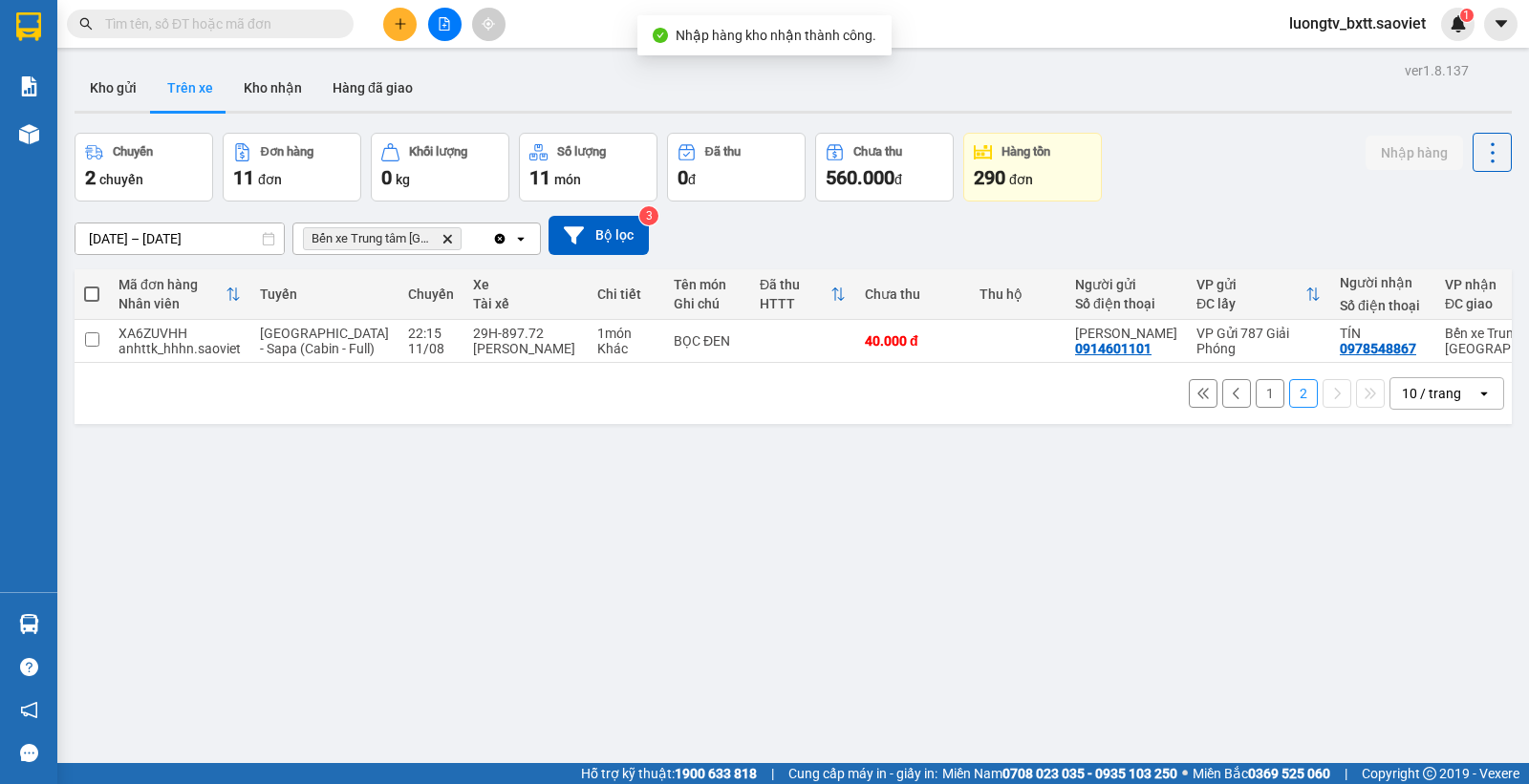
click at [1234, 155] on div "Chuyến 2 chuyến Đơn hàng 11 đơn Khối lượng 0 kg Số lượng 11 món Đã thu 0 đ Chưa…" at bounding box center [793, 167] width 1437 height 69
click at [1256, 407] on button "1" at bounding box center [1270, 393] width 29 height 29
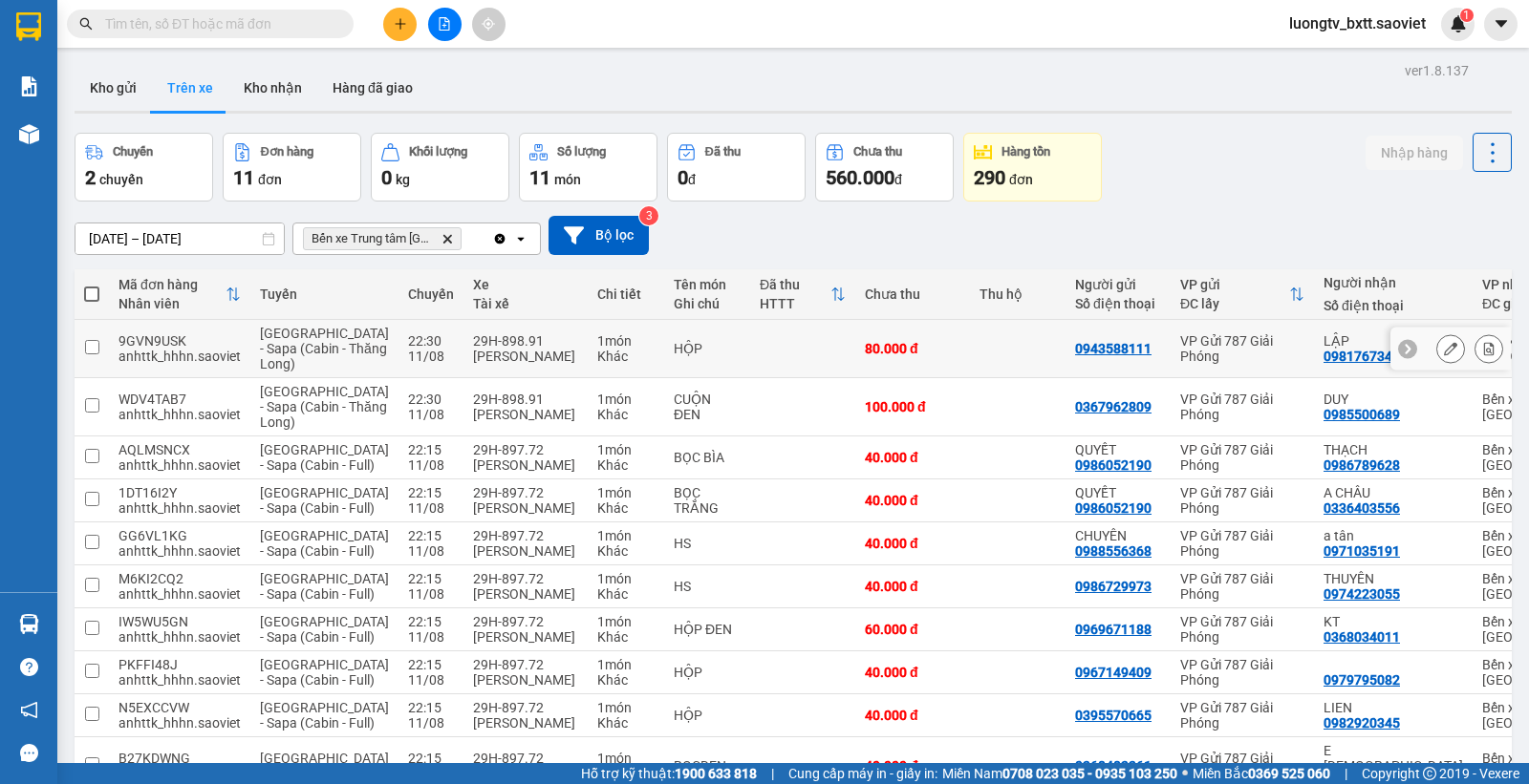
scroll to position [259, 0]
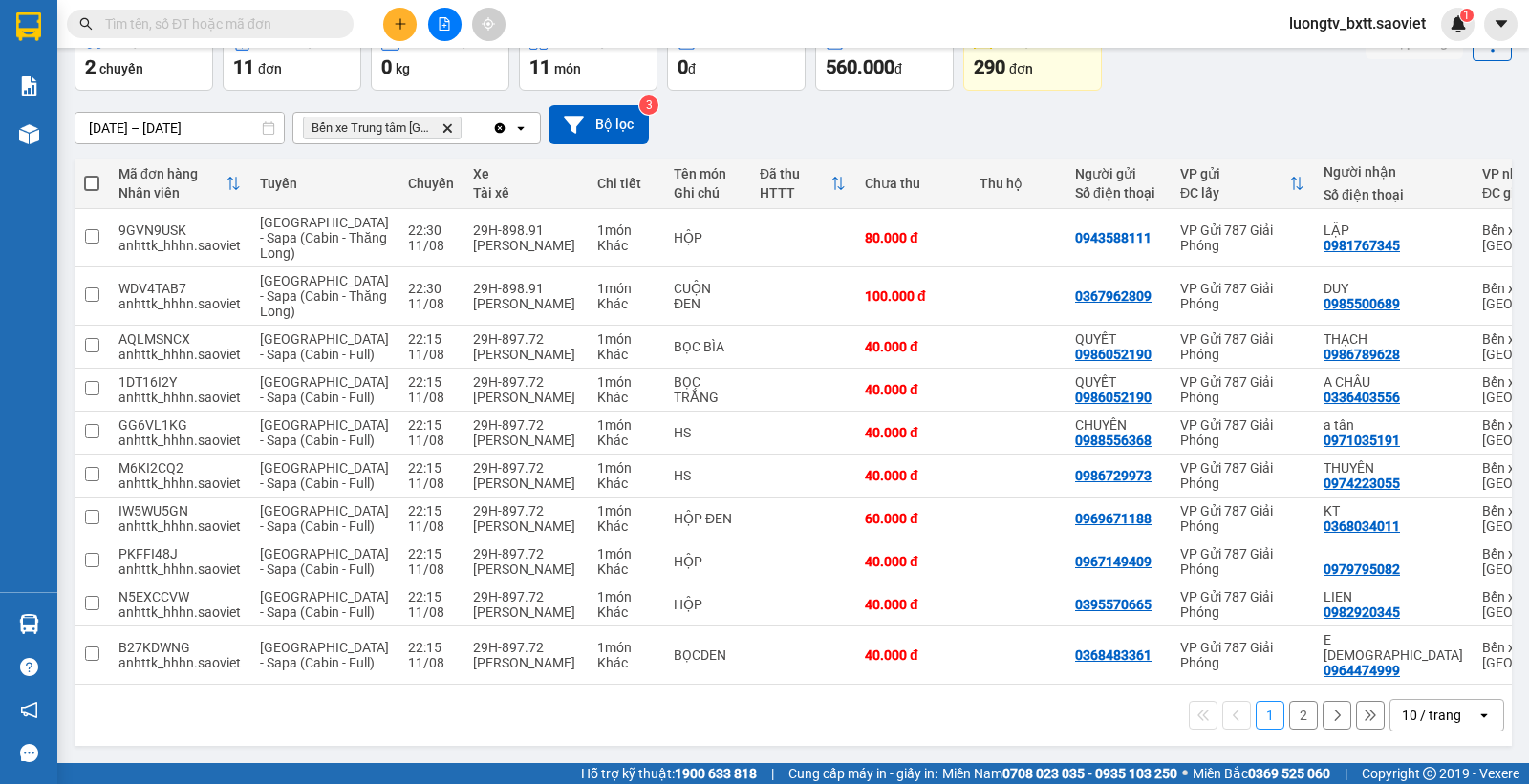
click at [1289, 705] on button "2" at bounding box center [1303, 715] width 29 height 29
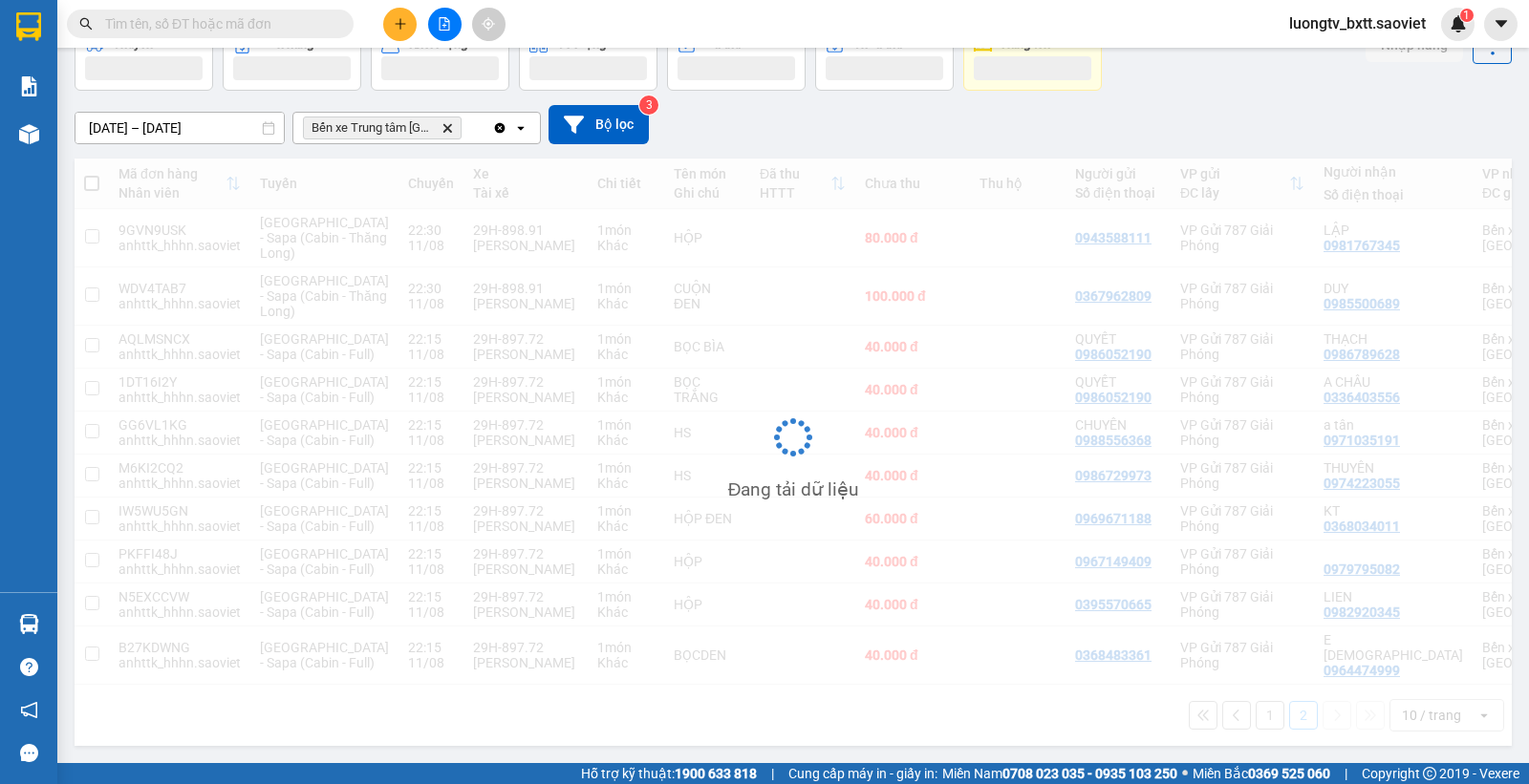
scroll to position [88, 0]
